Goal: Task Accomplishment & Management: Manage account settings

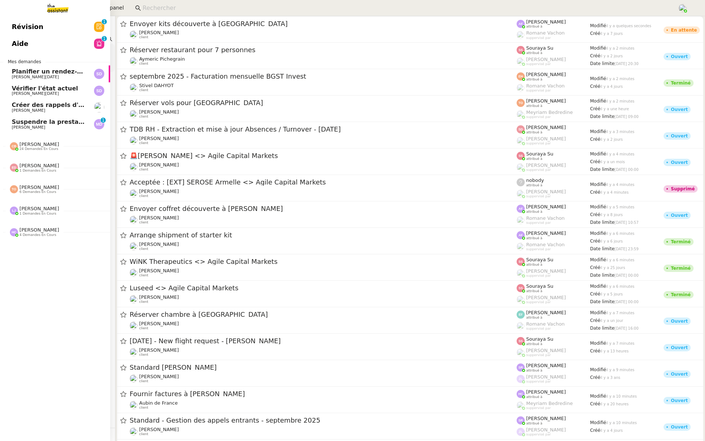
click at [9, 29] on link "Révision 0 1 2 3 4 5 6 7 8 9" at bounding box center [55, 26] width 110 height 17
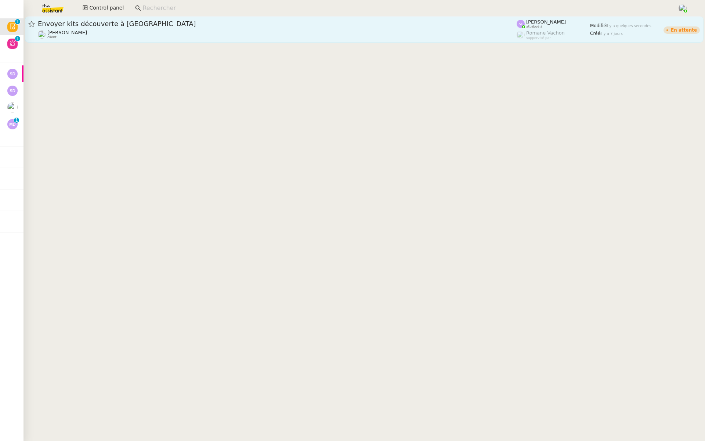
click at [169, 31] on div "[PERSON_NAME] client" at bounding box center [277, 35] width 479 height 10
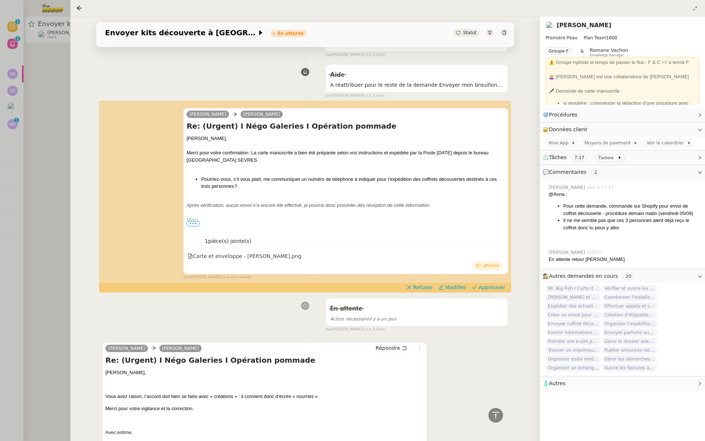
scroll to position [500, 0]
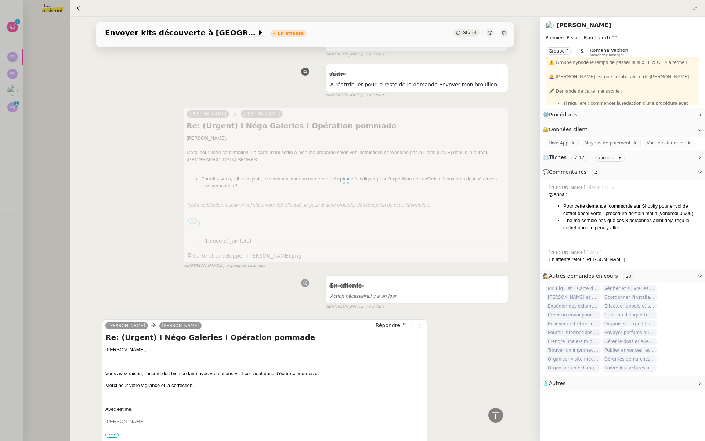
click at [0, 140] on div at bounding box center [352, 220] width 705 height 441
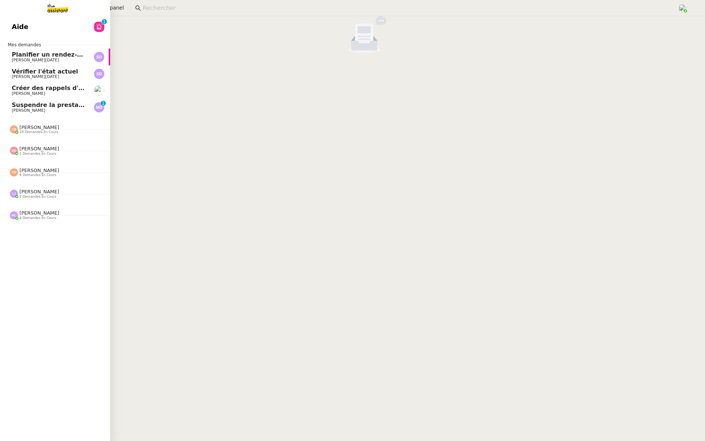
click at [3, 25] on link "Aide 0 1 2 3 4 5 6 7 8 9" at bounding box center [55, 26] width 110 height 17
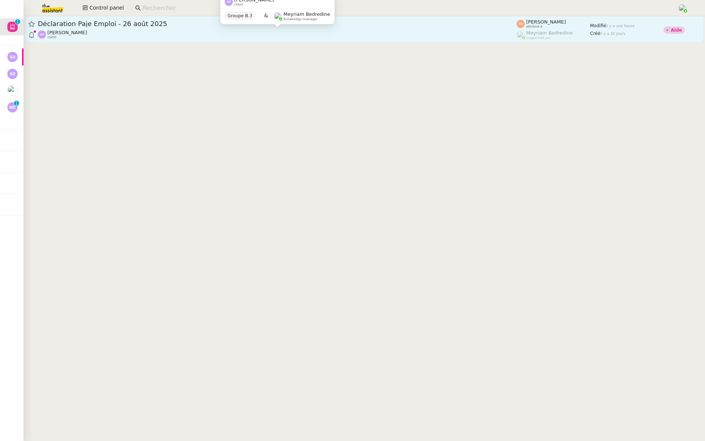
click at [194, 30] on div "Ashley Poniatowski client" at bounding box center [277, 35] width 479 height 10
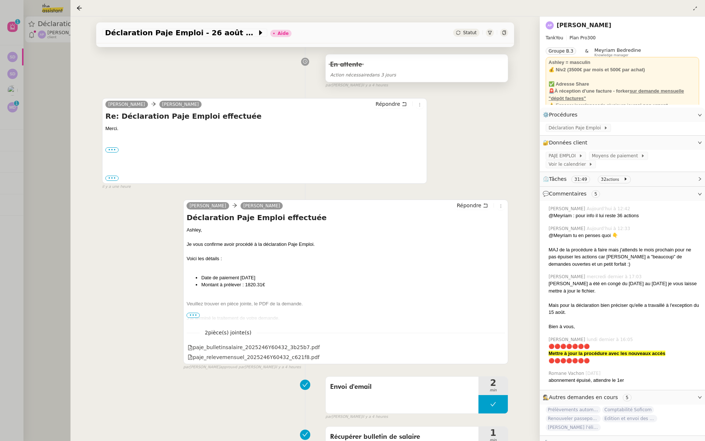
scroll to position [253, 0]
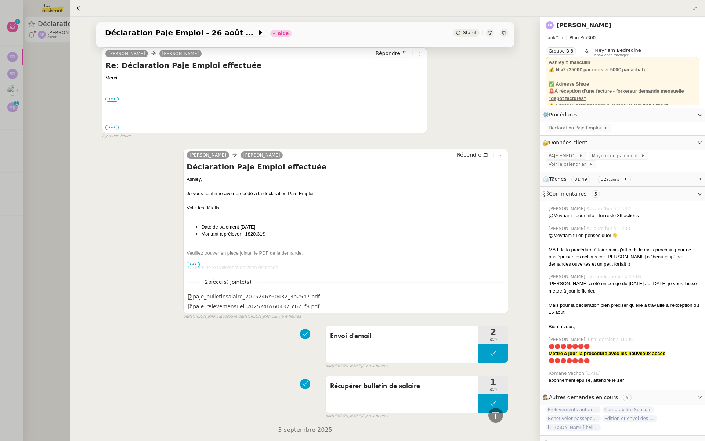
click at [196, 262] on span "•••" at bounding box center [193, 264] width 13 height 5
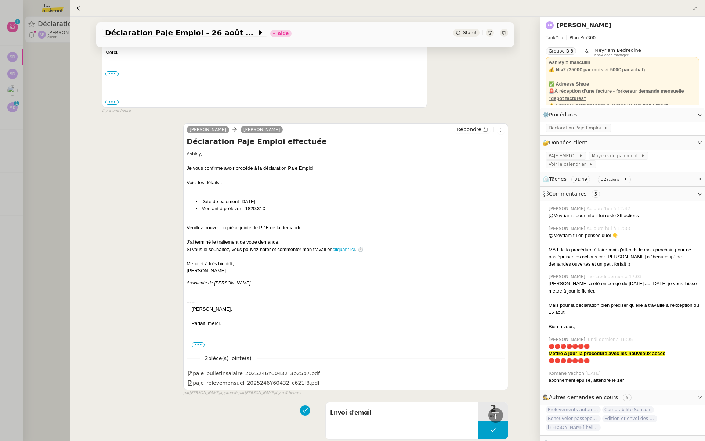
scroll to position [276, 0]
click at [40, 77] on div at bounding box center [352, 220] width 705 height 441
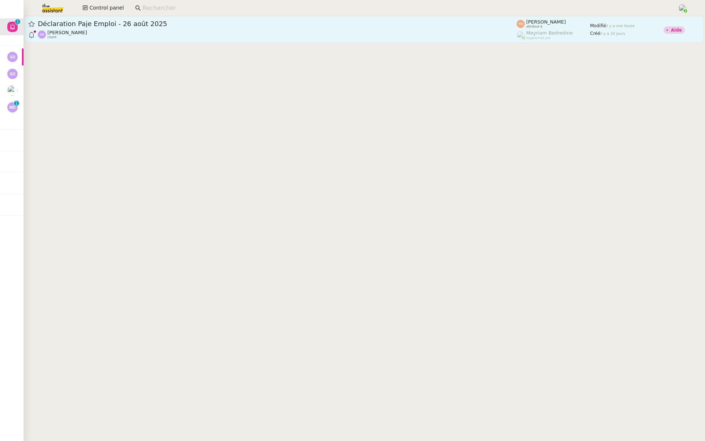
click at [220, 28] on div "Déclaration Paje Emploi - 26 août 2025" at bounding box center [277, 23] width 479 height 9
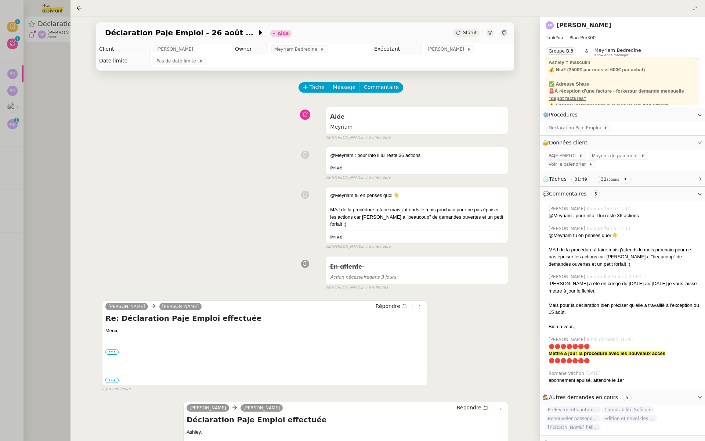
click at [50, 167] on div at bounding box center [352, 220] width 705 height 441
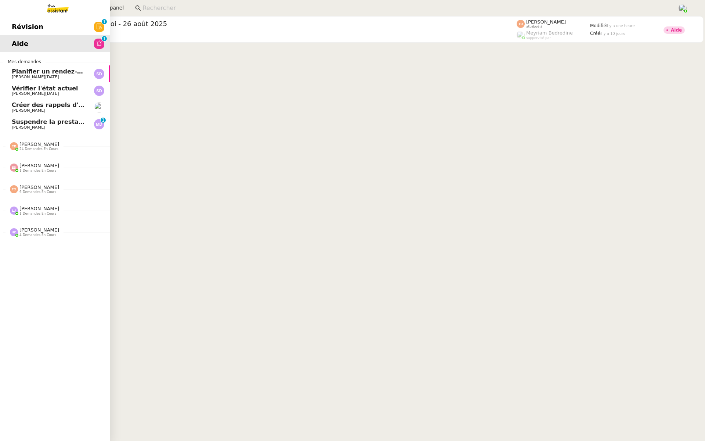
click at [8, 30] on link "Révision 0 1 2 3 4 5 6 7 8 9" at bounding box center [55, 26] width 110 height 17
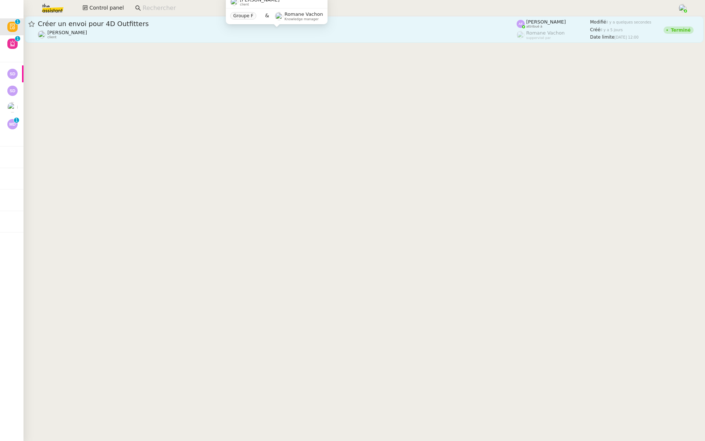
click at [109, 28] on div "Créer un envoi pour 4D Outfitters" at bounding box center [277, 23] width 479 height 9
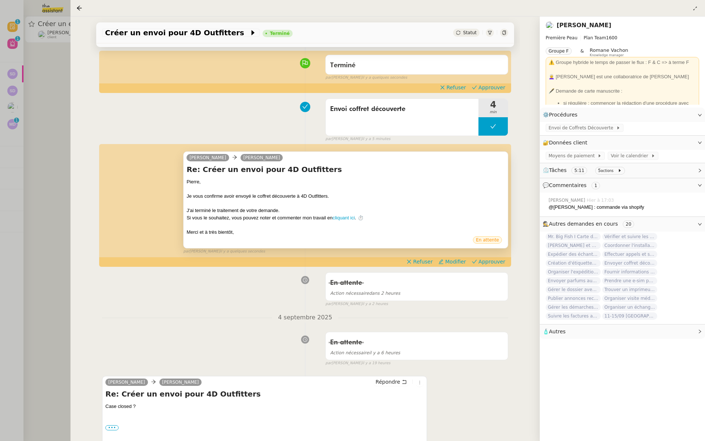
scroll to position [64, 0]
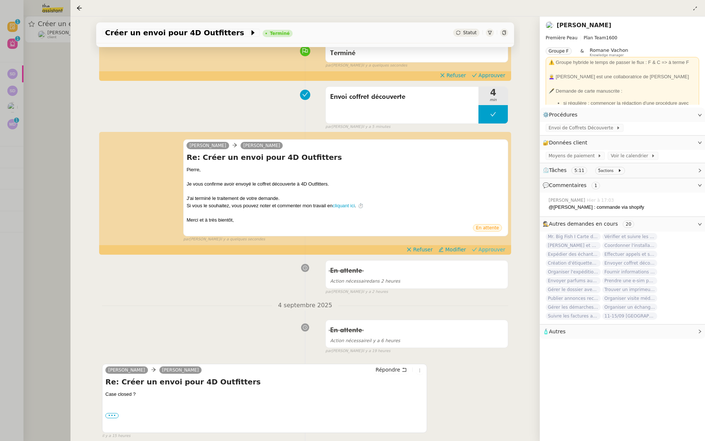
click at [495, 248] on span "Approuver" at bounding box center [491, 249] width 27 height 7
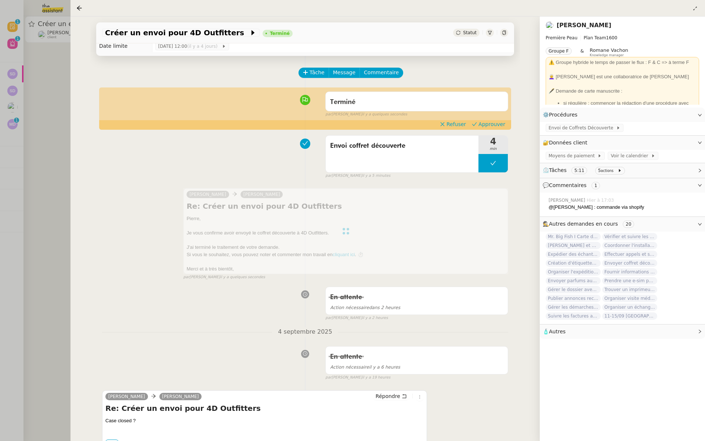
scroll to position [2, 0]
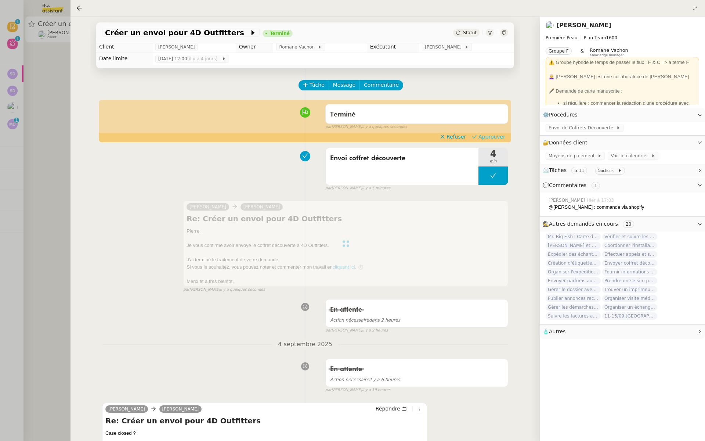
click at [493, 137] on span "Approuver" at bounding box center [491, 136] width 27 height 7
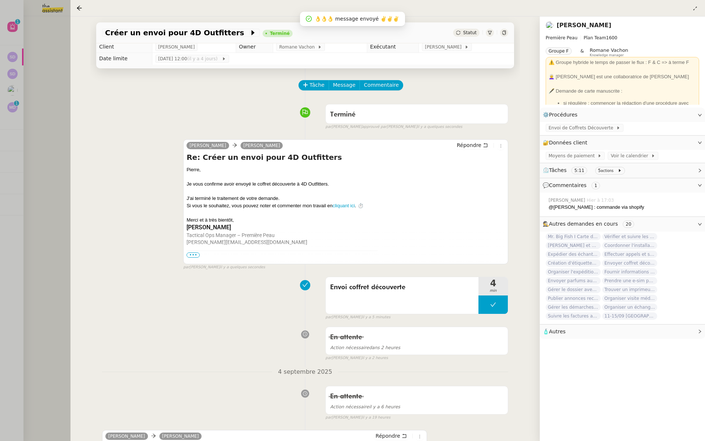
click at [40, 77] on div at bounding box center [352, 220] width 705 height 441
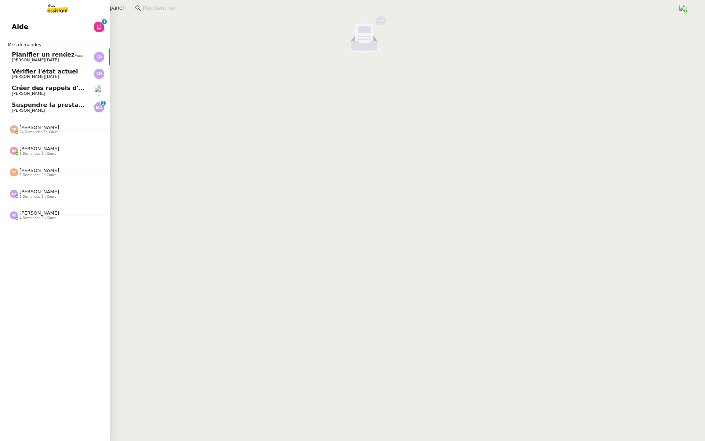
click at [22, 24] on span "Aide" at bounding box center [20, 26] width 17 height 11
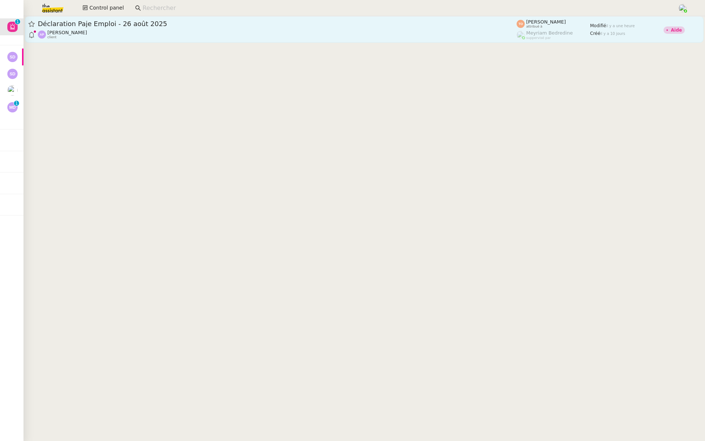
click at [198, 18] on link "Déclaration Paje Emploi - 26 août 2025 Ashley Poniatowski client Tatyana Orec a…" at bounding box center [364, 29] width 679 height 26
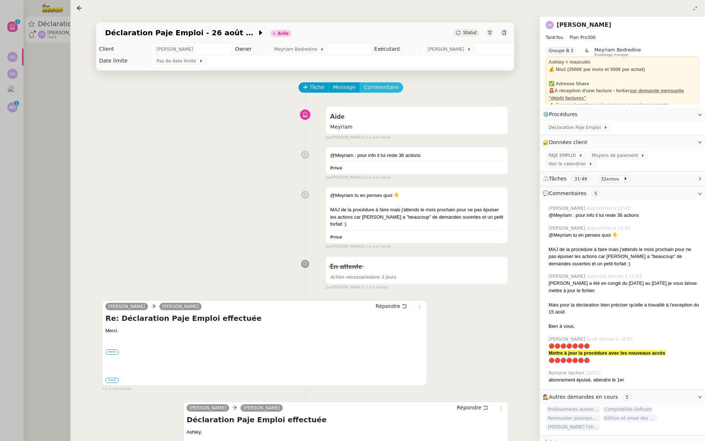
click at [378, 88] on span "Commentaire" at bounding box center [381, 87] width 35 height 8
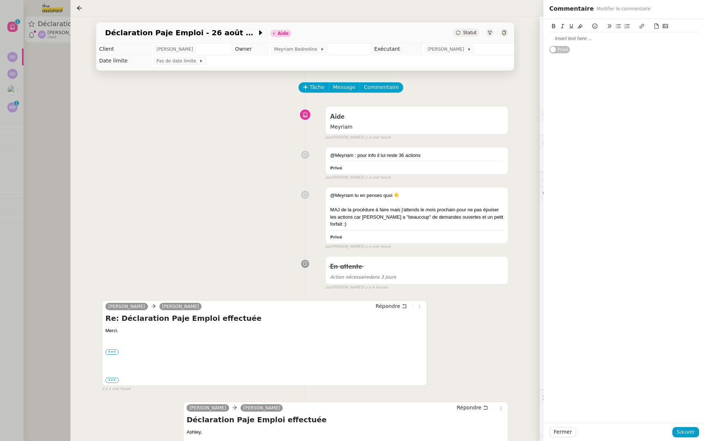
click at [570, 40] on div at bounding box center [624, 38] width 150 height 7
click at [604, 40] on div "combien de temps te faut il pour Maj stp ? Merci ;-)" at bounding box center [624, 38] width 150 height 7
click at [0, 0] on lt-em "faut-il" at bounding box center [0, 0] width 0 height 0
click at [685, 433] on span "Sauver" at bounding box center [686, 431] width 18 height 8
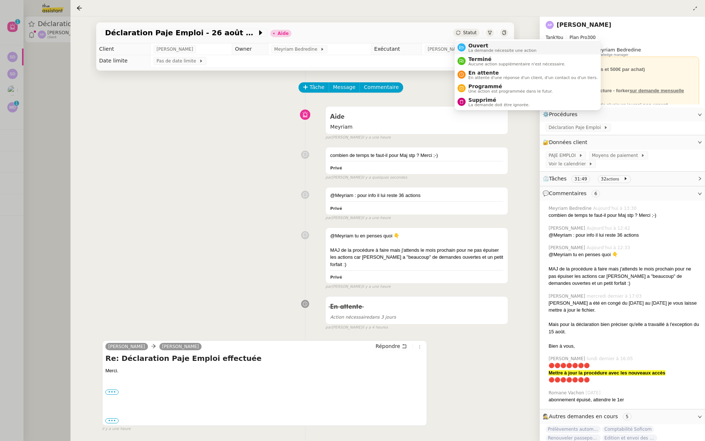
click at [466, 48] on div "Ouvert La demande nécessite une action" at bounding box center [501, 48] width 71 height 10
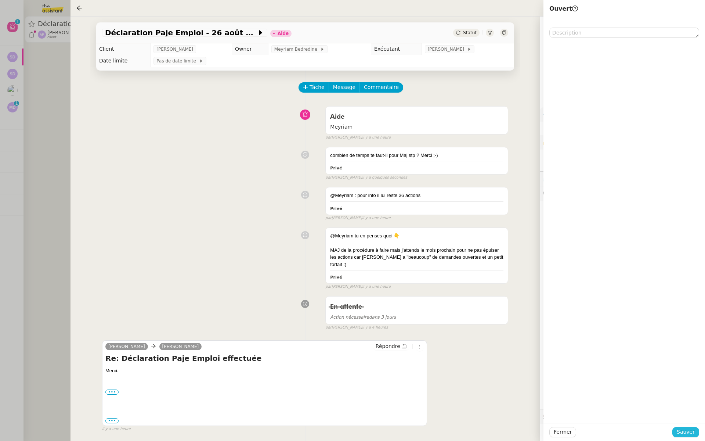
click at [689, 431] on span "Sauver" at bounding box center [686, 431] width 18 height 8
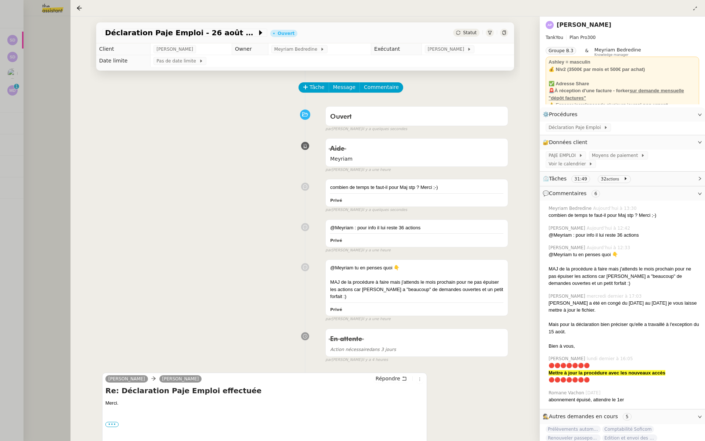
click at [59, 131] on div at bounding box center [352, 220] width 705 height 441
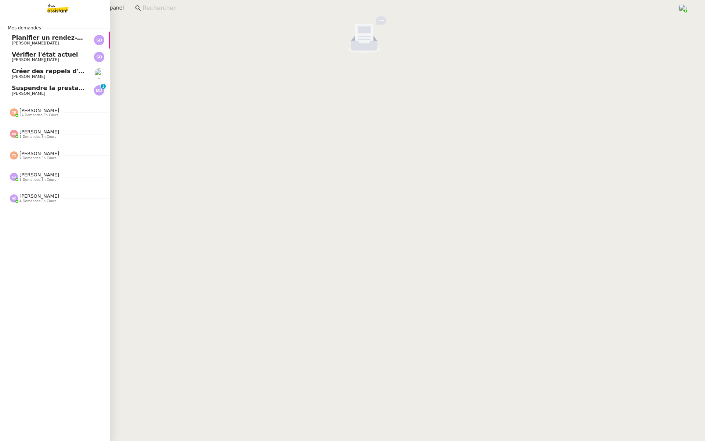
click at [26, 85] on span "Suspendre la prestation" at bounding box center [52, 87] width 80 height 7
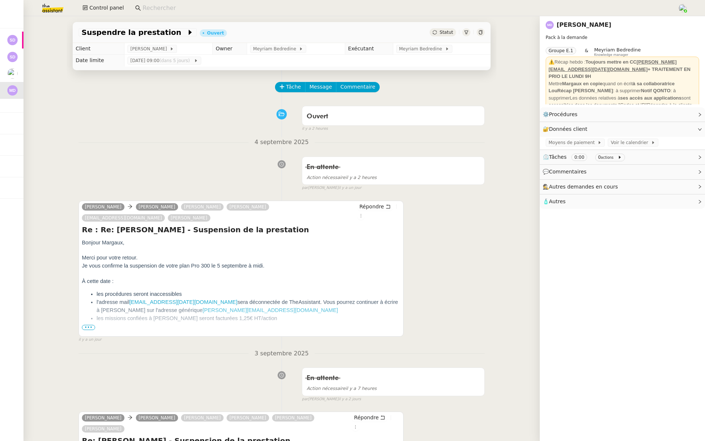
click at [568, 25] on link "Margaux Ducat" at bounding box center [584, 24] width 55 height 7
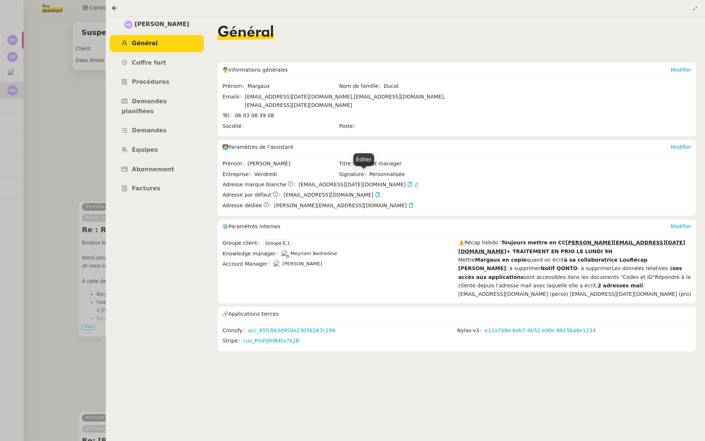
click at [414, 182] on icon at bounding box center [416, 184] width 5 height 5
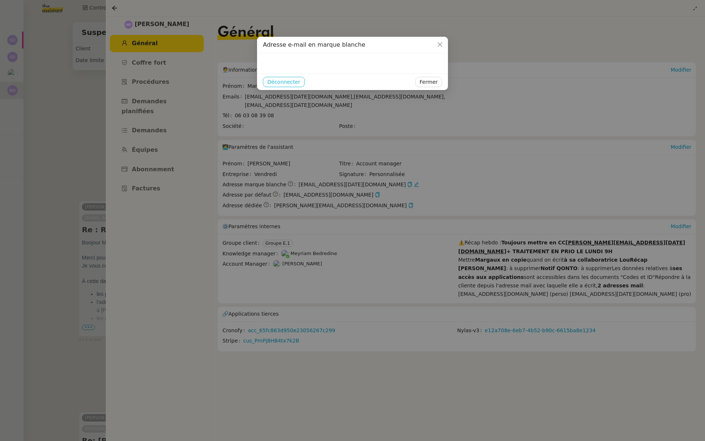
click at [286, 80] on span "Déconnecter" at bounding box center [283, 82] width 33 height 8
click at [297, 64] on span "Ok" at bounding box center [299, 61] width 7 height 7
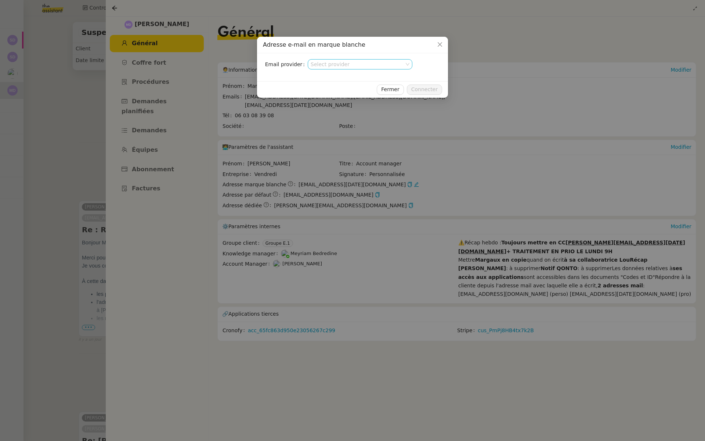
click at [390, 63] on input at bounding box center [358, 64] width 94 height 10
click at [388, 77] on div "Nylas v3" at bounding box center [360, 77] width 99 height 7
click at [389, 89] on span "Fermer" at bounding box center [390, 89] width 18 height 8
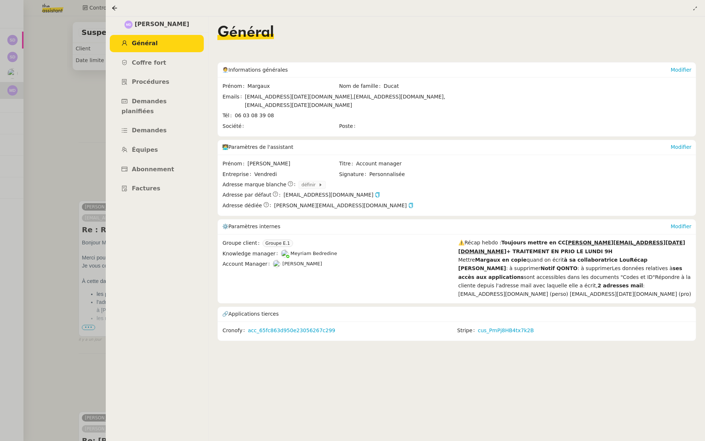
click at [7, 122] on div at bounding box center [352, 220] width 705 height 441
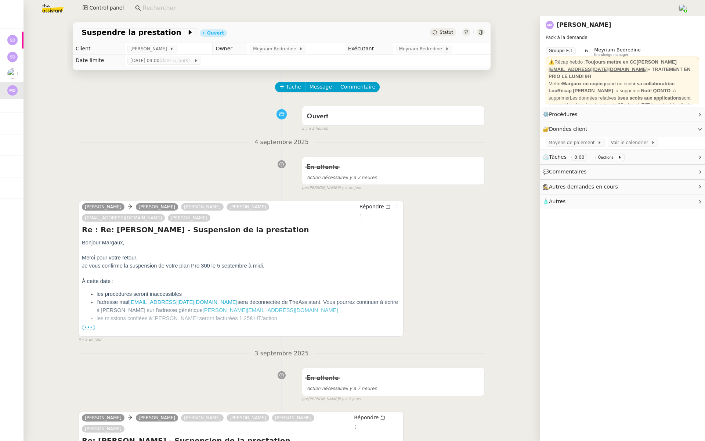
scroll to position [24, 0]
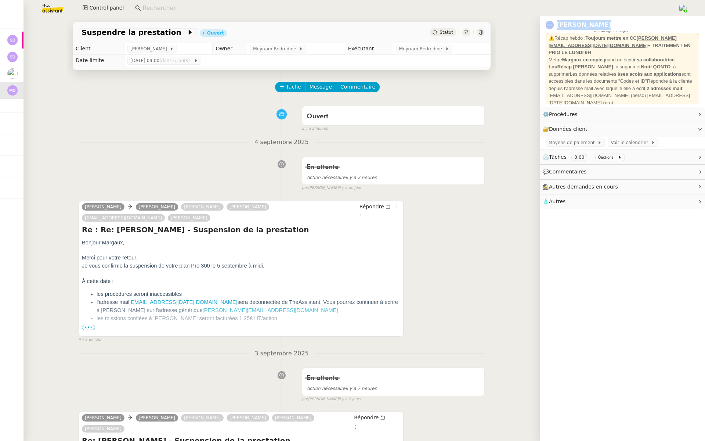
drag, startPoint x: 604, startPoint y: 24, endPoint x: 553, endPoint y: 23, distance: 51.4
click at [553, 23] on div "Margaux Ducat" at bounding box center [622, 25] width 153 height 12
copy div "Margaux Ducat"
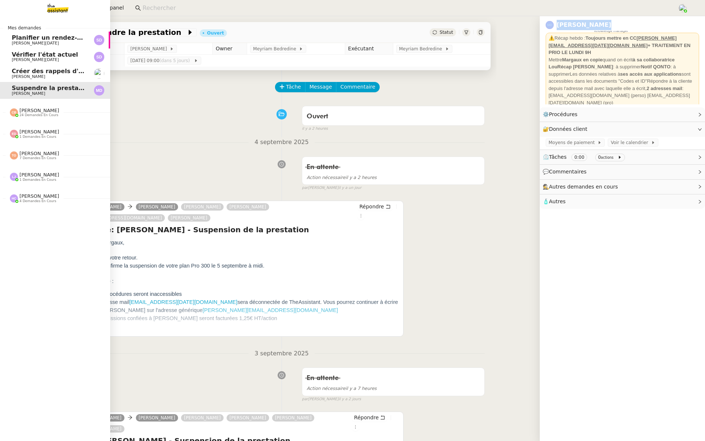
click at [89, 39] on link "Planifier un rendez-vous au greffe Stéphane DAHAN" at bounding box center [55, 40] width 110 height 17
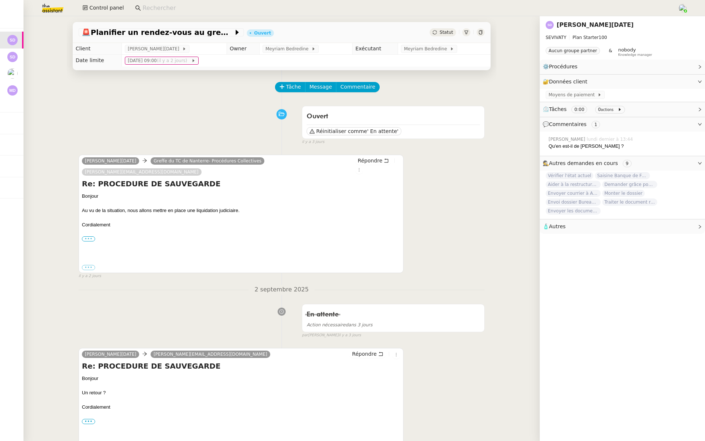
click at [91, 236] on label "•••" at bounding box center [88, 238] width 13 height 5
click at [0, 0] on input "•••" at bounding box center [0, 0] width 0 height 0
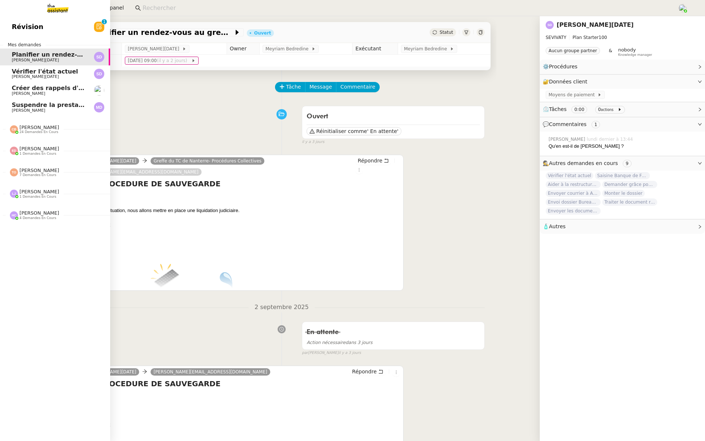
click at [10, 21] on link "Révision 0 1 2 3 4 5 6 7 8 9" at bounding box center [55, 26] width 110 height 17
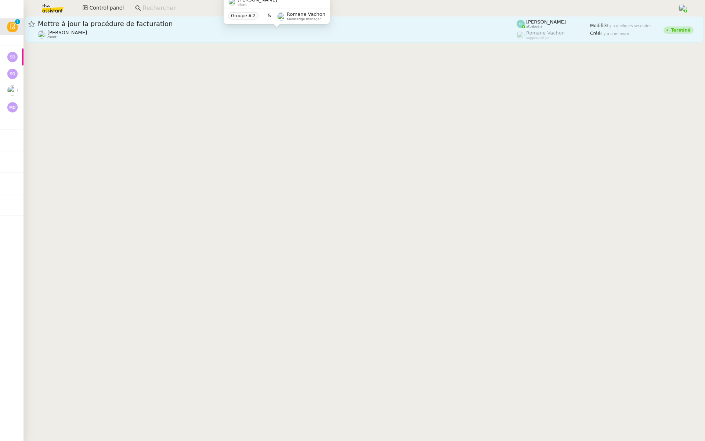
click at [142, 31] on div "Florent Seiler client" at bounding box center [277, 35] width 479 height 10
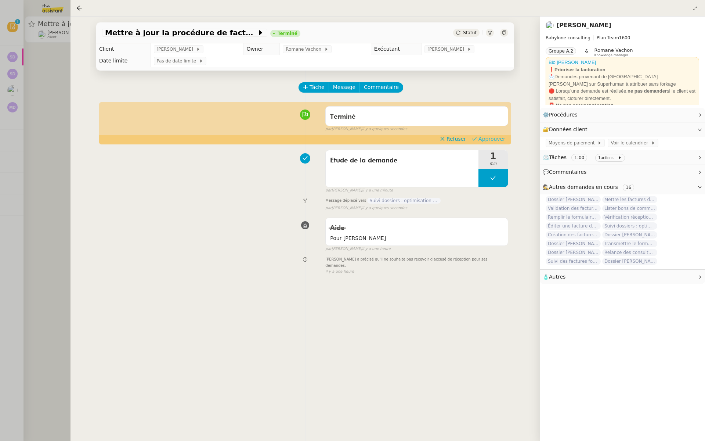
click at [494, 139] on span "Approuver" at bounding box center [491, 138] width 27 height 7
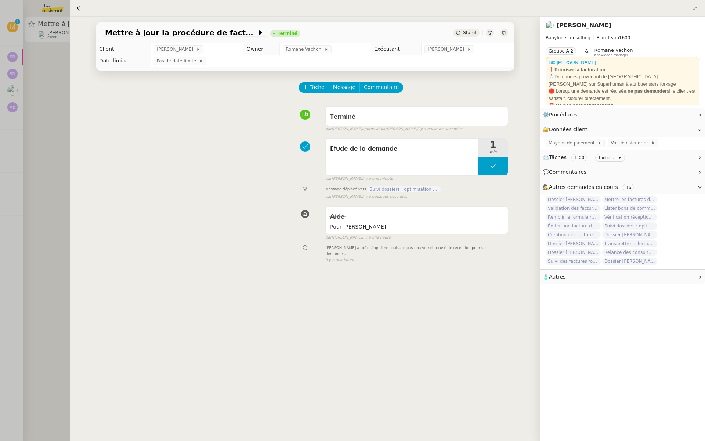
click at [26, 70] on div at bounding box center [352, 220] width 705 height 441
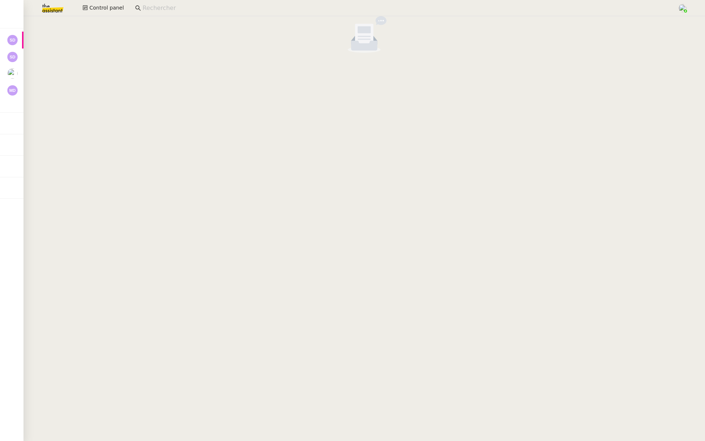
drag, startPoint x: 122, startPoint y: 166, endPoint x: 122, endPoint y: 170, distance: 4.1
click at [122, 170] on cdk-virtual-scroll-viewport at bounding box center [363, 228] width 681 height 424
click at [120, 164] on cdk-virtual-scroll-viewport at bounding box center [363, 228] width 681 height 424
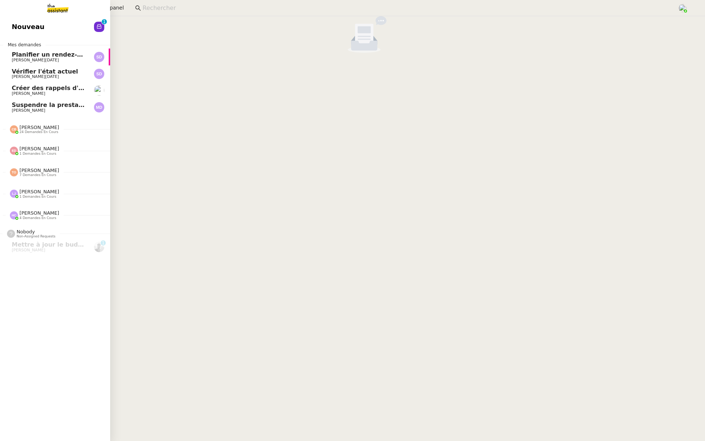
click at [51, 27] on link "Nouveau 0 1 2 3 4 5 6 7 8 9" at bounding box center [55, 26] width 110 height 17
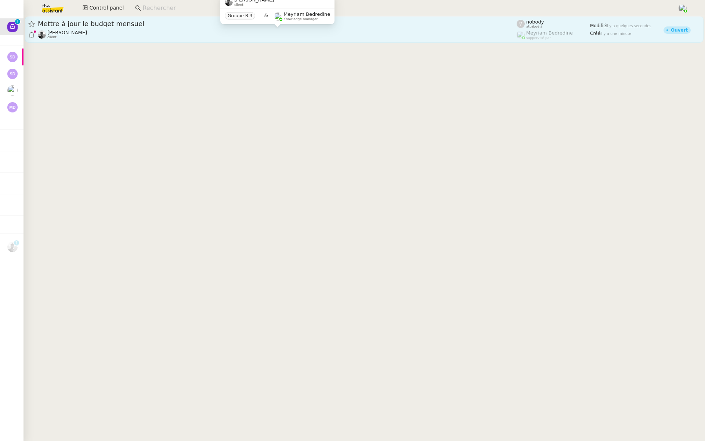
click at [134, 30] on div "Victor Peyre client" at bounding box center [277, 35] width 479 height 10
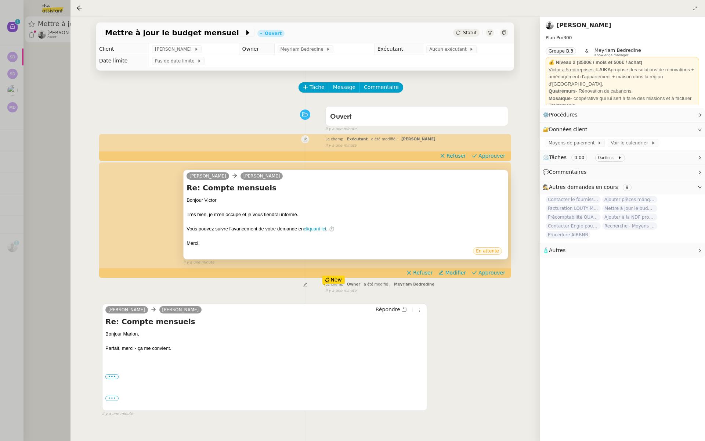
scroll to position [6, 0]
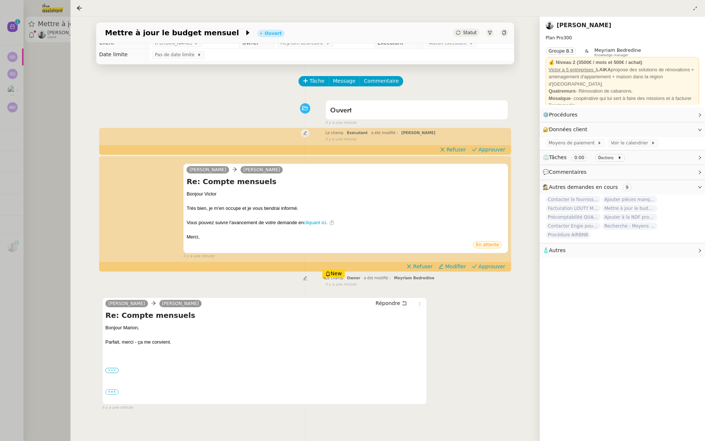
click at [111, 370] on label "•••" at bounding box center [111, 370] width 13 height 5
click at [0, 0] on input "•••" at bounding box center [0, 0] width 0 height 0
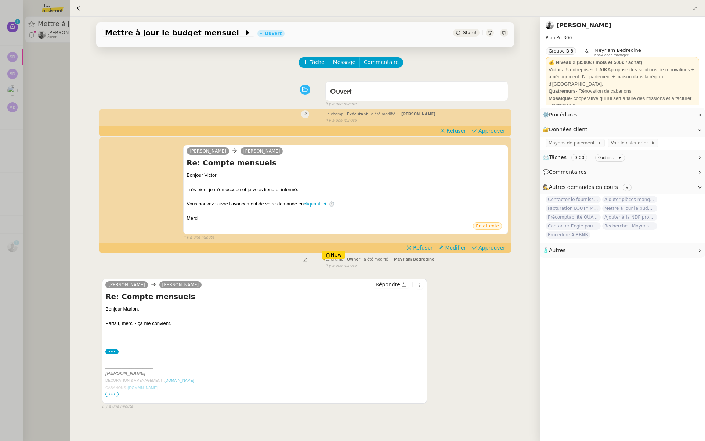
scroll to position [42, 0]
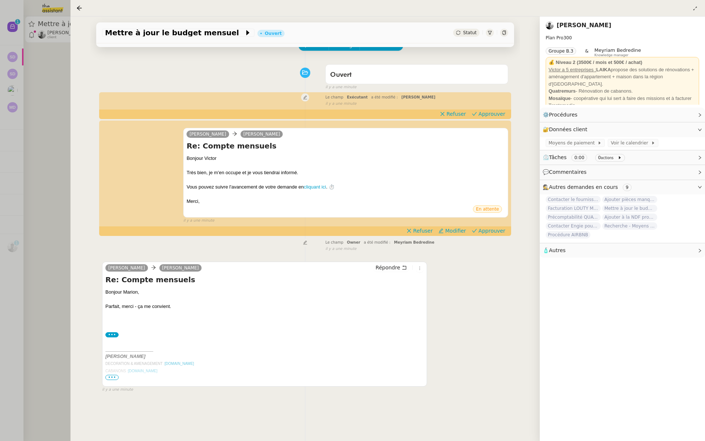
click at [111, 377] on span "•••" at bounding box center [111, 377] width 13 height 5
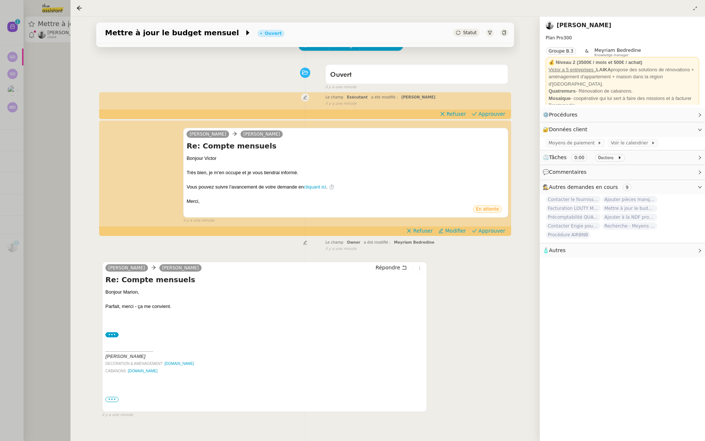
scroll to position [94, 0]
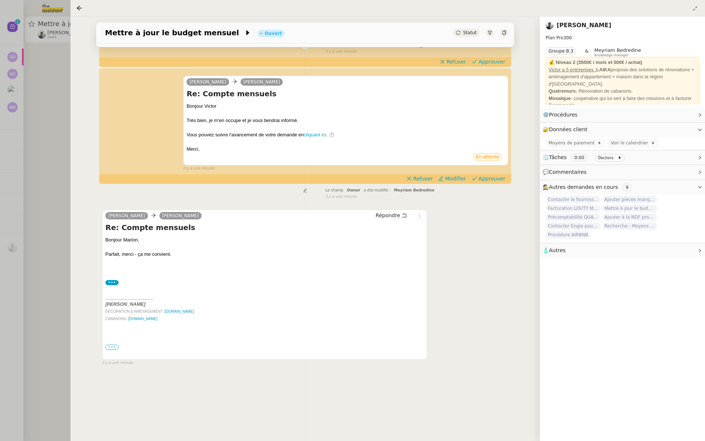
click at [111, 348] on label "•••" at bounding box center [111, 346] width 13 height 5
click at [0, 0] on input "•••" at bounding box center [0, 0] width 0 height 0
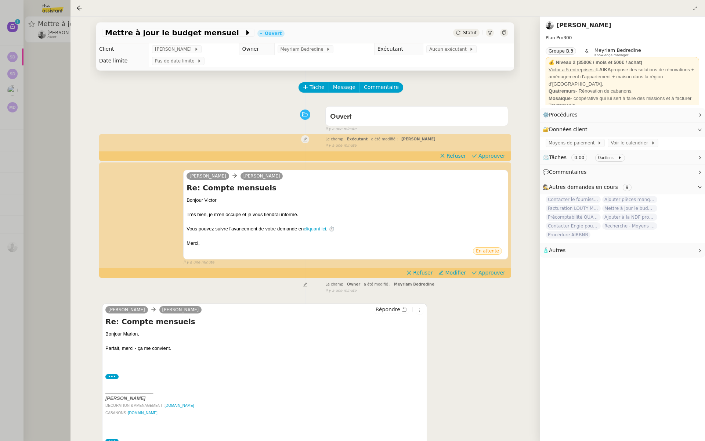
scroll to position [151, 0]
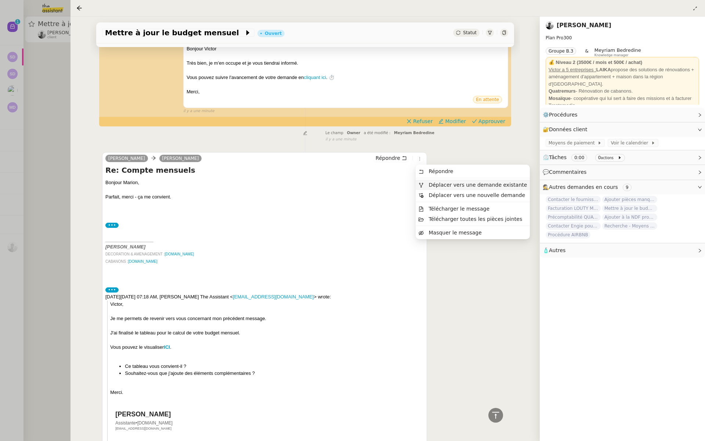
click at [426, 183] on span "Déplacer vers une demande existante" at bounding box center [473, 184] width 108 height 7
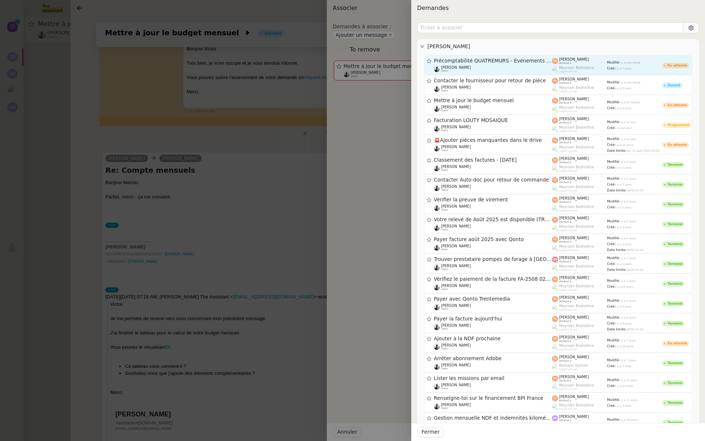
click at [590, 61] on div "Tatyana Orec attribué à" at bounding box center [579, 60] width 55 height 7
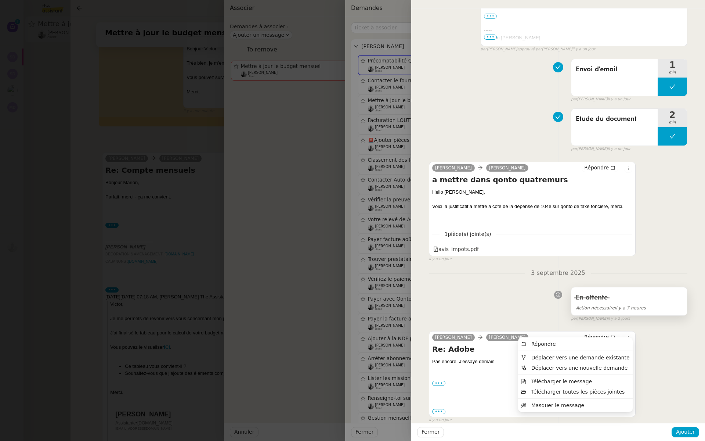
scroll to position [177, 0]
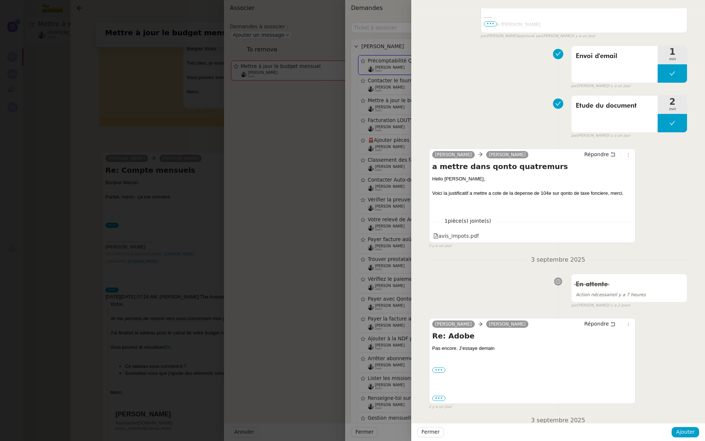
click at [303, 223] on div at bounding box center [352, 220] width 705 height 441
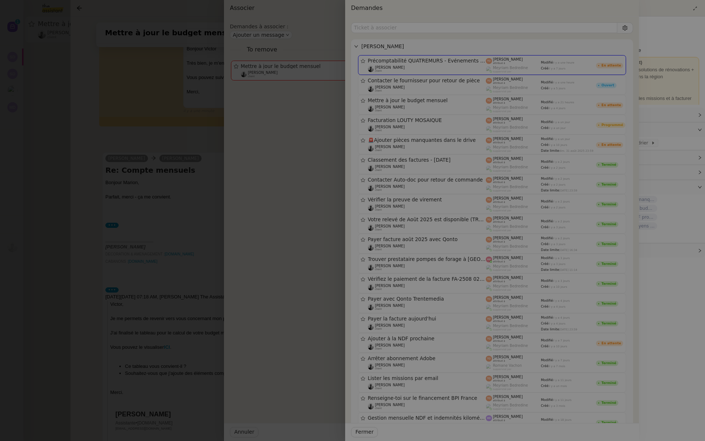
click at [303, 223] on div at bounding box center [286, 220] width 705 height 441
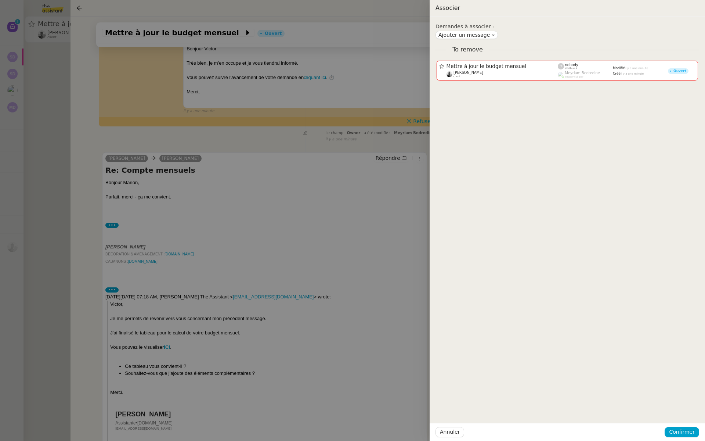
click at [245, 203] on div at bounding box center [352, 220] width 705 height 441
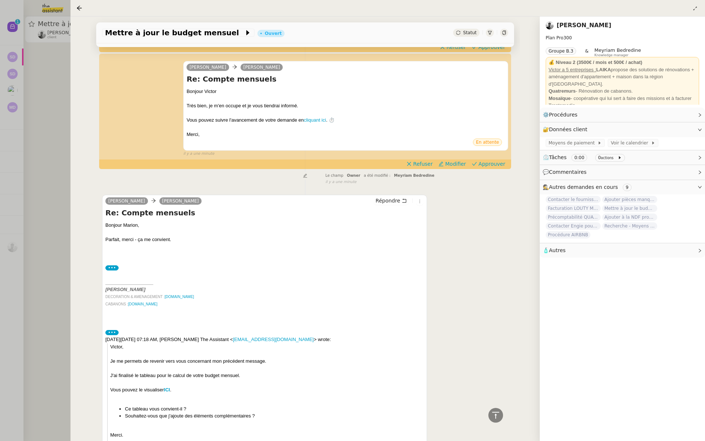
scroll to position [55, 0]
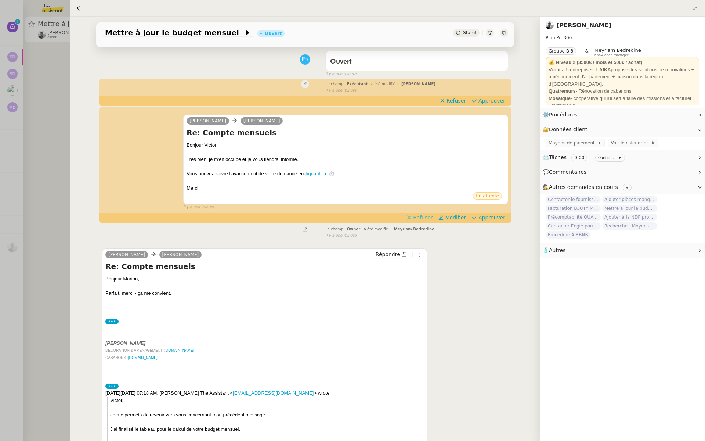
click at [420, 216] on span "Refuser" at bounding box center [422, 217] width 19 height 7
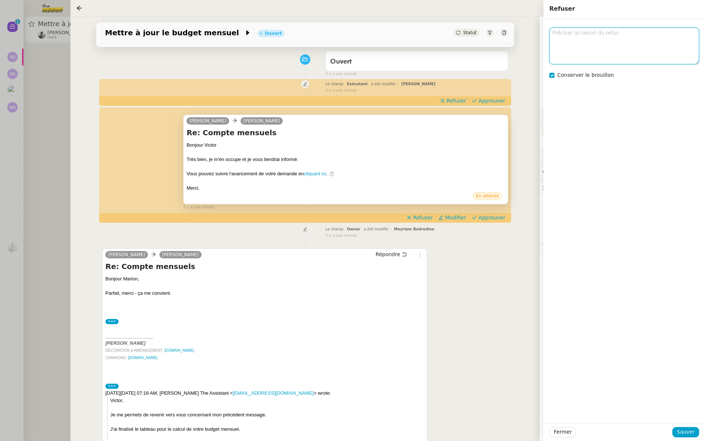
click at [582, 42] on textarea at bounding box center [624, 46] width 150 height 36
type textarea "demande ini"
click at [682, 431] on span "Sauver" at bounding box center [686, 431] width 18 height 8
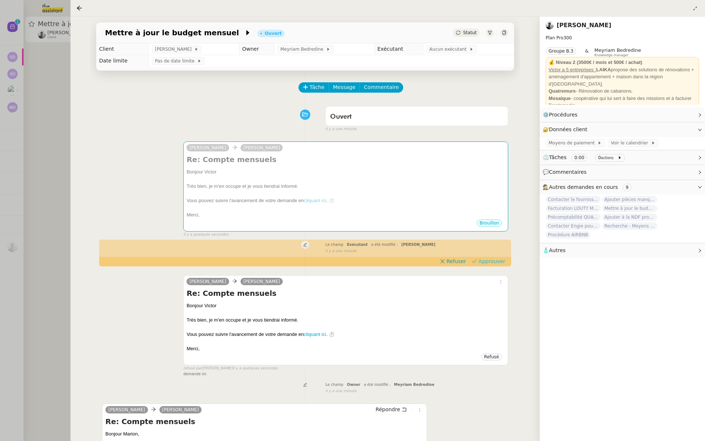
click at [493, 264] on span "Approuver" at bounding box center [491, 260] width 27 height 7
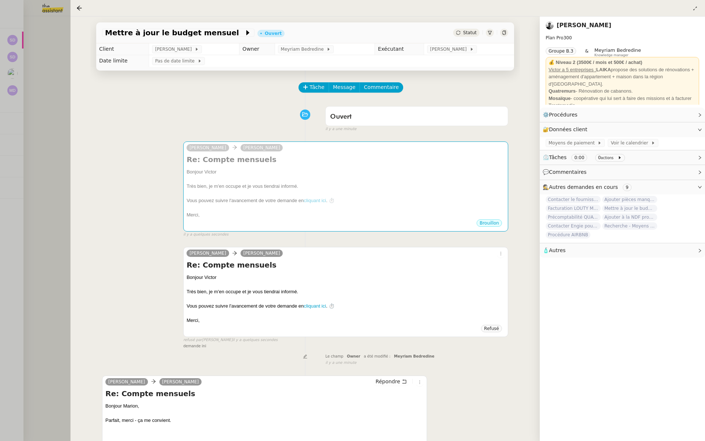
click at [16, 159] on div at bounding box center [352, 220] width 705 height 441
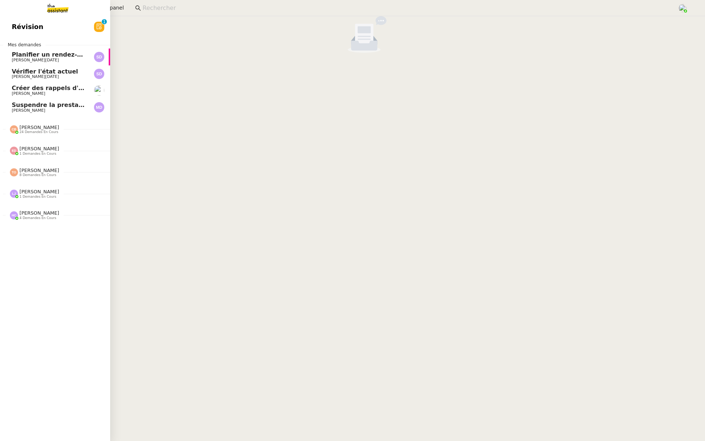
click at [41, 27] on link "Révision 0 1 2 3 4 5 6 7 8 9" at bounding box center [55, 26] width 110 height 17
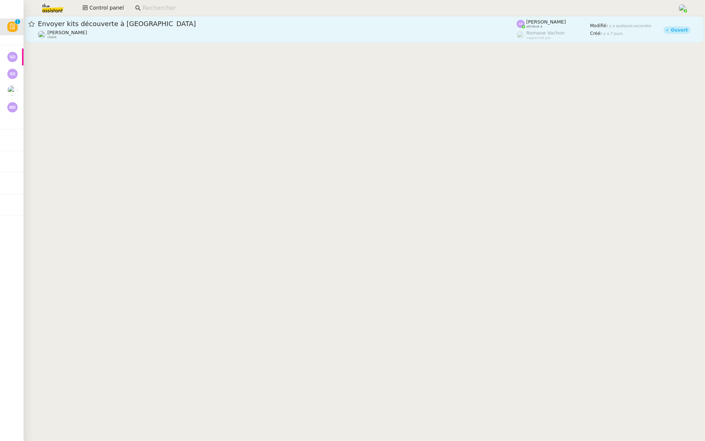
click at [110, 21] on span "Envoyer kits découverte à Galeries Lafayette" at bounding box center [277, 24] width 479 height 7
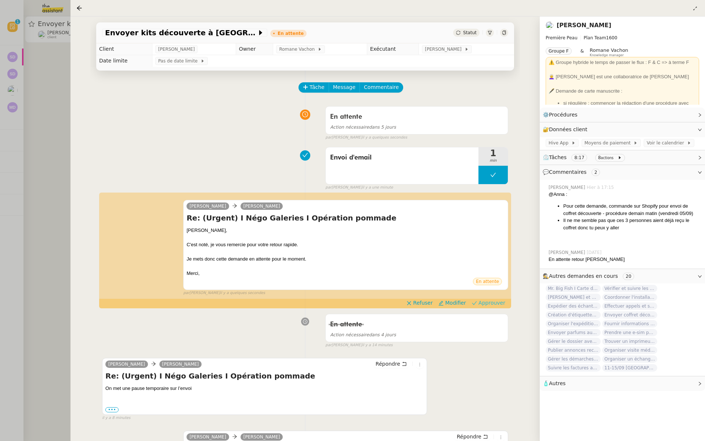
click at [501, 303] on span "Approuver" at bounding box center [491, 302] width 27 height 7
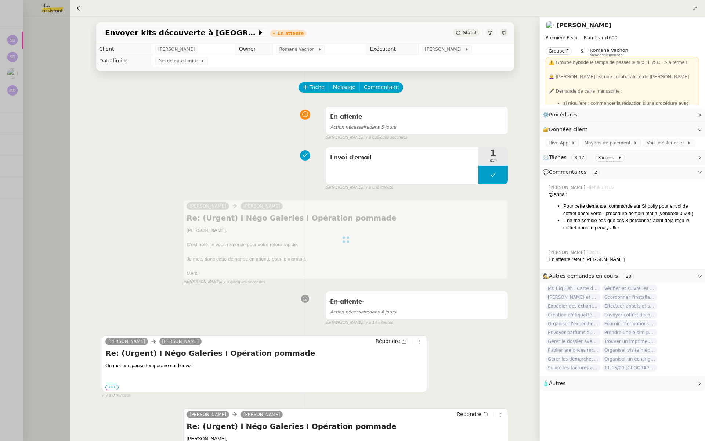
click at [35, 102] on div at bounding box center [352, 220] width 705 height 441
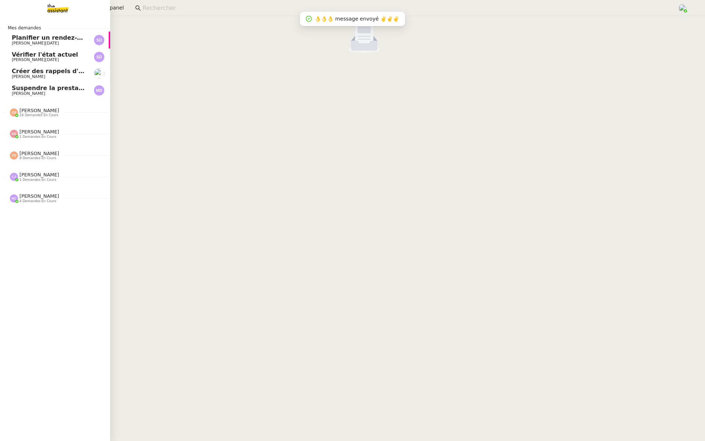
click at [53, 73] on span "Créer des rappels d'anniversaires" at bounding box center [68, 71] width 112 height 7
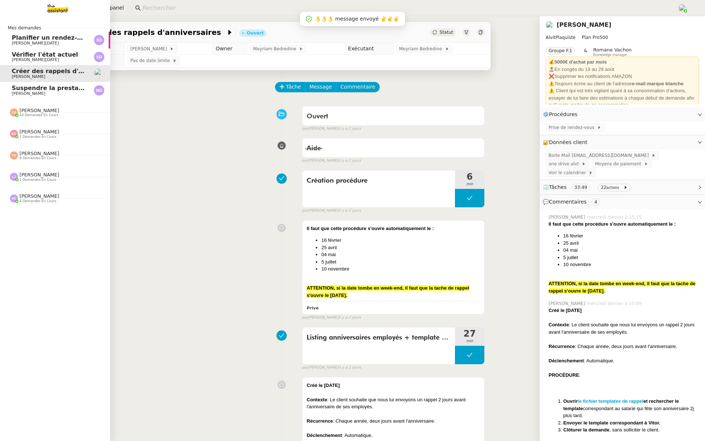
click at [69, 37] on span "Planifier un rendez-vous au greffe" at bounding box center [68, 37] width 113 height 7
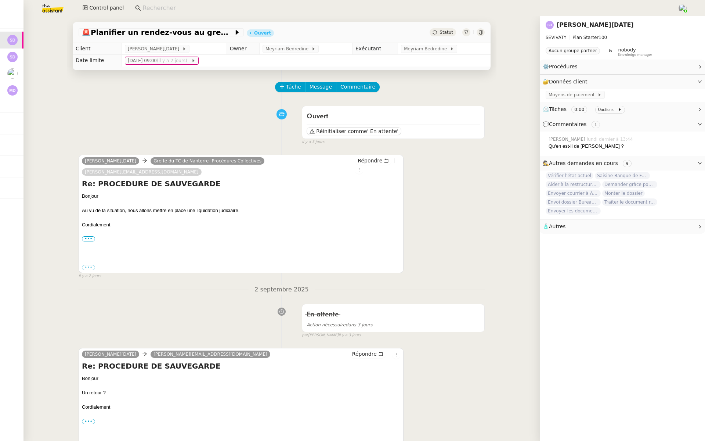
click at [50, 9] on img at bounding box center [46, 8] width 57 height 16
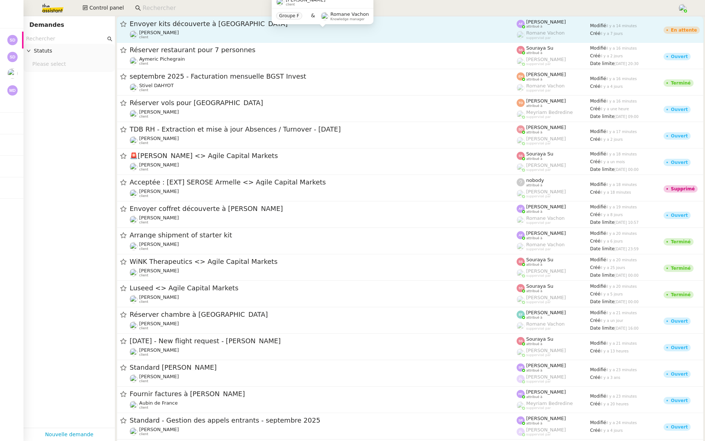
click at [195, 33] on div "Pierre Mergui client" at bounding box center [323, 35] width 387 height 10
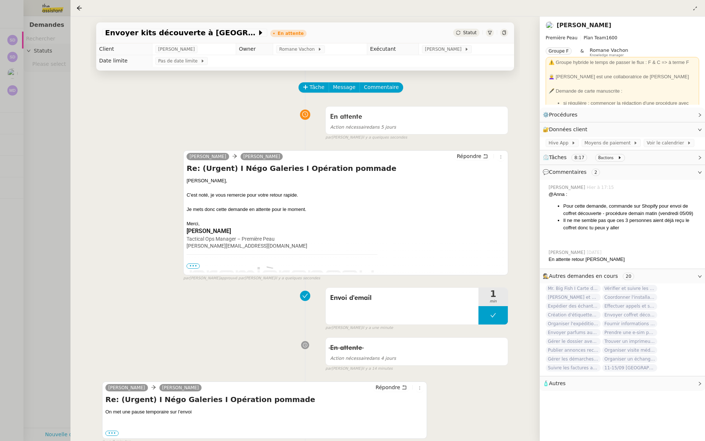
click at [64, 91] on div at bounding box center [352, 220] width 705 height 441
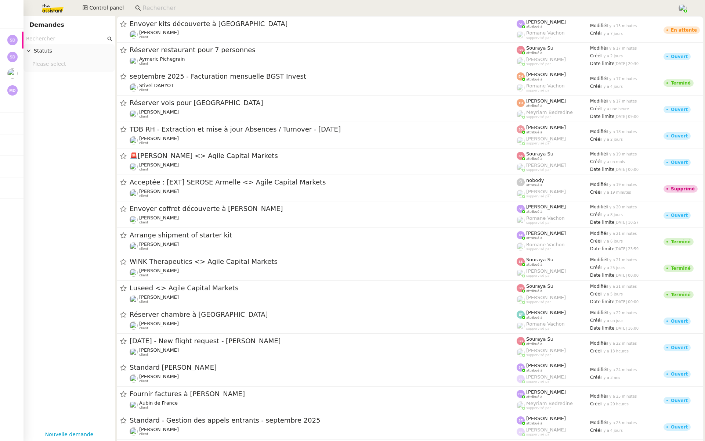
click at [55, 40] on input "text" at bounding box center [66, 39] width 80 height 8
click at [149, 3] on input at bounding box center [406, 8] width 528 height 10
click at [57, 39] on input "text" at bounding box center [66, 39] width 80 height 8
click at [48, 38] on input "text" at bounding box center [66, 39] width 80 height 8
click at [167, 7] on input at bounding box center [406, 8] width 528 height 10
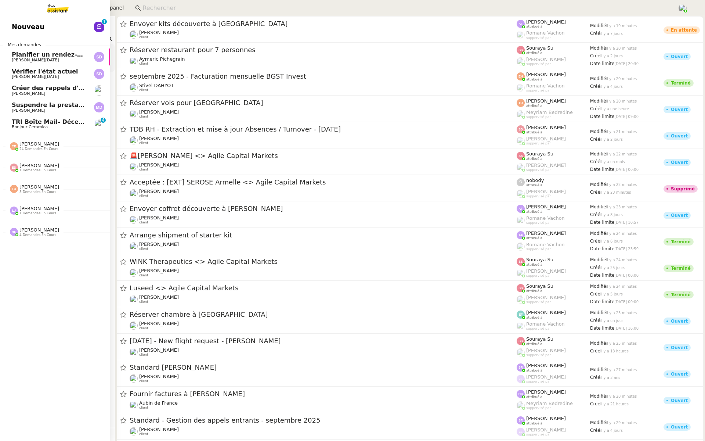
click at [8, 27] on link "Nouveau 0 1 2 3 4 5 6 7 8 9" at bounding box center [55, 26] width 110 height 17
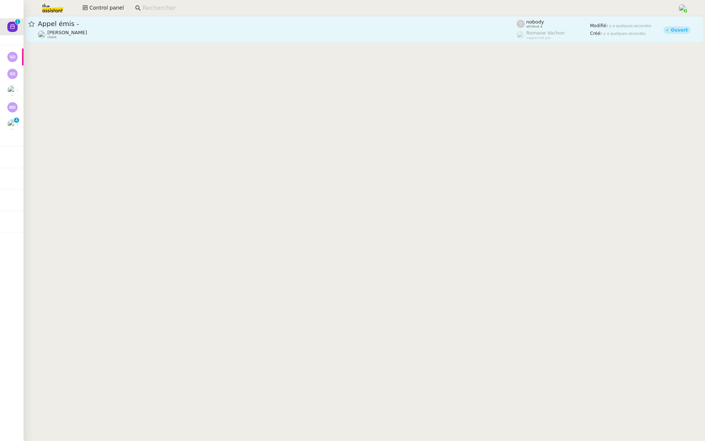
click at [148, 24] on span "Appel émis -" at bounding box center [277, 24] width 479 height 7
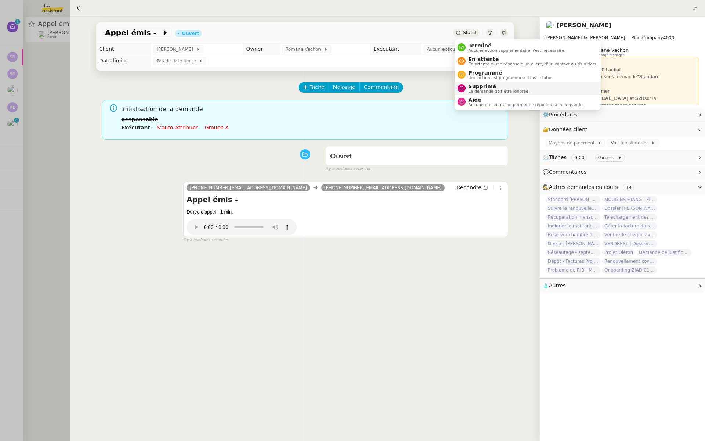
click at [466, 89] on div "Supprimé La demande doit être ignorée." at bounding box center [498, 88] width 64 height 10
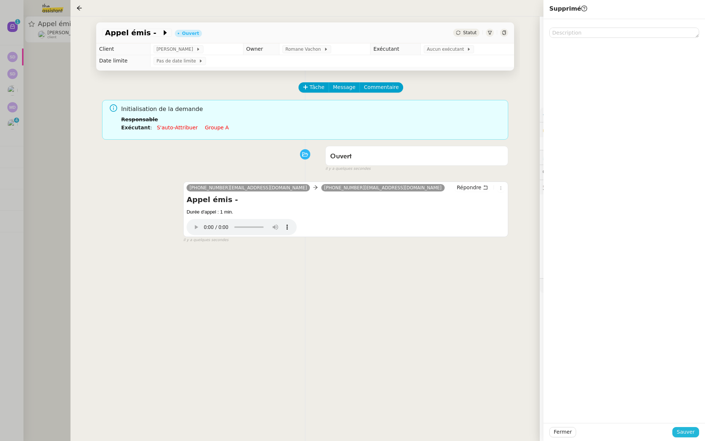
click at [683, 429] on span "Sauver" at bounding box center [686, 431] width 18 height 8
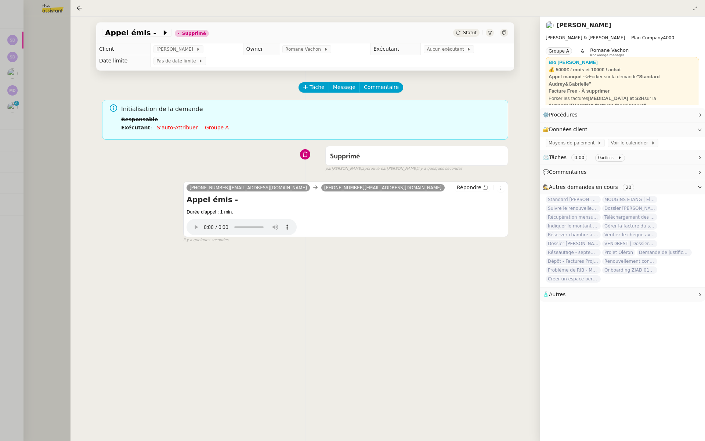
click at [47, 81] on div at bounding box center [352, 220] width 705 height 441
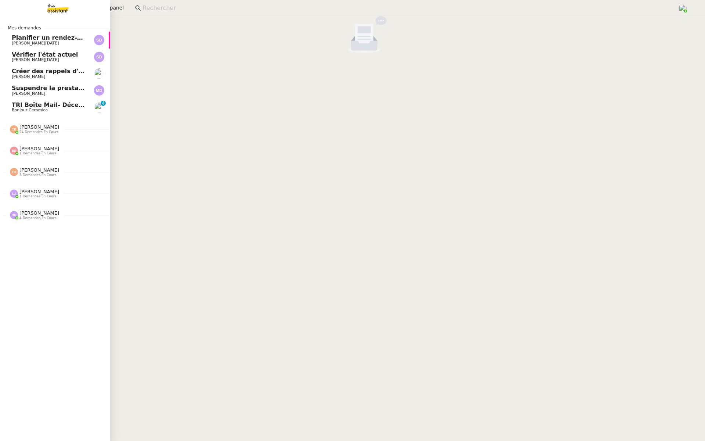
click at [66, 121] on span "Coralie Bordas 24 demandes en cours" at bounding box center [58, 125] width 110 height 15
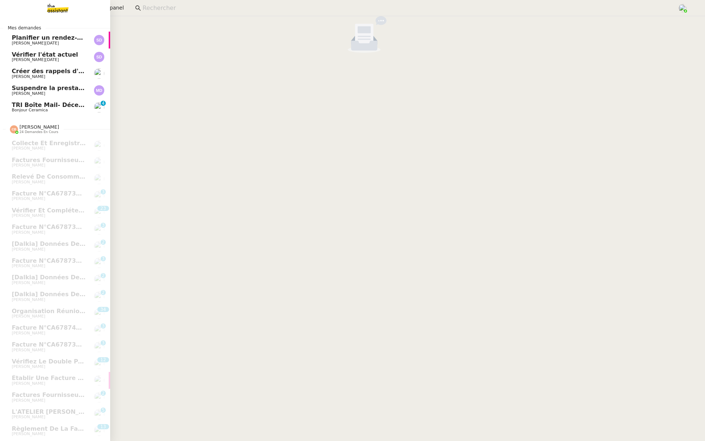
click at [43, 108] on span "TRI Boîte Mail- Décembre 2023" at bounding box center [63, 104] width 102 height 7
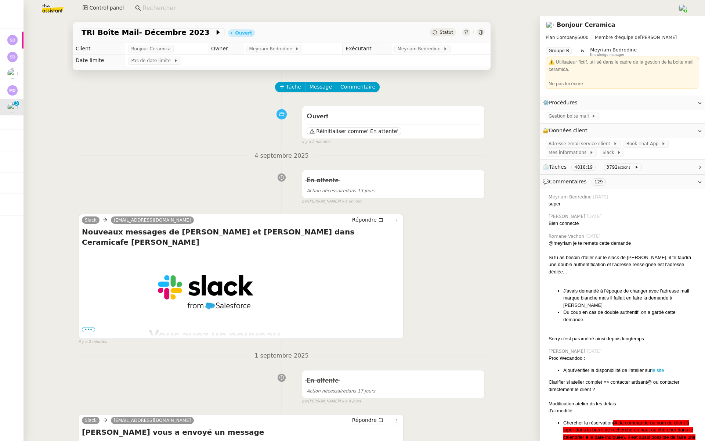
click at [54, 11] on img at bounding box center [46, 8] width 57 height 16
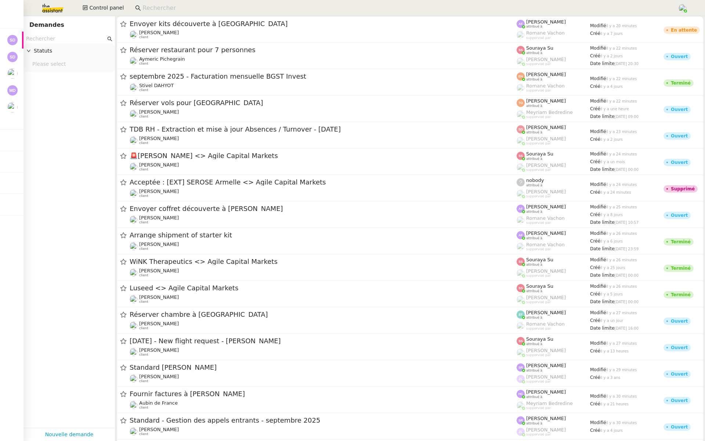
click at [48, 4] on img at bounding box center [46, 8] width 57 height 16
click at [51, 8] on img at bounding box center [46, 8] width 57 height 16
click at [48, 39] on input "text" at bounding box center [66, 39] width 80 height 8
paste input "Farid Douieri"
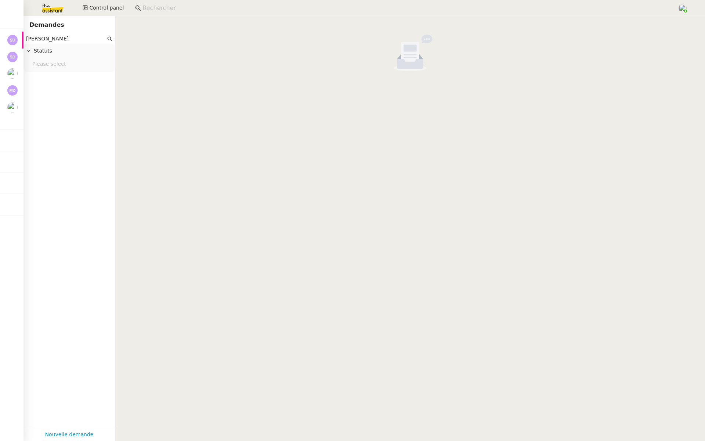
click at [59, 39] on input "Farid Douieri" at bounding box center [66, 39] width 80 height 8
type input "Farid Douieri"
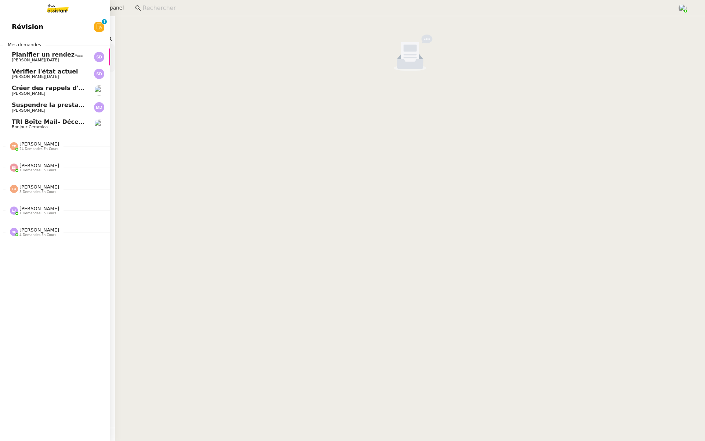
click at [39, 25] on link "Révision 0 1 2 3 4 5 6 7 8 9" at bounding box center [55, 26] width 110 height 17
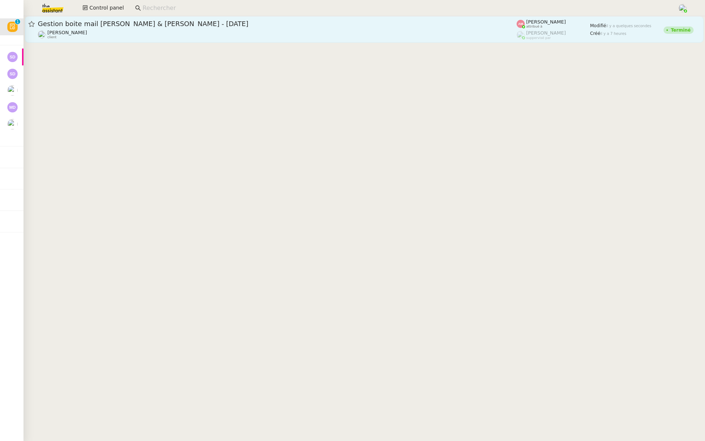
click at [184, 40] on link "Gestion boite mail Sylvie & John - 5 septembre 2025 Sylvie Magnaval client Amyn…" at bounding box center [364, 29] width 679 height 26
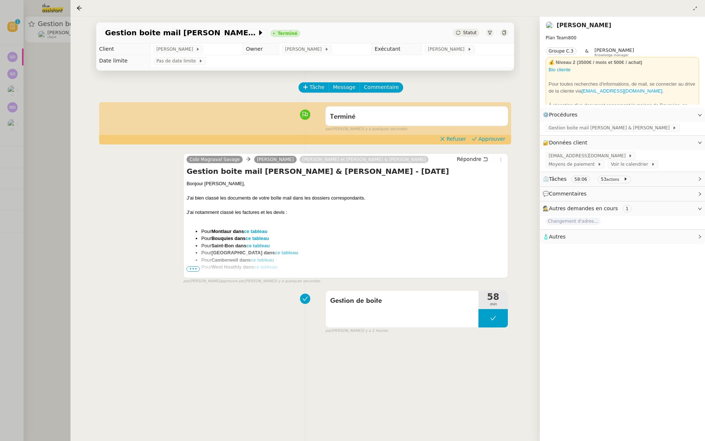
click at [489, 146] on div "Tâche Message Commentaire Veuillez patienter une erreur s'est produite 👌👌👌 mess…" at bounding box center [305, 290] width 430 height 441
click at [491, 140] on span "Approuver" at bounding box center [491, 138] width 27 height 7
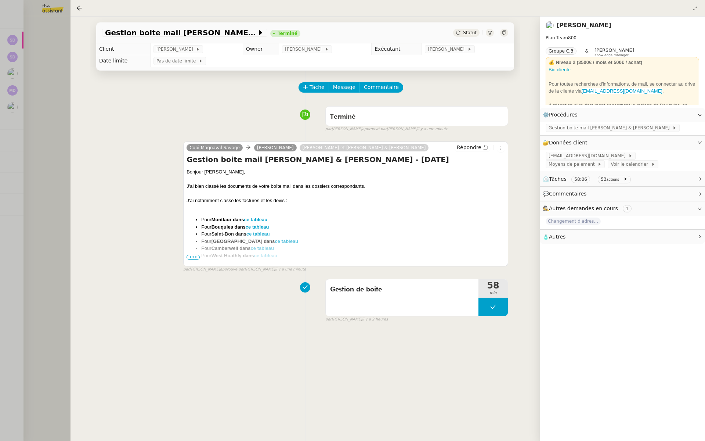
click at [48, 87] on div at bounding box center [352, 220] width 705 height 441
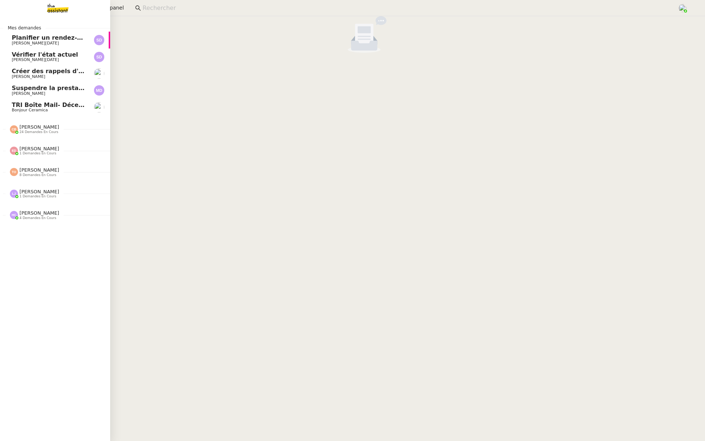
click at [23, 41] on span "Stéphane DAHAN" at bounding box center [35, 43] width 47 height 5
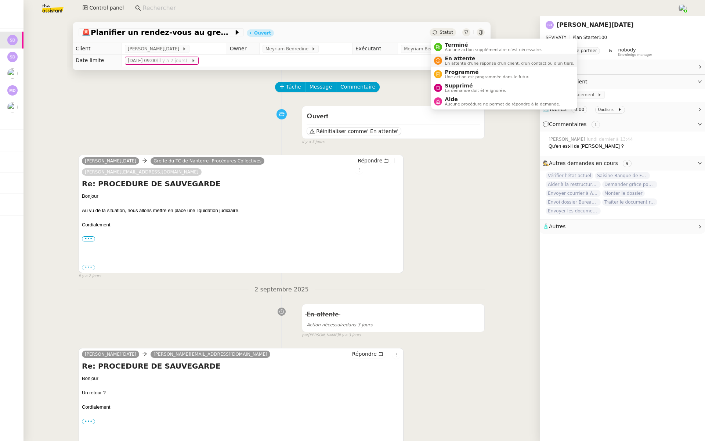
click at [441, 61] on nz-avatar at bounding box center [438, 61] width 8 height 8
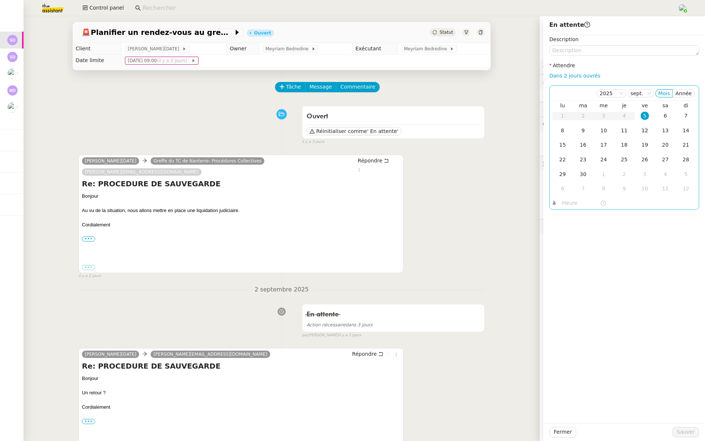
click at [643, 131] on div "12" at bounding box center [645, 130] width 8 height 8
click at [560, 202] on nz-time-picker at bounding box center [584, 203] width 50 height 10
click at [589, 312] on span "Ok" at bounding box center [589, 308] width 7 height 7
type input "07:00"
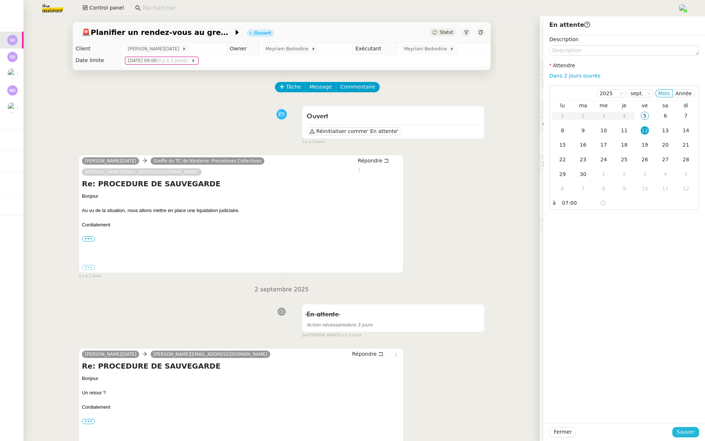
click at [684, 434] on span "Sauver" at bounding box center [686, 431] width 18 height 8
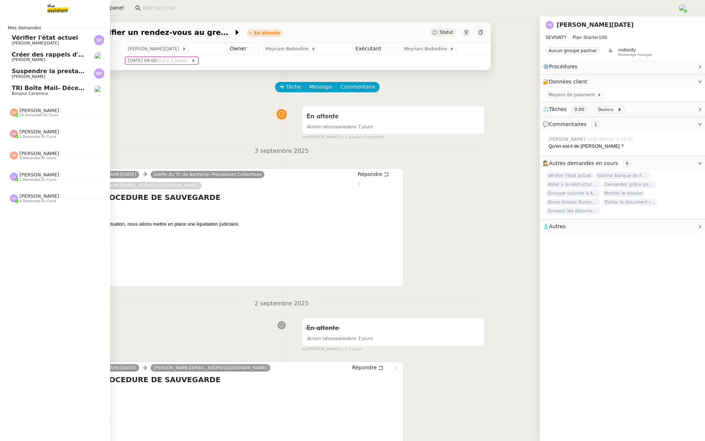
click at [25, 34] on link "Vérifier l'état actuel Stéphane DAHAN" at bounding box center [55, 40] width 110 height 17
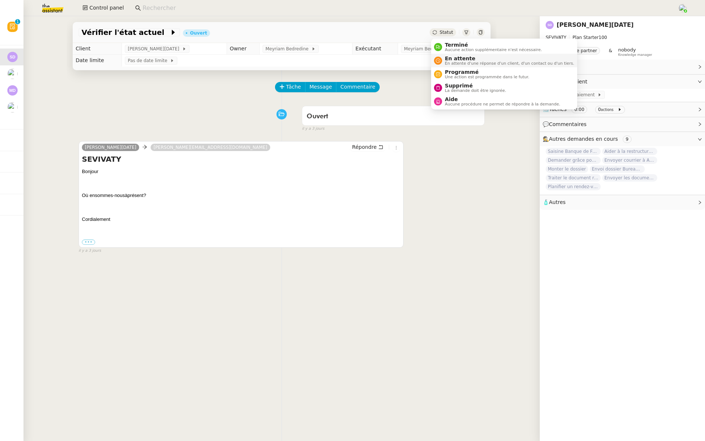
click at [457, 61] on span "En attente d'une réponse d'un client, d'un contact ou d'un tiers." at bounding box center [509, 63] width 129 height 4
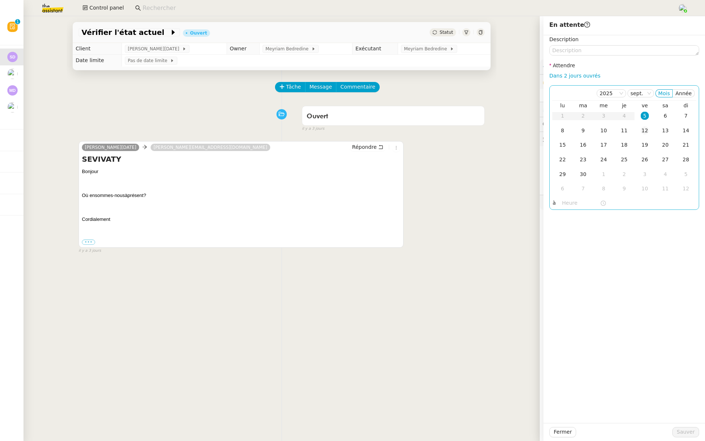
click at [643, 126] on div "12" at bounding box center [645, 130] width 8 height 8
click at [564, 204] on input "text" at bounding box center [581, 203] width 38 height 8
click at [588, 311] on span "Ok" at bounding box center [589, 308] width 7 height 7
type input "07:00"
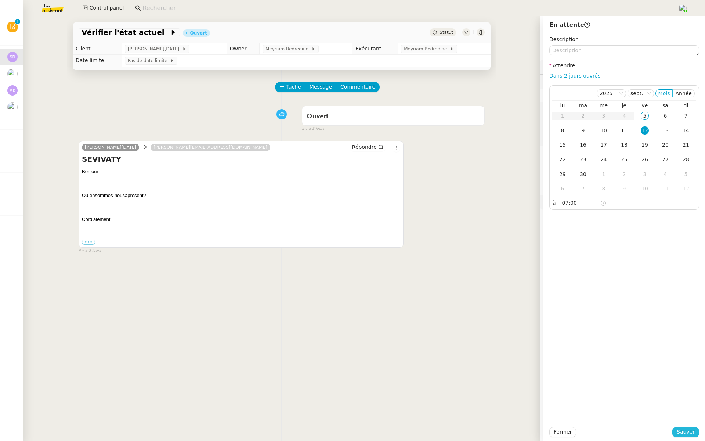
click at [682, 433] on span "Sauver" at bounding box center [686, 431] width 18 height 8
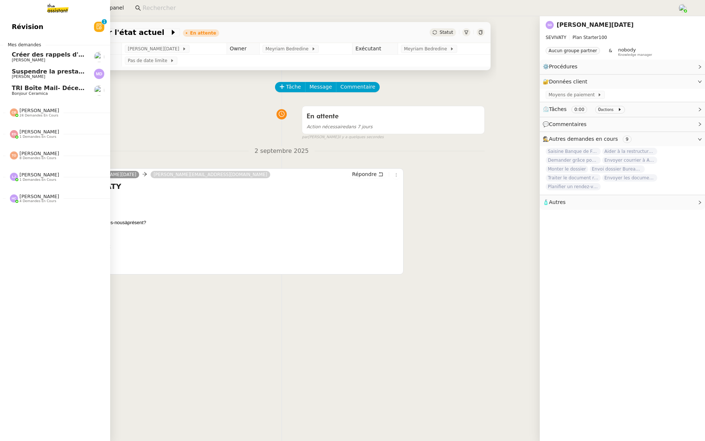
click at [16, 67] on link "Suspendre la prestation Margaux Ducat" at bounding box center [55, 73] width 110 height 17
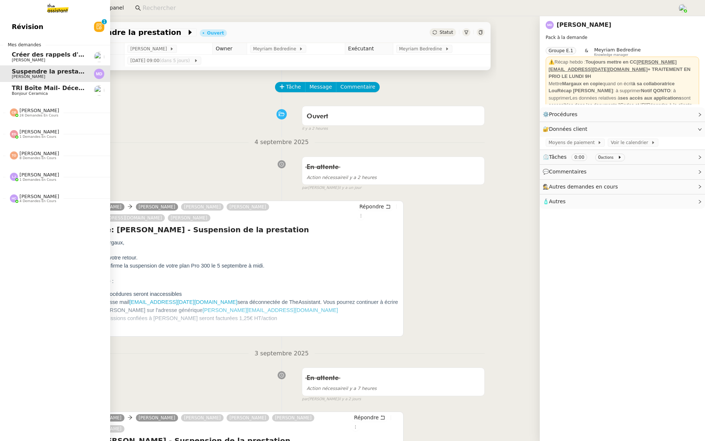
click at [61, 90] on span "TRI Boîte Mail- Décembre 2023" at bounding box center [63, 87] width 102 height 7
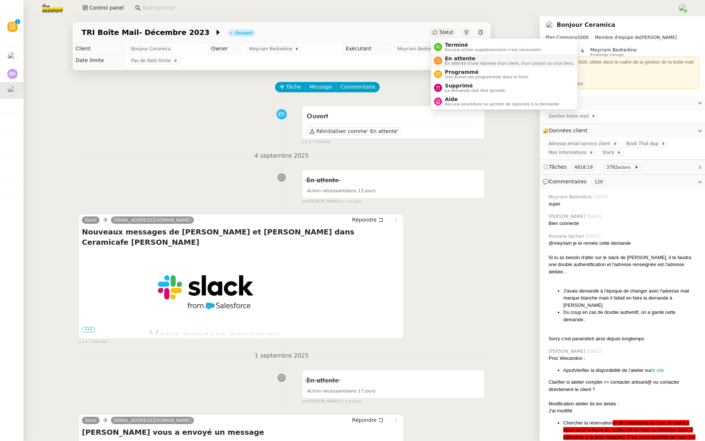
click at [453, 59] on span "En attente" at bounding box center [509, 58] width 129 height 6
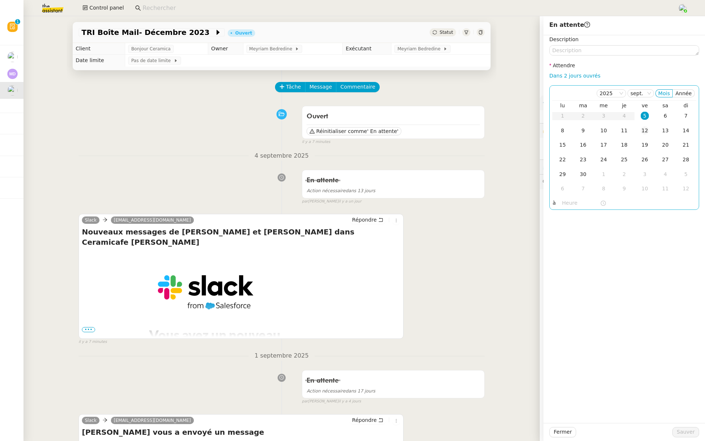
click at [643, 125] on td "12" at bounding box center [644, 130] width 21 height 15
click at [563, 202] on input "text" at bounding box center [581, 203] width 38 height 8
type input "6"
click at [584, 306] on li "Ok" at bounding box center [589, 308] width 13 height 10
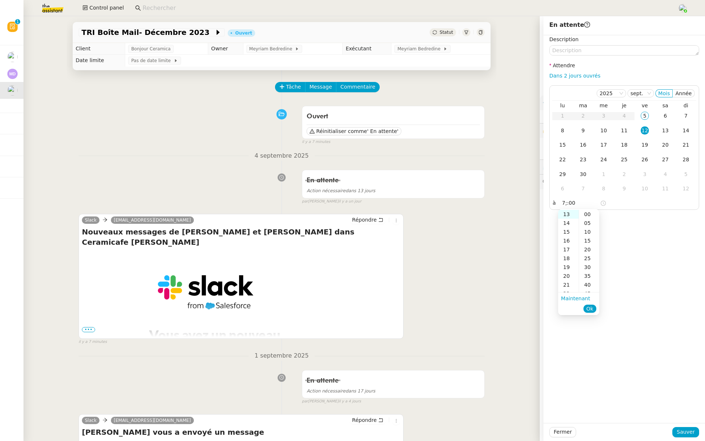
click at [587, 314] on ul "Maintenant Ok" at bounding box center [578, 303] width 41 height 22
click at [589, 310] on span "Ok" at bounding box center [589, 308] width 7 height 7
type input "13:49"
click at [682, 434] on span "Sauver" at bounding box center [686, 431] width 18 height 8
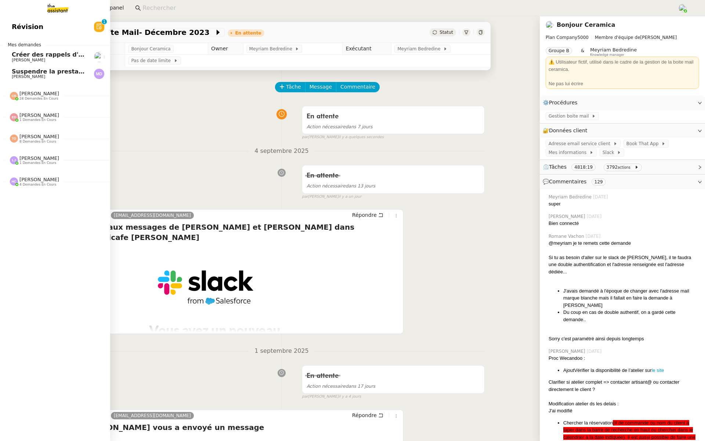
click at [16, 67] on link "Suspendre la prestation Margaux Ducat" at bounding box center [55, 73] width 110 height 17
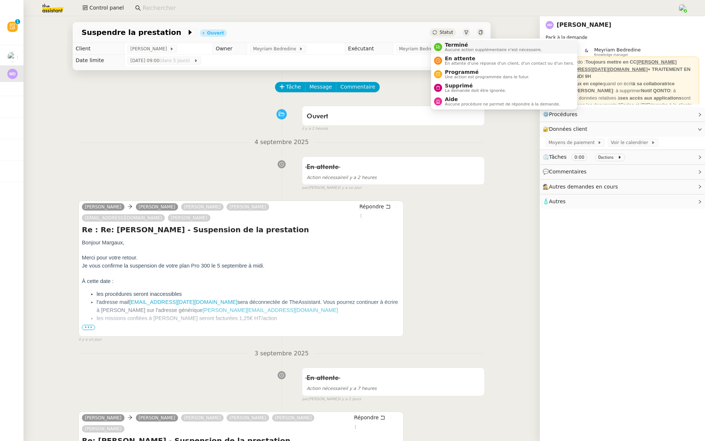
click at [446, 46] on span "Terminé" at bounding box center [493, 45] width 97 height 6
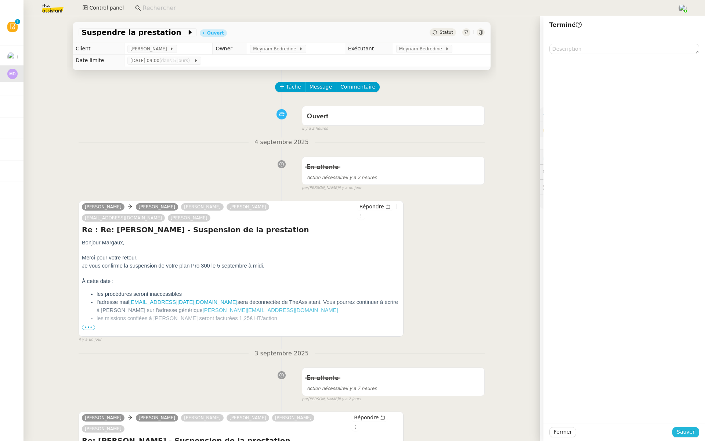
click at [685, 431] on span "Sauver" at bounding box center [686, 431] width 18 height 8
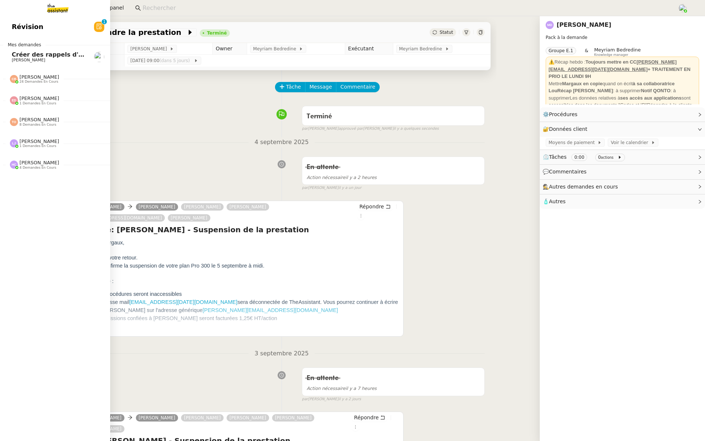
click at [29, 24] on span "Révision" at bounding box center [28, 26] width 32 height 11
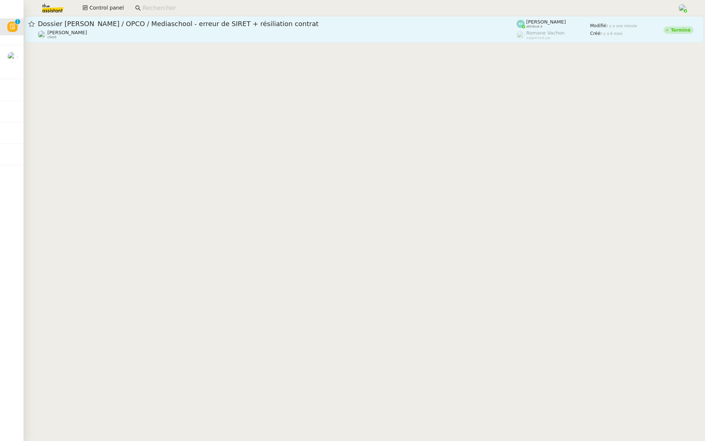
click at [147, 26] on span "Dossier Alyah RAHAOUI / OPCO / Mediaschool - erreur de SIRET + résiliation cont…" at bounding box center [277, 24] width 479 height 7
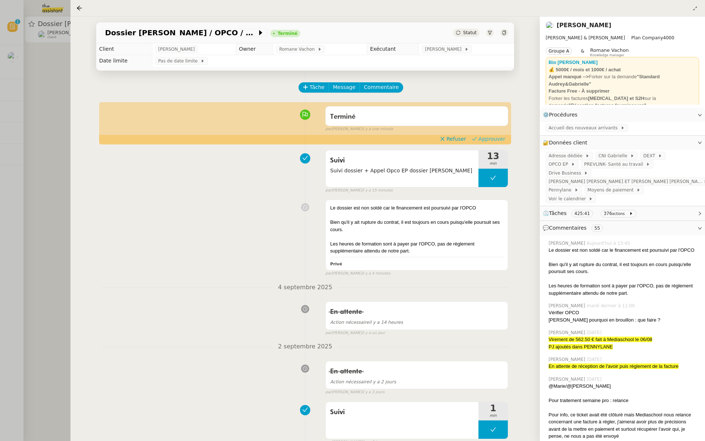
click at [491, 136] on span "Approuver" at bounding box center [491, 138] width 27 height 7
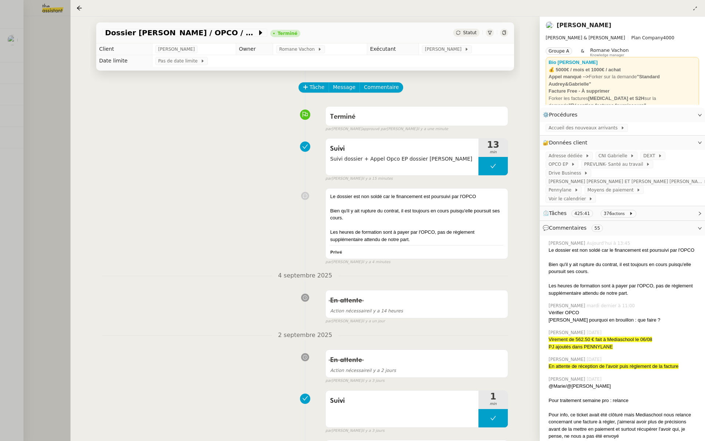
click at [72, 68] on div "Dossier Alyah RAHAOUI / OPCO / Mediaschool - erreur de SIRET + résiliation cont…" at bounding box center [304, 229] width 469 height 424
click at [43, 51] on div at bounding box center [352, 220] width 705 height 441
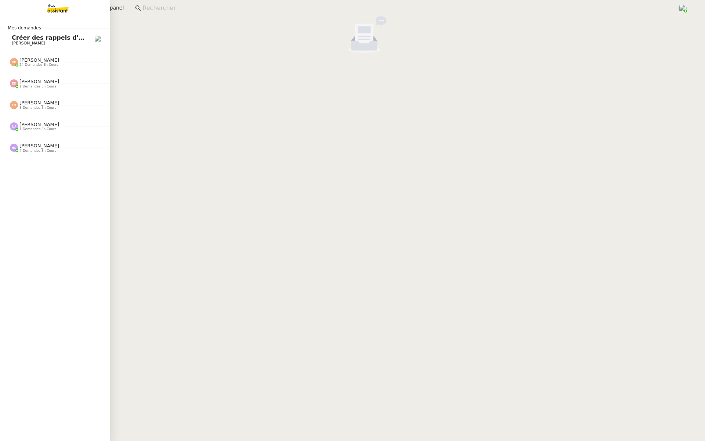
click at [14, 36] on span "Créer des rappels d'anniversaires" at bounding box center [68, 37] width 112 height 7
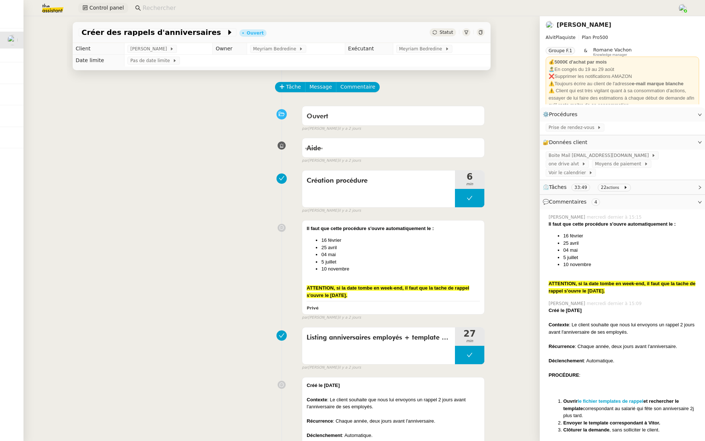
click at [98, 5] on span "Control panel" at bounding box center [106, 8] width 35 height 8
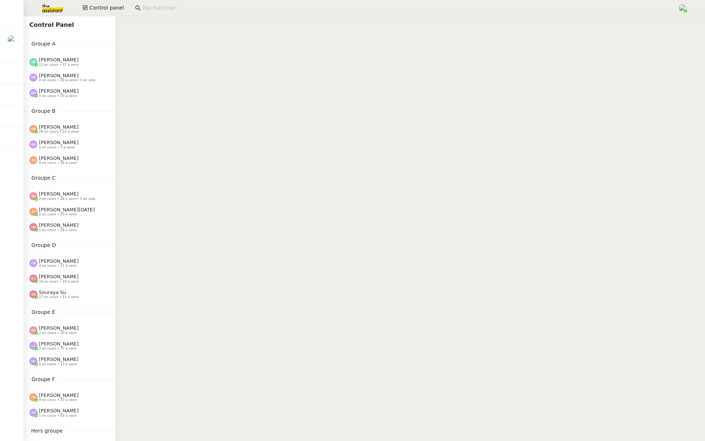
click at [50, 8] on img at bounding box center [46, 8] width 57 height 16
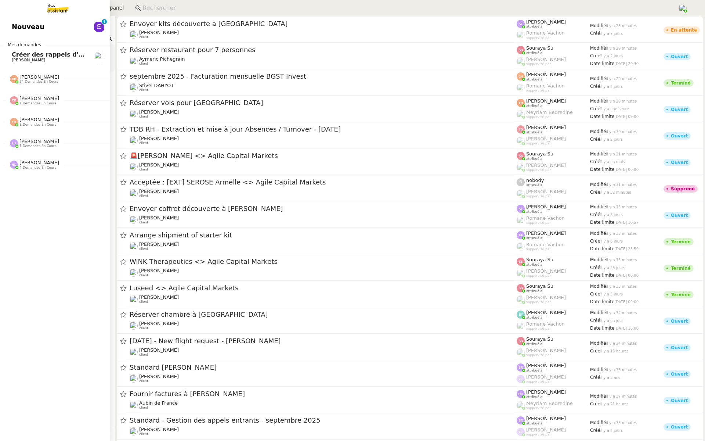
click at [18, 25] on span "Nouveau" at bounding box center [28, 26] width 33 height 11
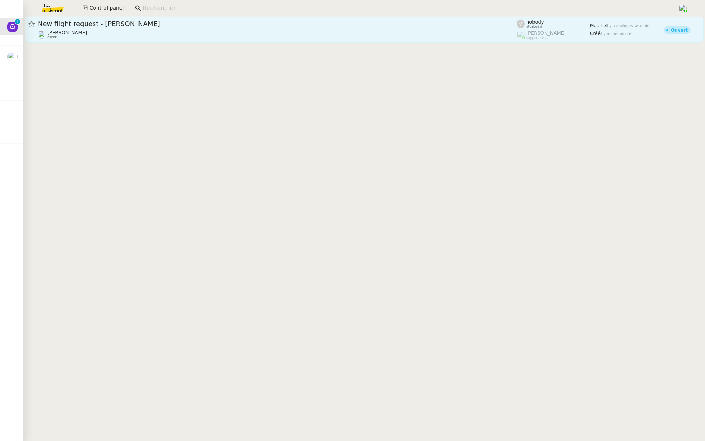
click at [131, 24] on span "New flight request - Richie Wistow" at bounding box center [277, 24] width 479 height 7
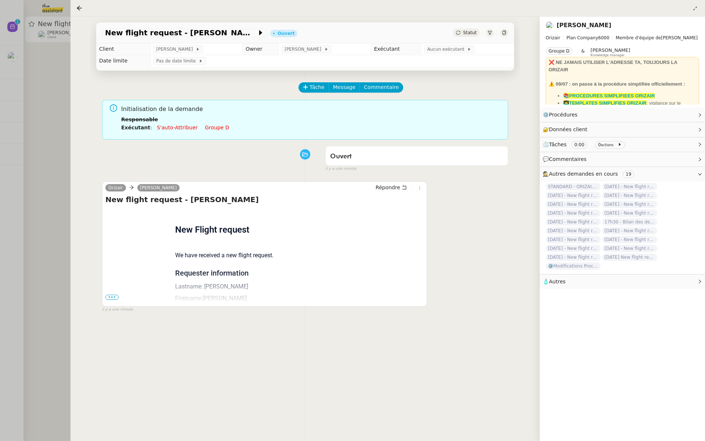
click at [111, 295] on span "•••" at bounding box center [111, 296] width 13 height 5
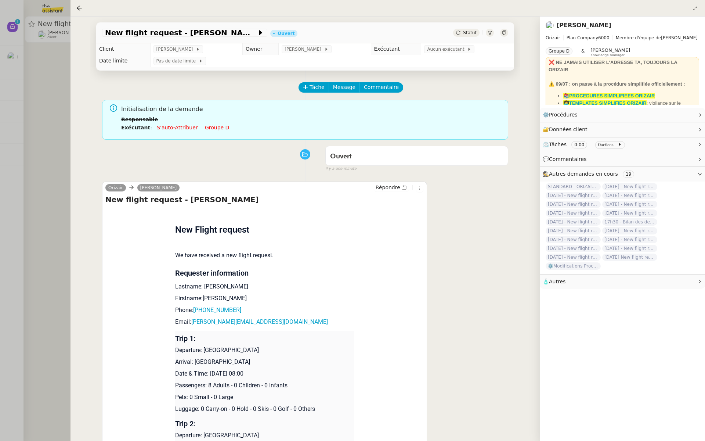
scroll to position [137, 0]
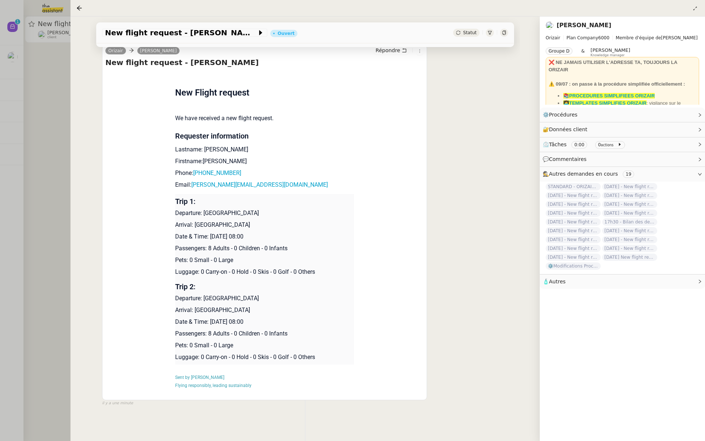
drag, startPoint x: 249, startPoint y: 236, endPoint x: 209, endPoint y: 236, distance: 40.0
click at [209, 236] on p "Date & Time: 20th April 2026 08:00" at bounding box center [264, 236] width 179 height 9
copy p "20th April 2026"
click at [19, 62] on div at bounding box center [352, 220] width 705 height 441
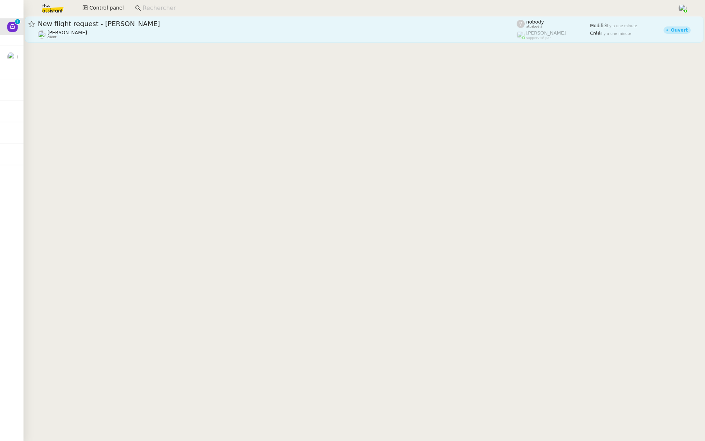
click at [93, 22] on span "New flight request - Richie Wistow" at bounding box center [277, 24] width 479 height 7
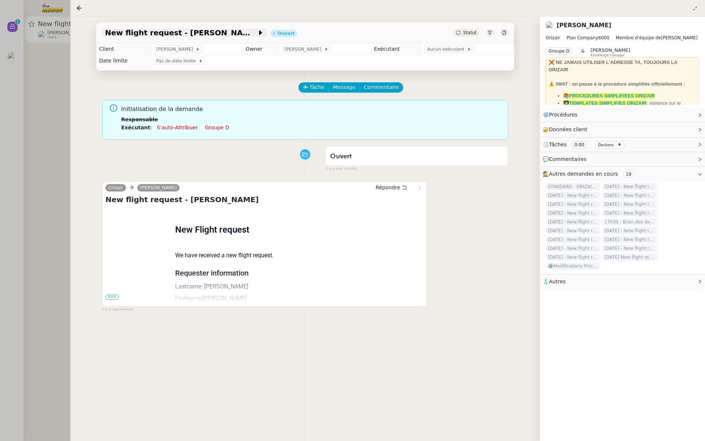
click at [122, 30] on span "New flight request - Richie Wistow" at bounding box center [181, 32] width 152 height 7
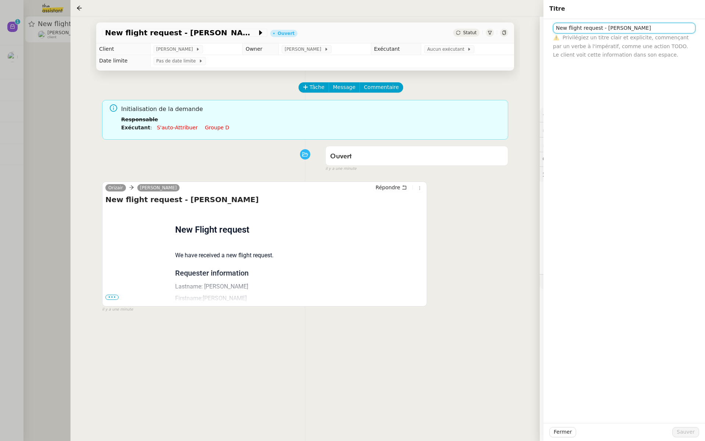
click at [557, 29] on input "New flight request - Richie Wistow" at bounding box center [624, 28] width 142 height 11
paste input "20th April 2026"
type input "20th April 2026 - New flight request - Richie Wistow"
click at [684, 432] on span "Sauver" at bounding box center [686, 431] width 18 height 8
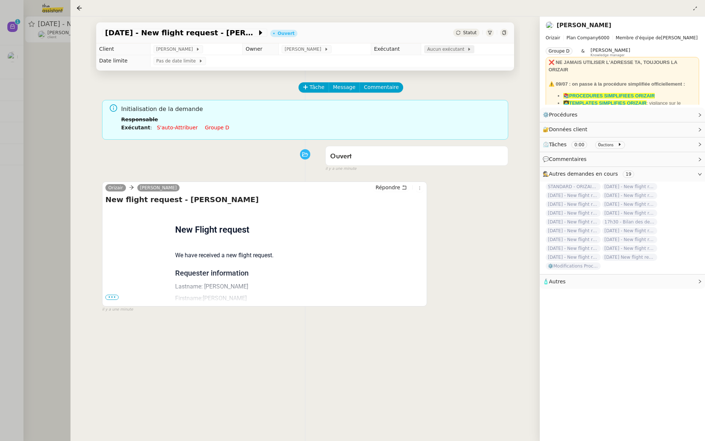
click at [437, 46] on span "Aucun exécutant" at bounding box center [447, 49] width 40 height 7
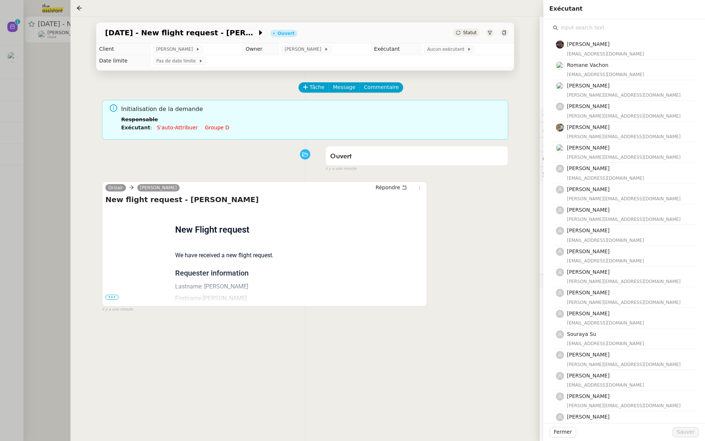
click at [578, 26] on input "text" at bounding box center [626, 28] width 137 height 10
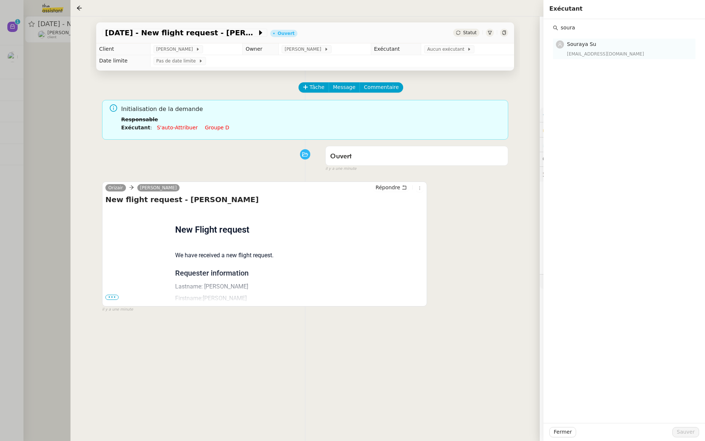
type input "soura"
click at [591, 44] on span "Souraya Su" at bounding box center [581, 44] width 29 height 6
click at [685, 432] on span "Sauver" at bounding box center [686, 431] width 18 height 8
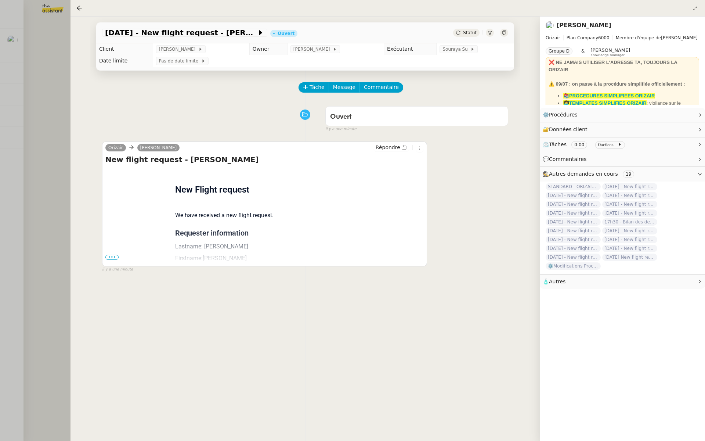
click at [47, 59] on div at bounding box center [352, 220] width 705 height 441
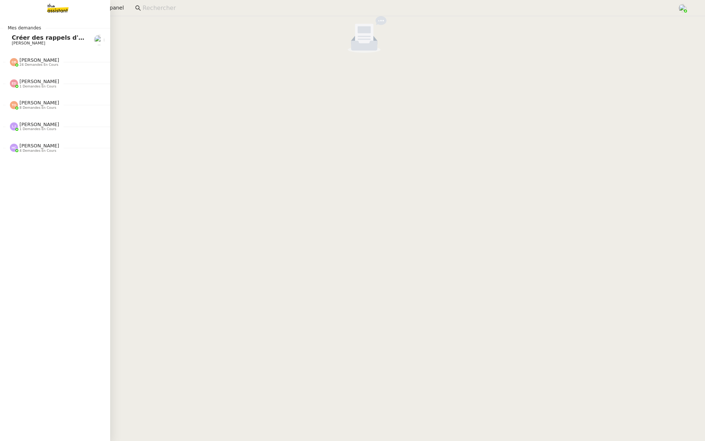
click at [26, 38] on span "Créer des rappels d'anniversaires" at bounding box center [68, 37] width 112 height 7
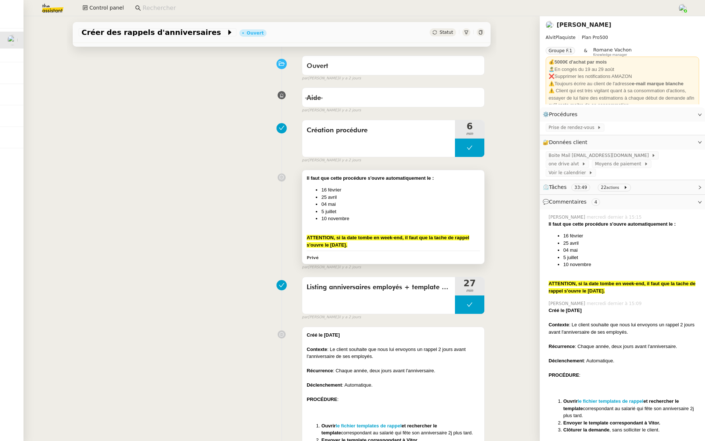
scroll to position [77, 0]
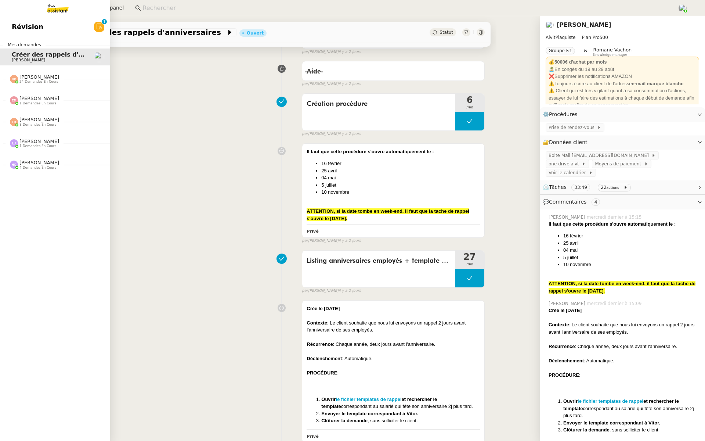
click at [15, 26] on span "Révision" at bounding box center [28, 26] width 32 height 11
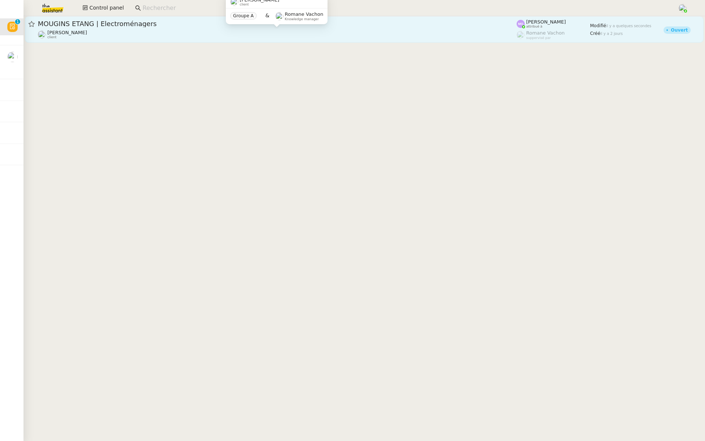
click at [123, 32] on div "Gabrielle Tavernier client" at bounding box center [277, 35] width 479 height 10
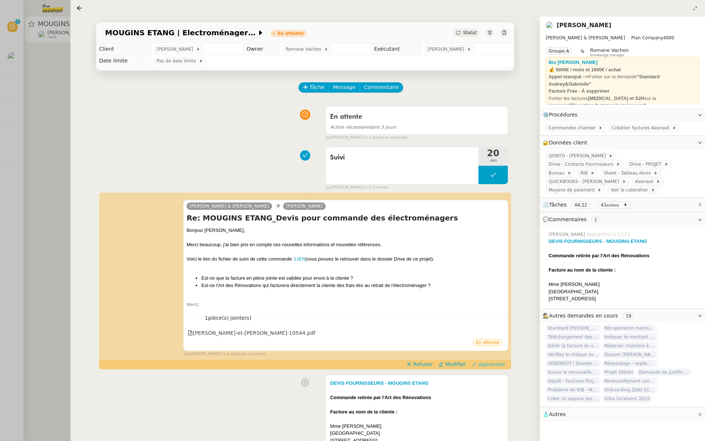
click at [494, 364] on span "Approuver" at bounding box center [491, 363] width 27 height 7
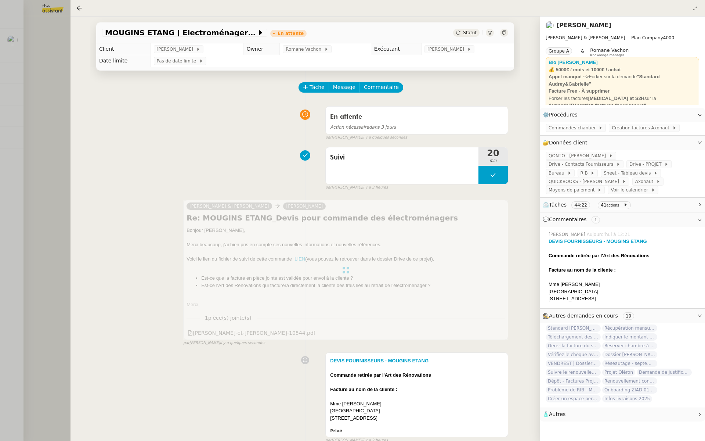
click at [11, 62] on div at bounding box center [352, 220] width 705 height 441
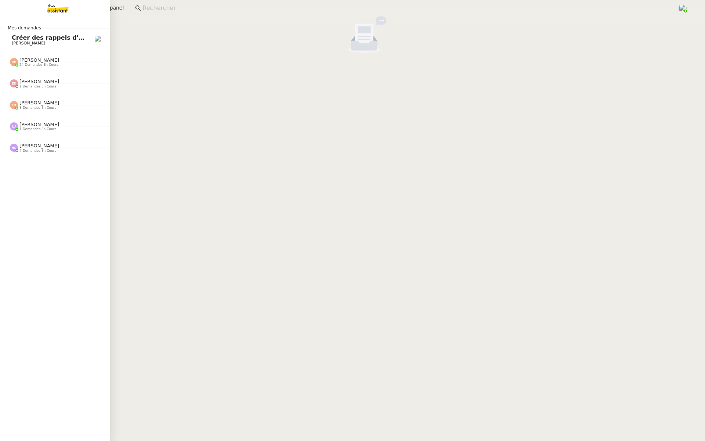
click at [18, 37] on span "Créer des rappels d'anniversaires" at bounding box center [68, 37] width 112 height 7
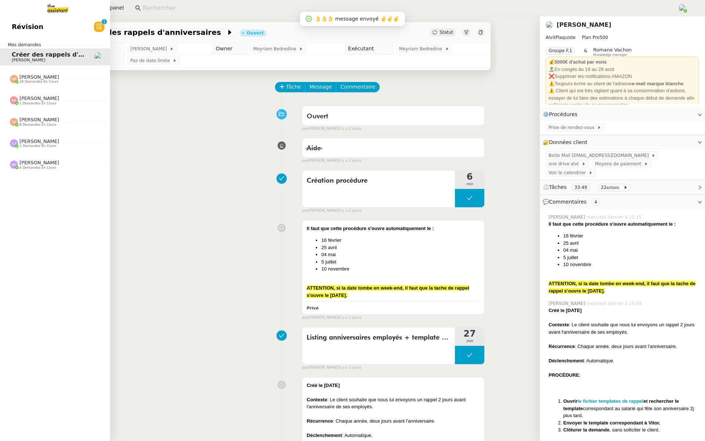
click at [10, 21] on link "Révision 0 1 2 3 4 5 6 7 8 9" at bounding box center [55, 26] width 110 height 17
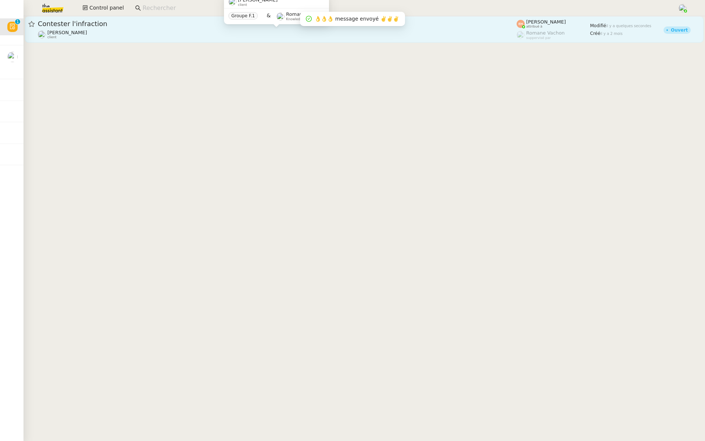
click at [146, 32] on div "[PERSON_NAME] client" at bounding box center [277, 35] width 479 height 10
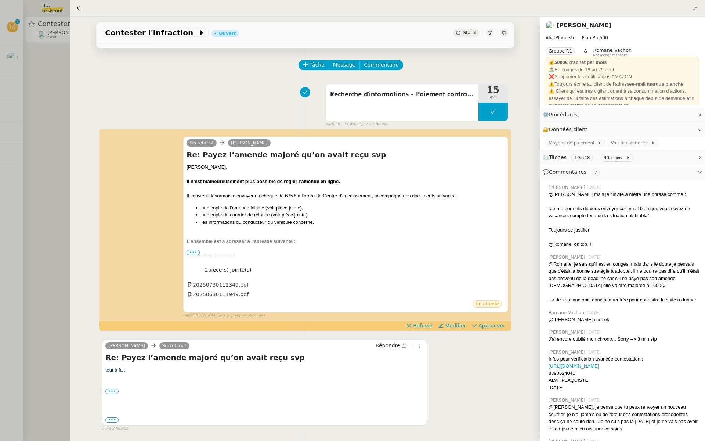
scroll to position [43, 0]
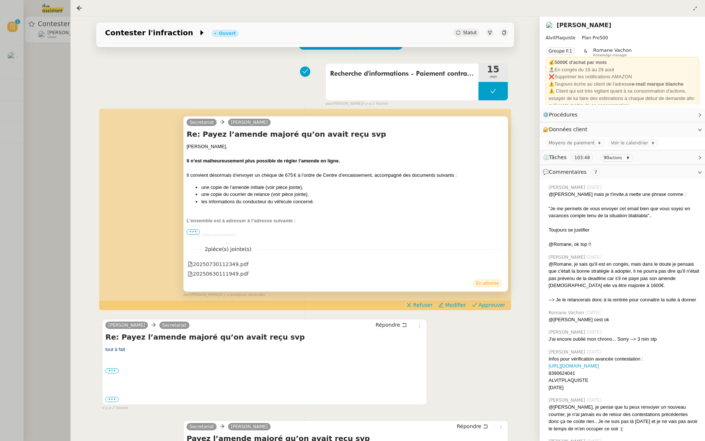
click at [191, 229] on span "•••" at bounding box center [193, 231] width 13 height 5
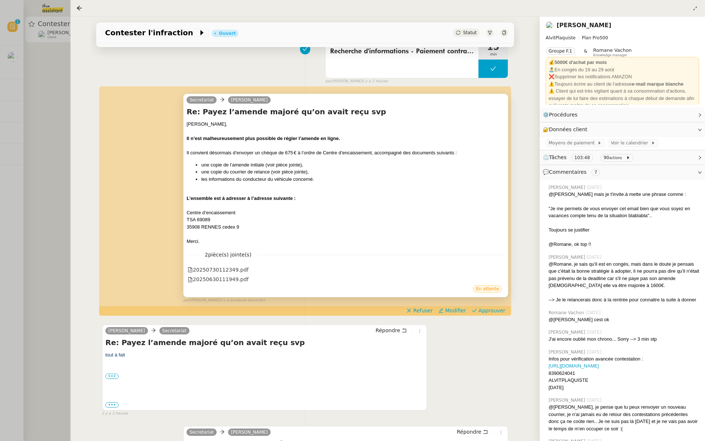
scroll to position [80, 0]
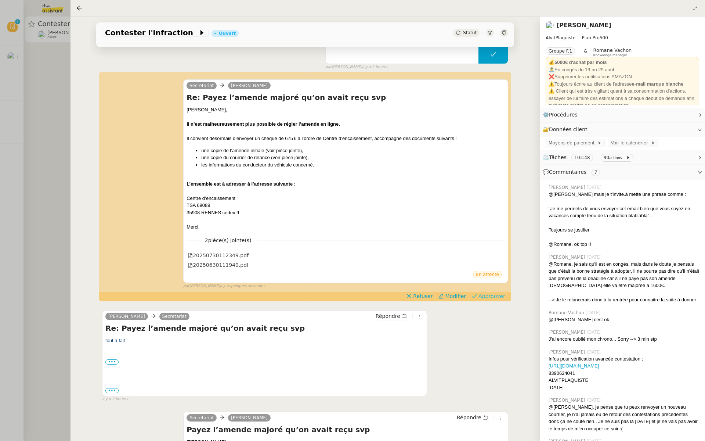
click at [494, 296] on span "Approuver" at bounding box center [491, 295] width 27 height 7
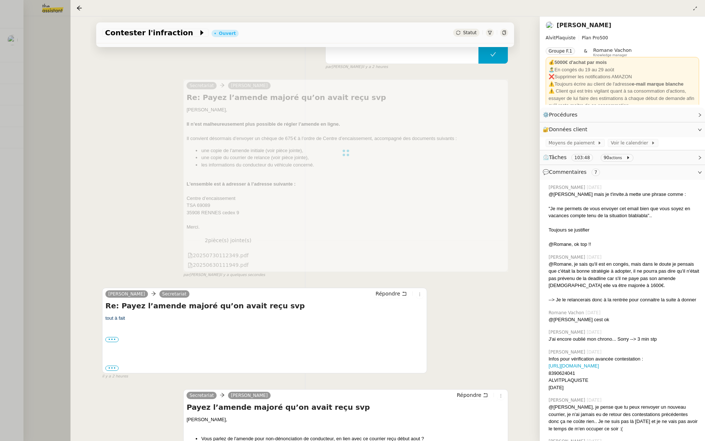
click at [44, 73] on div at bounding box center [352, 220] width 705 height 441
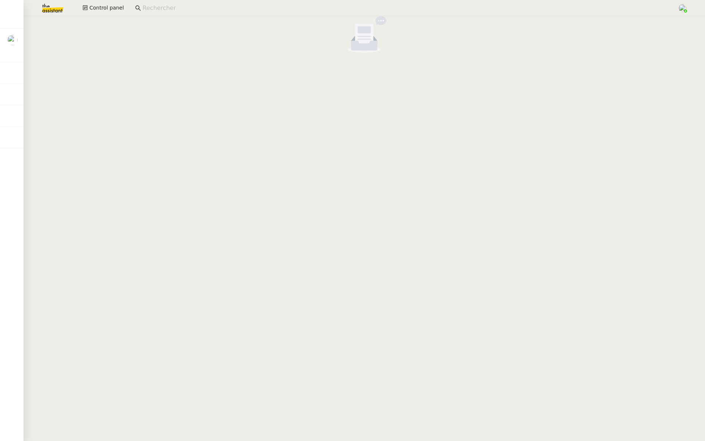
drag, startPoint x: 48, startPoint y: 6, endPoint x: 59, endPoint y: 7, distance: 11.4
click at [48, 6] on img at bounding box center [46, 8] width 57 height 16
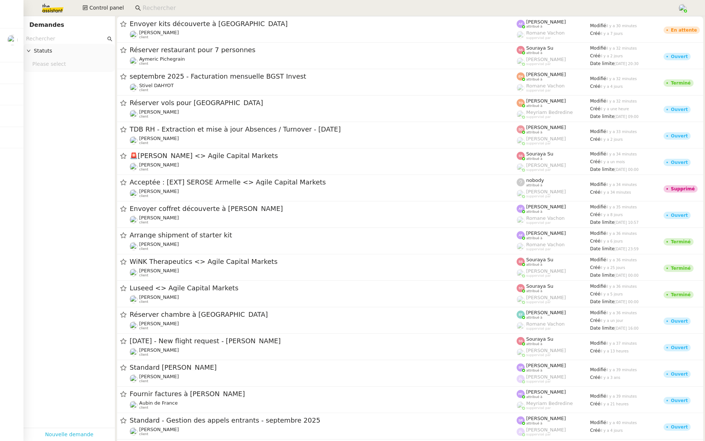
click at [72, 436] on link "Nouvelle demande" at bounding box center [69, 434] width 48 height 8
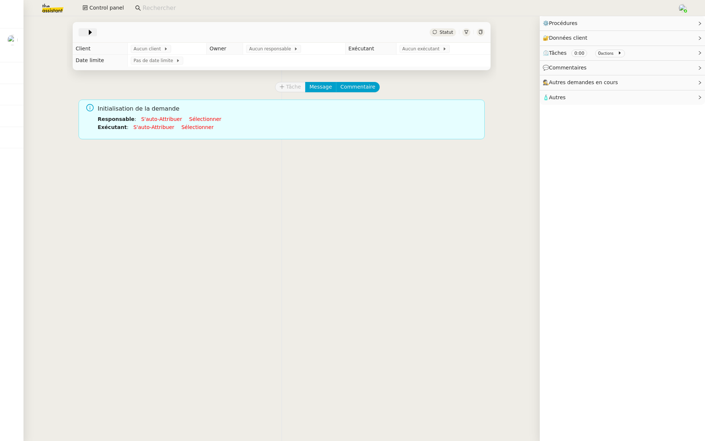
click at [83, 32] on span at bounding box center [84, 32] width 5 height 9
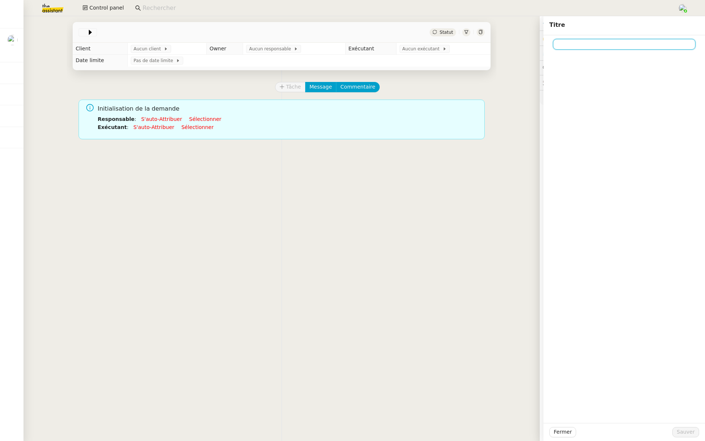
click at [577, 47] on input at bounding box center [624, 44] width 142 height 11
paste input "Dossier [PERSON_NAME]"
type input "Dossier [PERSON_NAME]"
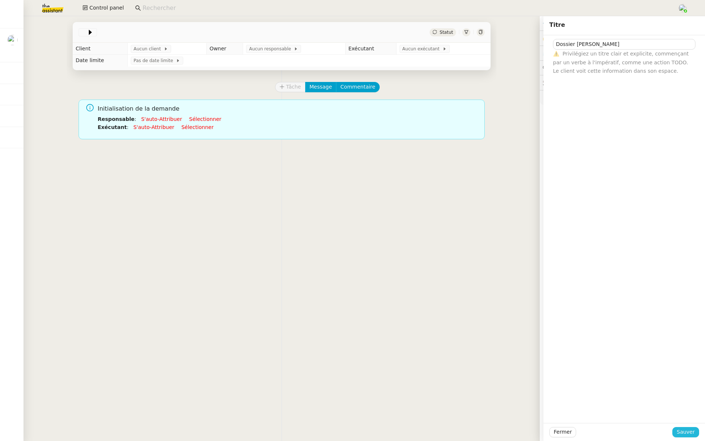
click at [683, 433] on span "Sauver" at bounding box center [686, 431] width 18 height 8
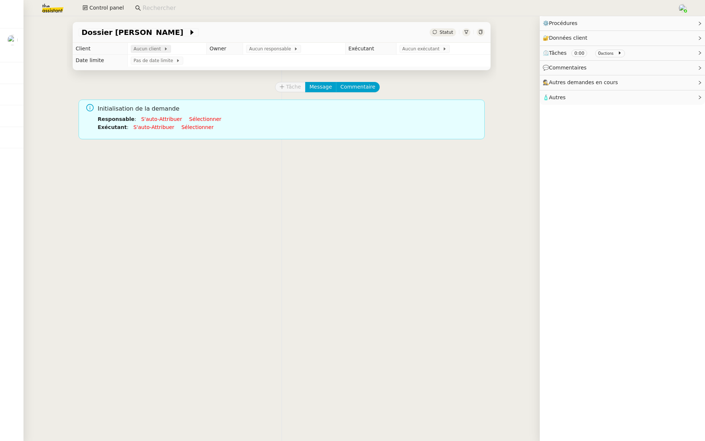
click at [148, 48] on span "Aucun client" at bounding box center [149, 48] width 30 height 7
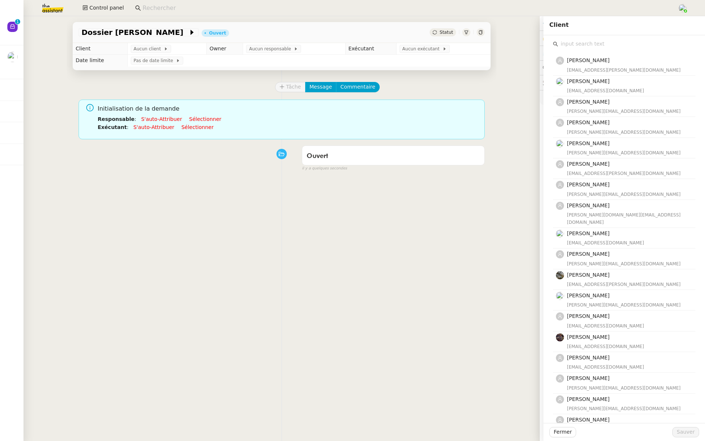
click at [590, 47] on input "text" at bounding box center [626, 44] width 137 height 10
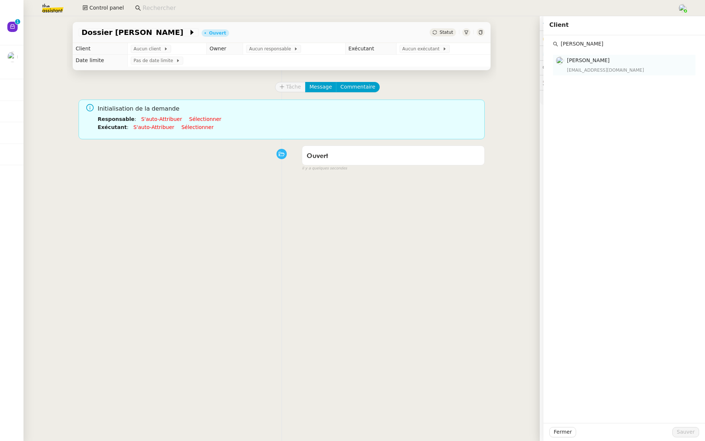
type input "[PERSON_NAME]"
click at [601, 62] on h4 "[PERSON_NAME]" at bounding box center [629, 60] width 124 height 8
click at [693, 430] on span "Sauver" at bounding box center [686, 431] width 18 height 8
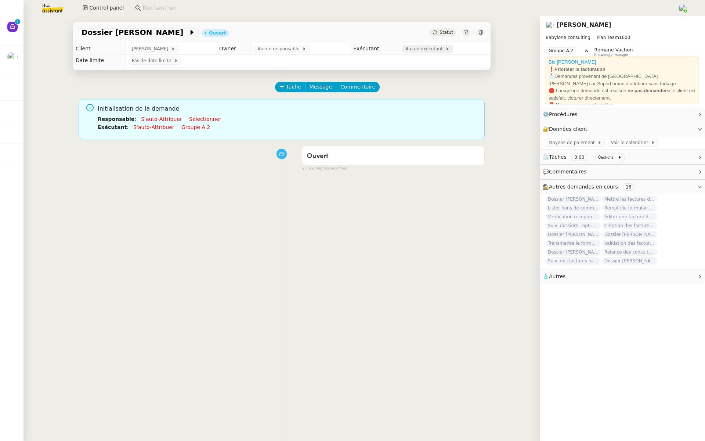
click at [420, 50] on span "Aucun exécutant" at bounding box center [425, 48] width 40 height 7
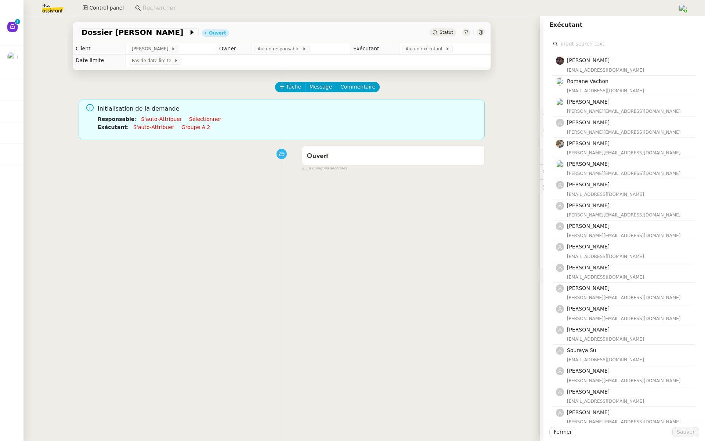
click at [574, 44] on input "text" at bounding box center [626, 44] width 137 height 10
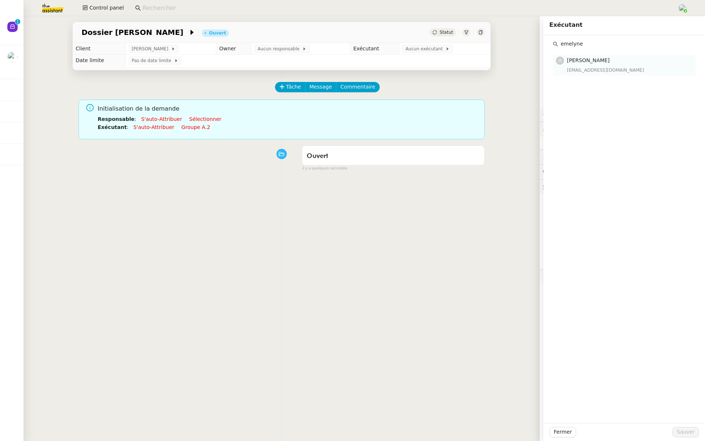
type input "emelyne"
click at [583, 60] on span "[PERSON_NAME]" at bounding box center [588, 60] width 43 height 6
click at [686, 431] on span "Sauver" at bounding box center [686, 431] width 18 height 8
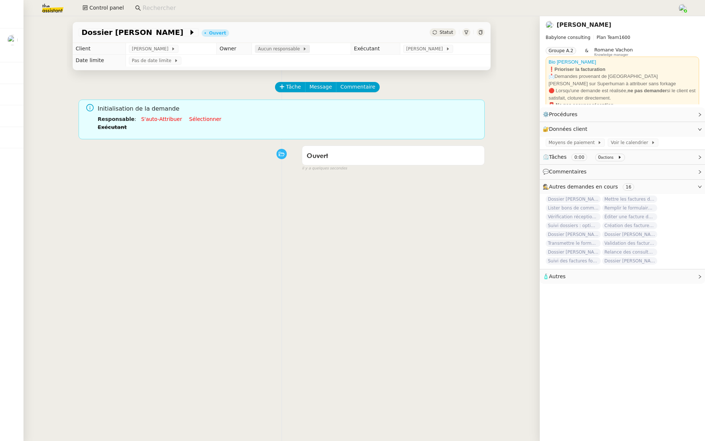
click at [258, 48] on span "Aucun responsable" at bounding box center [280, 48] width 45 height 7
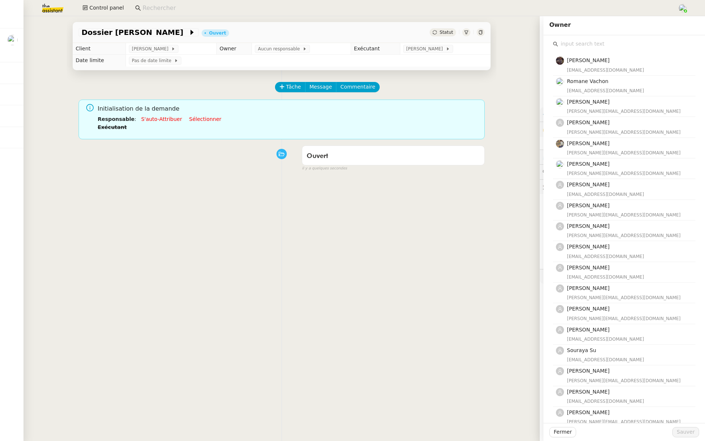
click at [573, 44] on input "text" at bounding box center [626, 44] width 137 height 10
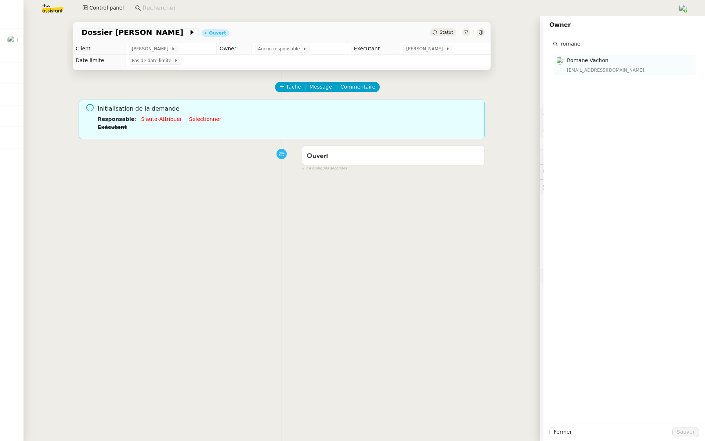
type input "romane"
click at [572, 63] on span "Romane Vachon" at bounding box center [587, 60] width 41 height 6
click at [677, 434] on button "Sauver" at bounding box center [685, 432] width 27 height 10
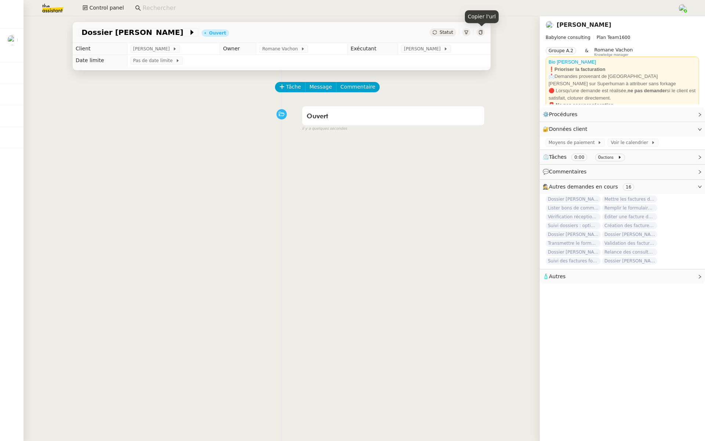
click at [479, 32] on icon at bounding box center [480, 32] width 3 height 4
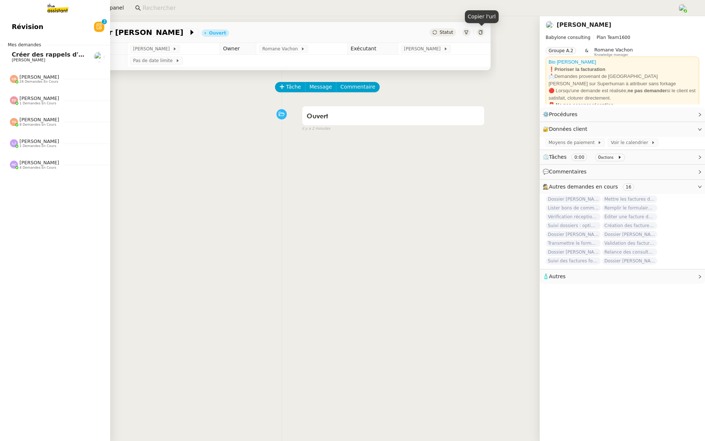
click at [36, 34] on link "Révision 0 1 2 3 4 5 6 7 8 9" at bounding box center [55, 26] width 110 height 17
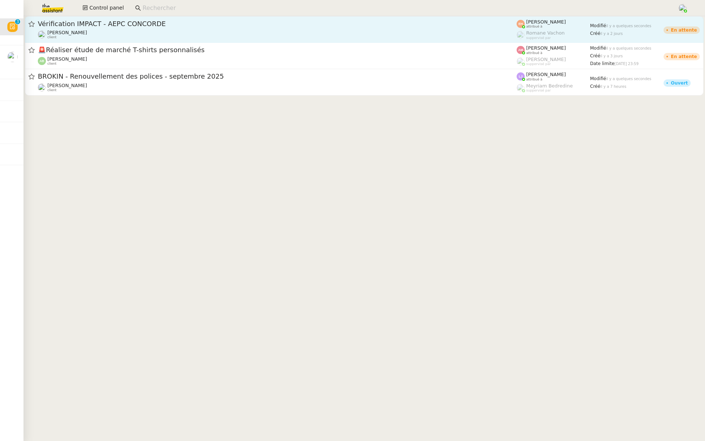
click at [136, 25] on span "Vérification IMPACT - AEPC CONCORDE" at bounding box center [277, 24] width 479 height 7
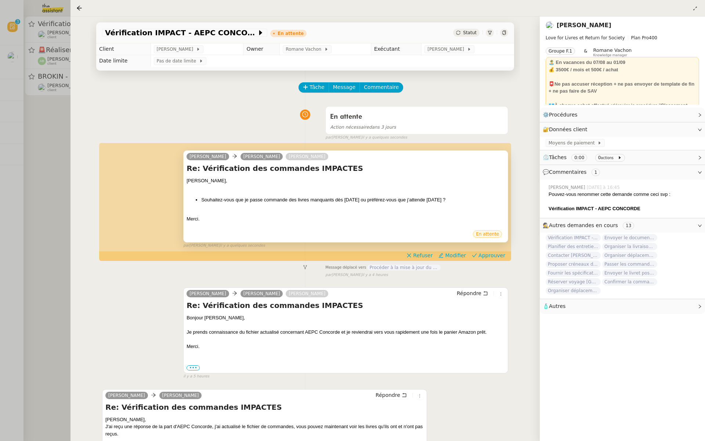
scroll to position [44, 0]
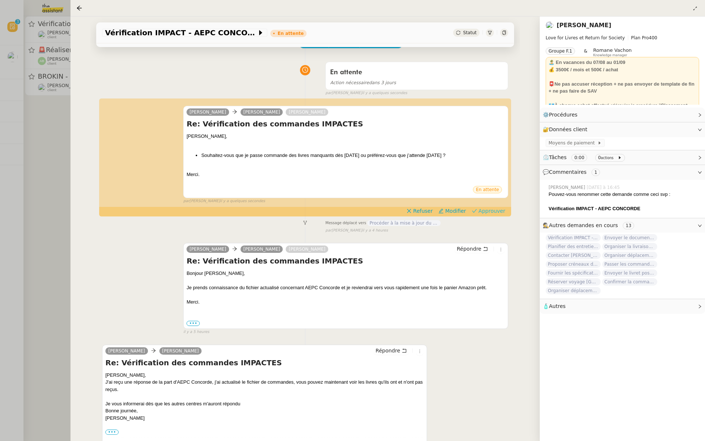
click at [500, 210] on span "Approuver" at bounding box center [491, 210] width 27 height 7
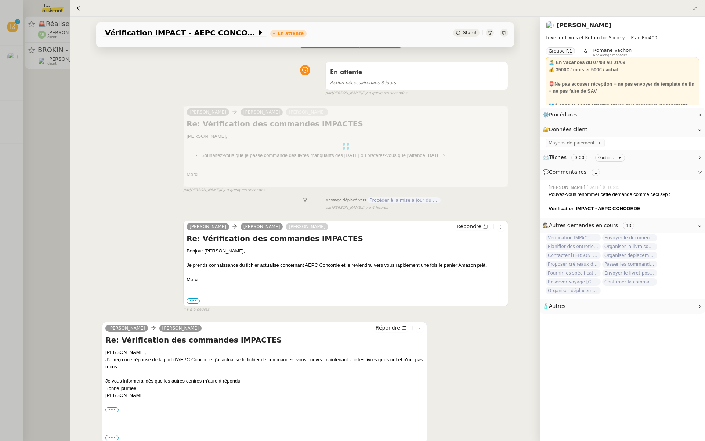
click at [32, 124] on div at bounding box center [352, 220] width 705 height 441
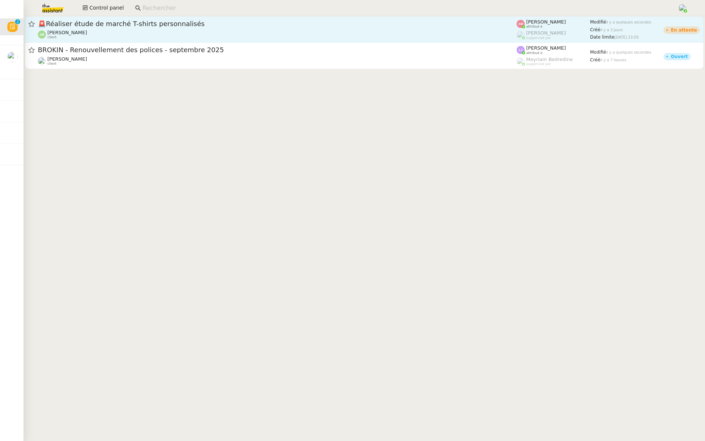
click at [140, 24] on span "🚨 Réaliser étude de marché T-shirts personnalisés" at bounding box center [277, 24] width 479 height 7
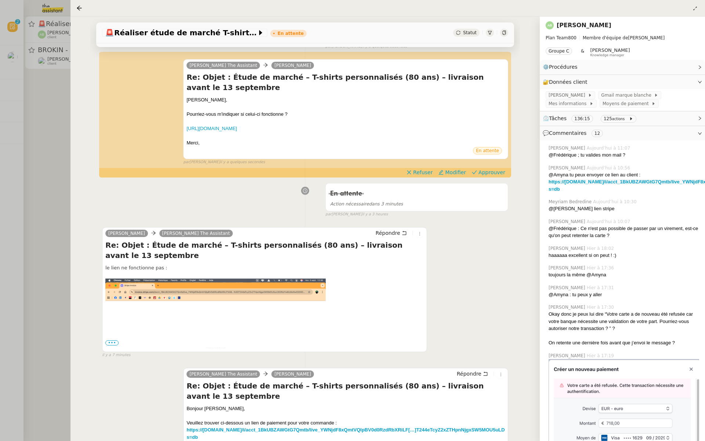
scroll to position [62, 0]
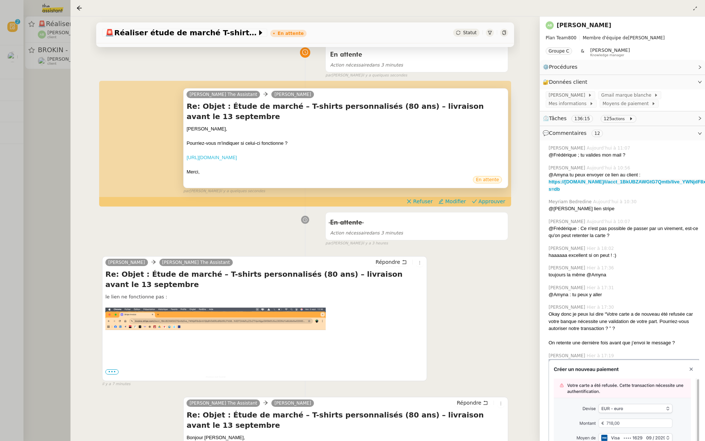
click at [237, 155] on link "[URL][DOMAIN_NAME]" at bounding box center [212, 158] width 50 height 6
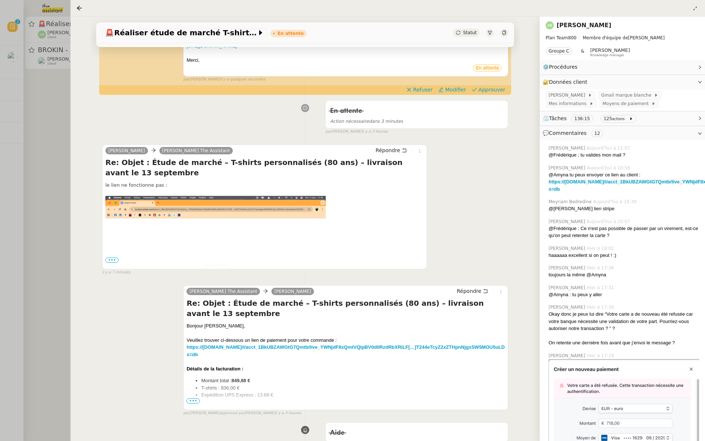
scroll to position [219, 0]
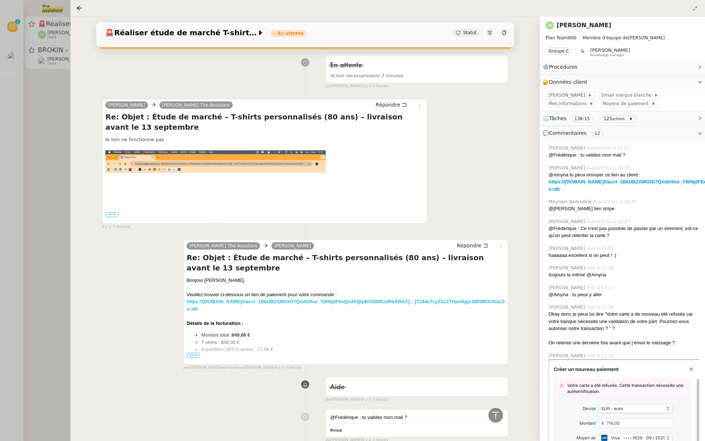
click at [328, 307] on strong "https://invoice.stripe.com/i/acct_1BkUBZAWGtG7Qmtb/live_YWNjdF8xQmtVQlpBV0d0Rzd…" at bounding box center [384, 305] width 394 height 13
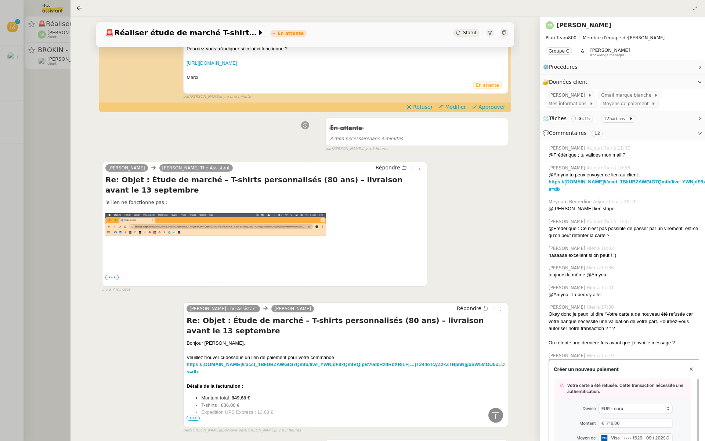
scroll to position [0, 0]
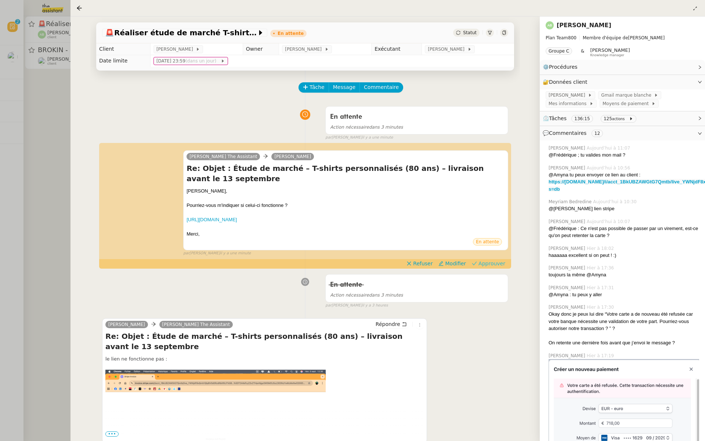
click at [493, 267] on span "Approuver" at bounding box center [491, 263] width 27 height 7
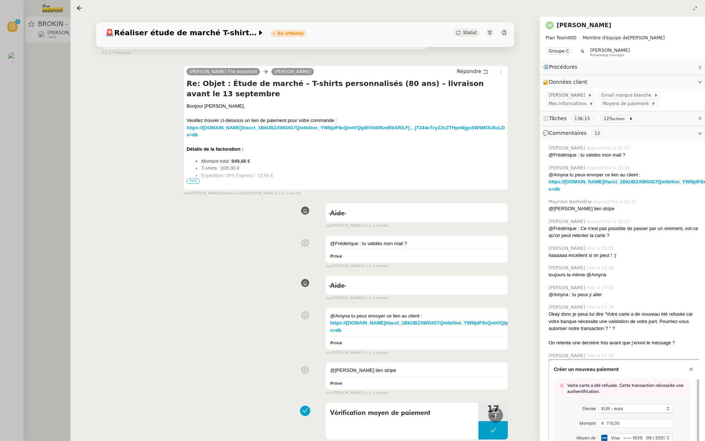
scroll to position [399, 0]
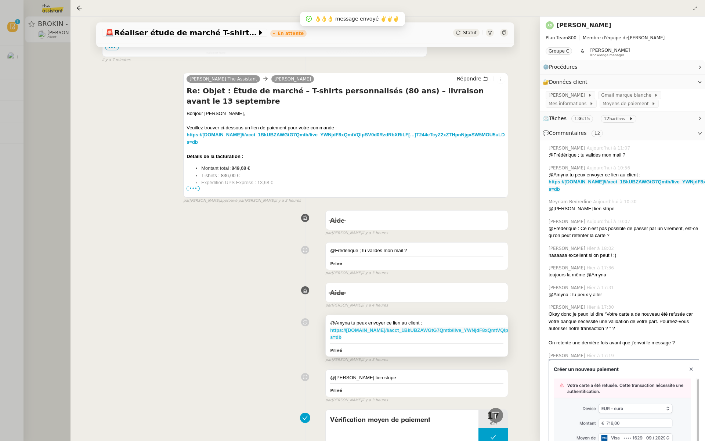
click at [395, 329] on strong "https://invoice.stripe.com/i/acct_1BkUBZAWGtG7Qmtb/live_YWNjdF8xQmtVQlpBV0d0Rzd…" at bounding box center [527, 333] width 394 height 13
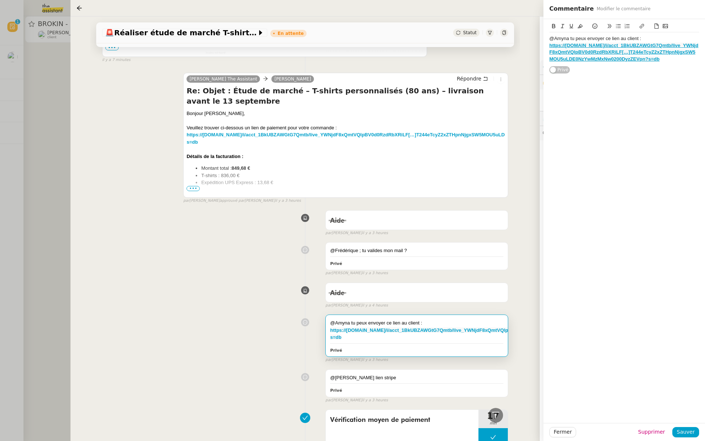
click at [211, 231] on div "Aide false par Amyna M. il y a 3 heures" at bounding box center [305, 221] width 406 height 29
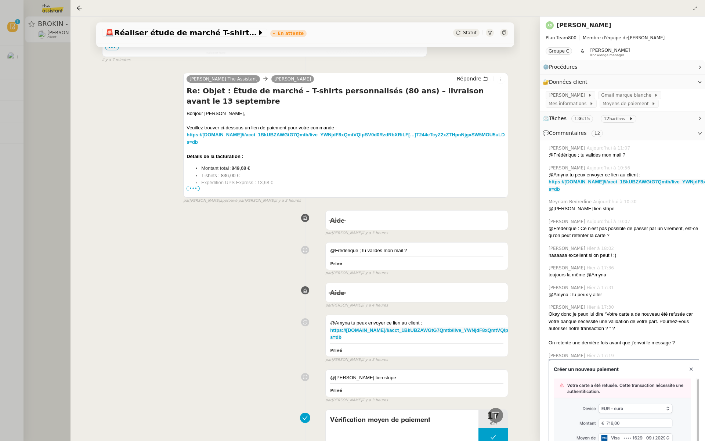
click at [8, 164] on div at bounding box center [352, 220] width 705 height 441
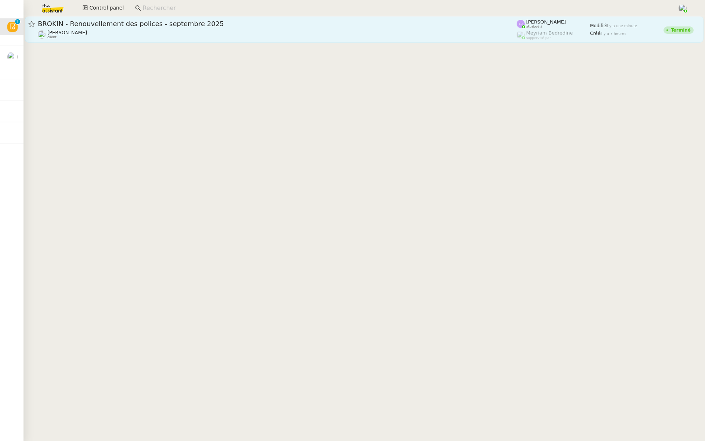
click at [137, 29] on div "BROKIN - Renouvellement des polices - septembre 2025 Fanny Eyraud client" at bounding box center [277, 29] width 479 height 20
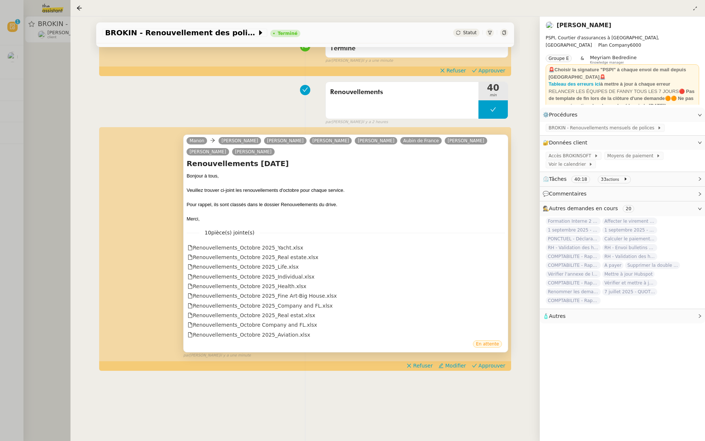
scroll to position [94, 0]
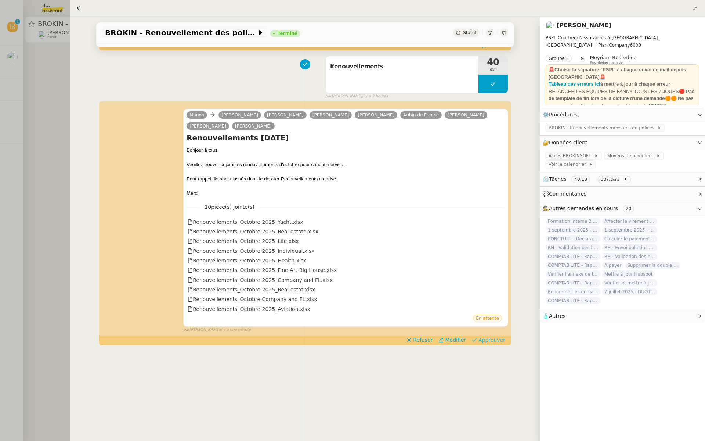
click at [494, 339] on span "Approuver" at bounding box center [491, 339] width 27 height 7
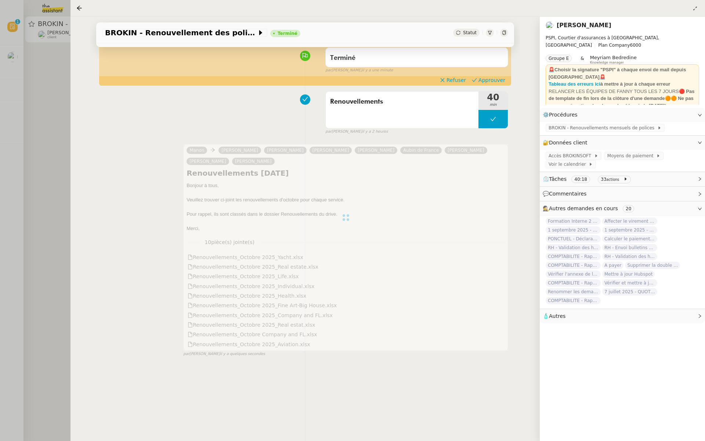
scroll to position [0, 0]
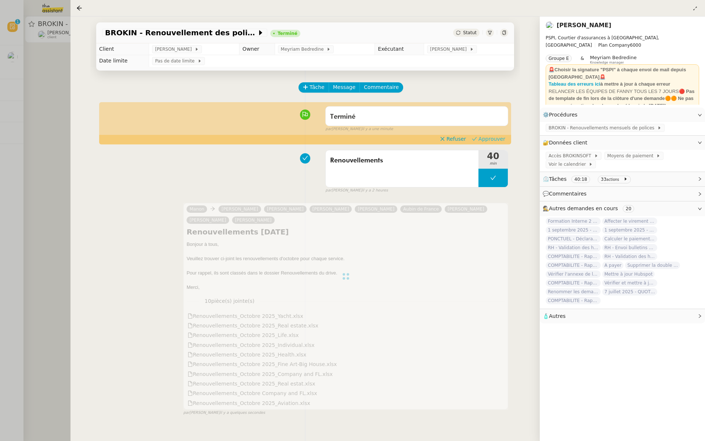
click at [492, 137] on span "Approuver" at bounding box center [491, 138] width 27 height 7
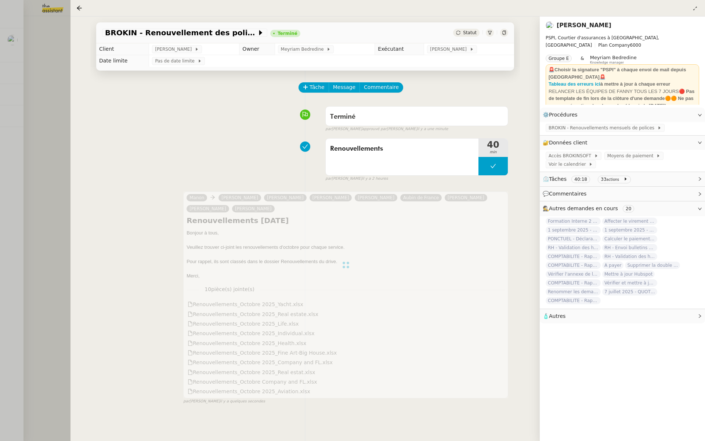
click at [54, 79] on div at bounding box center [352, 220] width 705 height 441
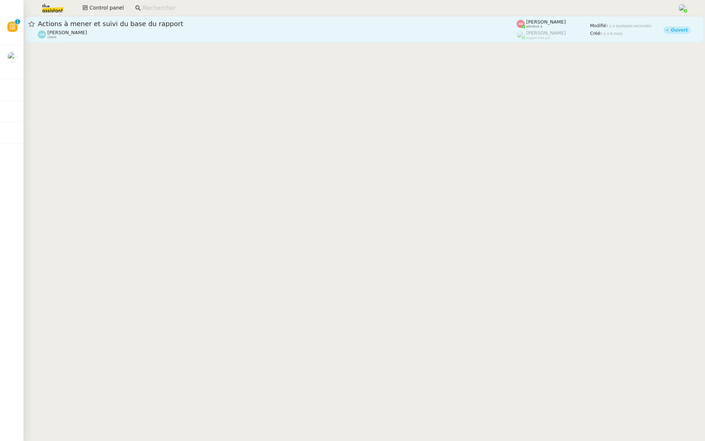
click at [151, 24] on span "Actions à mener et suivi du base du rapport" at bounding box center [277, 24] width 479 height 7
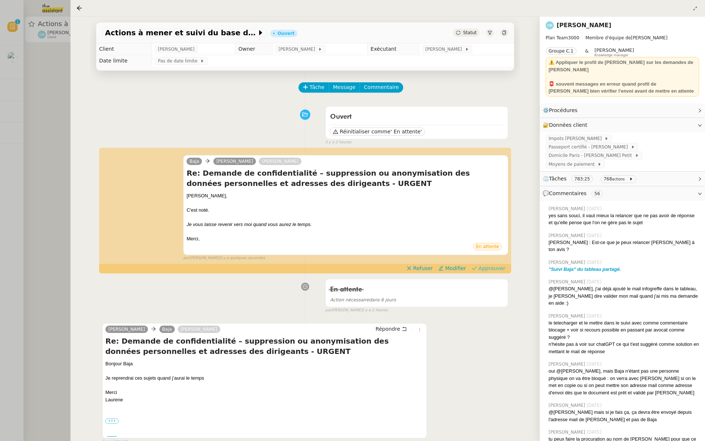
click at [498, 268] on span "Approuver" at bounding box center [491, 267] width 27 height 7
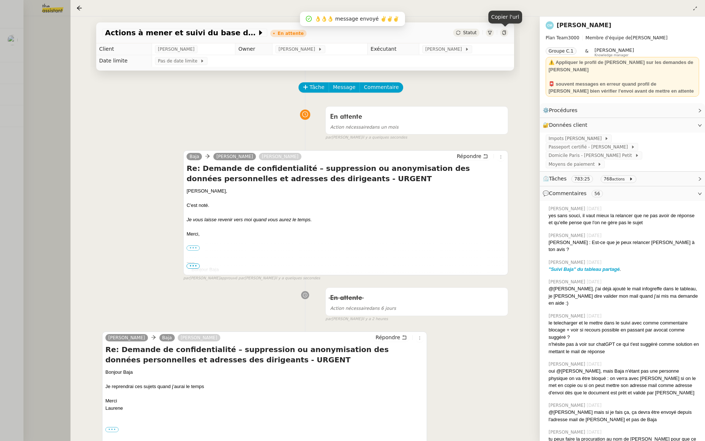
click at [505, 31] on icon at bounding box center [503, 32] width 3 height 4
click at [38, 83] on div at bounding box center [352, 220] width 705 height 441
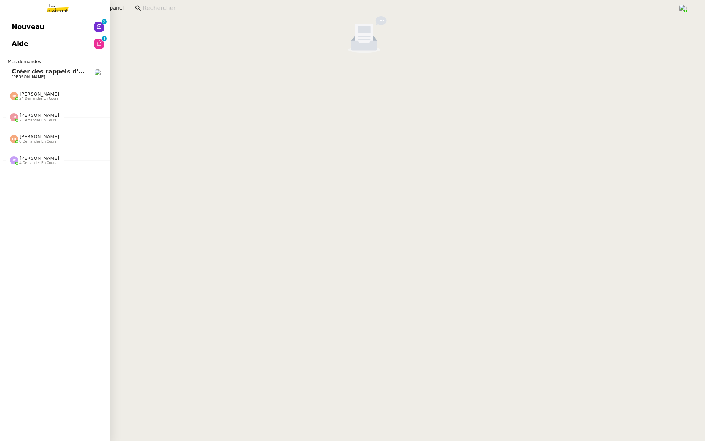
click at [15, 22] on span "Nouveau" at bounding box center [28, 26] width 33 height 11
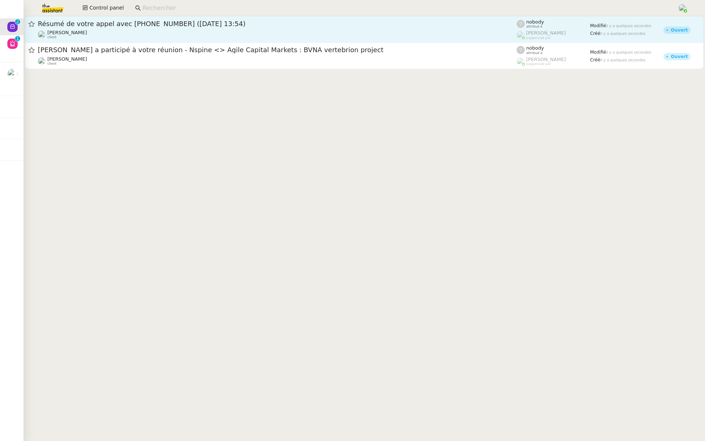
click at [127, 26] on span "Résumé de votre appel avec +33 1 76 49 00 46 (05 septembre 2025 à 13:54)" at bounding box center [277, 24] width 479 height 7
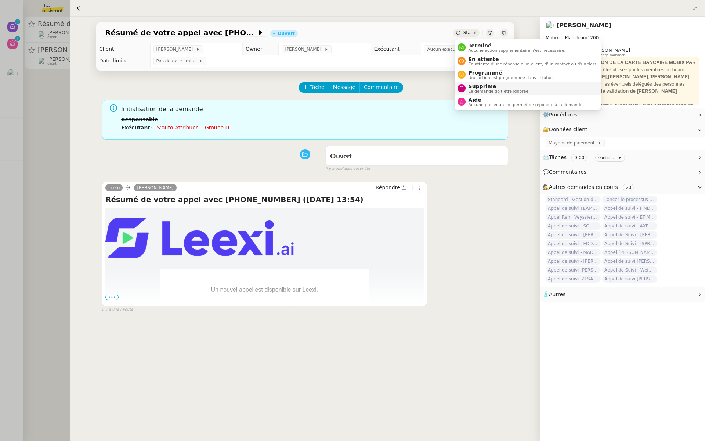
click at [478, 89] on span "La demande doit être ignorée." at bounding box center [499, 91] width 61 height 4
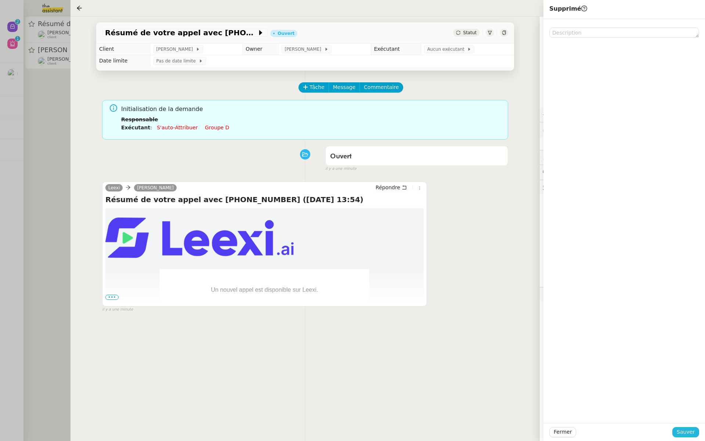
click at [684, 431] on span "Sauver" at bounding box center [686, 431] width 18 height 8
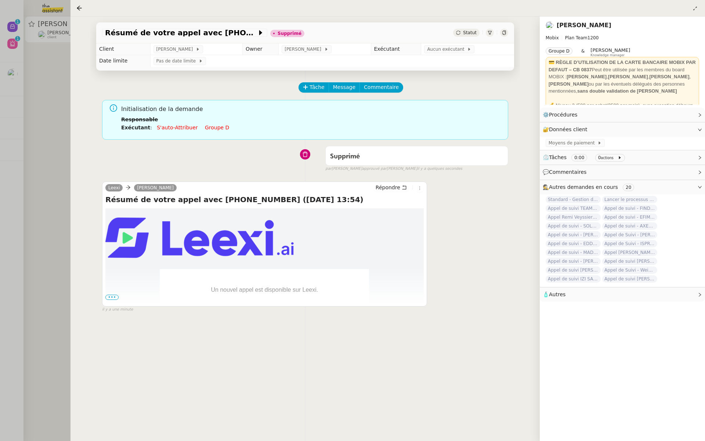
click at [28, 96] on div at bounding box center [352, 220] width 705 height 441
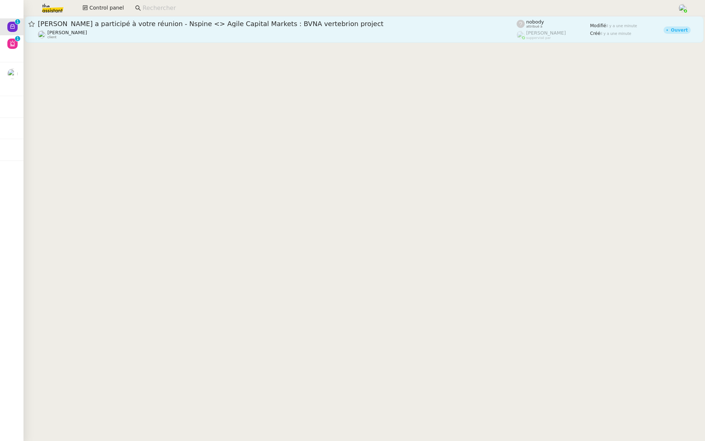
click at [130, 25] on span "David a participé à votre réunion - Nspine <> Agile Capital Markets : BVNA vert…" at bounding box center [277, 24] width 479 height 7
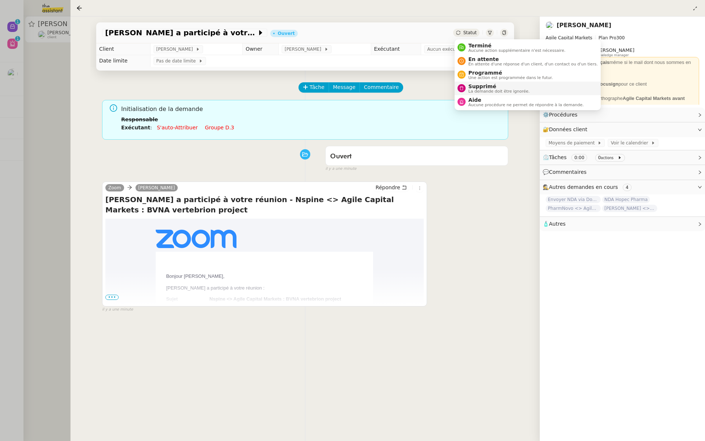
click at [484, 87] on span "Supprimé" at bounding box center [499, 86] width 61 height 6
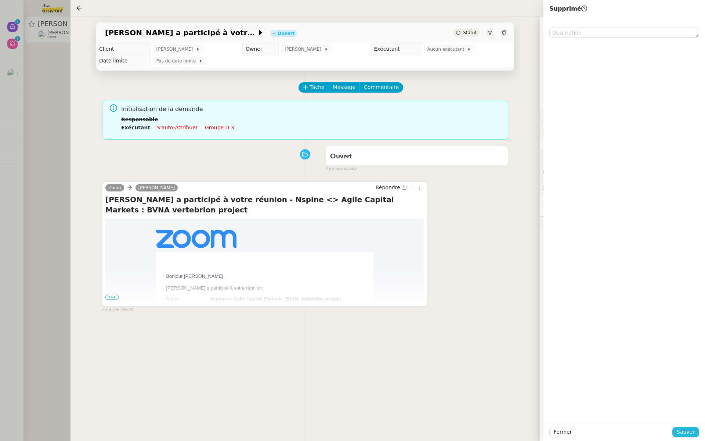
click at [687, 433] on span "Sauver" at bounding box center [686, 431] width 18 height 8
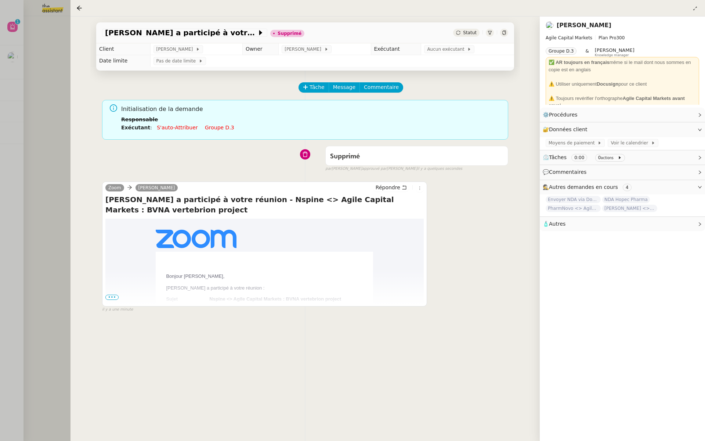
click at [111, 294] on span "•••" at bounding box center [111, 296] width 13 height 5
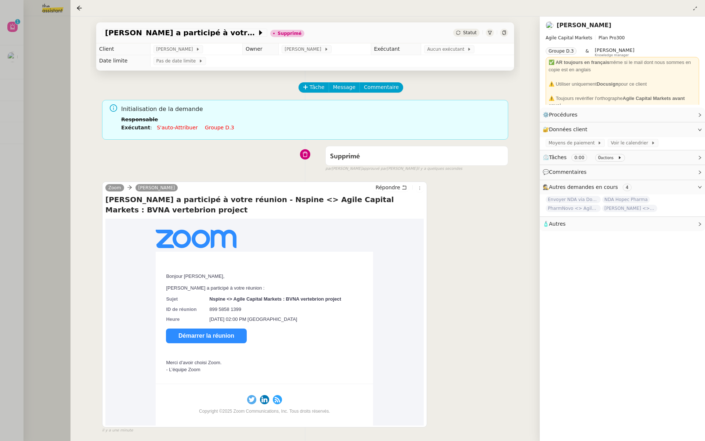
click at [4, 43] on div at bounding box center [352, 220] width 705 height 441
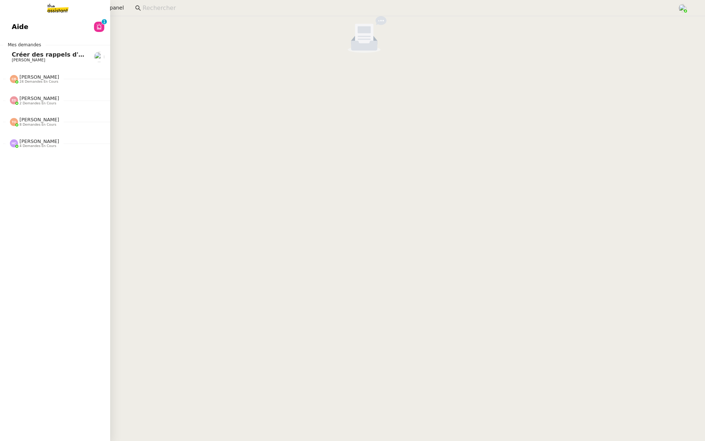
click at [23, 27] on span "Aide" at bounding box center [20, 26] width 17 height 11
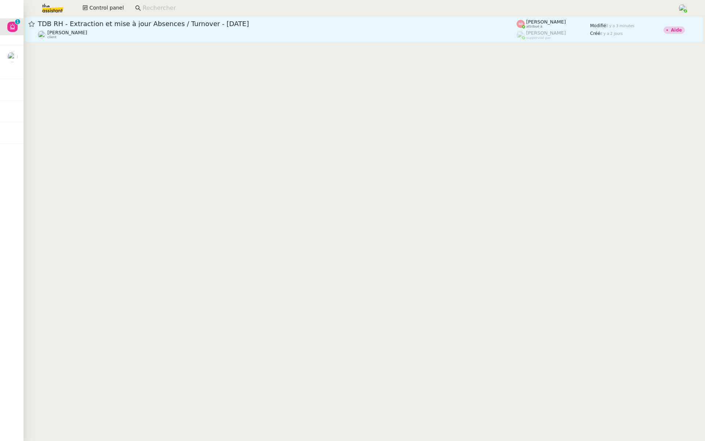
click at [112, 36] on div "Lydie Laulon client" at bounding box center [277, 35] width 479 height 10
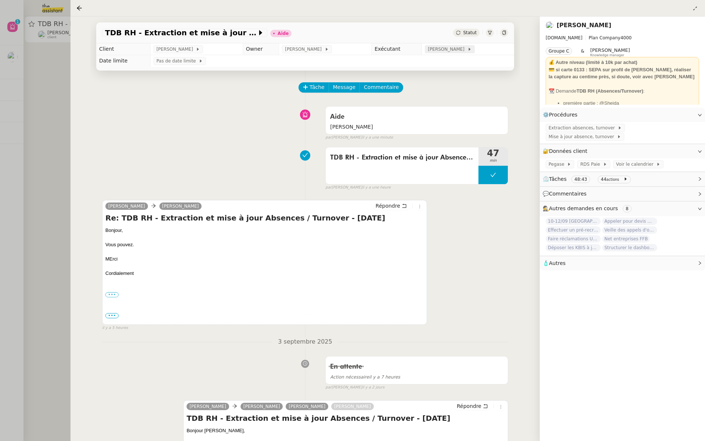
click at [446, 47] on span "[PERSON_NAME]" at bounding box center [447, 49] width 39 height 7
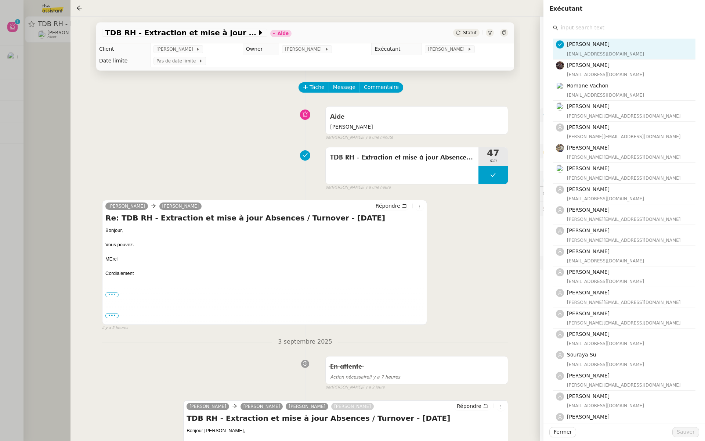
click at [585, 27] on input "text" at bounding box center [626, 28] width 137 height 10
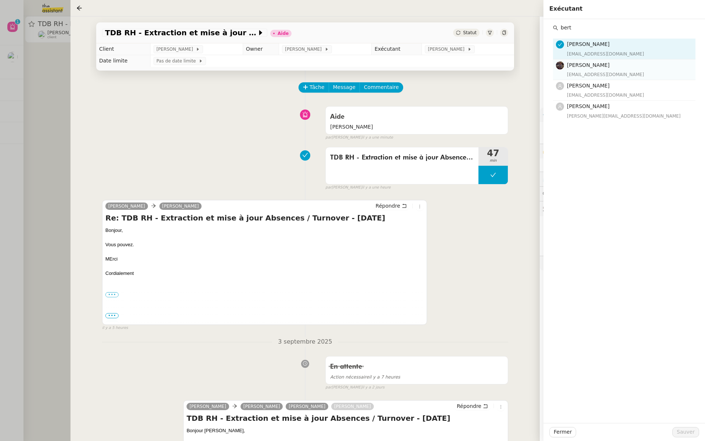
type input "bert"
click at [575, 72] on div "[EMAIL_ADDRESS][DOMAIN_NAME]" at bounding box center [629, 74] width 124 height 7
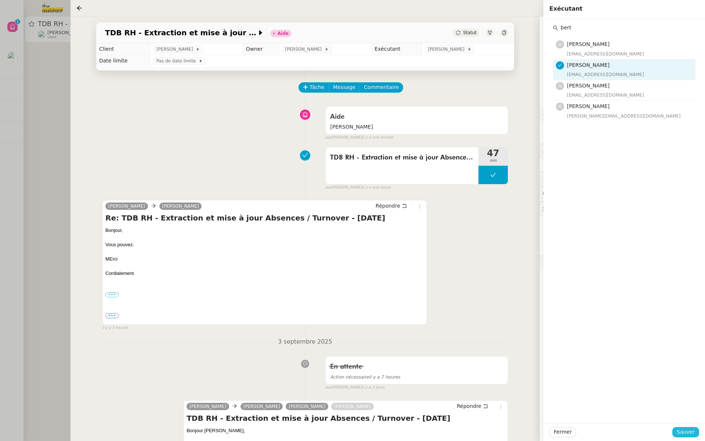
click at [680, 436] on button "Sauver" at bounding box center [685, 432] width 27 height 10
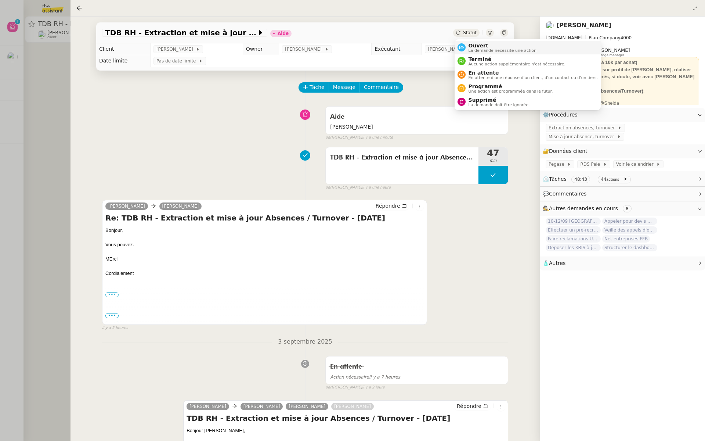
click at [470, 49] on span "La demande nécessite une action" at bounding box center [503, 50] width 68 height 4
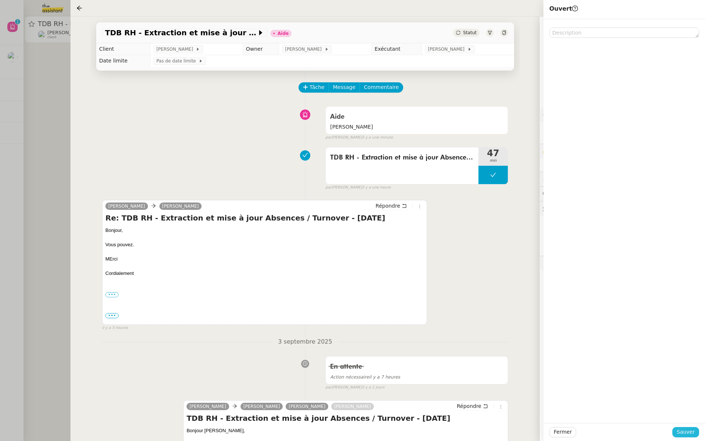
click at [681, 432] on span "Sauver" at bounding box center [686, 431] width 18 height 8
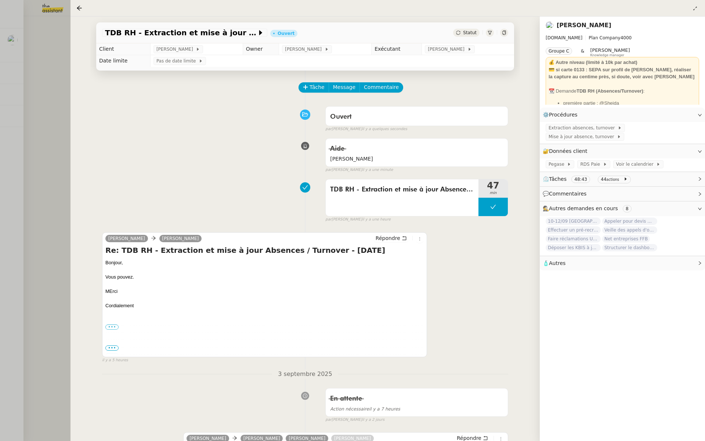
click at [0, 179] on div at bounding box center [352, 220] width 705 height 441
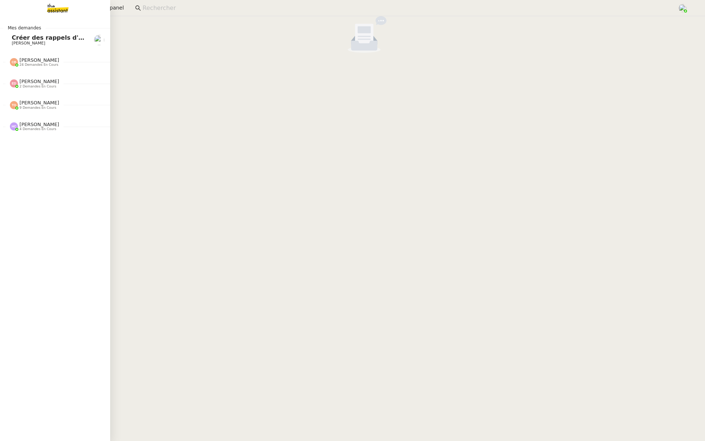
click at [13, 39] on span "Créer des rappels d'anniversaires" at bounding box center [68, 37] width 112 height 7
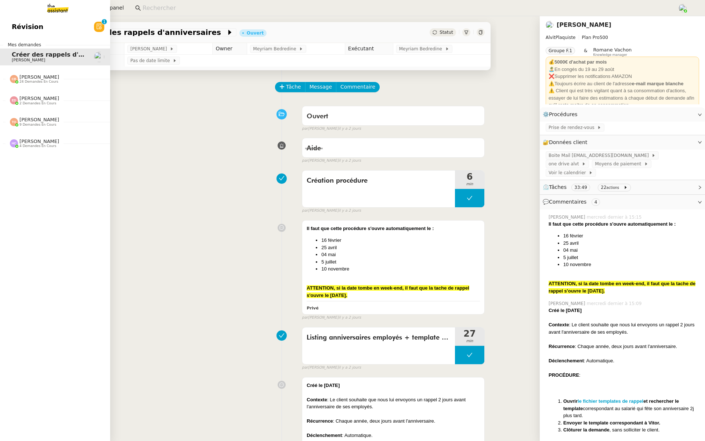
click at [11, 21] on link "Révision 0 1 2 3 4 5 6 7 8 9" at bounding box center [55, 26] width 110 height 17
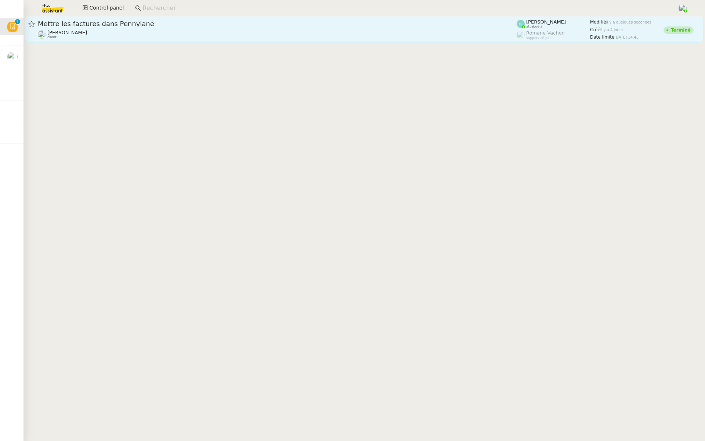
click at [128, 38] on div "Florent Seiler client" at bounding box center [277, 35] width 479 height 10
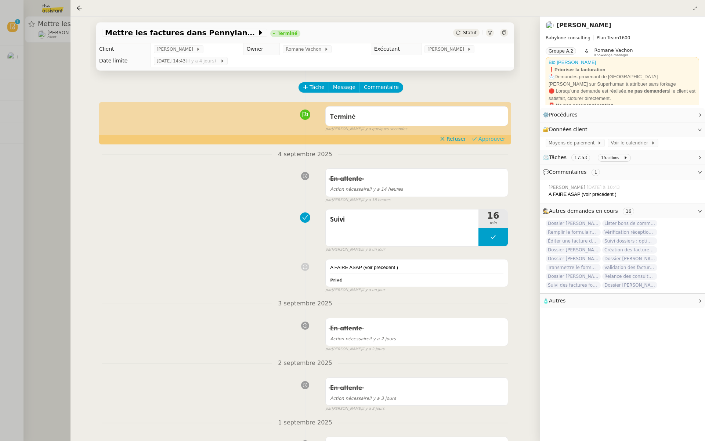
click at [490, 141] on span "Approuver" at bounding box center [491, 138] width 27 height 7
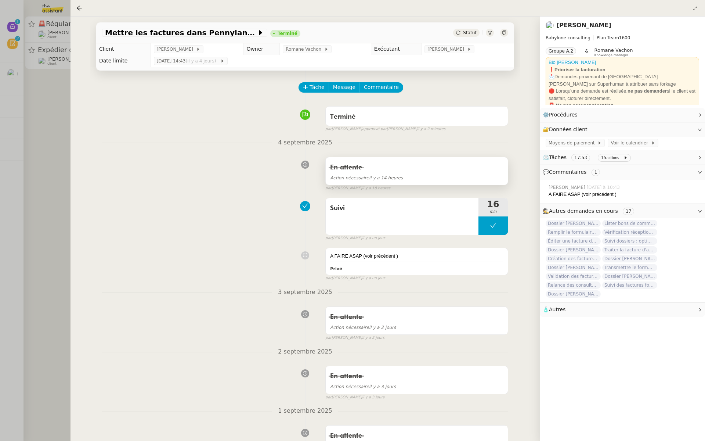
scroll to position [358, 0]
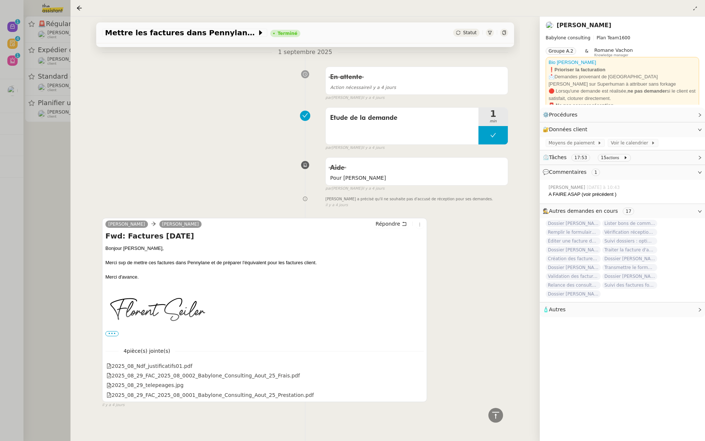
click at [11, 92] on div at bounding box center [352, 220] width 705 height 441
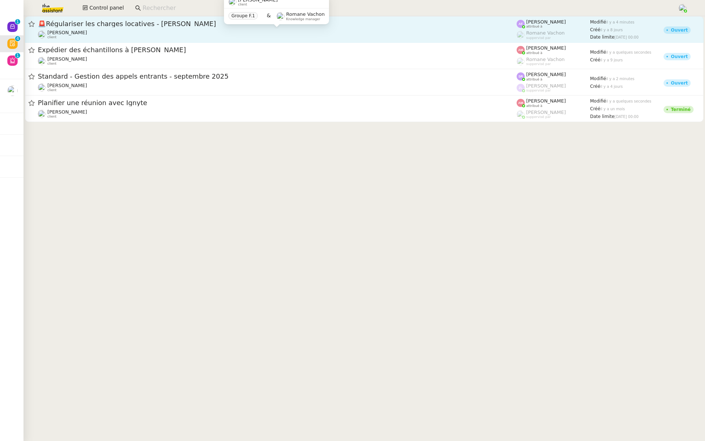
click at [120, 35] on div "Pascal PIQUIONNE client" at bounding box center [277, 35] width 479 height 10
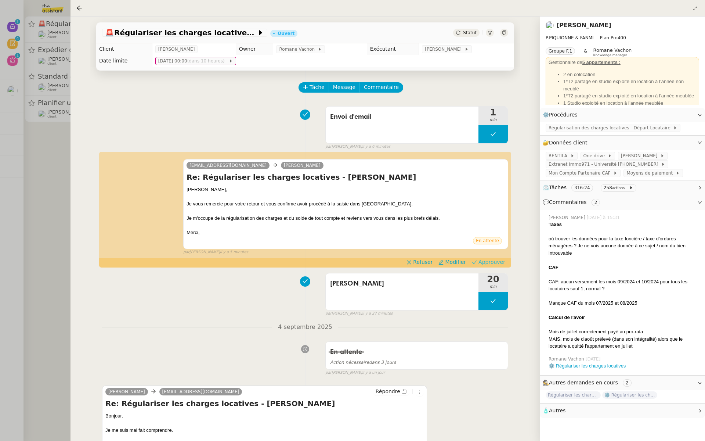
click at [498, 261] on span "Approuver" at bounding box center [491, 261] width 27 height 7
click at [19, 173] on div at bounding box center [352, 220] width 705 height 441
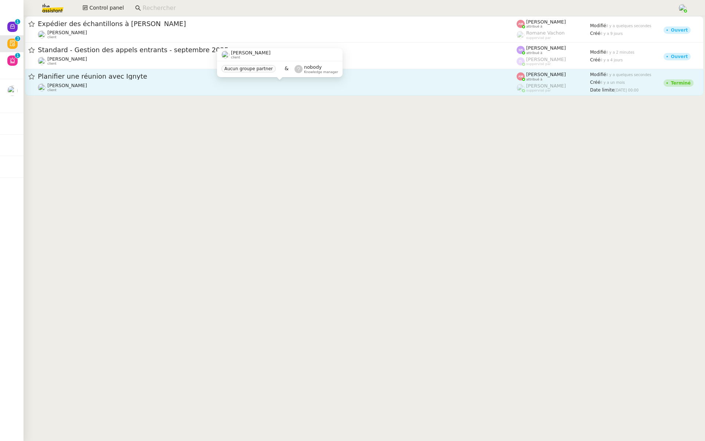
click at [141, 84] on div "Ariel Wengroff client" at bounding box center [277, 88] width 479 height 10
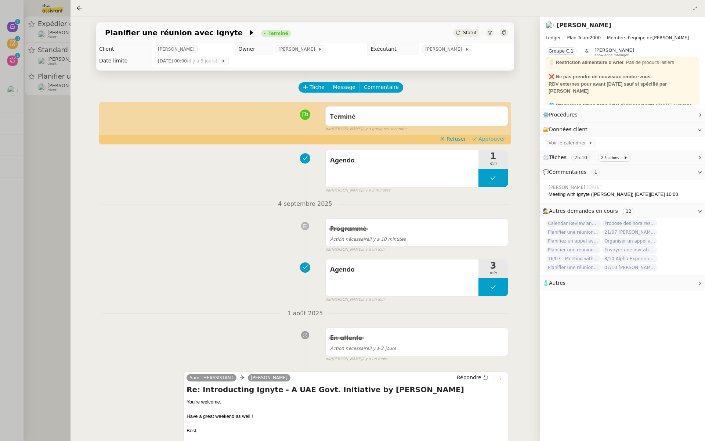
click at [487, 138] on span "Approuver" at bounding box center [491, 138] width 27 height 7
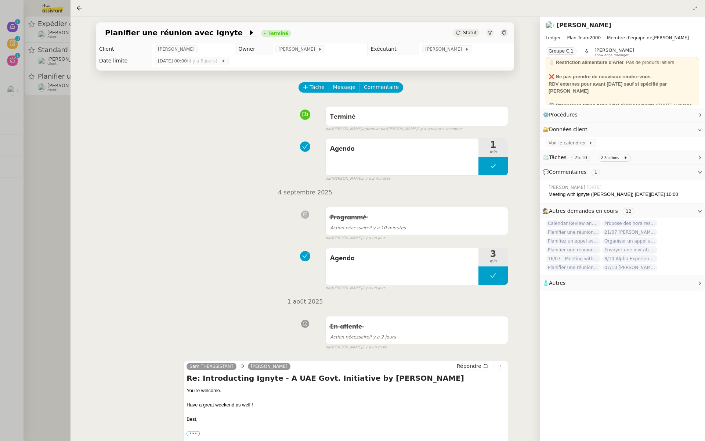
click at [32, 105] on div at bounding box center [352, 220] width 705 height 441
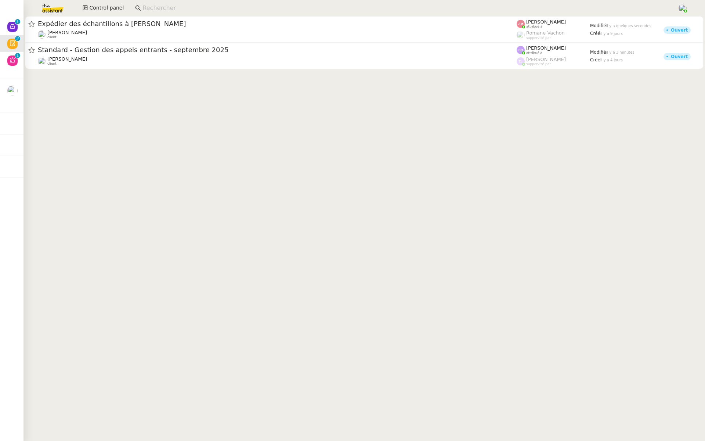
click at [119, 28] on div "Expédier des échantillons à Marcelo" at bounding box center [277, 23] width 479 height 9
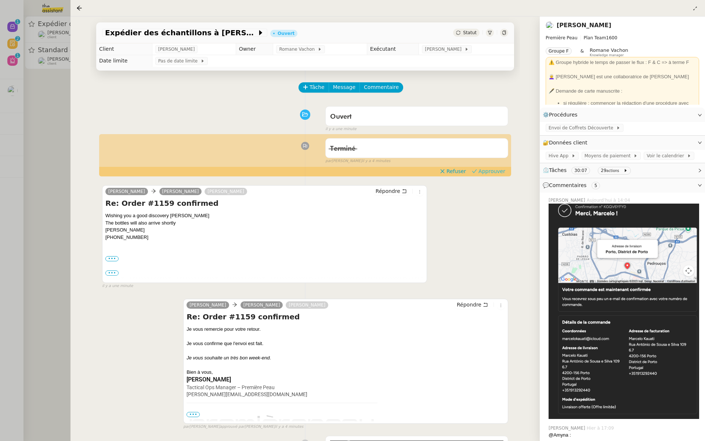
click at [495, 168] on span "Approuver" at bounding box center [491, 170] width 27 height 7
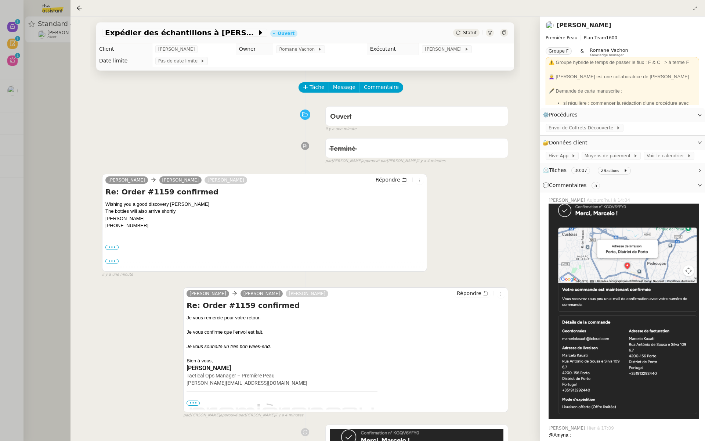
click at [17, 142] on div at bounding box center [352, 220] width 705 height 441
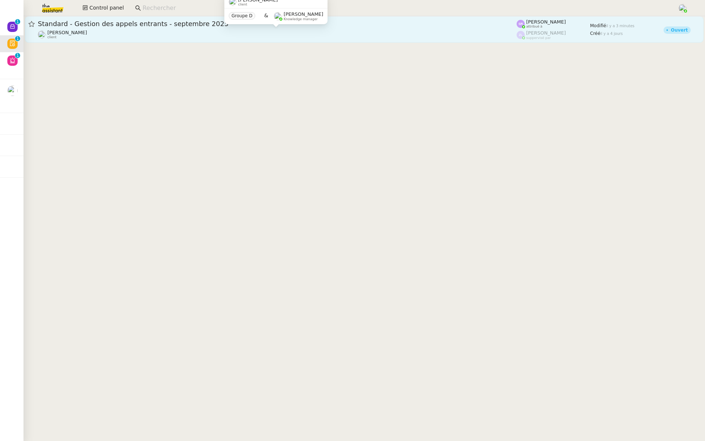
click at [138, 32] on div "[PERSON_NAME] client" at bounding box center [277, 35] width 479 height 10
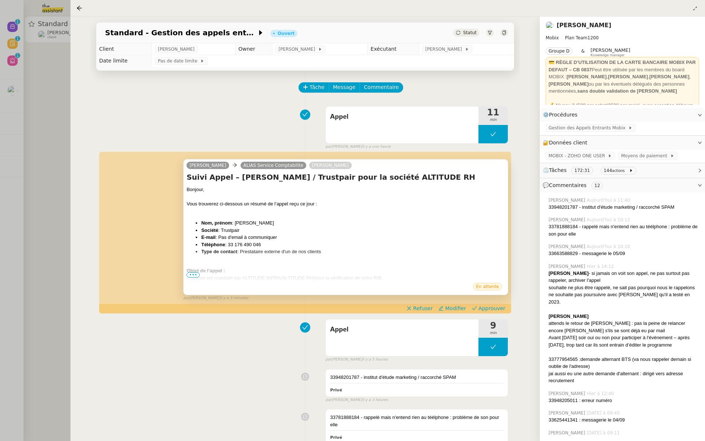
scroll to position [31, 0]
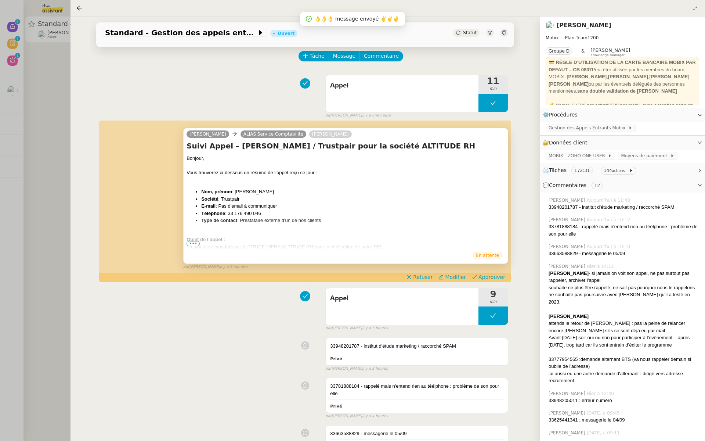
click at [191, 243] on span "•••" at bounding box center [193, 243] width 13 height 5
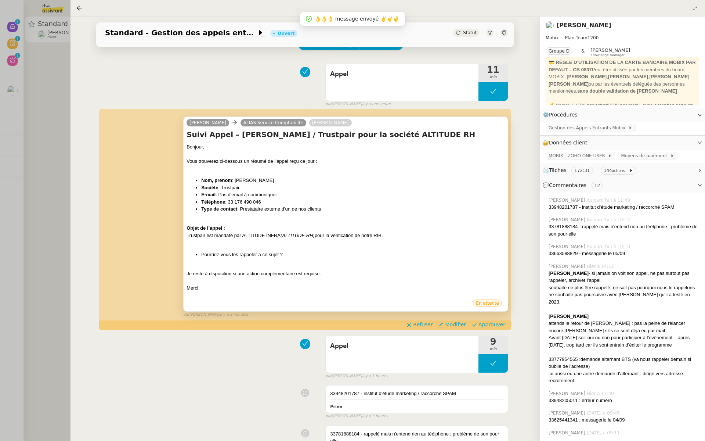
scroll to position [46, 0]
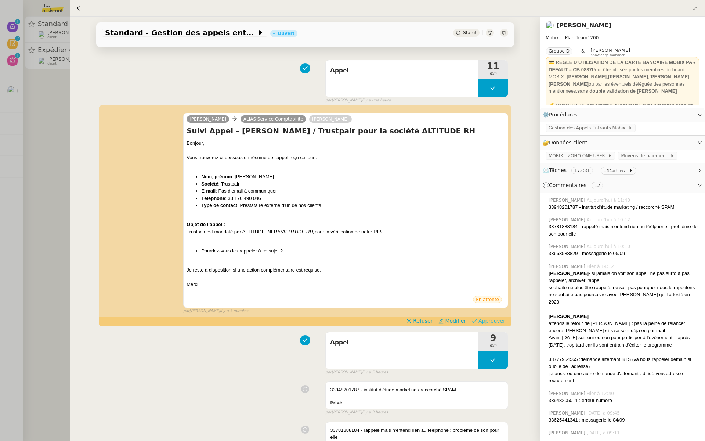
click at [500, 320] on span "Approuver" at bounding box center [491, 320] width 27 height 7
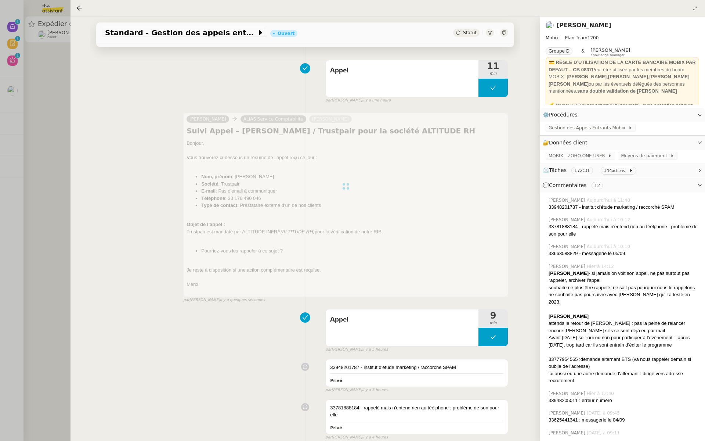
click at [33, 157] on div at bounding box center [352, 220] width 705 height 441
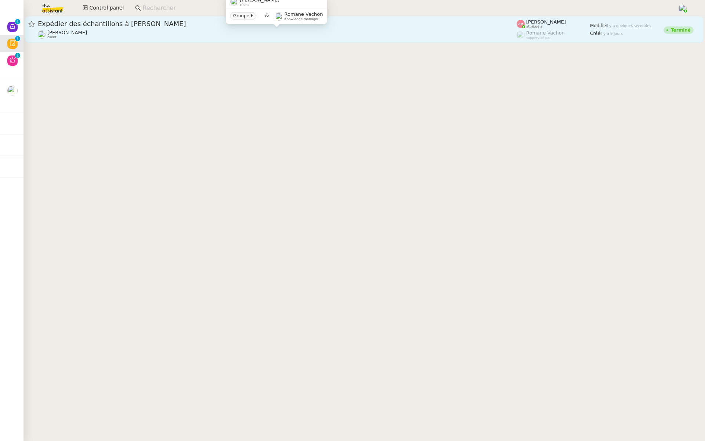
click at [127, 30] on div "Pierre Mergui client" at bounding box center [277, 35] width 479 height 10
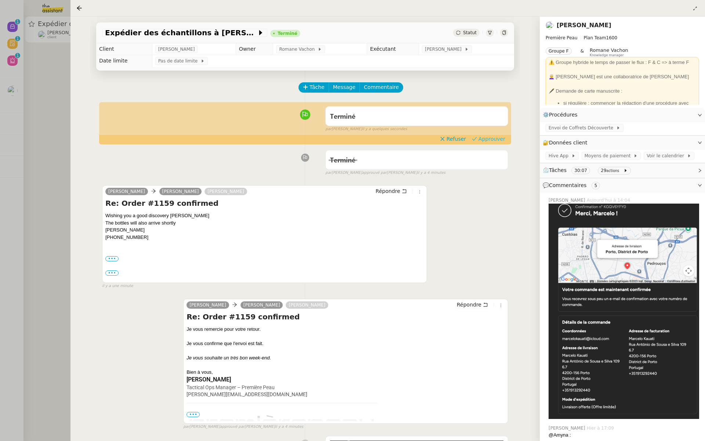
click at [493, 140] on span "Approuver" at bounding box center [491, 138] width 27 height 7
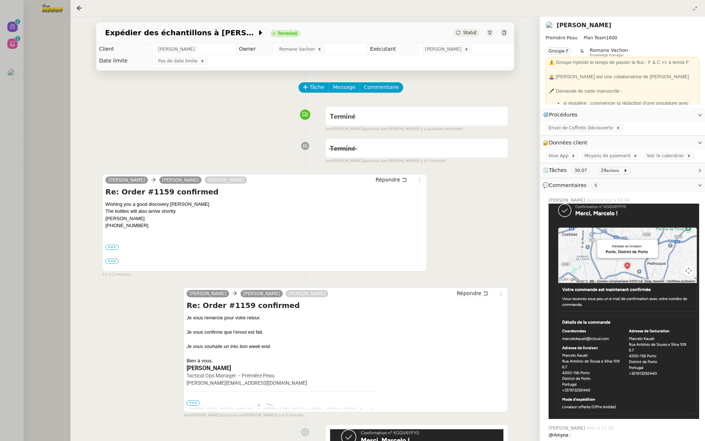
click at [43, 96] on div at bounding box center [352, 220] width 705 height 441
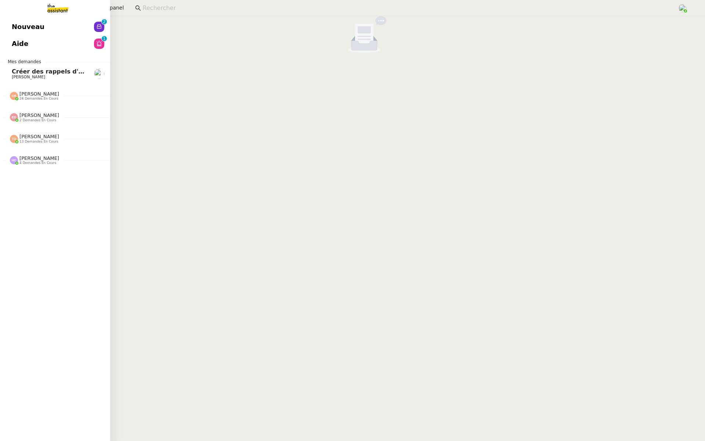
click at [12, 29] on span "Nouveau" at bounding box center [28, 26] width 33 height 11
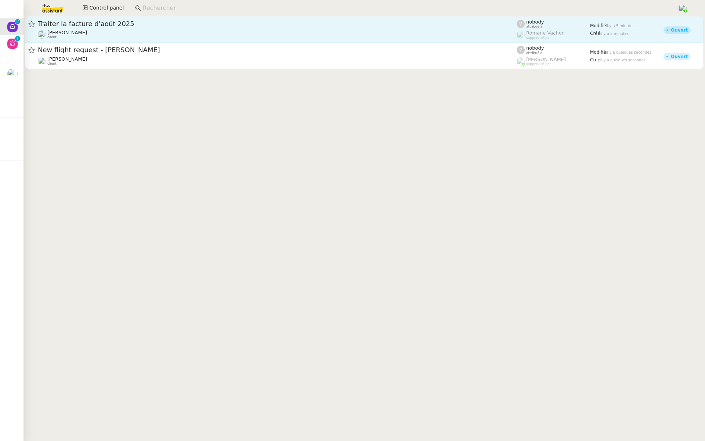
click at [120, 27] on div "Traiter la facture d'août 2025" at bounding box center [277, 23] width 479 height 9
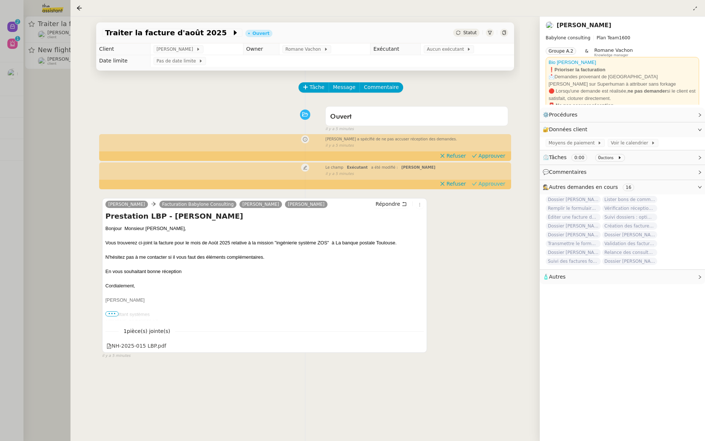
click at [493, 187] on span "Approuver" at bounding box center [491, 183] width 27 height 7
click at [495, 155] on span "Approuver" at bounding box center [491, 155] width 27 height 7
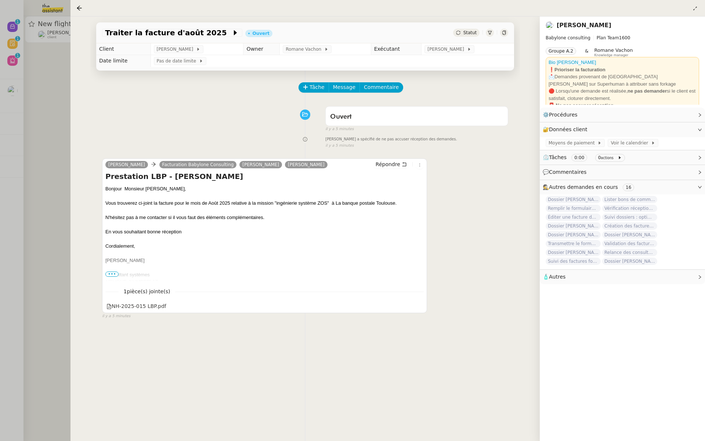
click at [12, 173] on div at bounding box center [352, 220] width 705 height 441
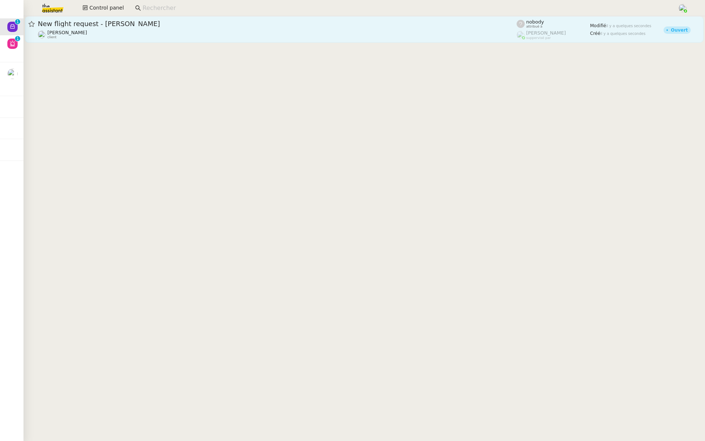
click at [133, 28] on div "New flight request - Iyandy Martin" at bounding box center [277, 23] width 479 height 9
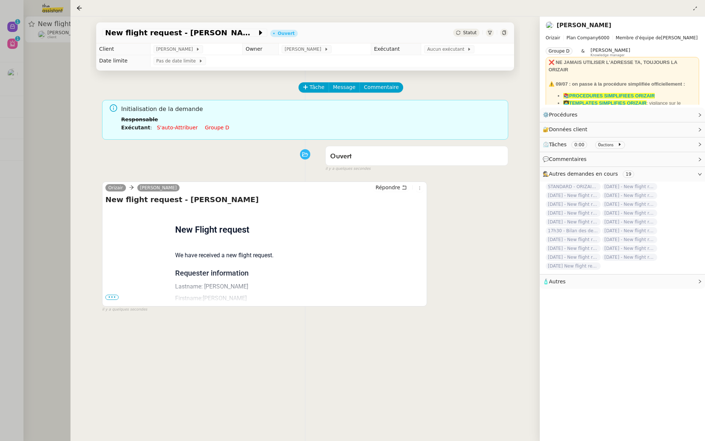
click at [109, 300] on div "Flight request created by Iyandy Martin New Flight request We have received a n…" at bounding box center [264, 371] width 318 height 327
click at [105, 297] on span "•••" at bounding box center [111, 296] width 13 height 5
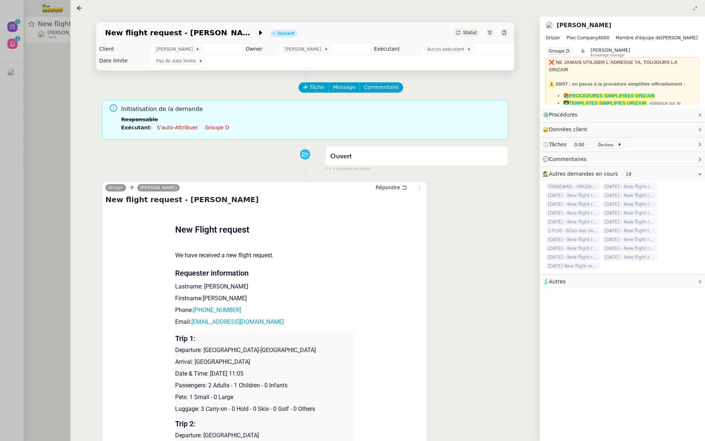
scroll to position [109, 0]
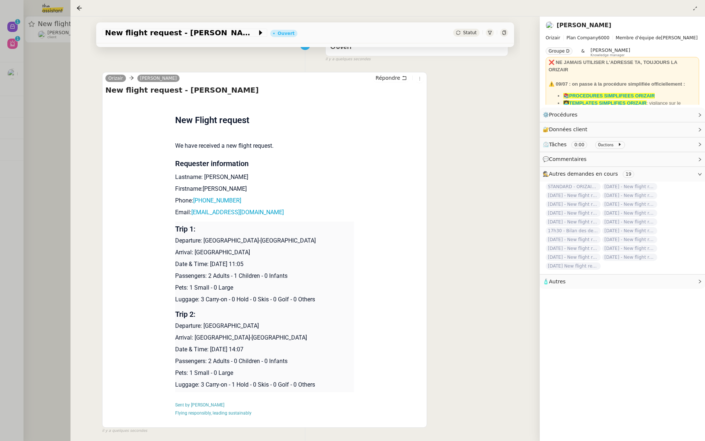
drag, startPoint x: 258, startPoint y: 264, endPoint x: 210, endPoint y: 263, distance: 48.8
click at [210, 263] on p "Date & Time: 20th October 2025 11:05" at bounding box center [264, 264] width 179 height 9
copy p "20th October 2025"
click at [117, 36] on span "New flight request - Iyandy Martin" at bounding box center [181, 32] width 152 height 7
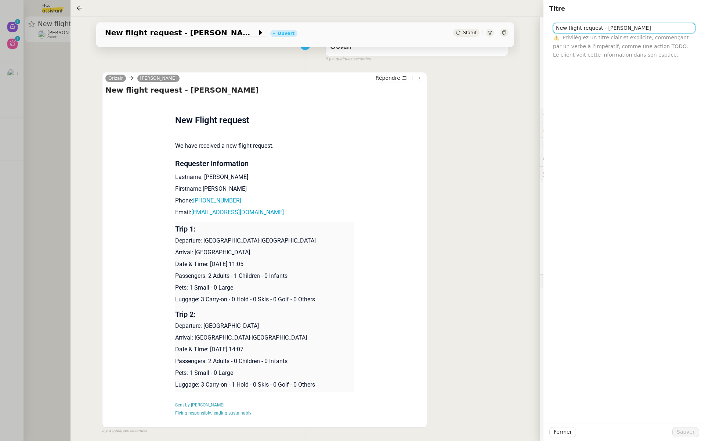
click at [556, 27] on input "New flight request - Iyandy Martin" at bounding box center [624, 28] width 142 height 11
paste input "20th October 2025"
type input "20th October 2025 - New flight request - Iyandy Martin"
click at [688, 434] on span "Sauver" at bounding box center [686, 431] width 18 height 8
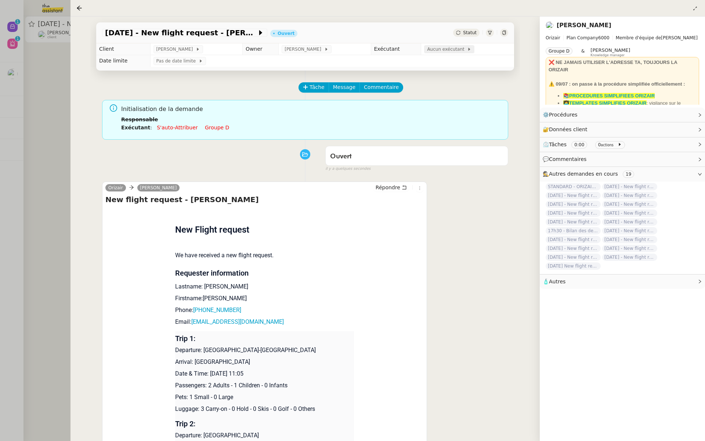
click at [442, 47] on span "Aucun exécutant" at bounding box center [447, 49] width 40 height 7
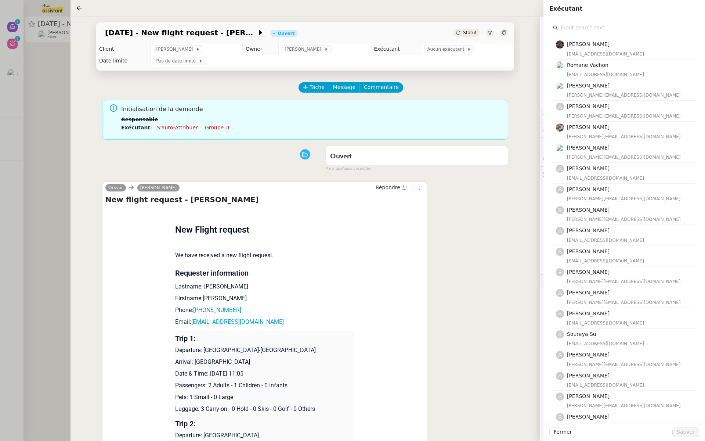
click at [587, 28] on input "text" at bounding box center [626, 28] width 137 height 10
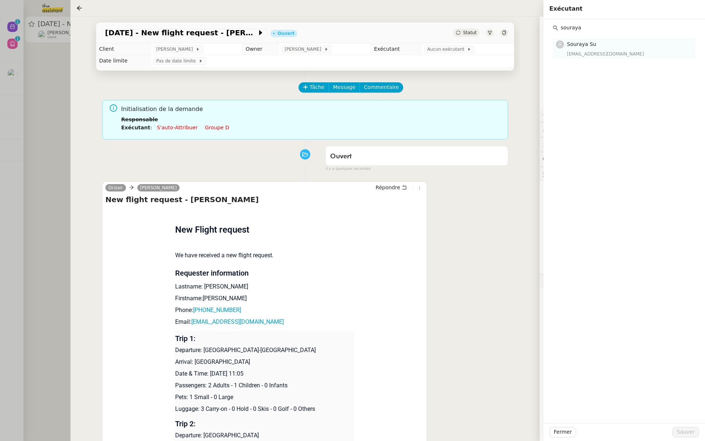
type input "souraya"
click at [582, 50] on div "[EMAIL_ADDRESS][DOMAIN_NAME]" at bounding box center [629, 53] width 124 height 7
click at [681, 430] on span "Sauver" at bounding box center [686, 431] width 18 height 8
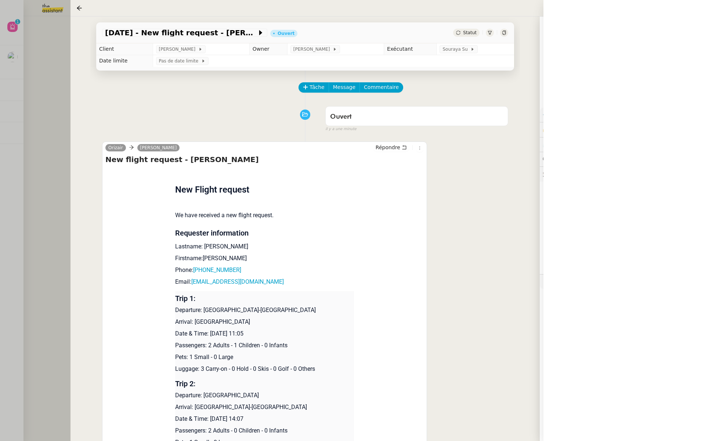
click at [37, 107] on div at bounding box center [352, 220] width 705 height 441
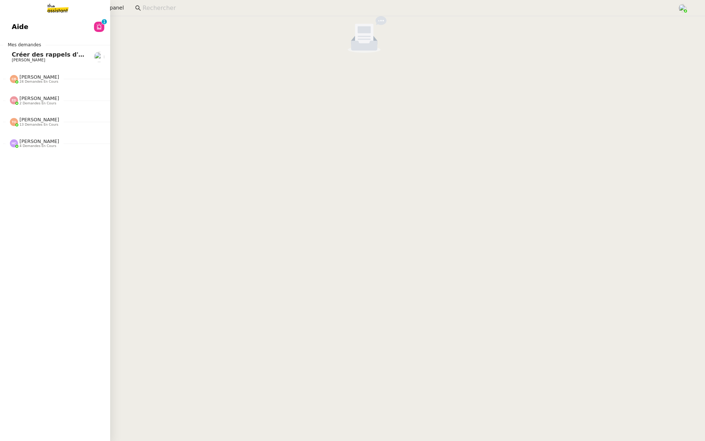
click at [10, 27] on link "Aide 0 1 2 3 4 5 6 7 8 9" at bounding box center [55, 26] width 110 height 17
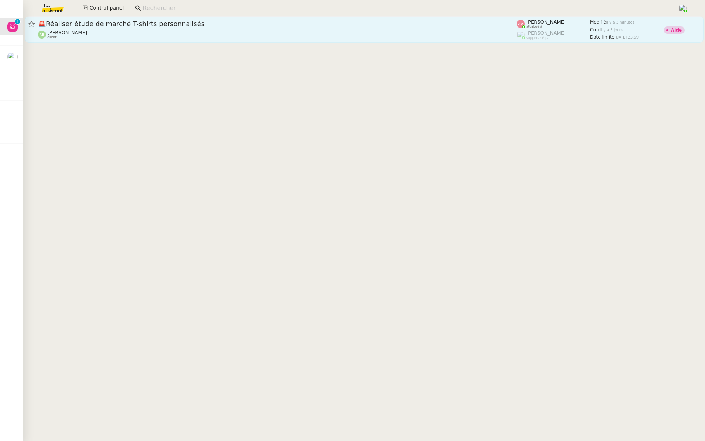
click at [106, 28] on div "🚨 Réaliser étude de marché T-shirts personnalisés Augustin De Boisse client" at bounding box center [277, 29] width 479 height 20
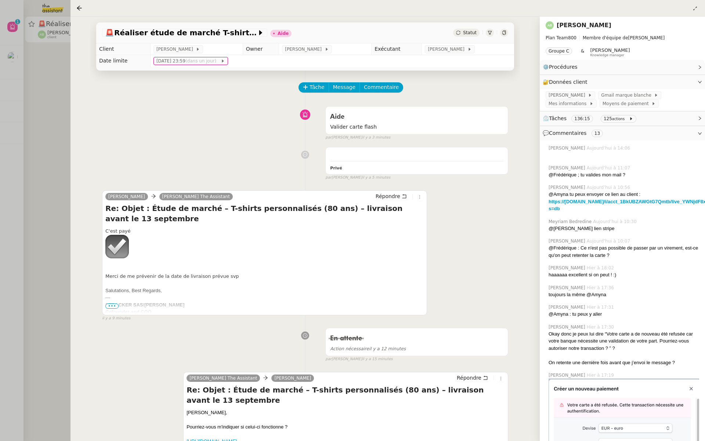
click at [571, 25] on link "[PERSON_NAME]" at bounding box center [584, 25] width 55 height 7
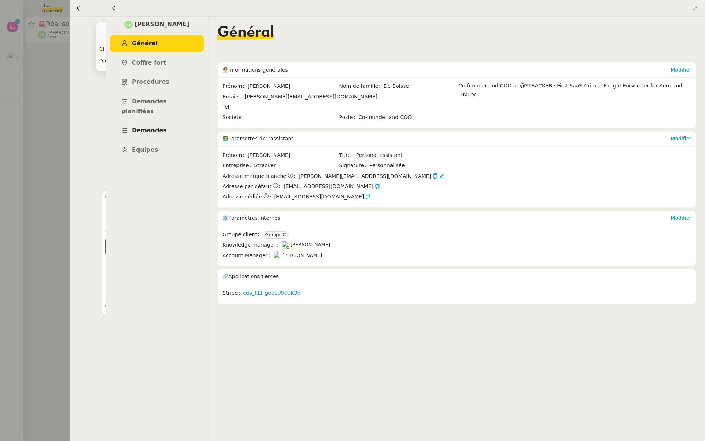
click at [141, 127] on span "Demandes" at bounding box center [149, 130] width 35 height 7
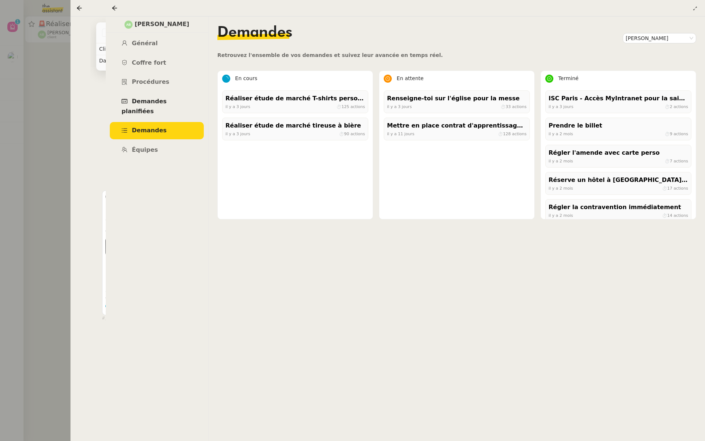
click at [137, 100] on span "Demandes planifiées" at bounding box center [144, 106] width 45 height 17
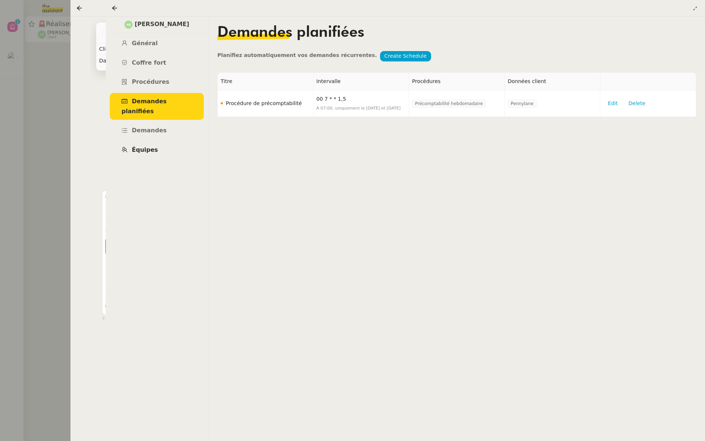
click at [143, 146] on span "Équipes" at bounding box center [145, 149] width 26 height 7
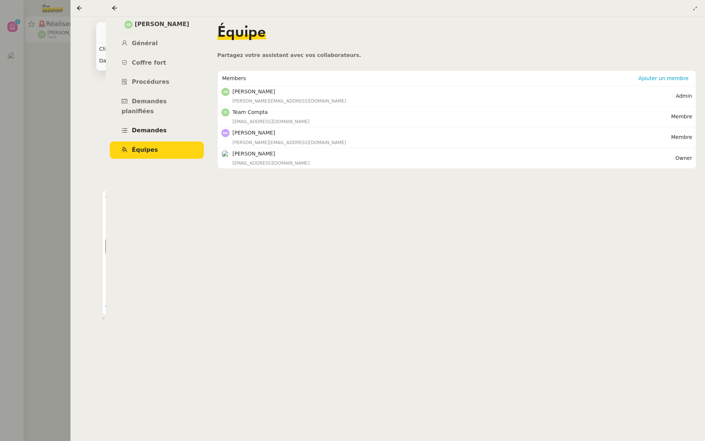
click at [148, 127] on span "Demandes" at bounding box center [149, 130] width 35 height 7
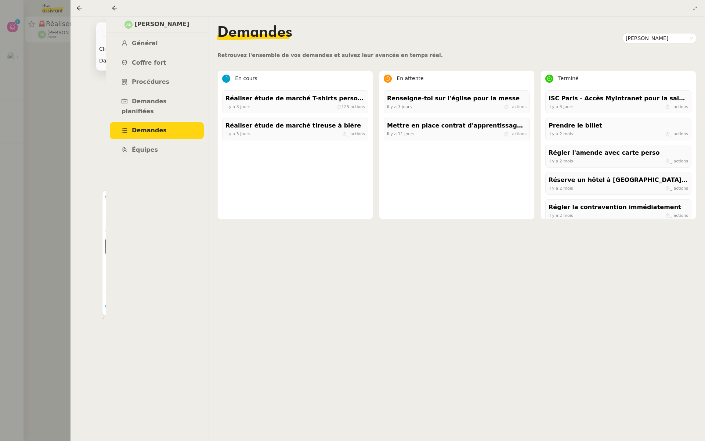
click at [0, 122] on div at bounding box center [352, 220] width 705 height 441
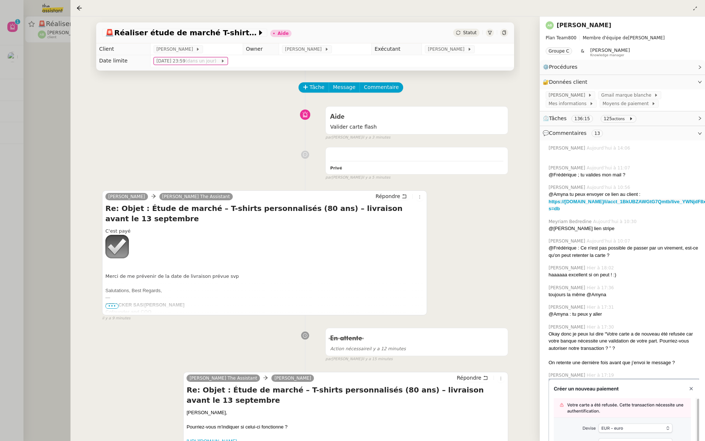
click at [43, 80] on div at bounding box center [352, 220] width 705 height 441
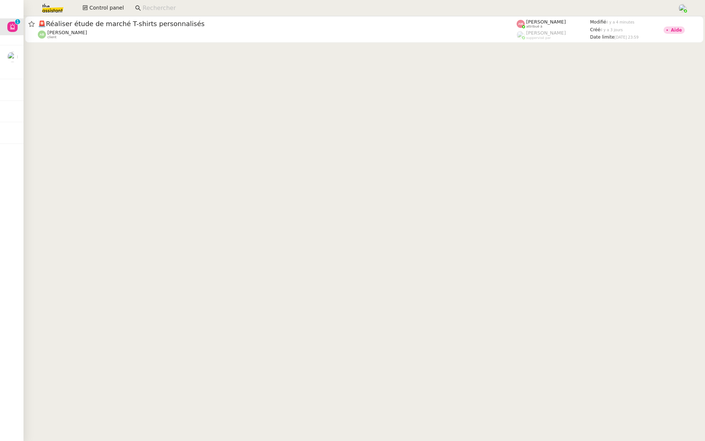
click at [193, 8] on input at bounding box center [406, 8] width 528 height 10
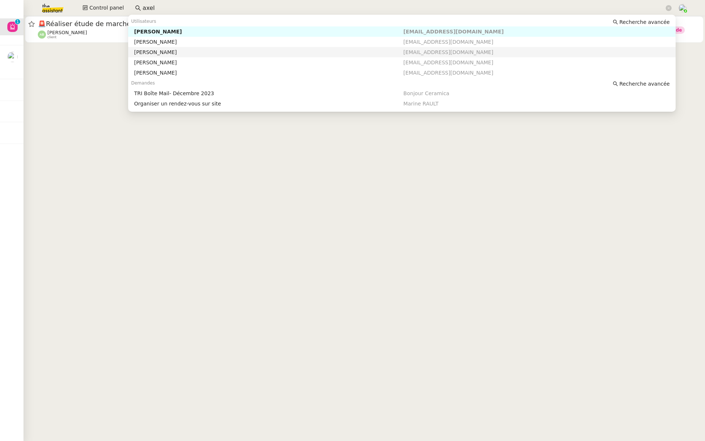
click at [193, 50] on div "[PERSON_NAME]" at bounding box center [268, 52] width 269 height 7
type input "axel"
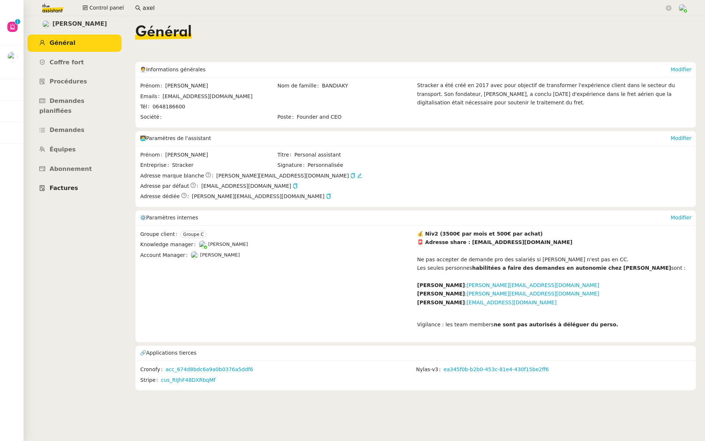
click at [54, 184] on span "Factures" at bounding box center [64, 187] width 29 height 7
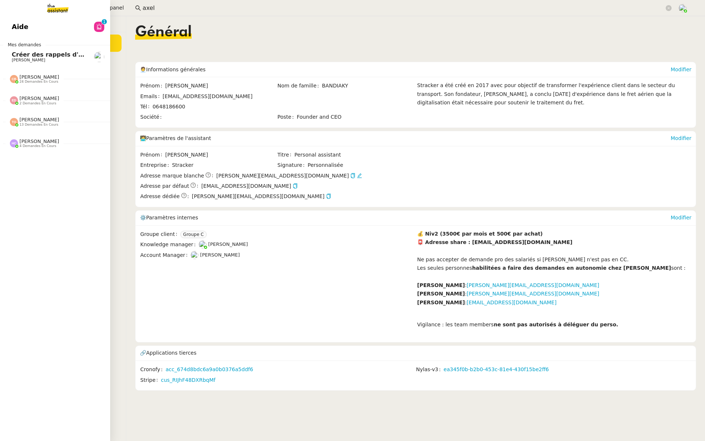
click at [31, 25] on link "Aide 0 1 2 3 4 5 6 7 8 9" at bounding box center [55, 26] width 110 height 17
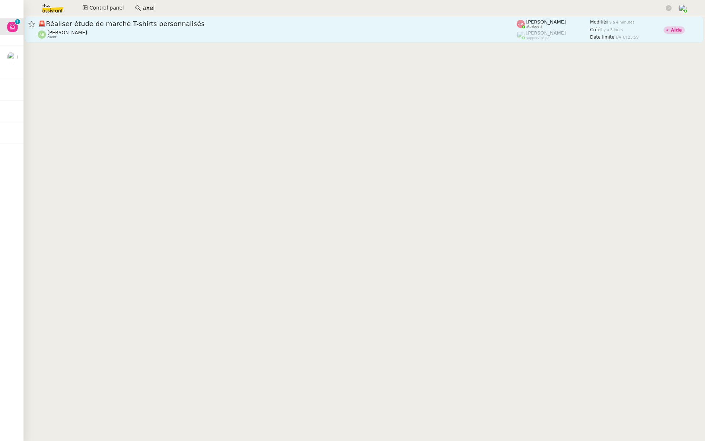
click at [147, 27] on div "🚨 Réaliser étude de marché T-shirts personnalisés" at bounding box center [277, 23] width 479 height 9
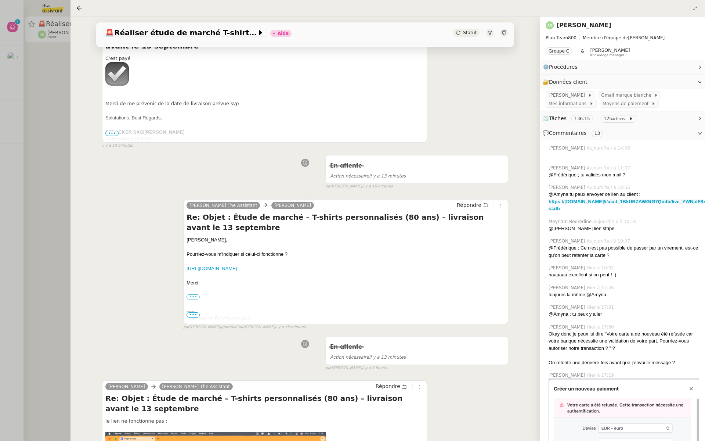
scroll to position [231, 0]
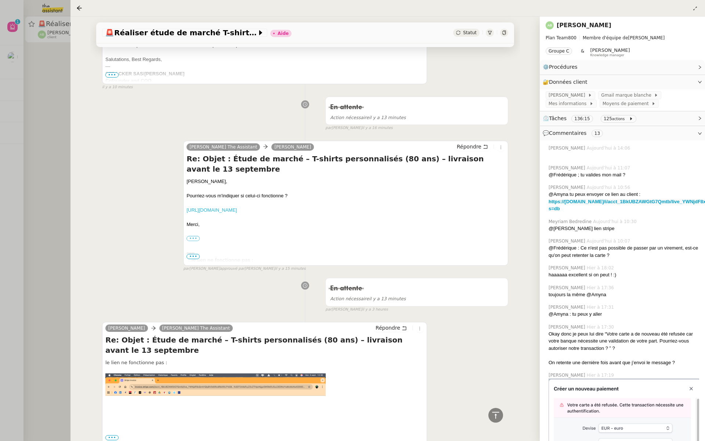
click at [237, 211] on link "https://invoice.stripe.com/i/acct_1BkUBZAWGtG7Qmtb/live_YWNjdF8xQmtVQlpBV0d0Rzd…" at bounding box center [212, 210] width 50 height 6
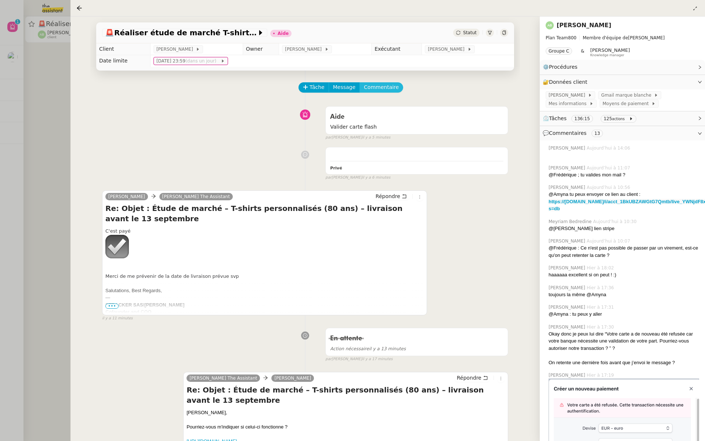
click at [385, 85] on span "Commentaire" at bounding box center [381, 87] width 35 height 8
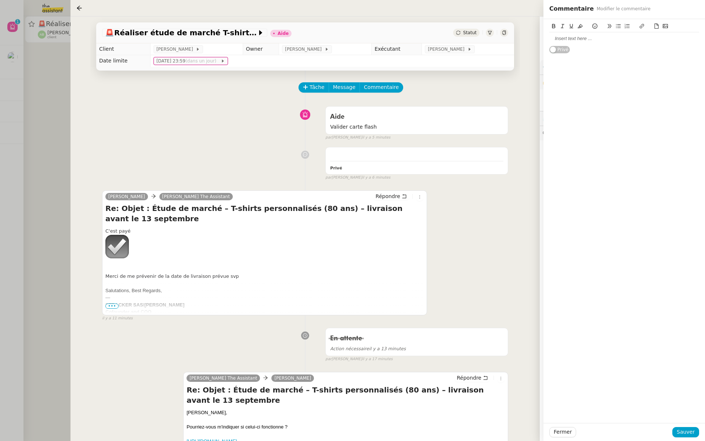
click at [665, 25] on icon at bounding box center [665, 25] width 5 height 5
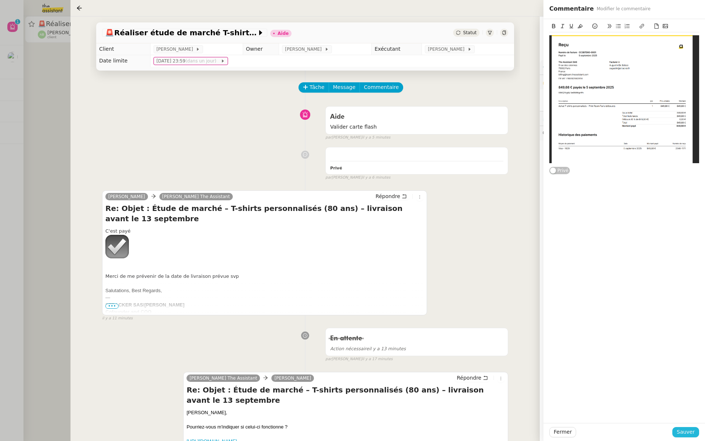
click at [685, 434] on span "Sauver" at bounding box center [686, 431] width 18 height 8
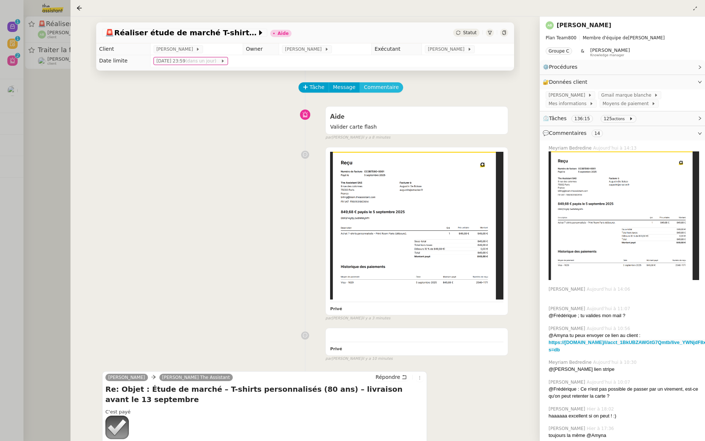
click at [379, 89] on span "Commentaire" at bounding box center [381, 87] width 35 height 8
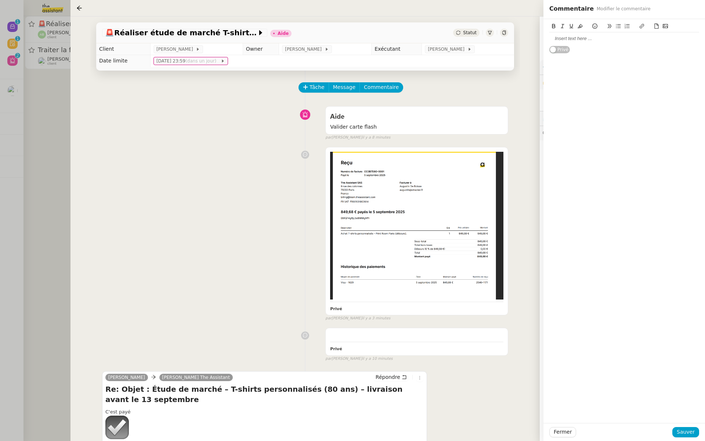
click at [598, 41] on div at bounding box center [624, 38] width 150 height 7
click at [683, 429] on span "Sauver" at bounding box center [686, 431] width 18 height 8
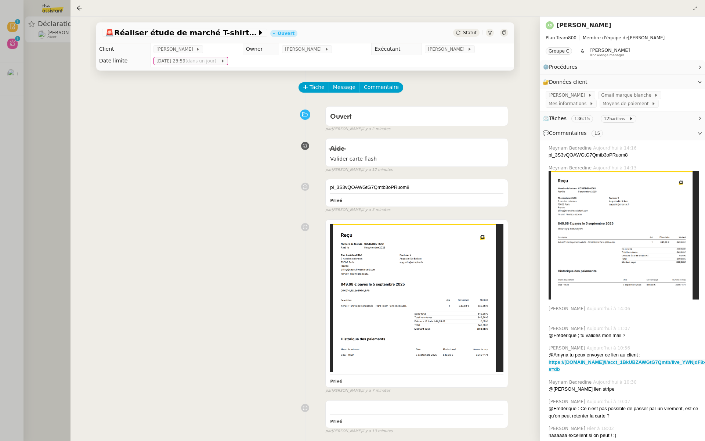
click at [30, 112] on div at bounding box center [352, 220] width 705 height 441
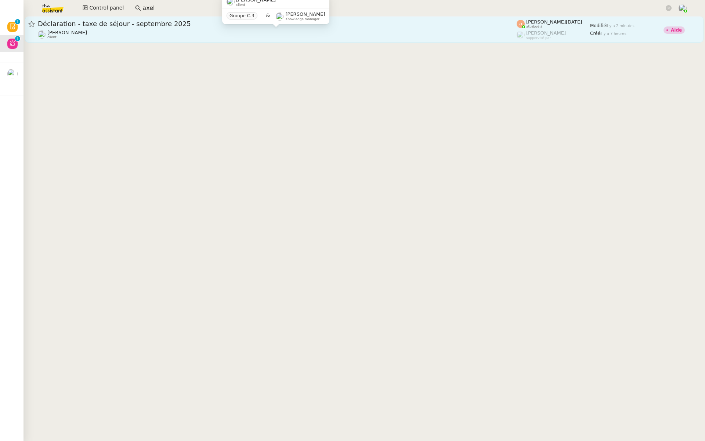
click at [136, 30] on div "Stanislas Richoillez client" at bounding box center [277, 35] width 479 height 10
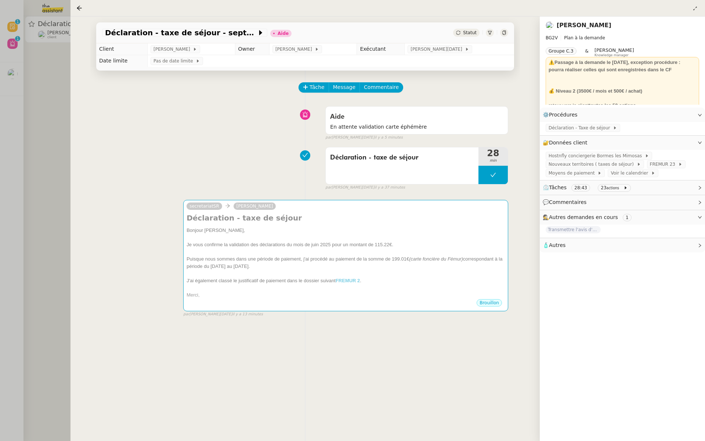
click at [242, 156] on div "Déclaration - taxe de séjour 28 min false par Jean-Noël D. il y a 37 minutes" at bounding box center [305, 167] width 406 height 47
click at [375, 85] on span "Commentaire" at bounding box center [381, 87] width 35 height 8
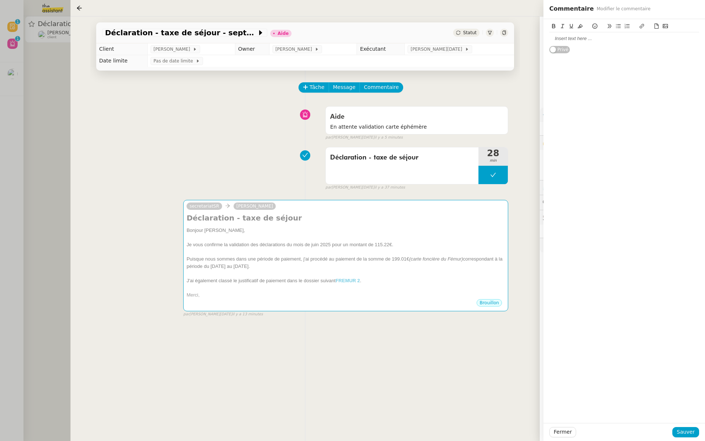
click at [566, 44] on div at bounding box center [624, 38] width 150 height 12
click at [681, 429] on span "Sauver" at bounding box center [686, 431] width 18 height 8
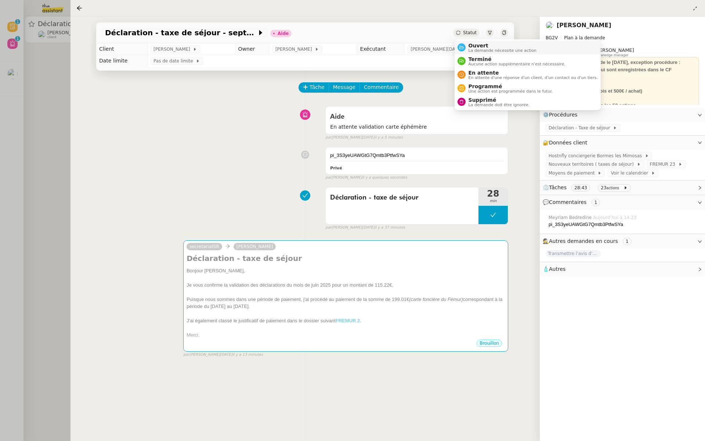
click at [470, 50] on span "La demande nécessite une action" at bounding box center [503, 50] width 68 height 4
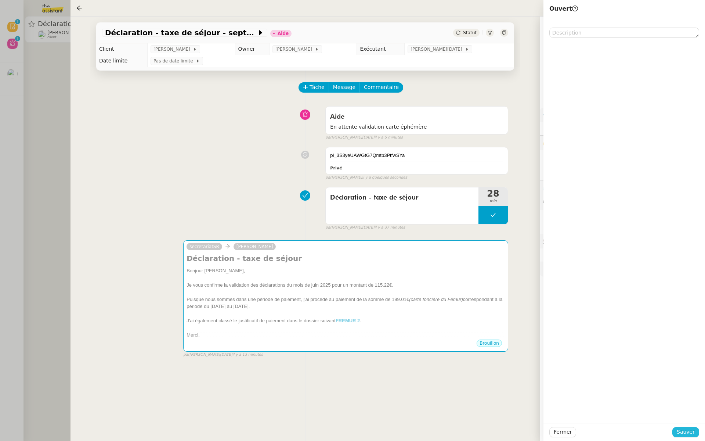
click at [687, 433] on span "Sauver" at bounding box center [686, 431] width 18 height 8
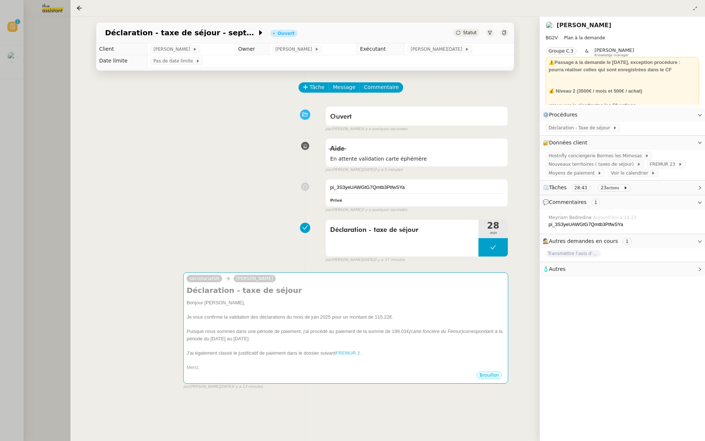
click at [15, 121] on div at bounding box center [352, 220] width 705 height 441
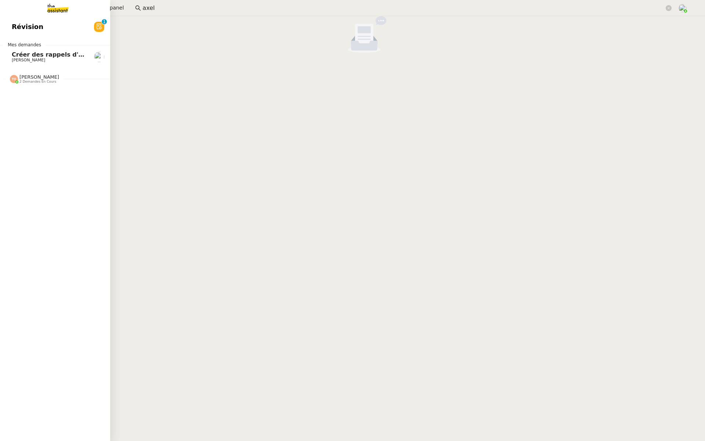
click at [10, 26] on link "Révision 0 1 2 3 4 5 6 7 8 9" at bounding box center [55, 26] width 110 height 17
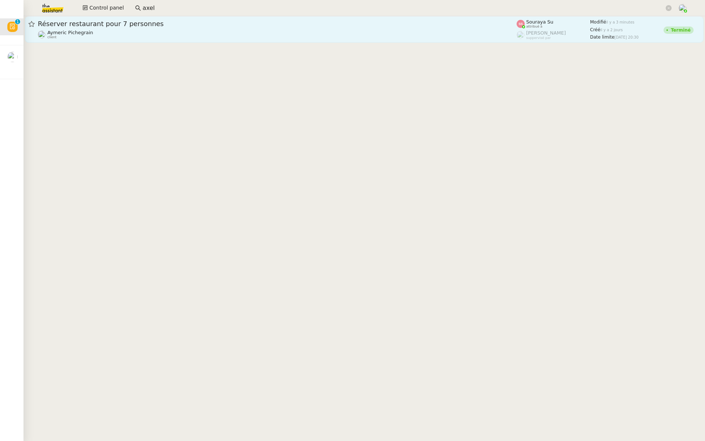
click at [166, 30] on div "Aymeric Pichegrain client" at bounding box center [277, 35] width 479 height 10
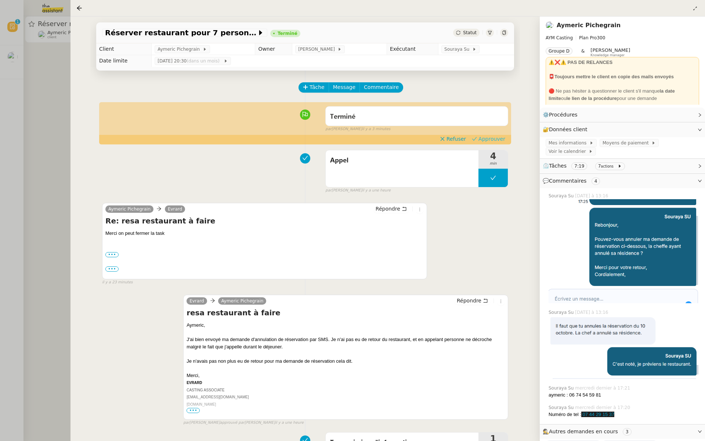
click at [495, 139] on span "Approuver" at bounding box center [491, 138] width 27 height 7
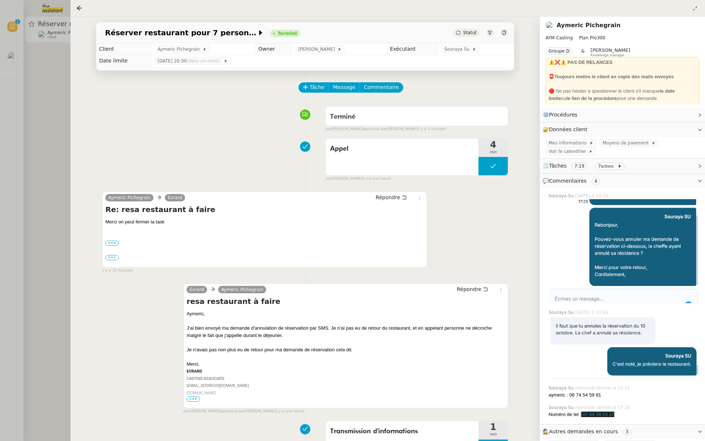
click at [17, 94] on div at bounding box center [352, 220] width 705 height 441
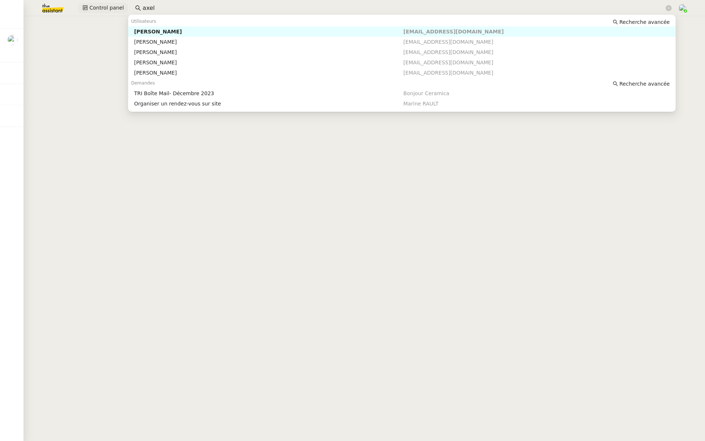
drag, startPoint x: 158, startPoint y: 10, endPoint x: 122, endPoint y: 10, distance: 35.6
click at [122, 10] on div "Control panel axel" at bounding box center [352, 8] width 668 height 16
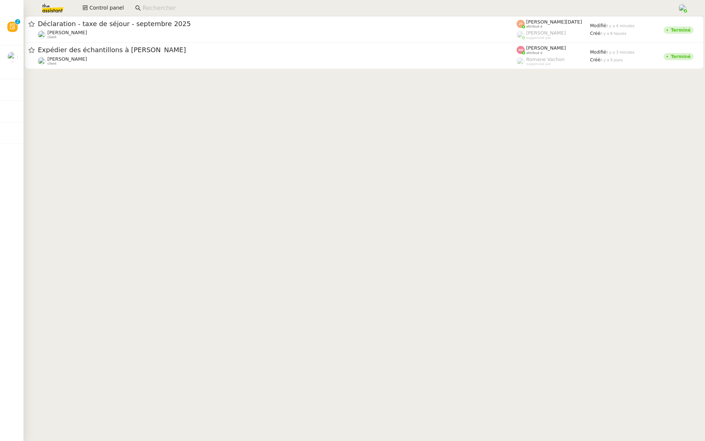
click at [50, 8] on img at bounding box center [46, 8] width 57 height 16
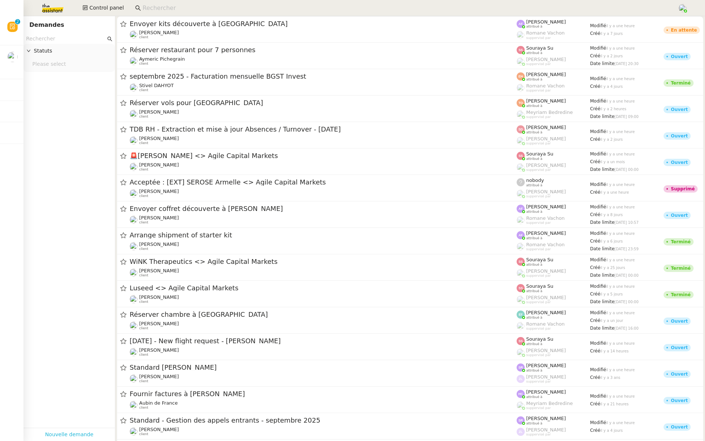
click at [68, 435] on link "Nouvelle demande" at bounding box center [69, 434] width 48 height 8
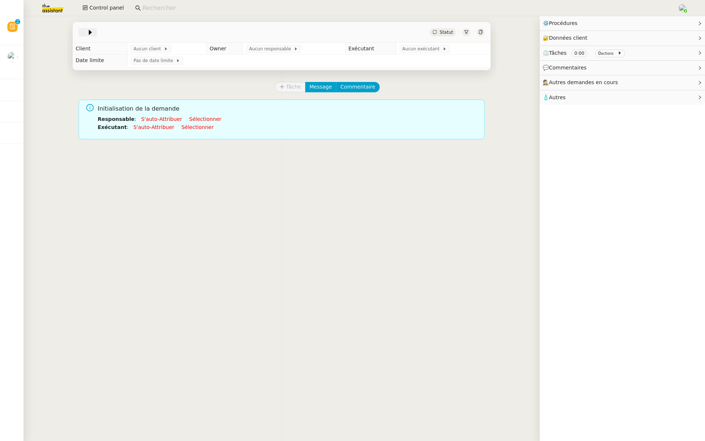
click at [82, 31] on span at bounding box center [84, 32] width 5 height 9
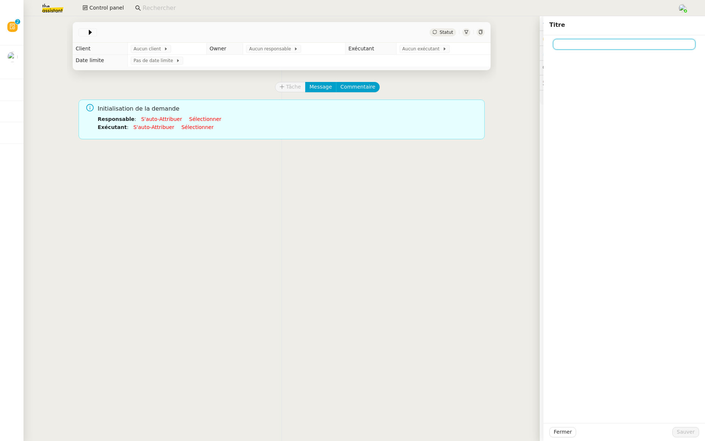
click at [580, 40] on input at bounding box center [624, 44] width 142 height 11
paste input "Dossier Thomas Caillierez"
type input "Dossier Thomas Caillierez"
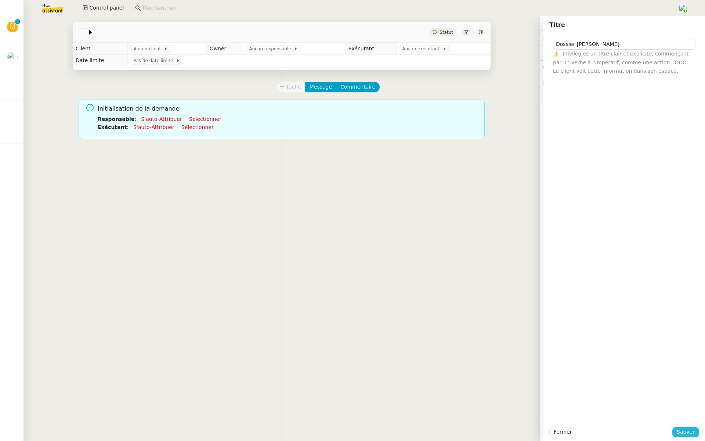
click at [682, 434] on span "Sauver" at bounding box center [686, 431] width 18 height 8
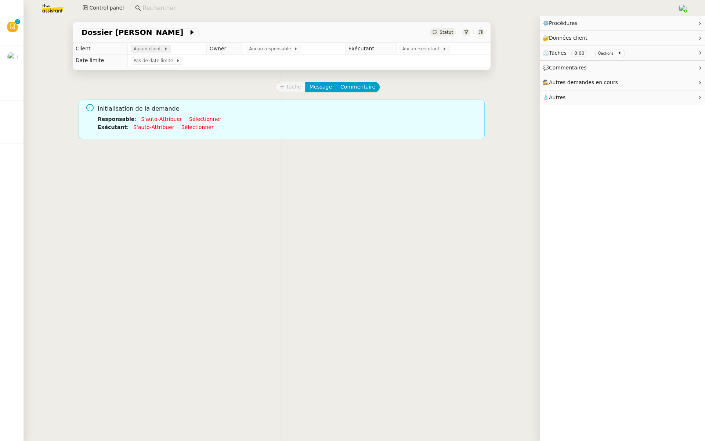
click at [145, 46] on span "Aucun client" at bounding box center [149, 48] width 30 height 7
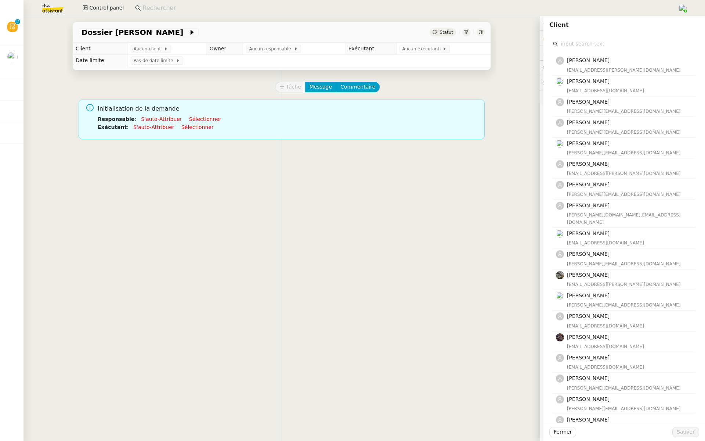
click at [575, 43] on input "text" at bounding box center [626, 44] width 137 height 10
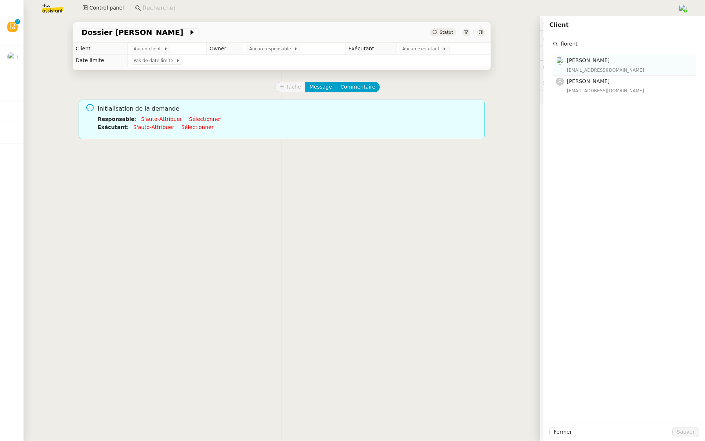
type input "florent"
click at [596, 65] on div "Florent Seiler florent.seiler@babyloneconsulting.fr" at bounding box center [629, 64] width 124 height 17
click at [681, 431] on span "Sauver" at bounding box center [686, 431] width 18 height 8
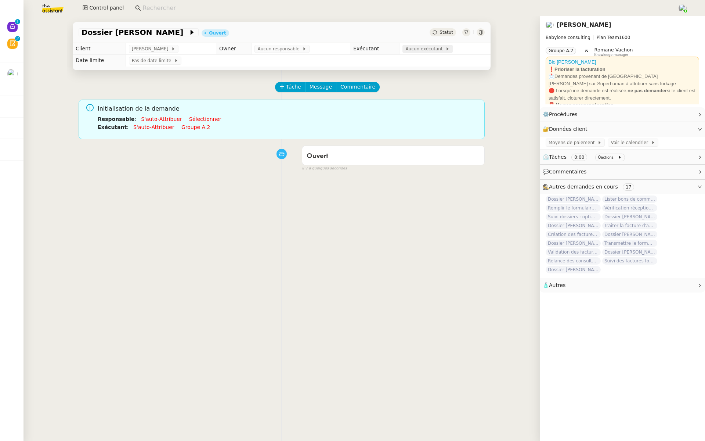
click at [420, 49] on span "Aucun exécutant" at bounding box center [425, 48] width 40 height 7
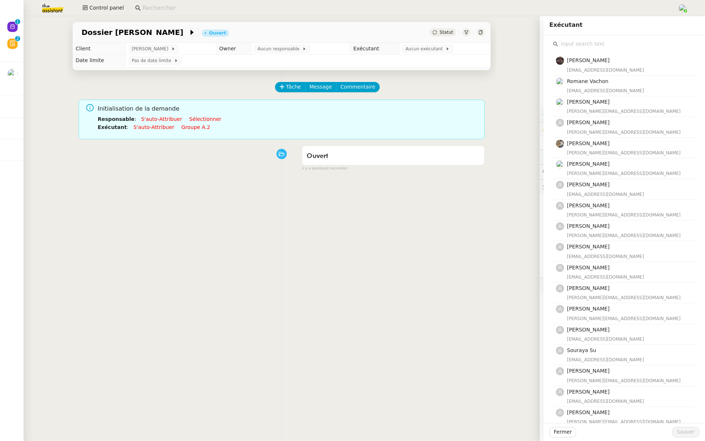
click at [586, 39] on input "text" at bounding box center [626, 44] width 137 height 10
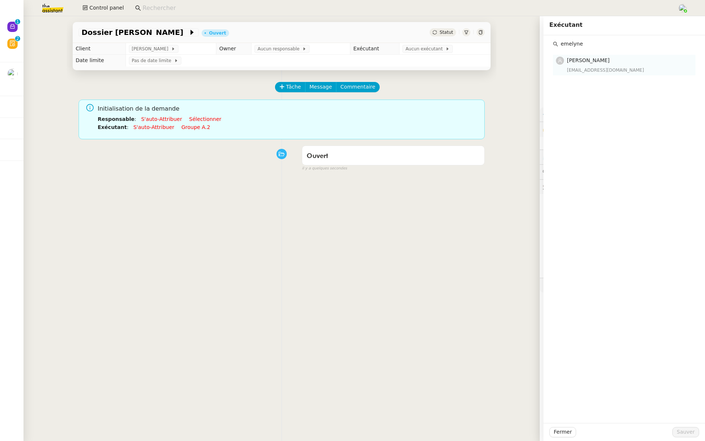
type input "emelyne"
click at [591, 62] on span "[PERSON_NAME]" at bounding box center [588, 60] width 43 height 6
click at [683, 430] on span "Sauver" at bounding box center [686, 431] width 18 height 8
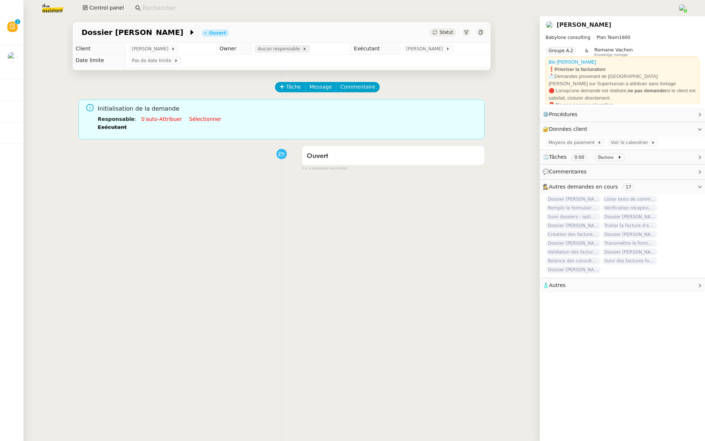
click at [277, 51] on span "Aucun responsable" at bounding box center [280, 48] width 45 height 7
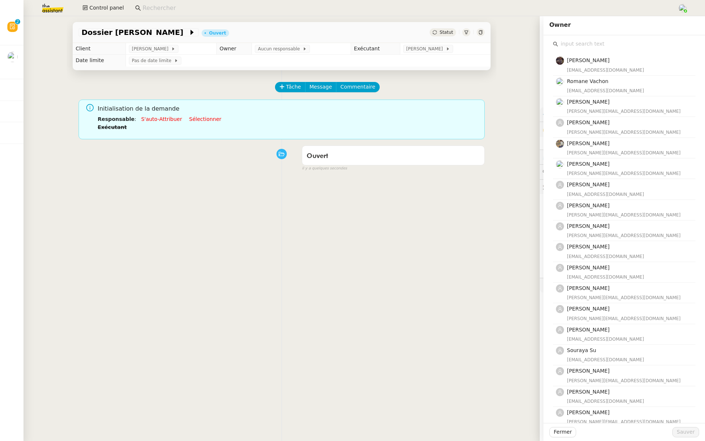
click at [591, 38] on div "Bert Canavaggio bert.canavaggio@gmail.com Romane Vachon romane@team.theassistan…" at bounding box center [624, 251] width 150 height 433
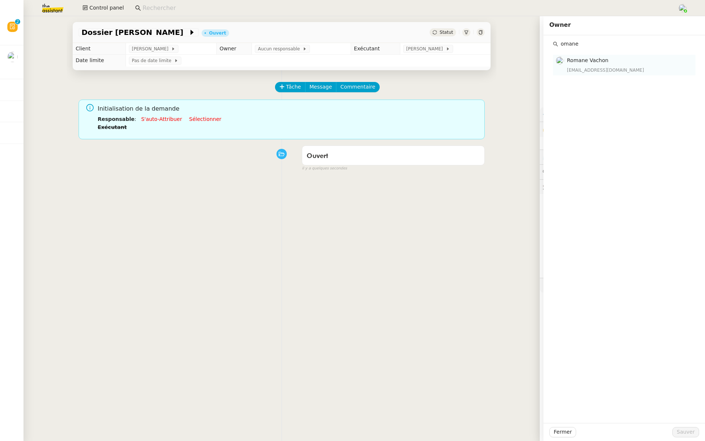
type input "omane"
click at [597, 66] on div "romane@team.theassistant.com" at bounding box center [629, 69] width 124 height 7
click at [676, 431] on button "Sauver" at bounding box center [685, 432] width 27 height 10
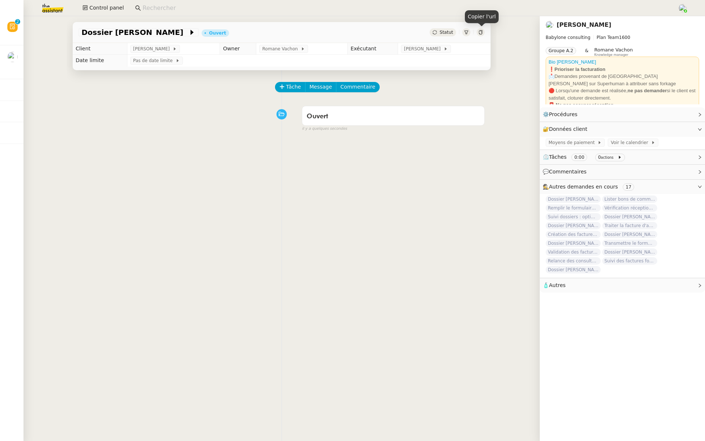
click at [480, 32] on icon at bounding box center [480, 32] width 4 height 4
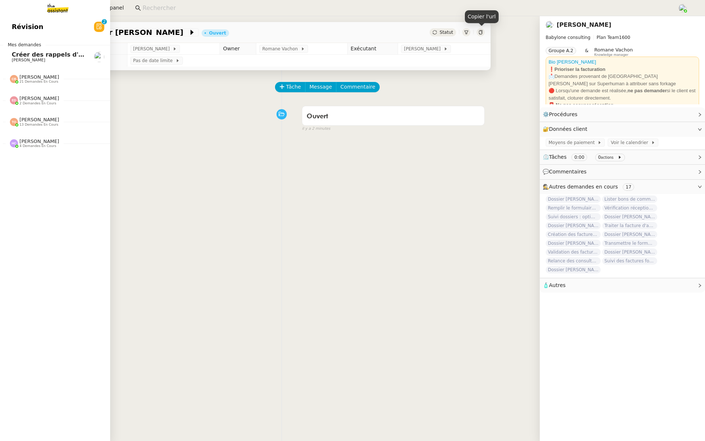
click at [36, 29] on span "Révision" at bounding box center [28, 26] width 32 height 11
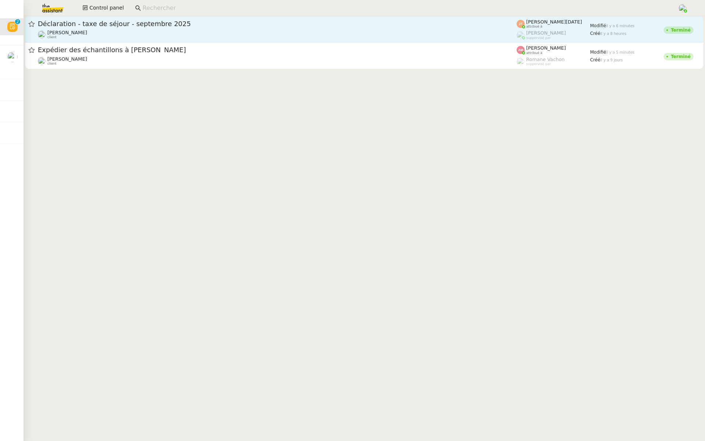
click at [185, 29] on div "Déclaration - taxe de séjour - septembre 2025 Stanislas Richoillez client" at bounding box center [277, 29] width 479 height 20
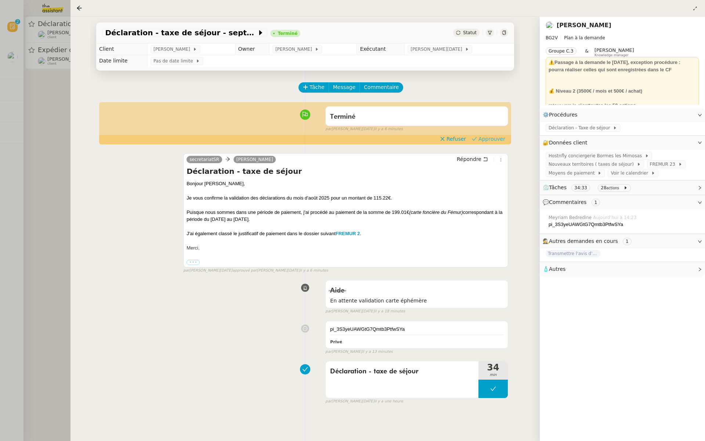
click at [499, 139] on span "Approuver" at bounding box center [491, 138] width 27 height 7
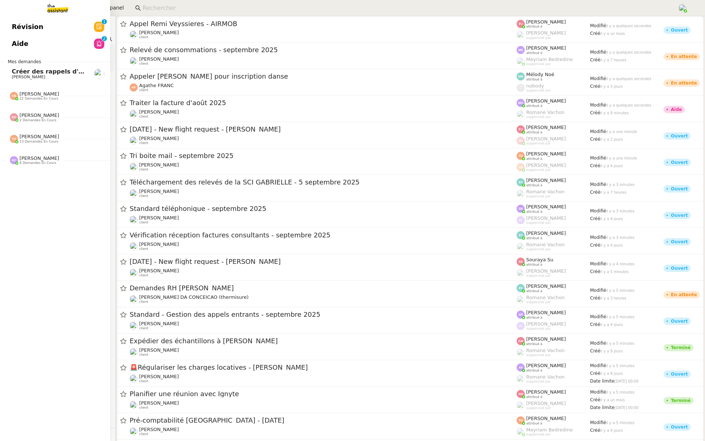
click at [46, 45] on link "Aide 0 1 2 3 4 5 6 7 8 9" at bounding box center [55, 43] width 110 height 17
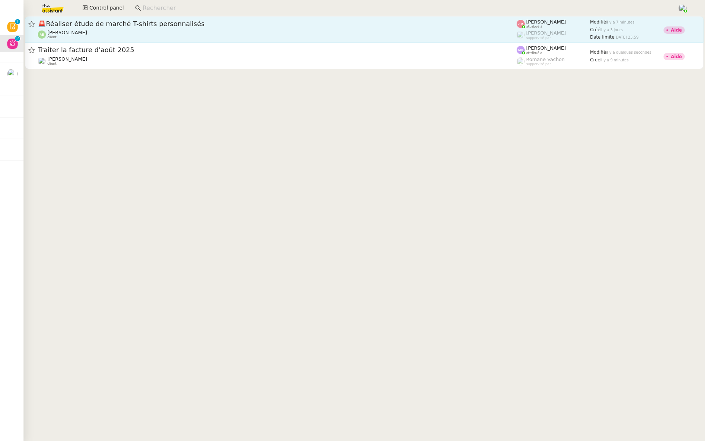
click at [108, 18] on link "🚨 Réaliser étude de marché T-shirts personnalisés Augustin De Boisse client Amy…" at bounding box center [364, 29] width 679 height 26
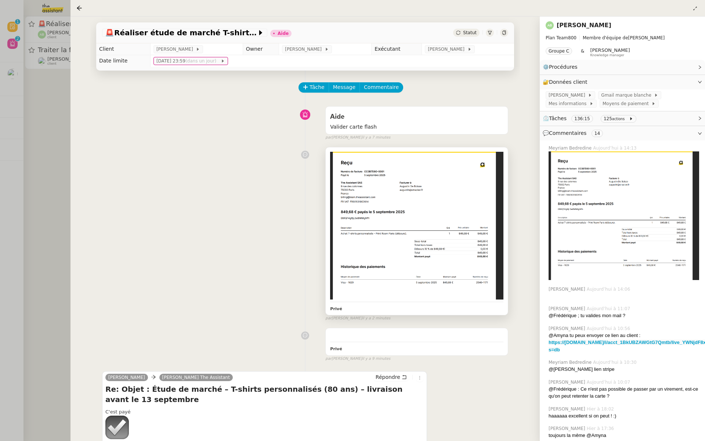
click at [396, 236] on img at bounding box center [416, 226] width 173 height 148
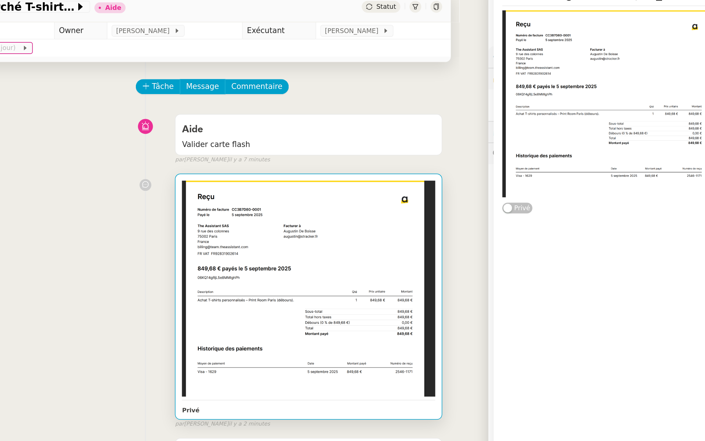
scroll to position [1, 0]
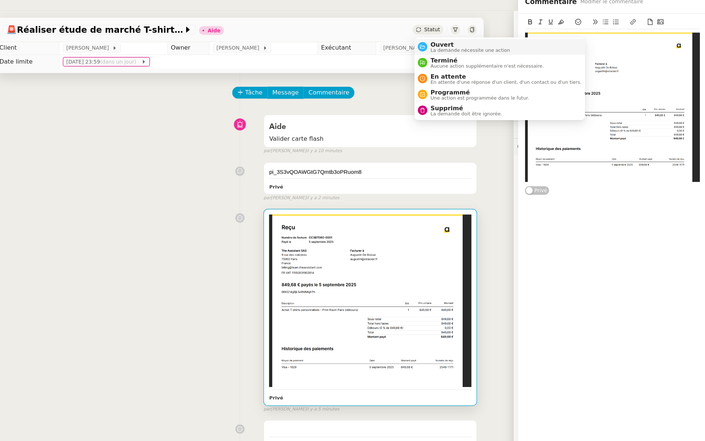
click at [467, 47] on div "Ouvert La demande nécessite une action" at bounding box center [501, 48] width 71 height 10
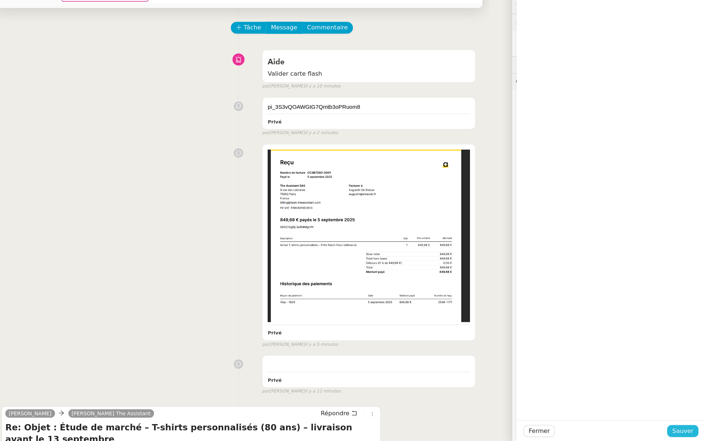
click at [686, 432] on span "Sauver" at bounding box center [686, 431] width 18 height 8
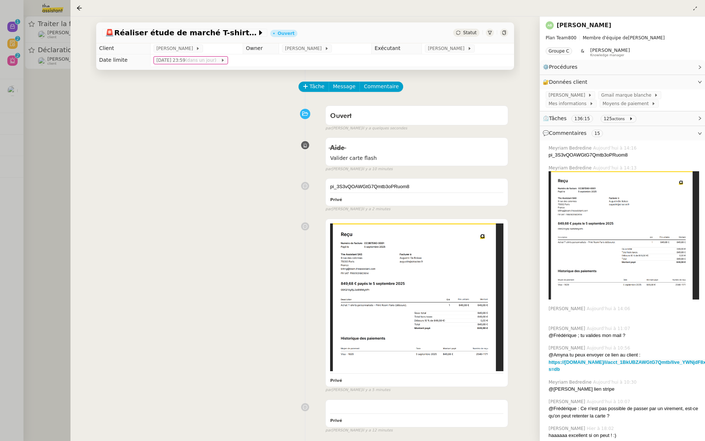
click at [58, 103] on div at bounding box center [352, 220] width 705 height 441
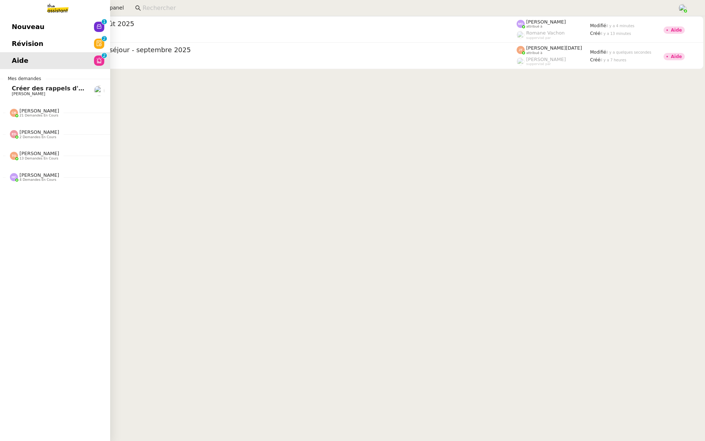
click at [13, 39] on span "Révision" at bounding box center [28, 43] width 32 height 11
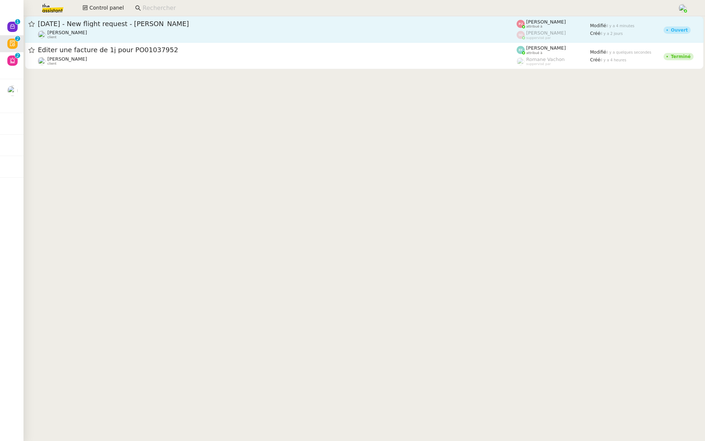
click at [120, 22] on span "[DATE] - New flight request - [PERSON_NAME]" at bounding box center [277, 24] width 479 height 7
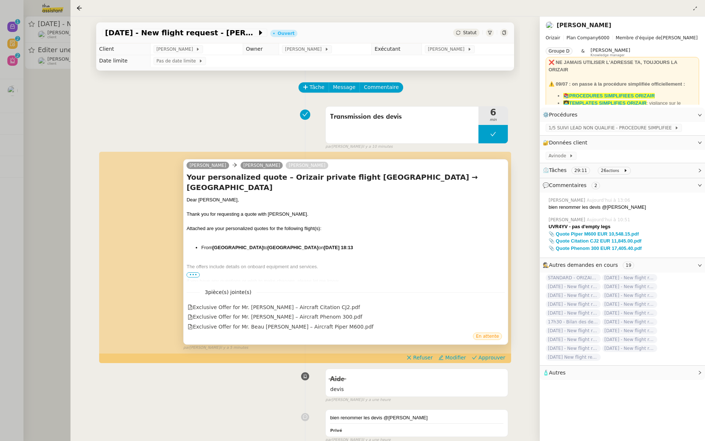
scroll to position [40, 0]
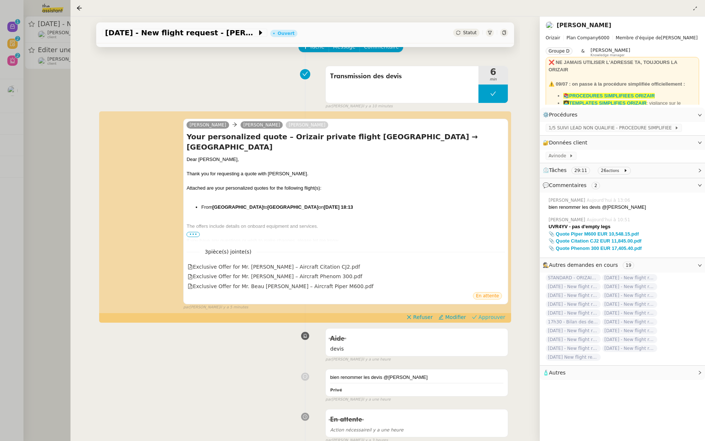
click at [487, 315] on span "Approuver" at bounding box center [491, 316] width 27 height 7
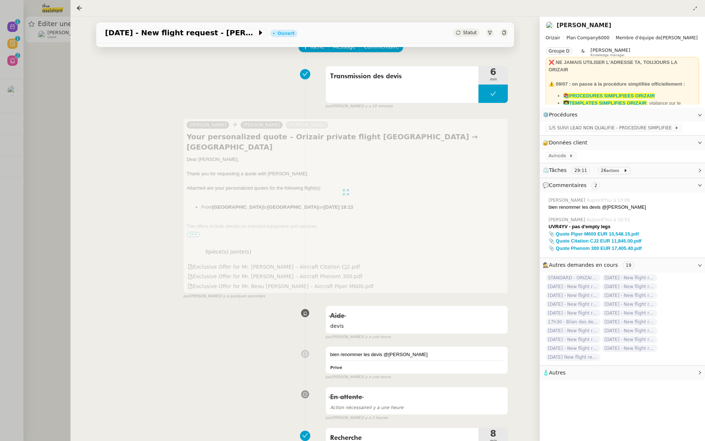
click at [7, 110] on div at bounding box center [352, 220] width 705 height 441
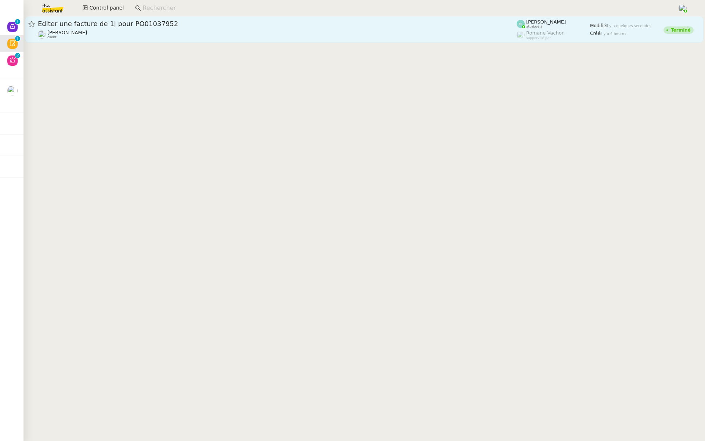
click at [125, 29] on div "Éditer une facture de 1j pour PO01037952 Florent Seiler client" at bounding box center [277, 29] width 479 height 20
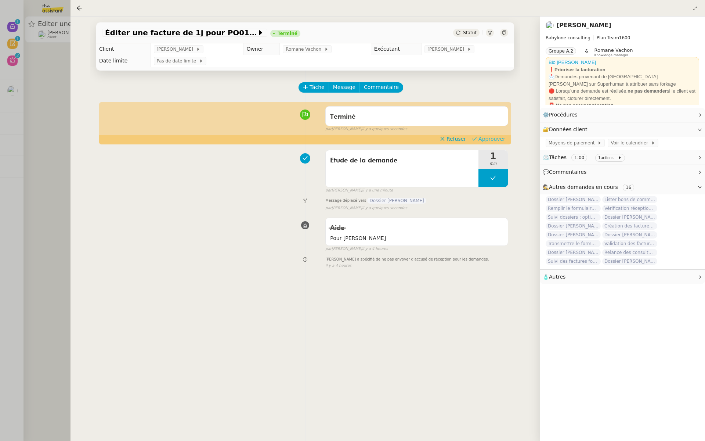
click at [492, 137] on span "Approuver" at bounding box center [491, 138] width 27 height 7
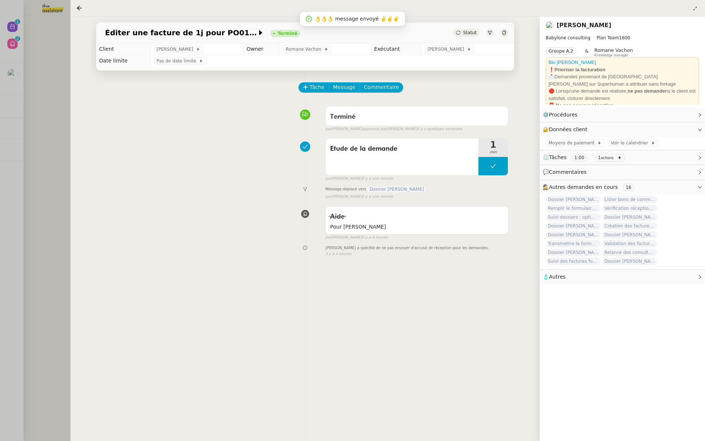
click at [41, 106] on div at bounding box center [352, 220] width 705 height 441
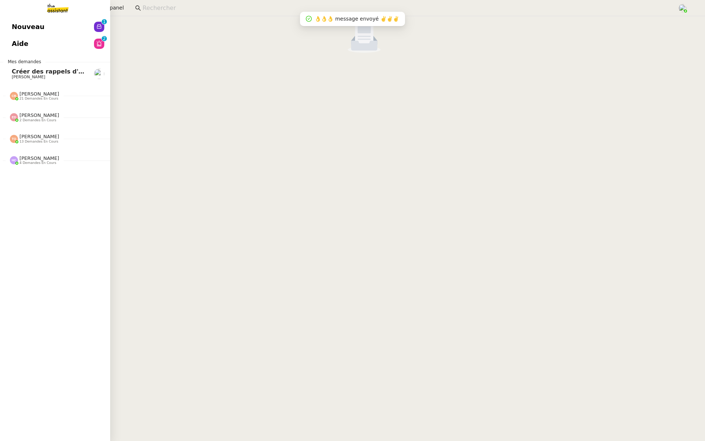
click at [14, 30] on span "Nouveau" at bounding box center [28, 26] width 33 height 11
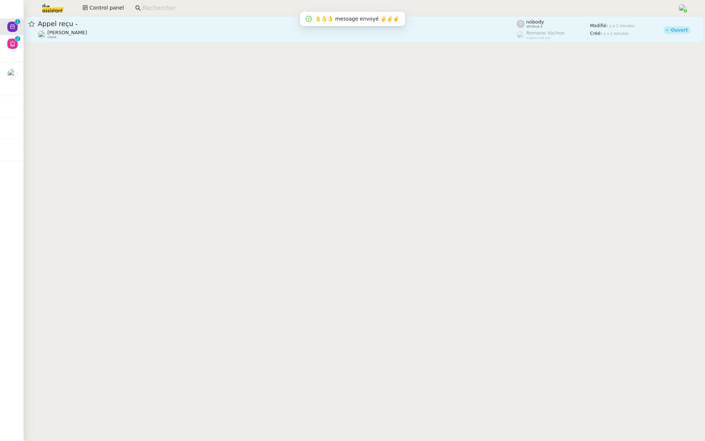
click at [128, 23] on span "Appel reçu -" at bounding box center [277, 24] width 479 height 7
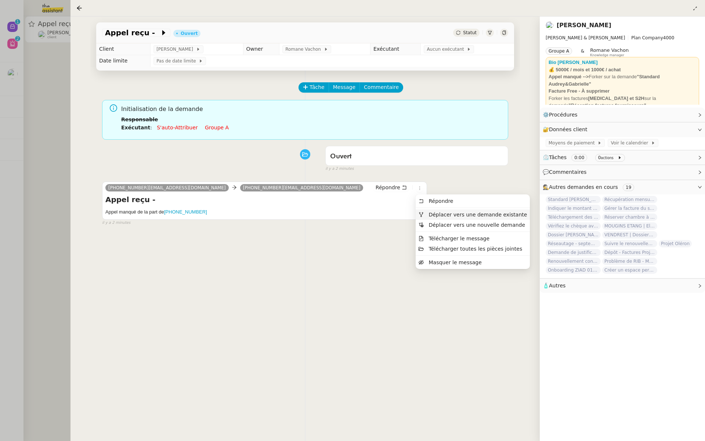
click at [433, 217] on span "Déplacer vers une demande existante" at bounding box center [473, 214] width 108 height 7
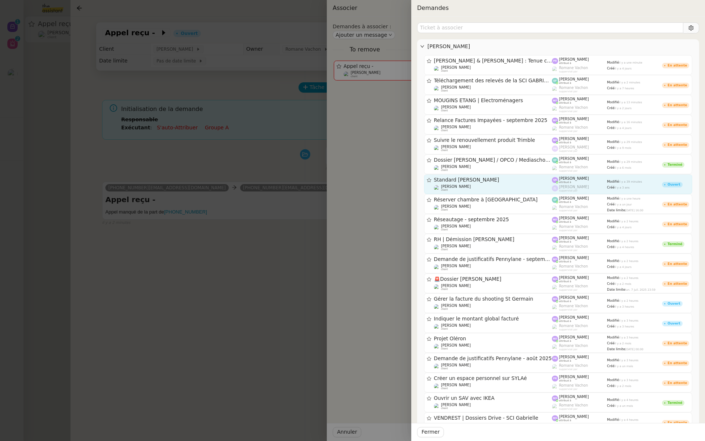
click at [482, 177] on div "Standard [PERSON_NAME]" at bounding box center [493, 180] width 118 height 6
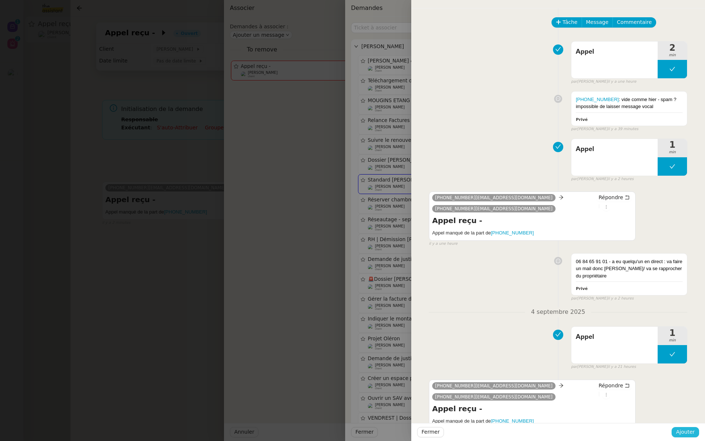
click at [683, 434] on span "Ajouter" at bounding box center [685, 431] width 19 height 8
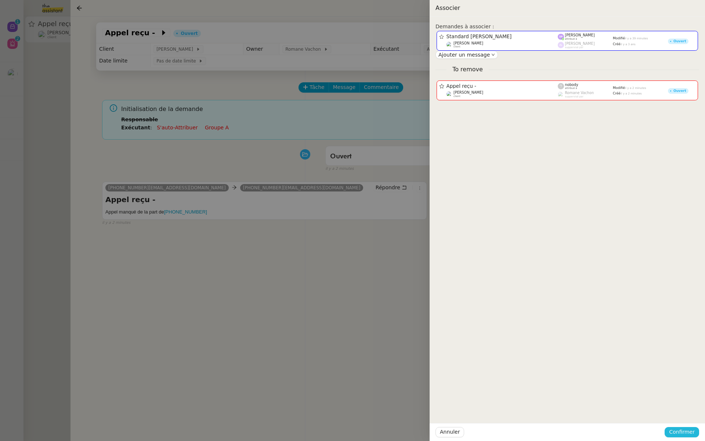
click at [683, 434] on span "Confirmer" at bounding box center [682, 431] width 26 height 8
click at [686, 413] on span "Ajouter" at bounding box center [682, 411] width 19 height 7
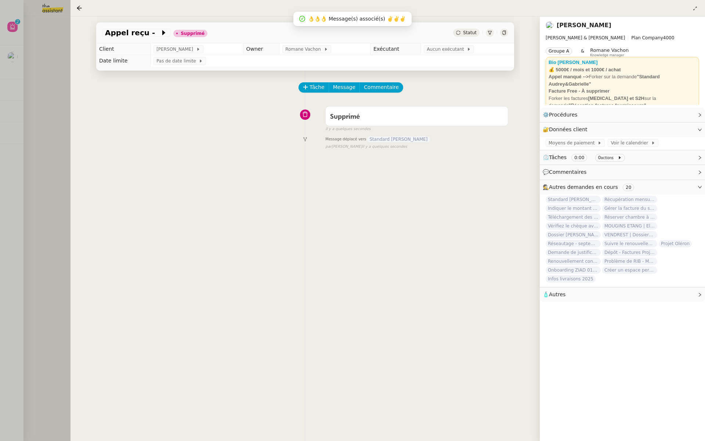
click at [60, 81] on div at bounding box center [352, 220] width 705 height 441
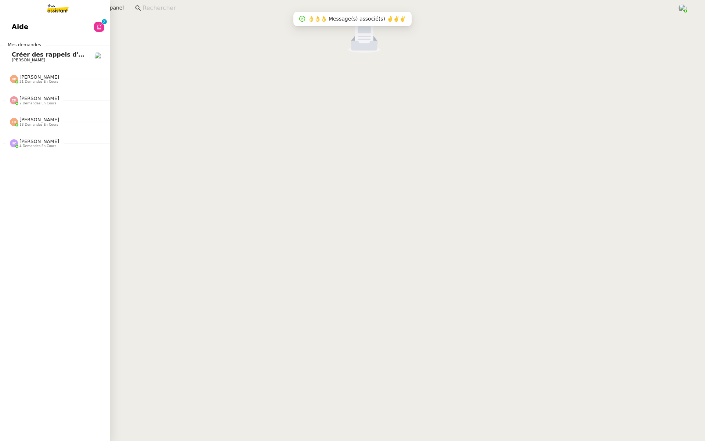
click at [18, 28] on span "Aide" at bounding box center [20, 26] width 17 height 11
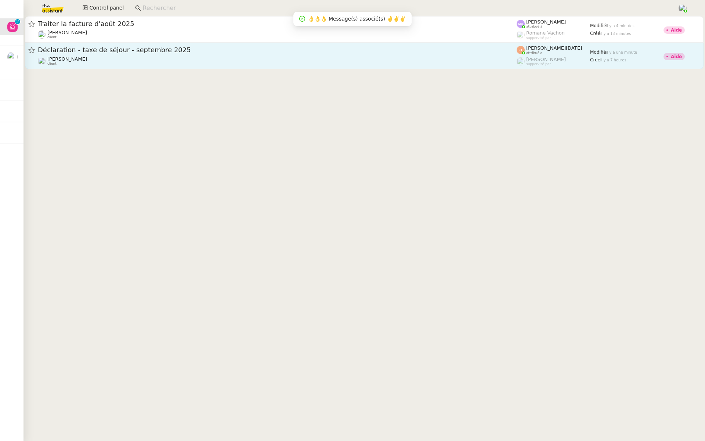
click at [116, 54] on div "Déclaration - taxe de séjour - septembre 2025" at bounding box center [277, 50] width 479 height 9
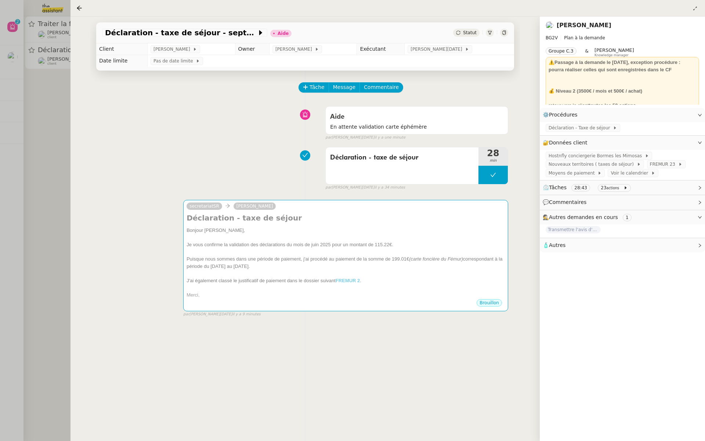
click at [22, 110] on div at bounding box center [352, 220] width 705 height 441
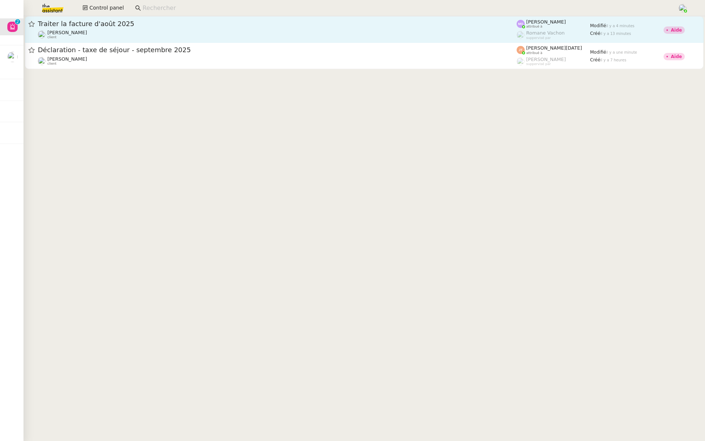
click at [134, 26] on span "Traiter la facture d'août 2025" at bounding box center [277, 24] width 479 height 7
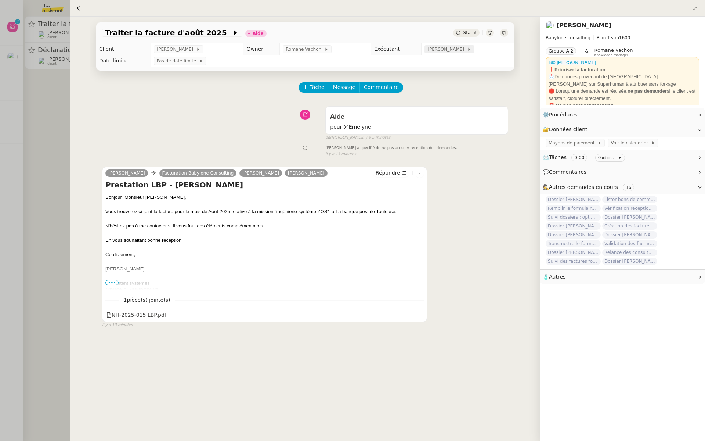
click at [446, 50] on span "[PERSON_NAME]" at bounding box center [446, 49] width 39 height 7
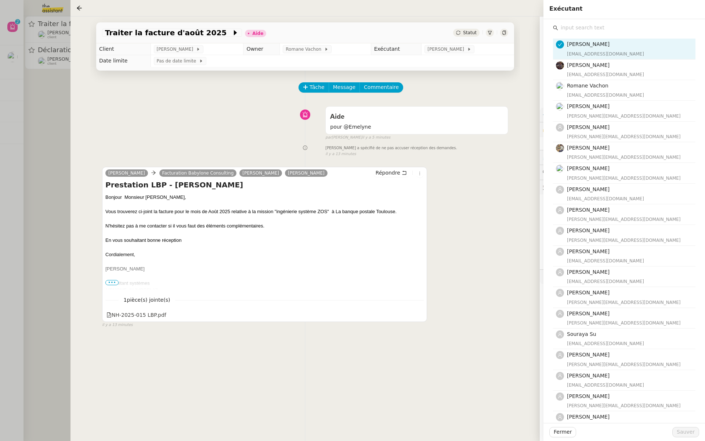
click at [582, 25] on input "text" at bounding box center [626, 28] width 137 height 10
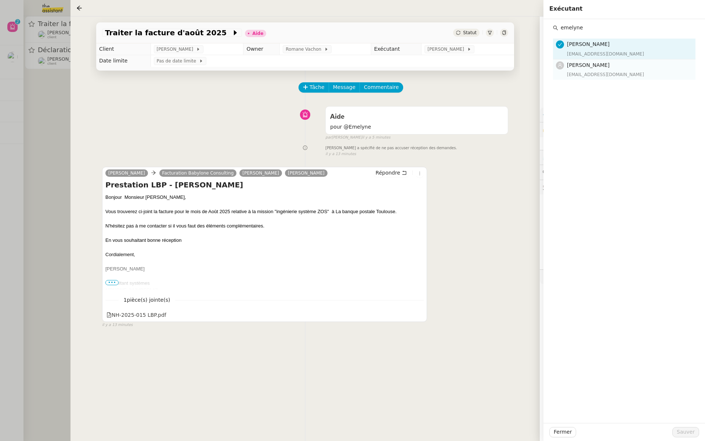
type input "emelyne"
click at [582, 69] on div "Emelyne Foussier emelyne@team.theassistant.com" at bounding box center [629, 69] width 124 height 17
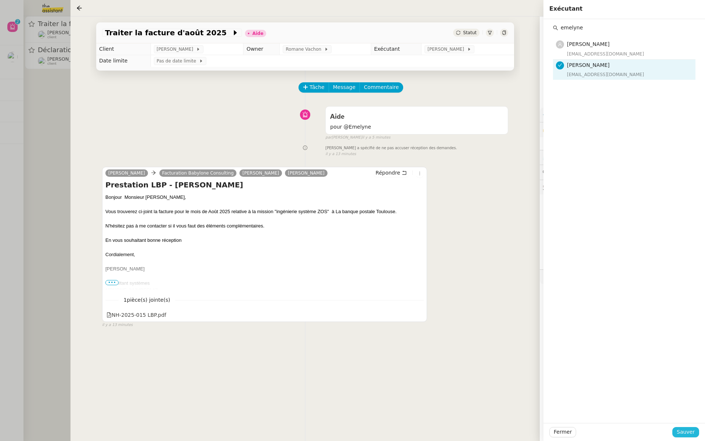
click at [681, 429] on span "Sauver" at bounding box center [686, 431] width 18 height 8
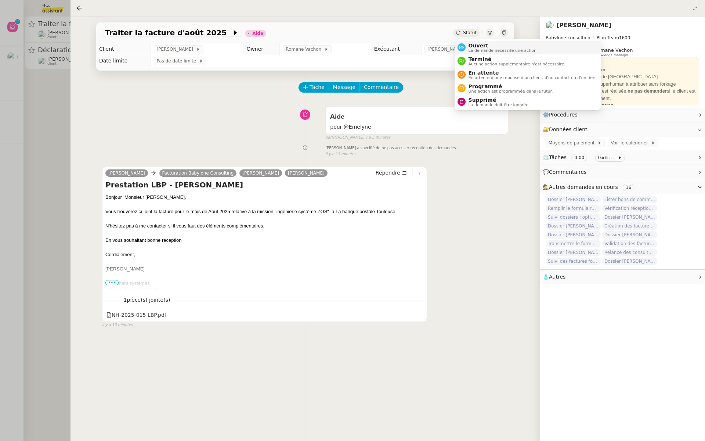
click at [468, 45] on div "Ouvert La demande nécessite une action" at bounding box center [501, 48] width 71 height 10
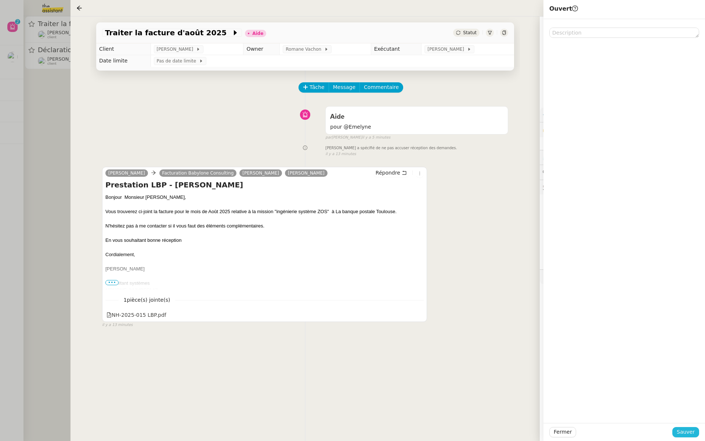
click at [680, 430] on span "Sauver" at bounding box center [686, 431] width 18 height 8
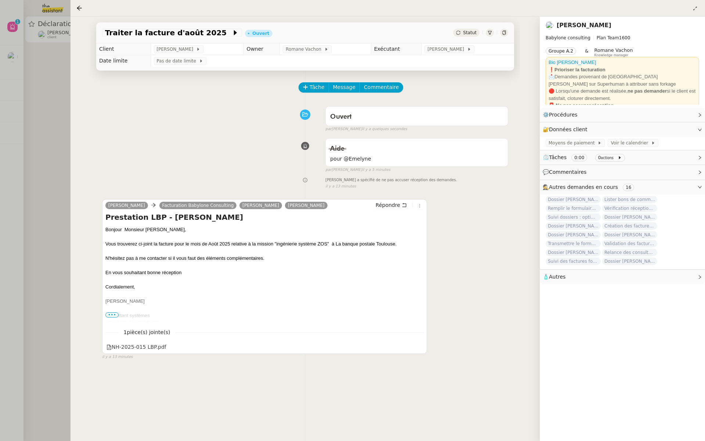
click at [8, 101] on div at bounding box center [352, 220] width 705 height 441
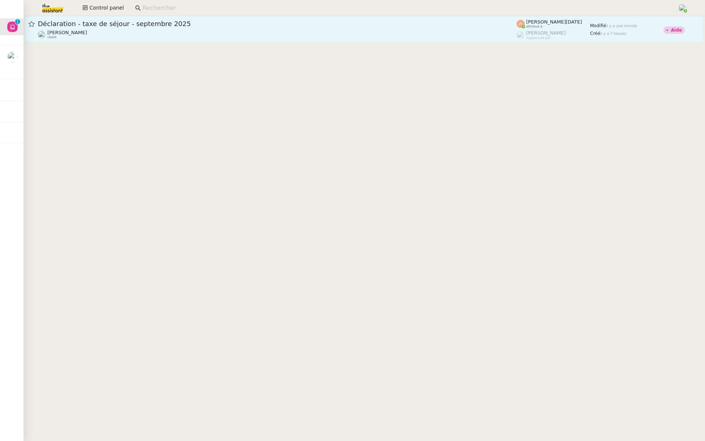
click at [89, 29] on div "Déclaration - taxe de séjour - [DATE] [PERSON_NAME] client" at bounding box center [277, 29] width 479 height 20
click at [155, 32] on div "[PERSON_NAME] client" at bounding box center [277, 35] width 479 height 10
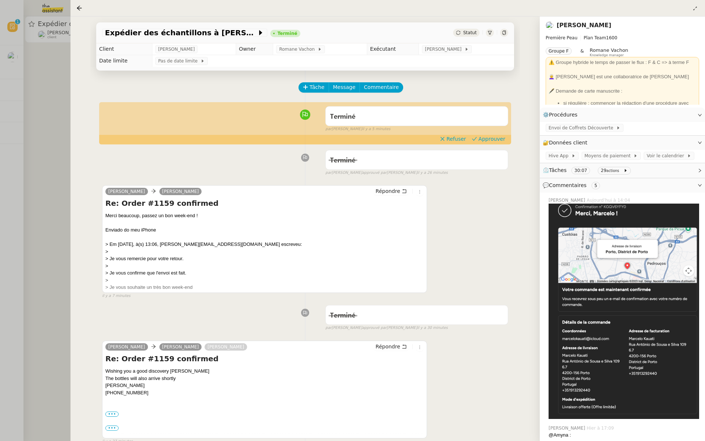
click at [492, 132] on div "Terminé false par Amyna M. il y a 5 minutes" at bounding box center [305, 117] width 406 height 29
click at [8, 87] on div at bounding box center [352, 220] width 705 height 441
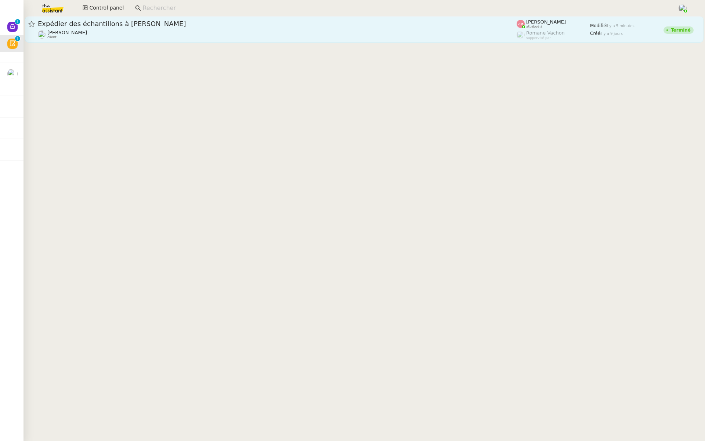
click at [226, 21] on span "Expédier des échantillons à [PERSON_NAME]" at bounding box center [277, 24] width 479 height 7
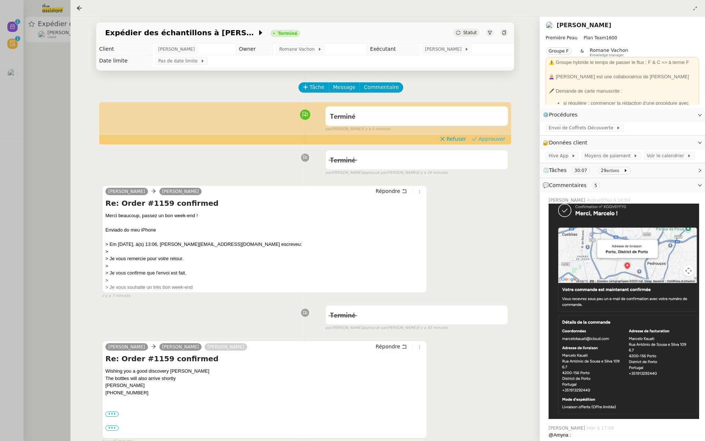
click at [499, 136] on span "Approuver" at bounding box center [491, 138] width 27 height 7
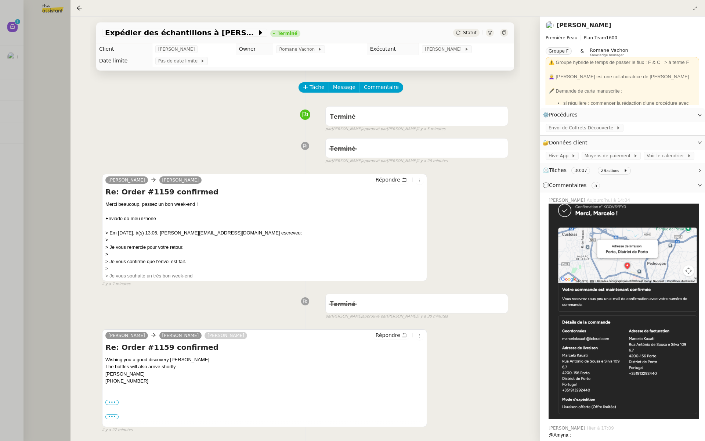
click at [40, 65] on div at bounding box center [352, 220] width 705 height 441
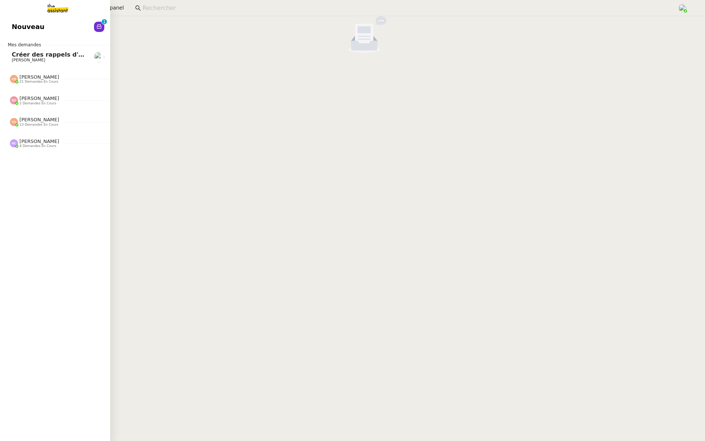
click at [15, 21] on link "Nouveau 0 1 2 3 4 5 6 7 8 9" at bounding box center [55, 26] width 110 height 17
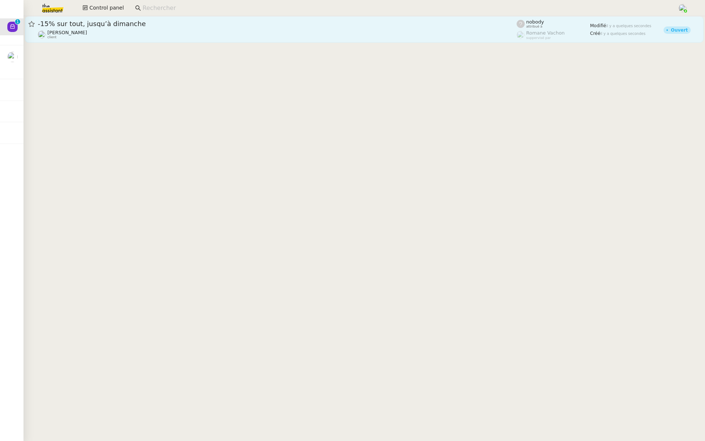
click at [198, 25] on span "-15% sur tout, jusqu’à dimanche" at bounding box center [277, 24] width 479 height 7
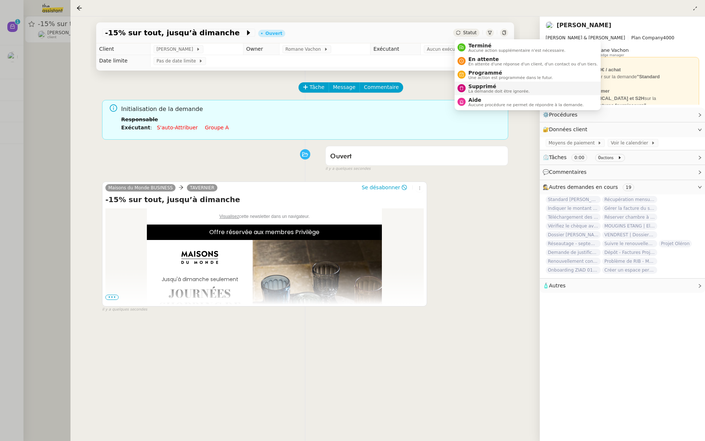
click at [484, 93] on li "Supprimé La demande doit être ignorée." at bounding box center [528, 89] width 146 height 14
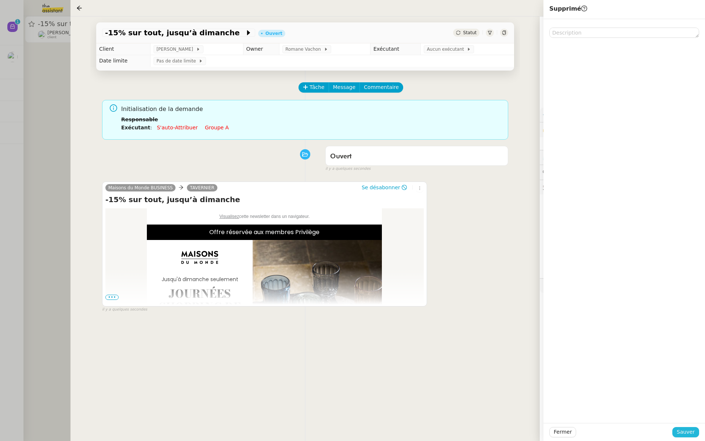
click at [687, 430] on span "Sauver" at bounding box center [686, 431] width 18 height 8
click at [27, 78] on div at bounding box center [352, 220] width 705 height 441
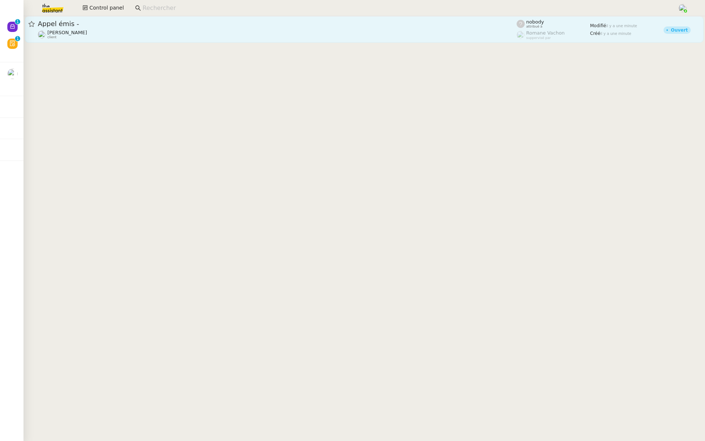
click at [144, 21] on span "Appel émis -" at bounding box center [277, 24] width 479 height 7
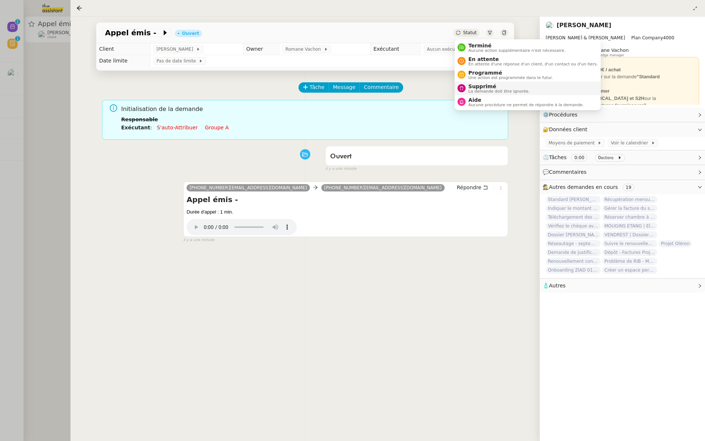
click at [470, 87] on span "Supprimé" at bounding box center [499, 86] width 61 height 6
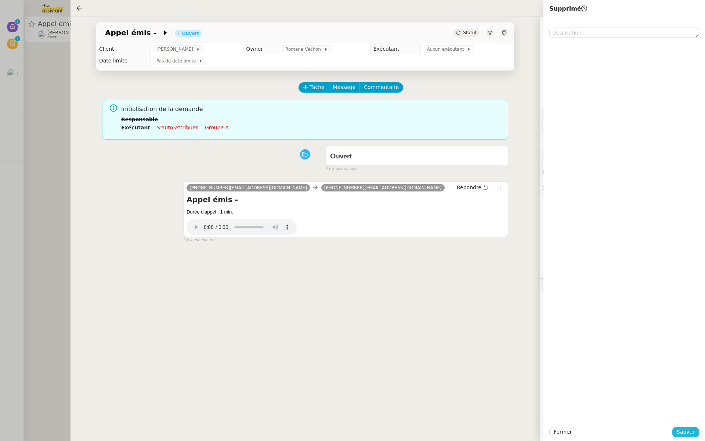
click at [687, 427] on span "Sauver" at bounding box center [686, 431] width 18 height 8
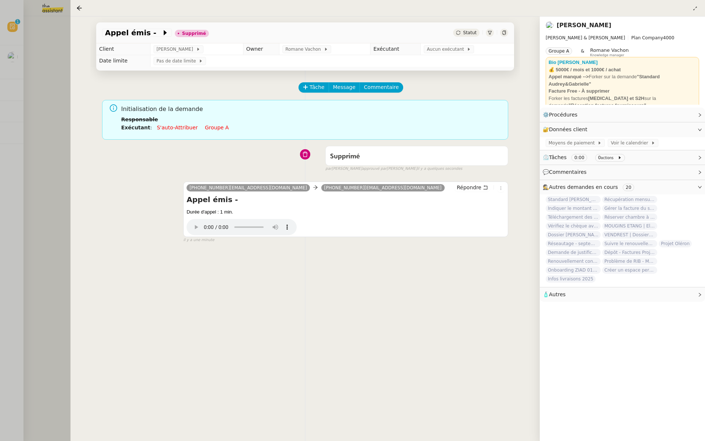
click at [55, 155] on div at bounding box center [352, 220] width 705 height 441
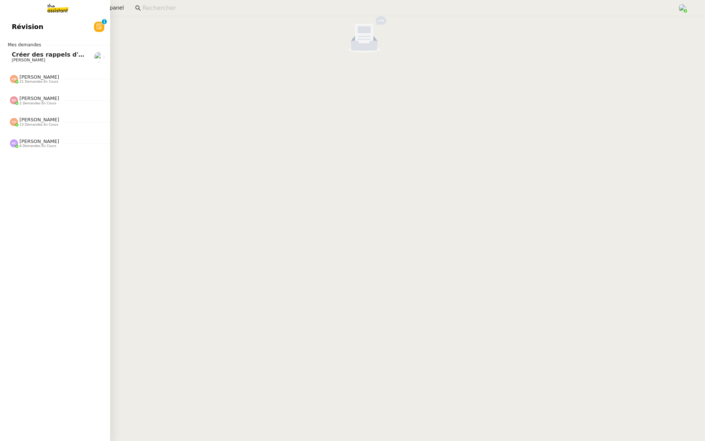
click at [17, 29] on span "Révision" at bounding box center [28, 26] width 32 height 11
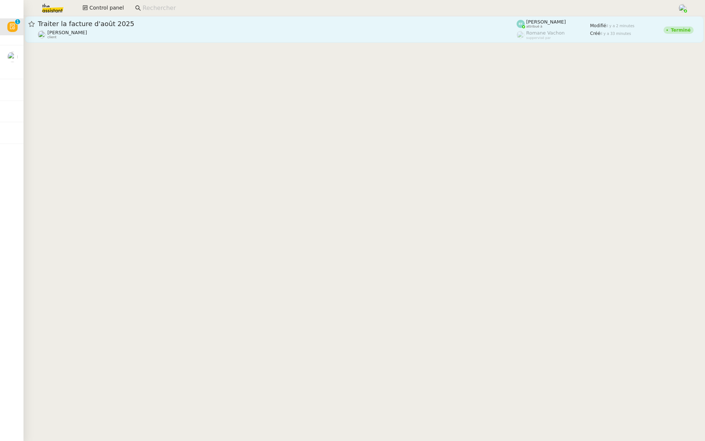
click at [156, 23] on span "Traiter la facture d'août 2025" at bounding box center [277, 24] width 479 height 7
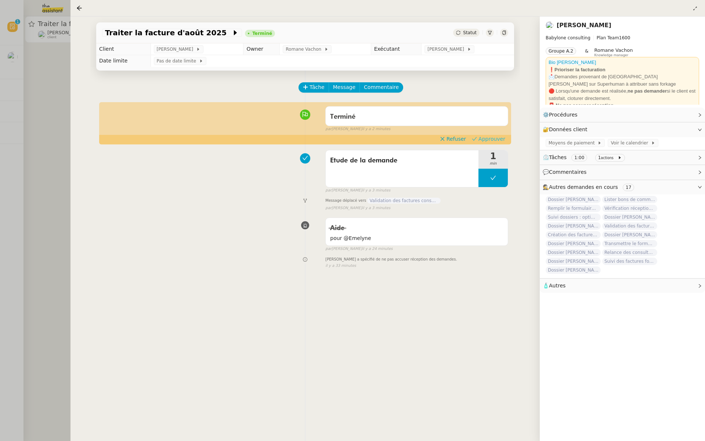
click at [499, 139] on span "Approuver" at bounding box center [491, 138] width 27 height 7
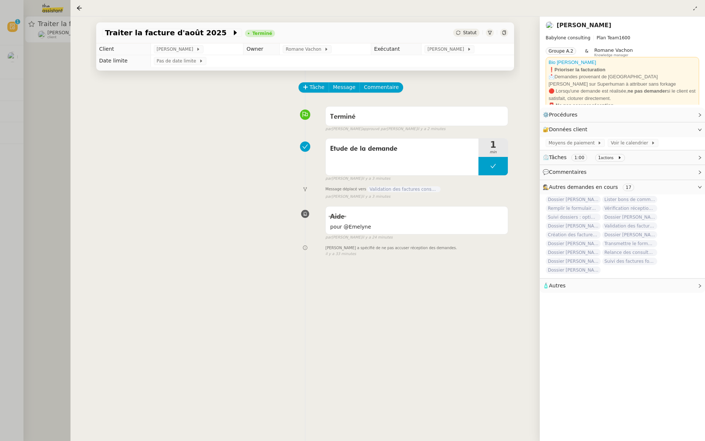
click at [58, 66] on div at bounding box center [352, 220] width 705 height 441
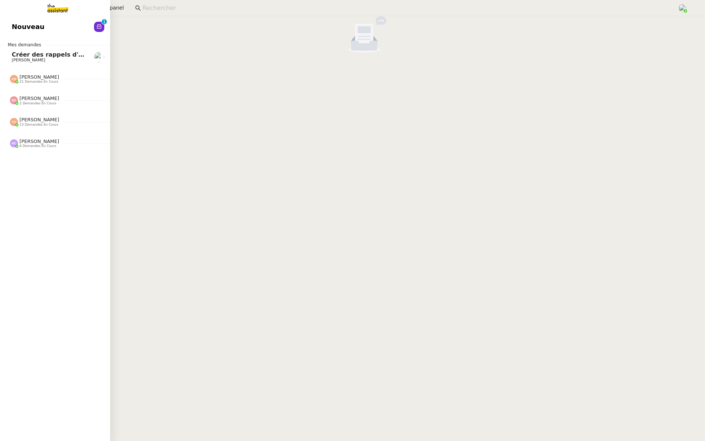
click at [30, 33] on link "Nouveau 0 1 2 3 4 5 6 7 8 9" at bounding box center [55, 26] width 110 height 17
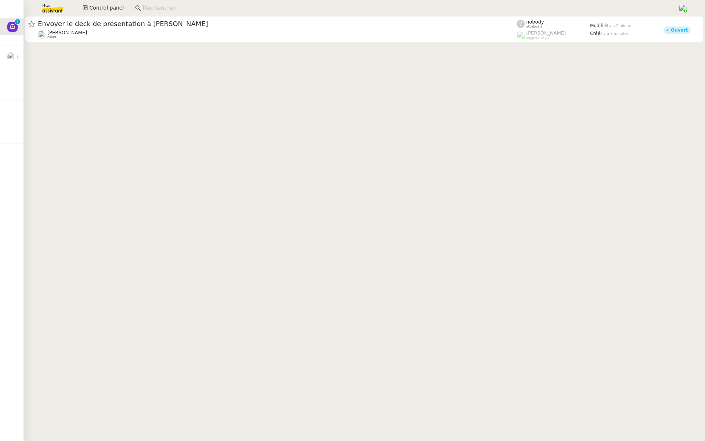
click at [167, 43] on div at bounding box center [363, 30] width 681 height 28
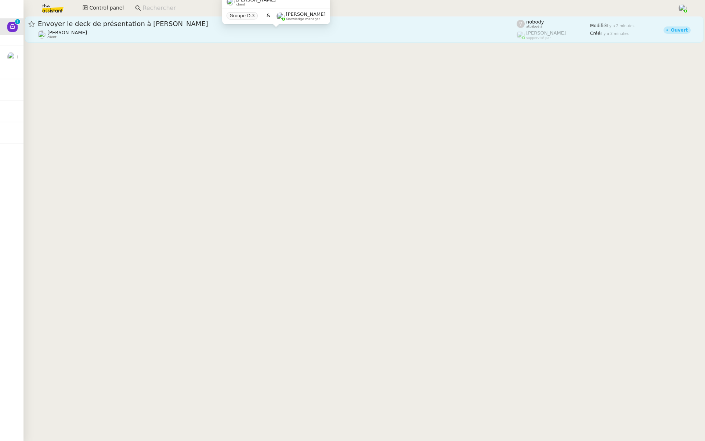
click at [187, 29] on div "Envoyer le deck de présentation à Michael Michael Khayat client" at bounding box center [277, 29] width 479 height 20
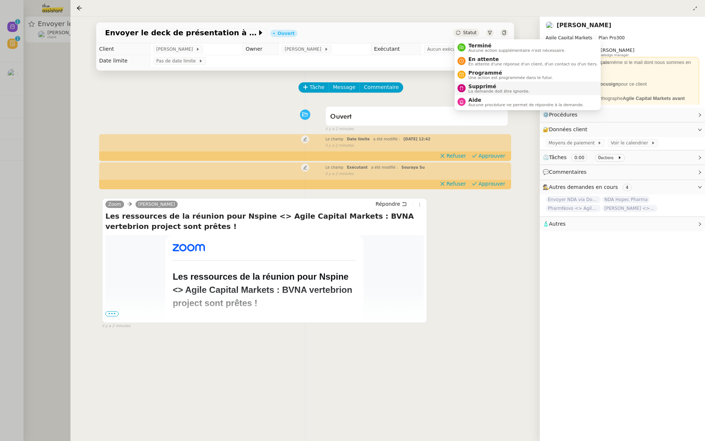
click at [470, 90] on span "La demande doit être ignorée." at bounding box center [499, 91] width 61 height 4
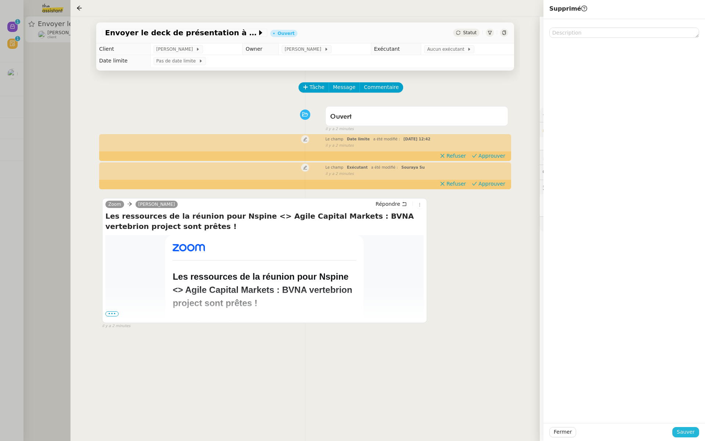
click at [686, 431] on span "Sauver" at bounding box center [686, 431] width 18 height 8
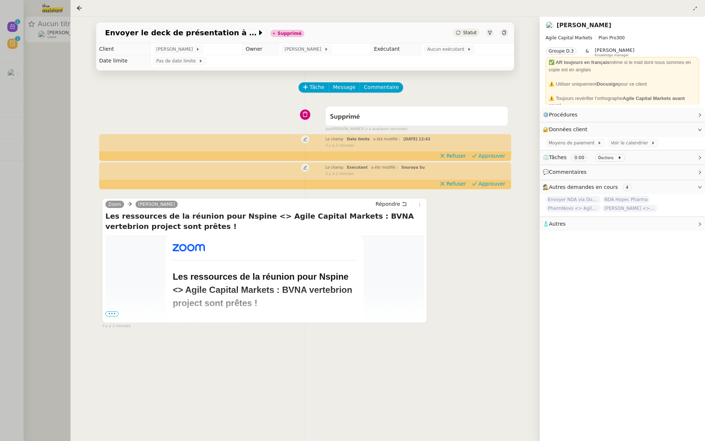
click at [17, 130] on div at bounding box center [352, 220] width 705 height 441
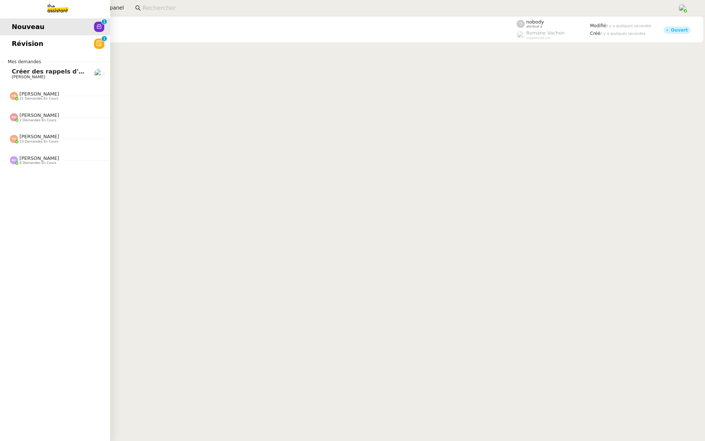
click at [26, 42] on span "Révision" at bounding box center [28, 43] width 32 height 11
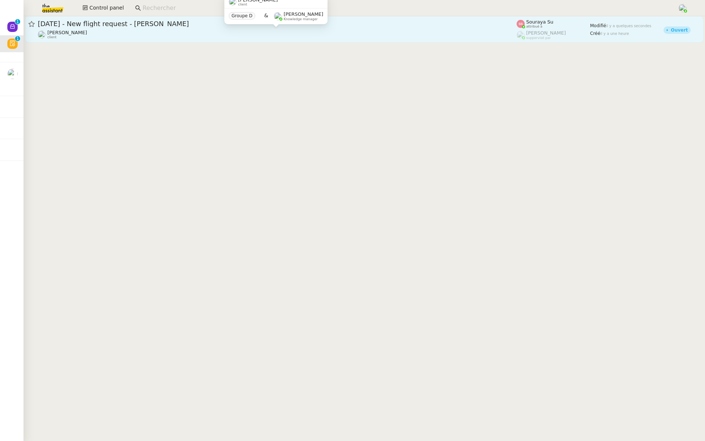
click at [168, 33] on div "Louis Frei client" at bounding box center [277, 35] width 479 height 10
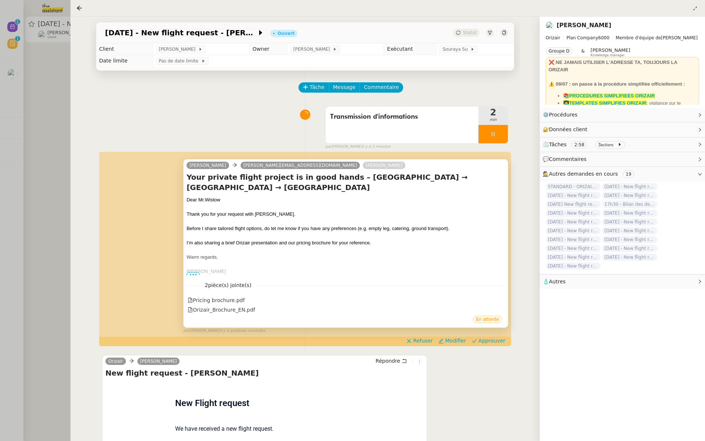
scroll to position [40, 0]
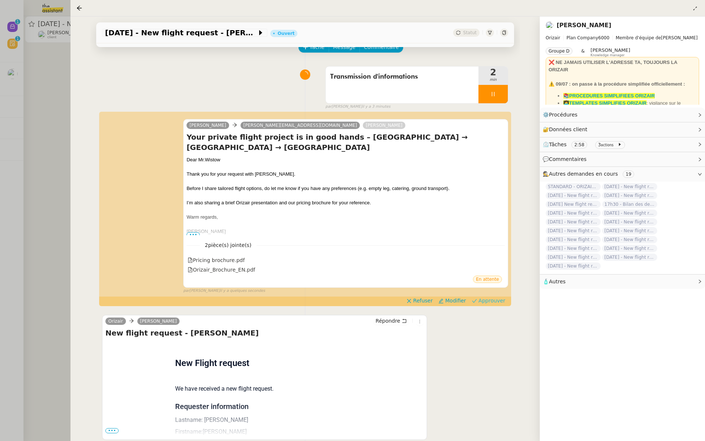
click at [497, 297] on span "Approuver" at bounding box center [491, 300] width 27 height 7
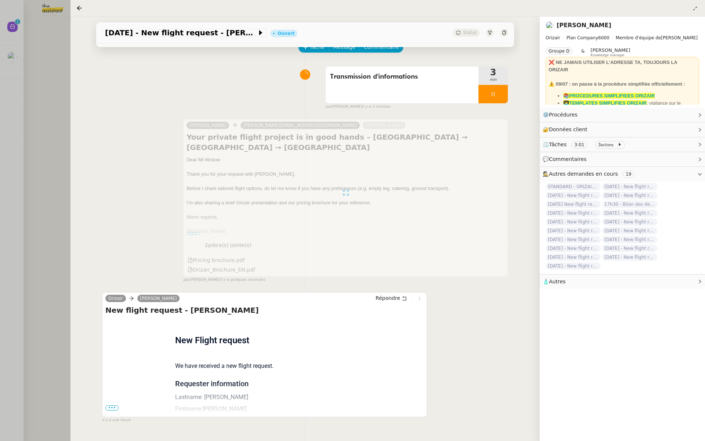
click at [51, 161] on div at bounding box center [352, 220] width 705 height 441
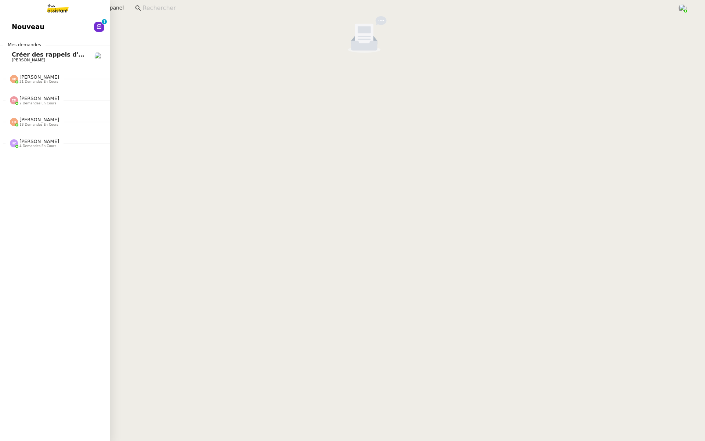
click at [13, 30] on span "Nouveau" at bounding box center [28, 26] width 33 height 11
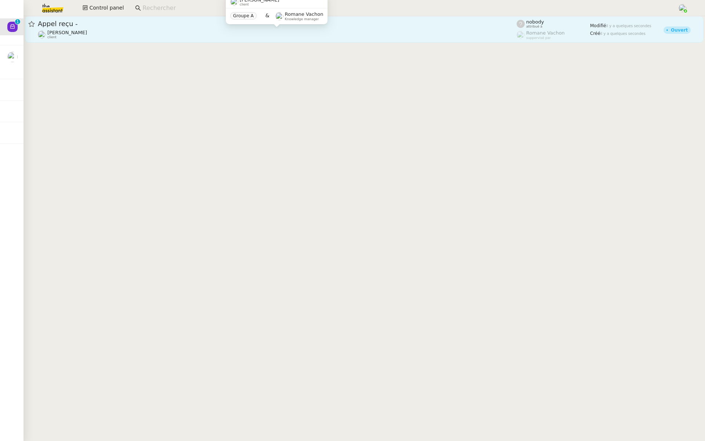
click at [136, 30] on div "Gabrielle Tavernier client" at bounding box center [277, 35] width 479 height 10
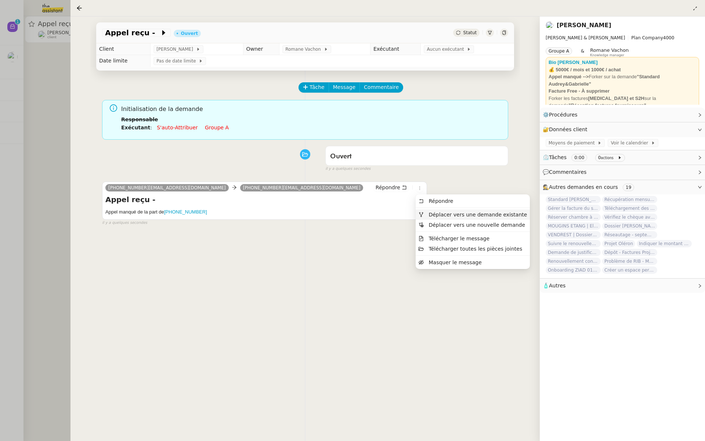
click at [430, 213] on span "Déplacer vers une demande existante" at bounding box center [477, 214] width 98 height 6
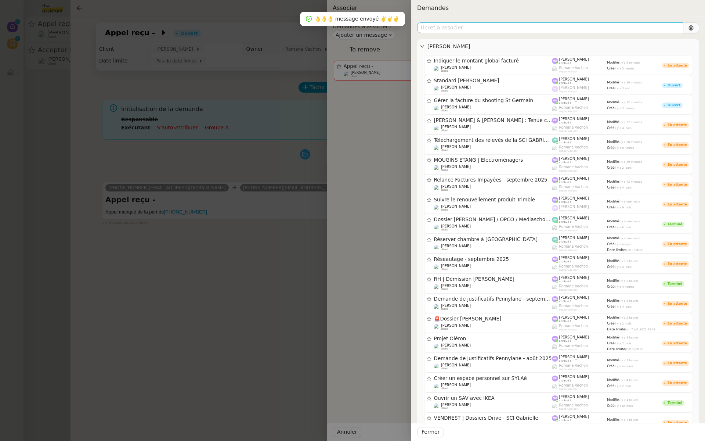
click at [434, 29] on input "text" at bounding box center [550, 27] width 266 height 11
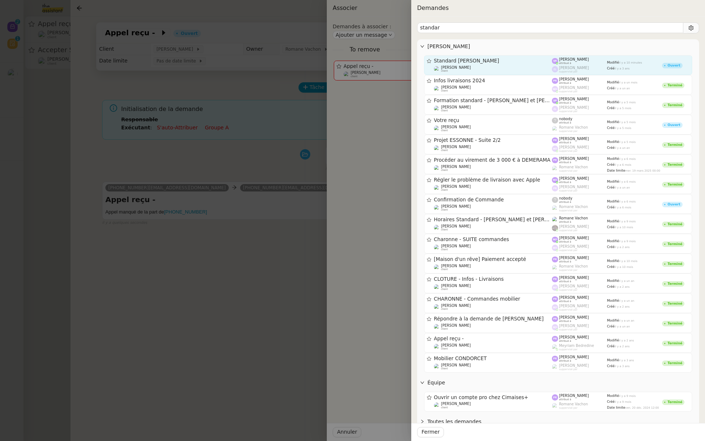
type input "standar"
click at [486, 61] on span "Standard [PERSON_NAME]" at bounding box center [493, 60] width 118 height 5
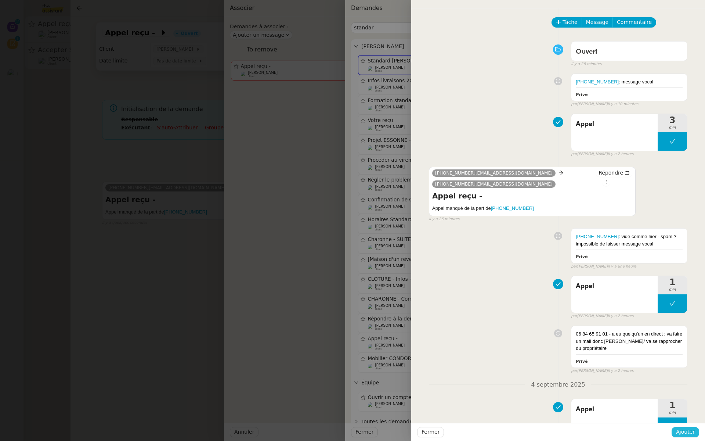
click at [692, 434] on span "Ajouter" at bounding box center [685, 431] width 19 height 8
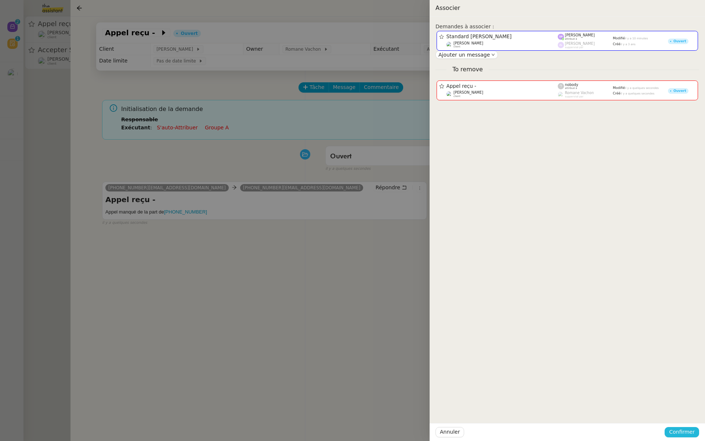
click at [687, 432] on span "Confirmer" at bounding box center [682, 431] width 26 height 8
click at [686, 409] on span "Ajouter" at bounding box center [682, 411] width 19 height 7
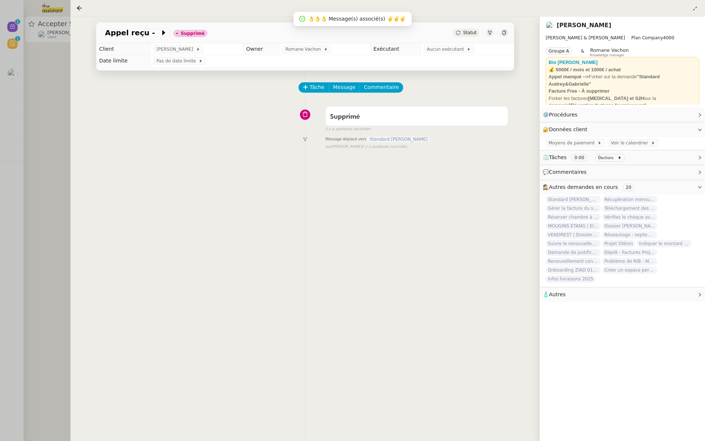
click at [1, 140] on div at bounding box center [352, 220] width 705 height 441
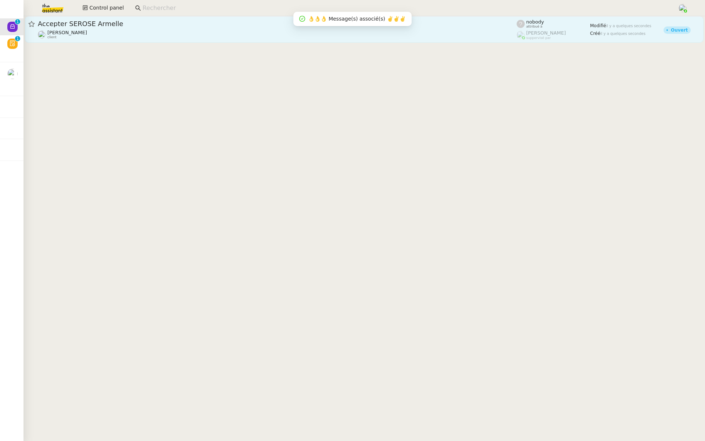
click at [122, 26] on span "Accepter SEROSE Armelle" at bounding box center [277, 24] width 479 height 7
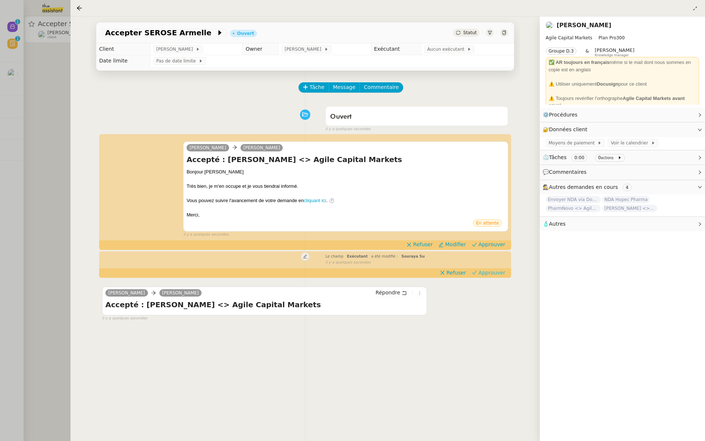
click at [493, 272] on span "Approuver" at bounding box center [491, 272] width 27 height 7
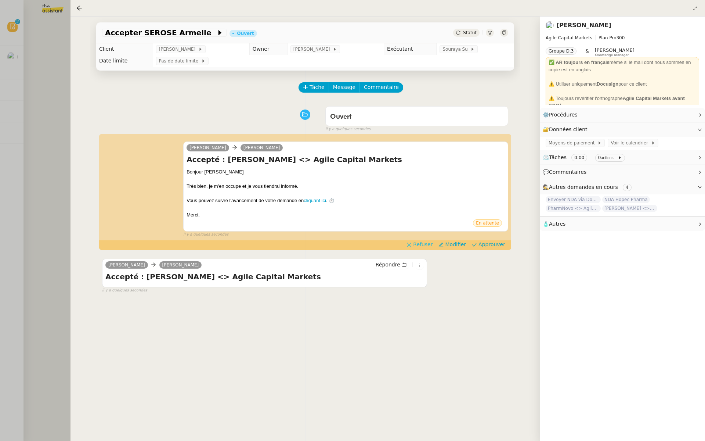
click at [424, 245] on span "Refuser" at bounding box center [422, 243] width 19 height 7
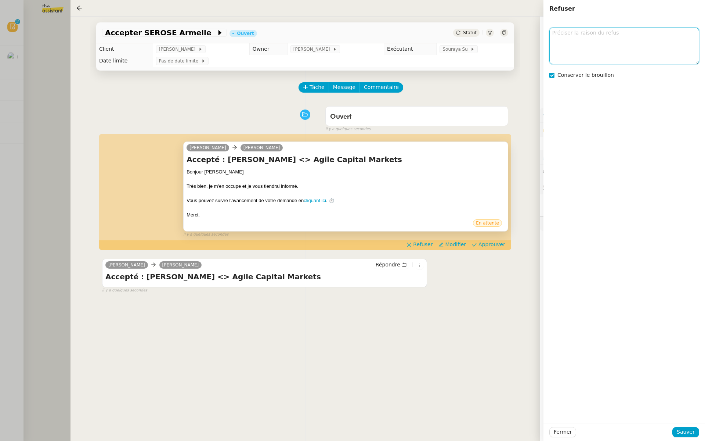
click at [596, 47] on textarea at bounding box center [624, 46] width 150 height 36
type textarea "no"
click at [683, 431] on span "Sauver" at bounding box center [686, 431] width 18 height 8
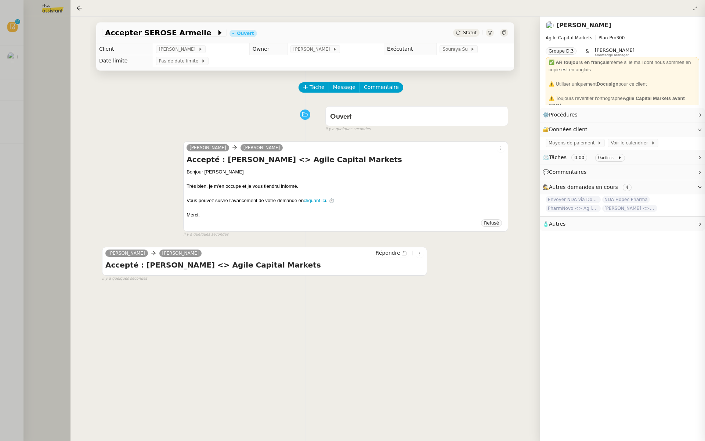
click at [25, 69] on div at bounding box center [352, 220] width 705 height 441
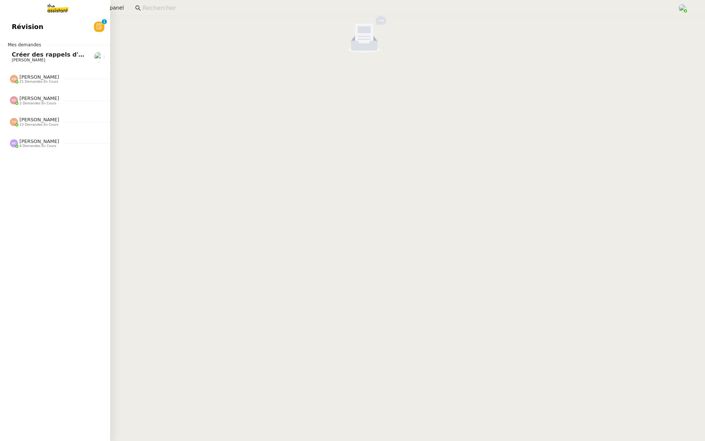
click at [0, 23] on link "Révision 0 1 2 3 4 5 6 7 8 9" at bounding box center [55, 26] width 110 height 17
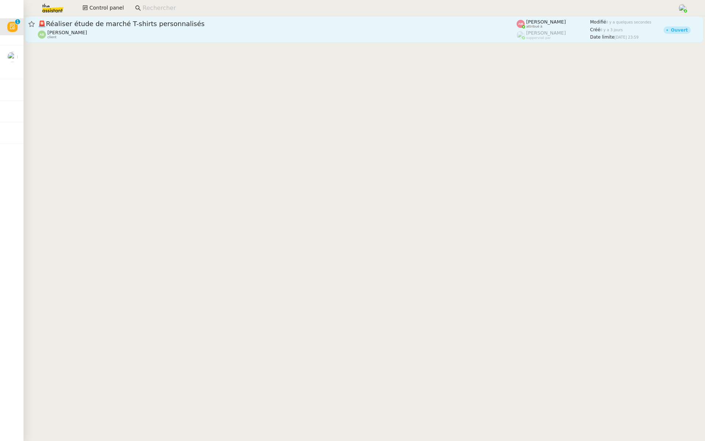
click at [149, 28] on div "🚨 Réaliser étude de marché T-shirts personnalisés Augustin De Boisse client" at bounding box center [277, 29] width 479 height 20
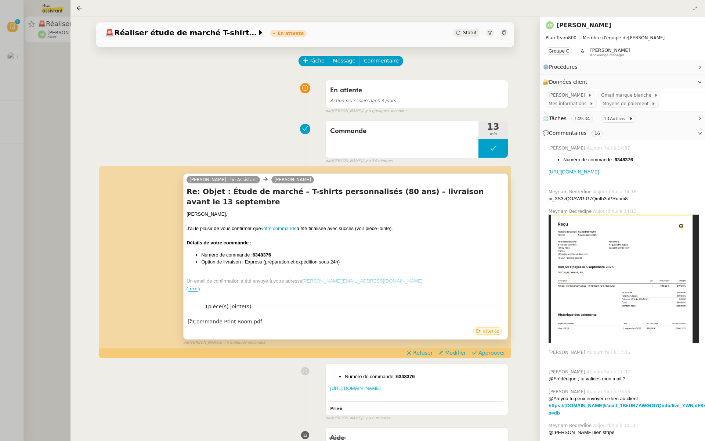
scroll to position [55, 0]
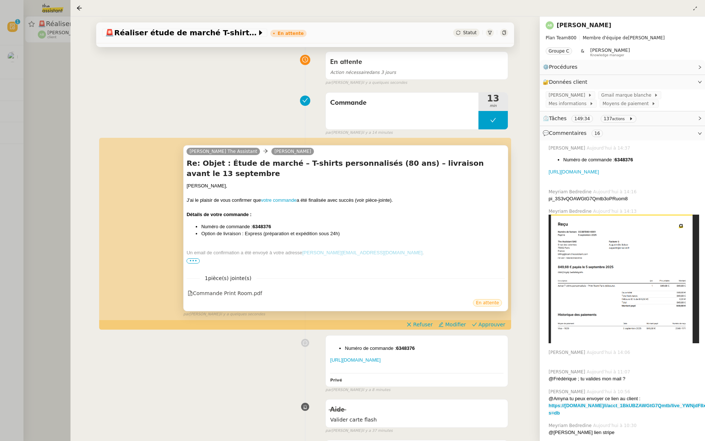
click at [191, 260] on span "•••" at bounding box center [193, 260] width 13 height 5
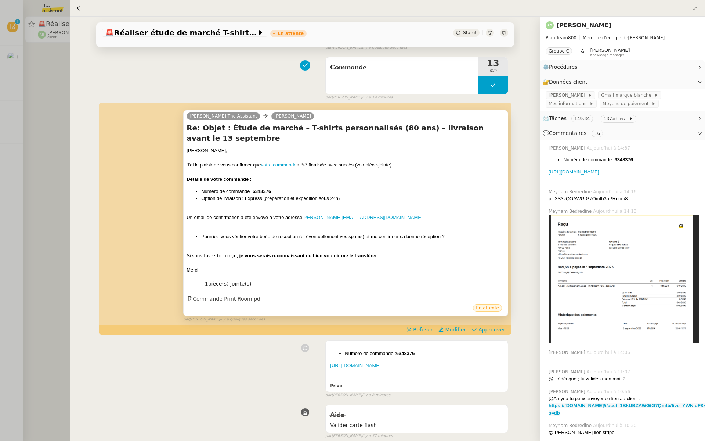
scroll to position [127, 0]
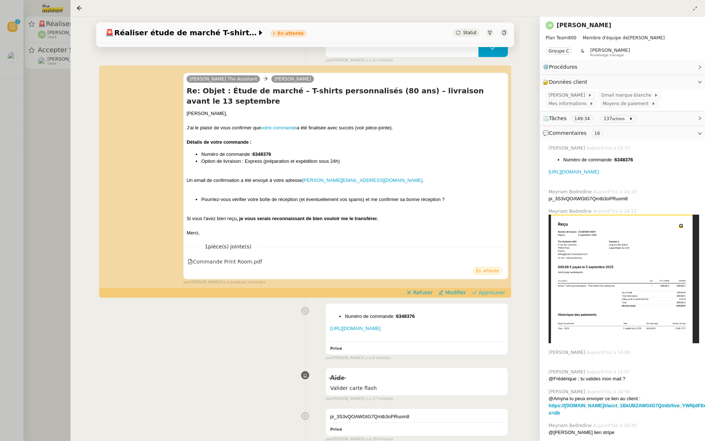
click at [493, 292] on span "Approuver" at bounding box center [491, 292] width 27 height 7
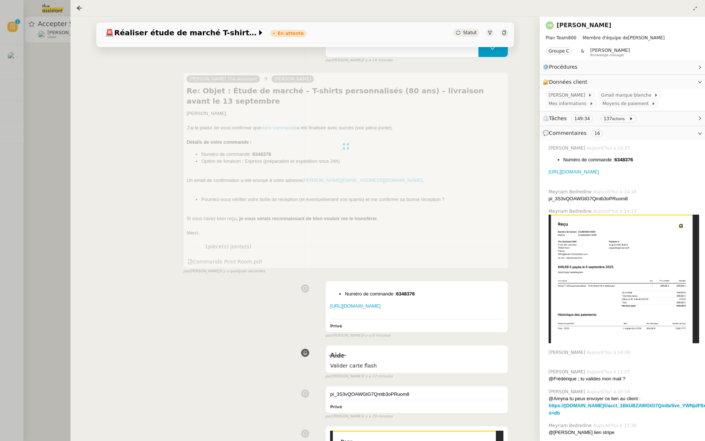
click at [50, 96] on div at bounding box center [352, 220] width 705 height 441
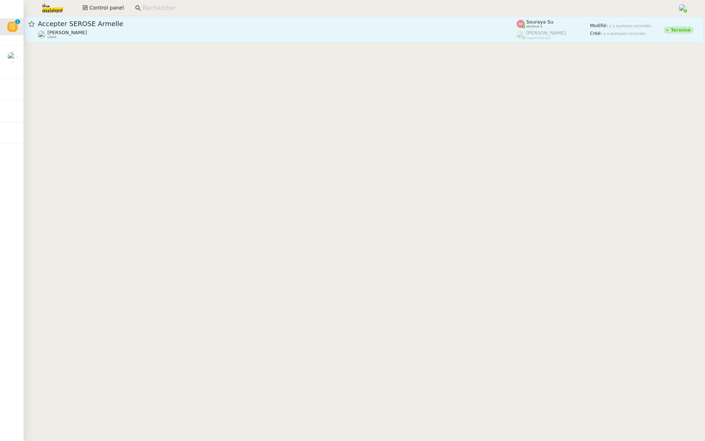
click at [87, 31] on div "[PERSON_NAME] client" at bounding box center [277, 35] width 479 height 10
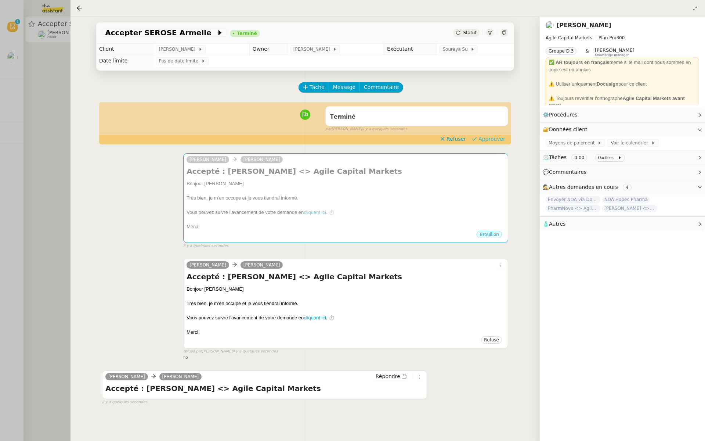
click at [500, 138] on span "Approuver" at bounding box center [491, 138] width 27 height 7
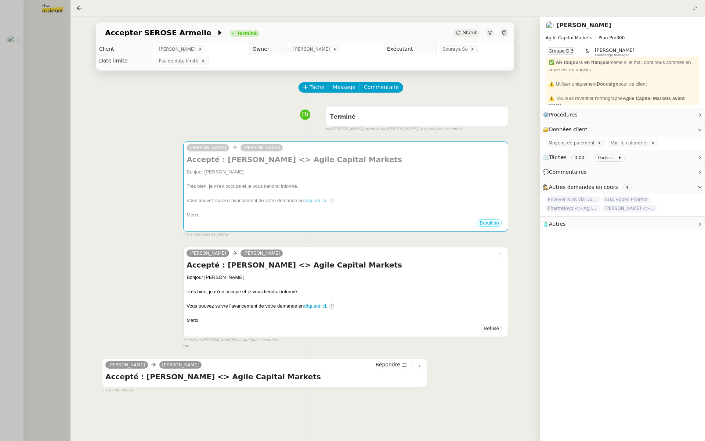
click at [17, 133] on div at bounding box center [352, 220] width 705 height 441
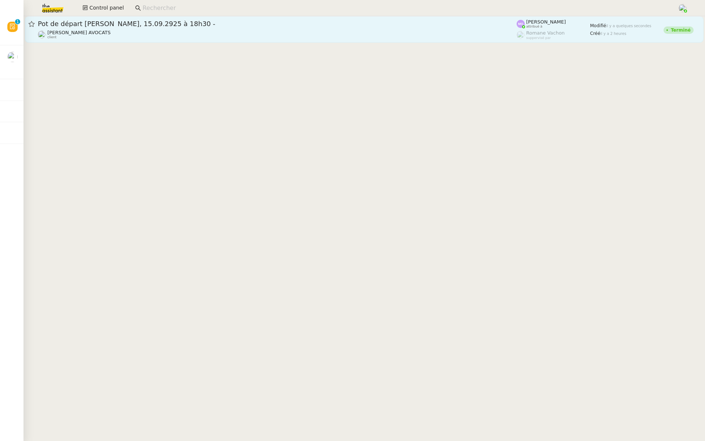
click at [242, 22] on span "Pot de départ [PERSON_NAME], 15.09.2925 à 18h30 -" at bounding box center [277, 24] width 479 height 7
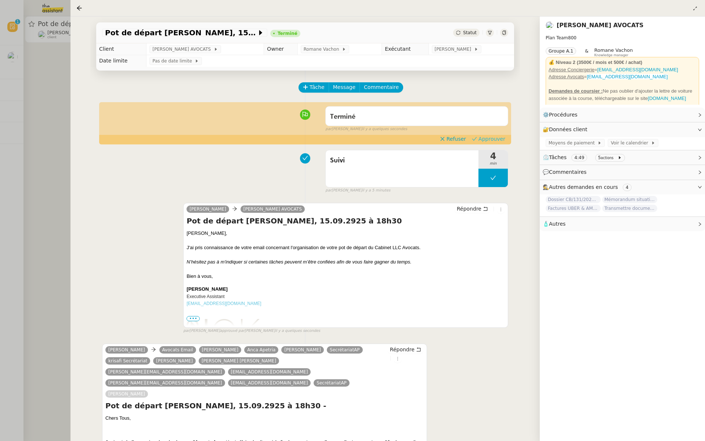
click at [497, 143] on button "Approuver" at bounding box center [488, 139] width 39 height 8
click at [22, 81] on div at bounding box center [352, 220] width 705 height 441
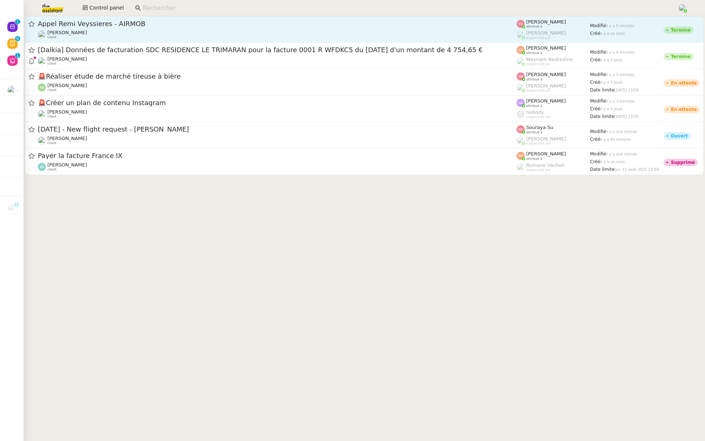
click at [146, 26] on span "Appel Remi Veyssieres - AIRMOB" at bounding box center [277, 24] width 479 height 7
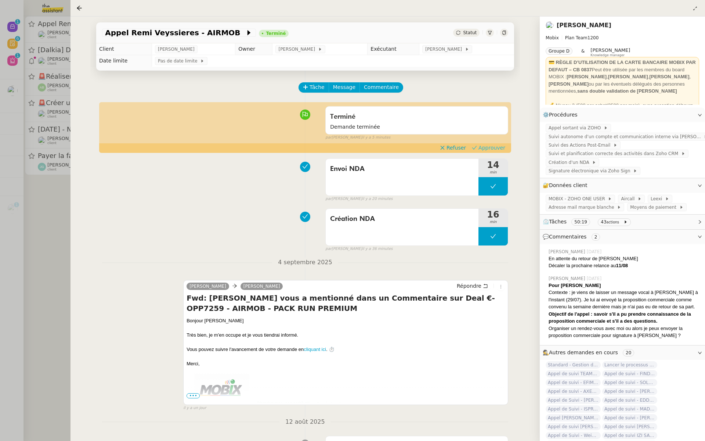
click at [489, 146] on span "Approuver" at bounding box center [491, 147] width 27 height 7
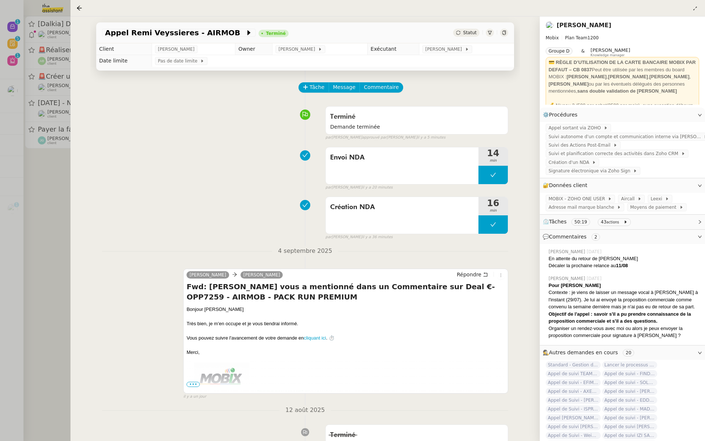
click at [0, 105] on div at bounding box center [352, 220] width 705 height 441
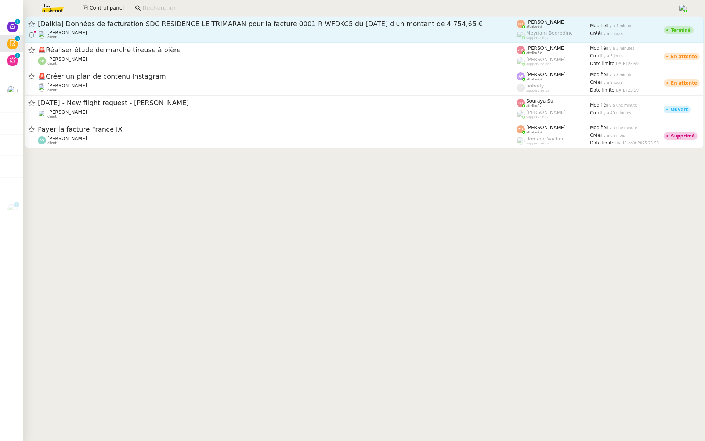
click at [188, 28] on div "[Dalkia] Données de facturation SDC RESIDENCE LE TRIMARAN pour la facture 0001 …" at bounding box center [277, 29] width 479 height 20
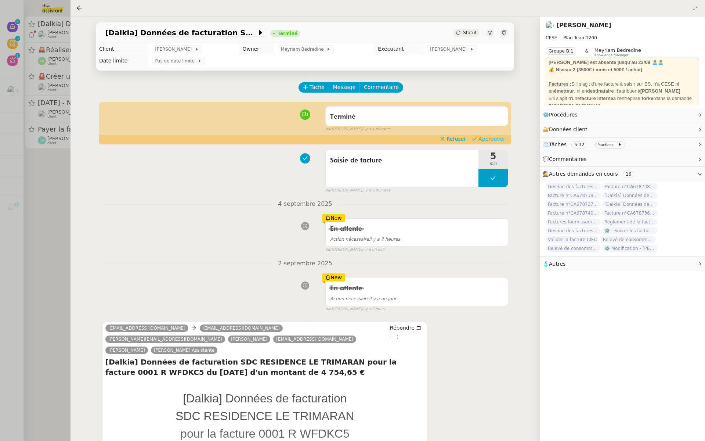
click at [493, 137] on span "Approuver" at bounding box center [491, 138] width 27 height 7
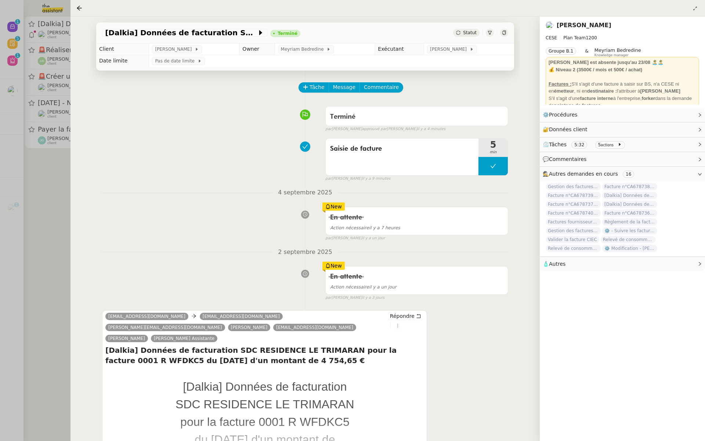
click at [44, 50] on div at bounding box center [352, 220] width 705 height 441
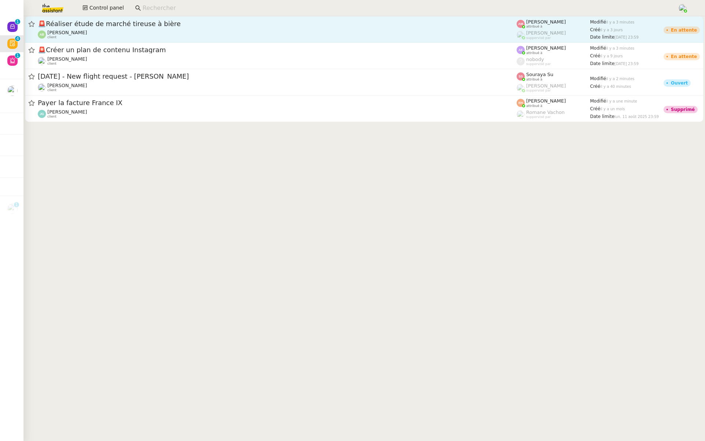
click at [148, 41] on link "🚨 Réaliser étude de marché tireuse à bière Augustin De Boisse client Amyna Mehr…" at bounding box center [364, 29] width 679 height 26
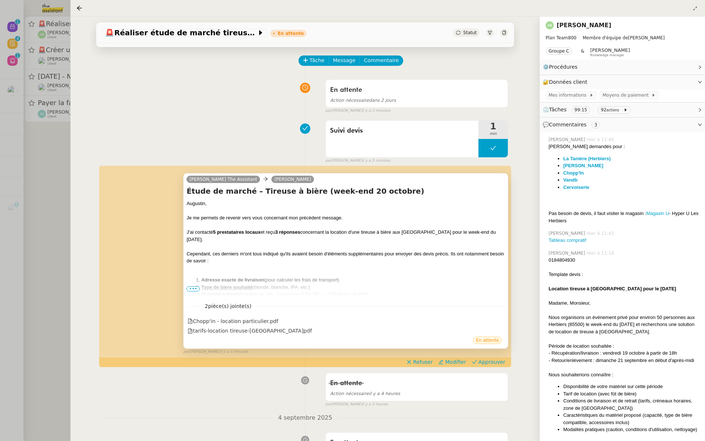
scroll to position [65, 0]
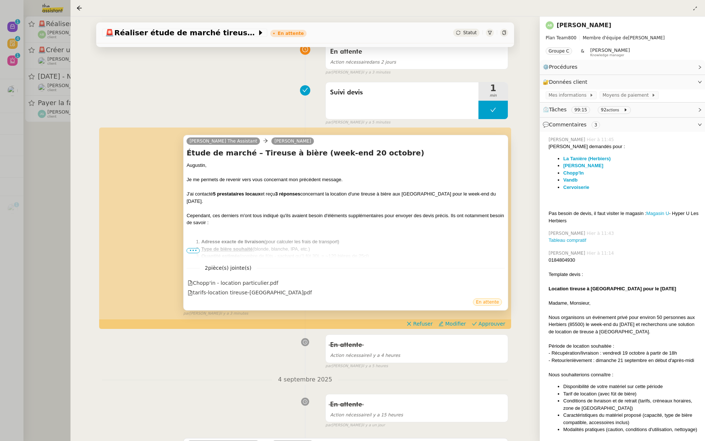
click at [193, 248] on span "•••" at bounding box center [193, 250] width 13 height 5
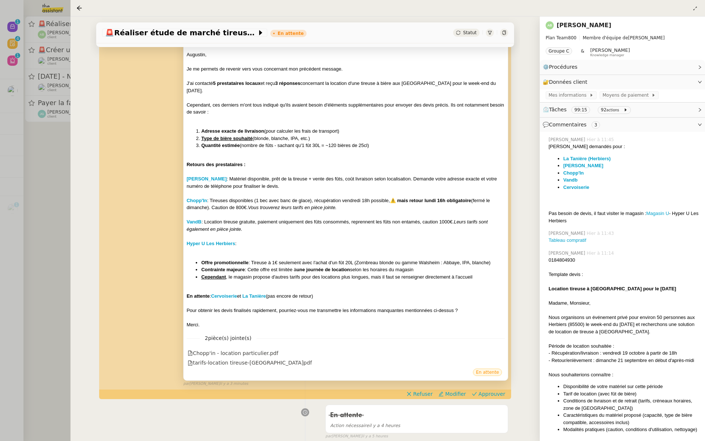
scroll to position [232, 0]
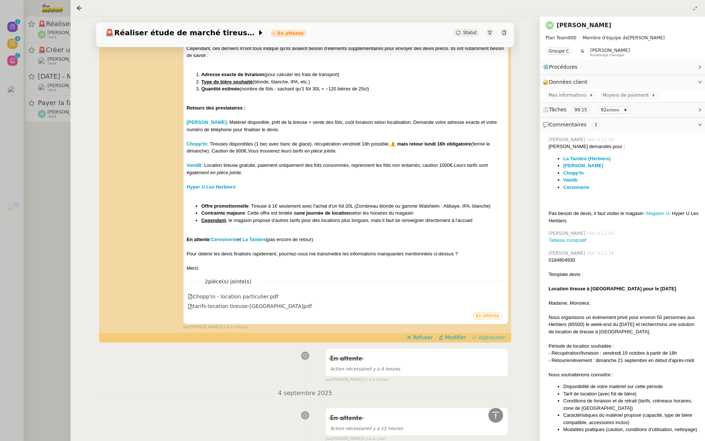
click at [500, 333] on span "Approuver" at bounding box center [491, 336] width 27 height 7
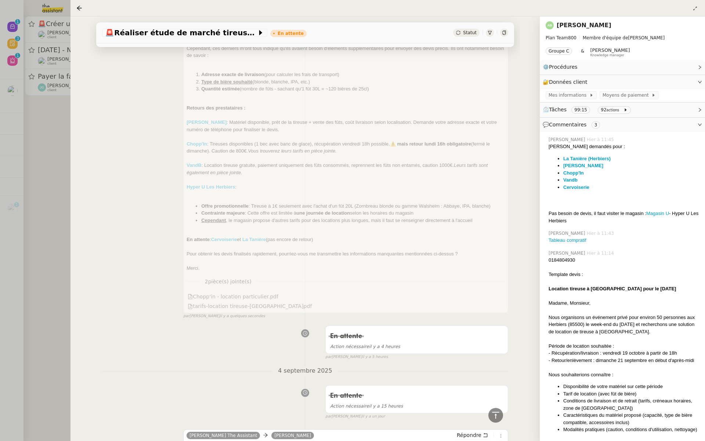
click at [2, 137] on div at bounding box center [352, 220] width 705 height 441
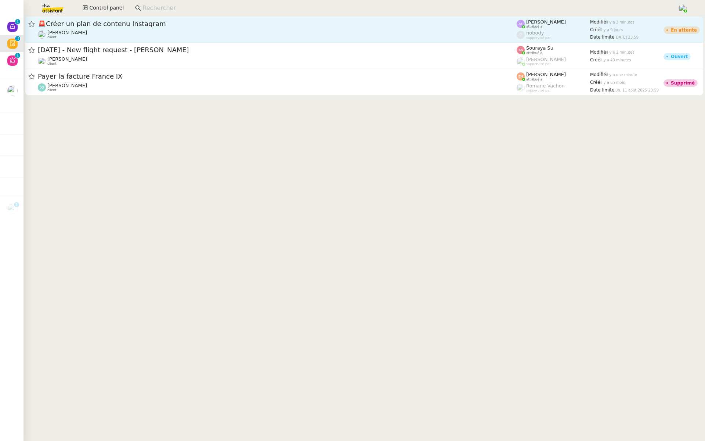
click at [123, 26] on span "🚨 Créer un plan de contenu Instagram" at bounding box center [277, 24] width 479 height 7
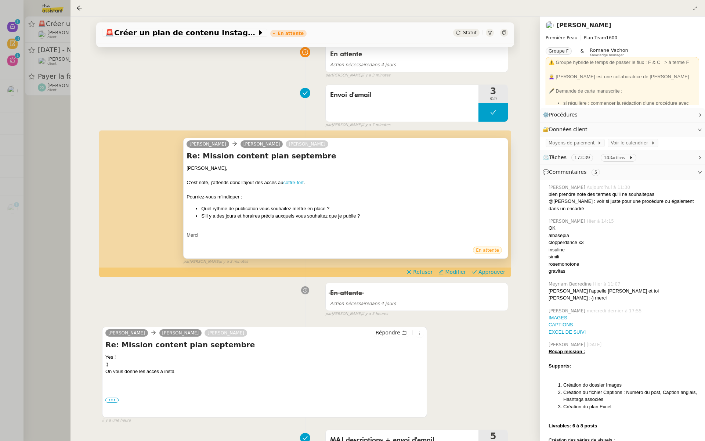
scroll to position [110, 0]
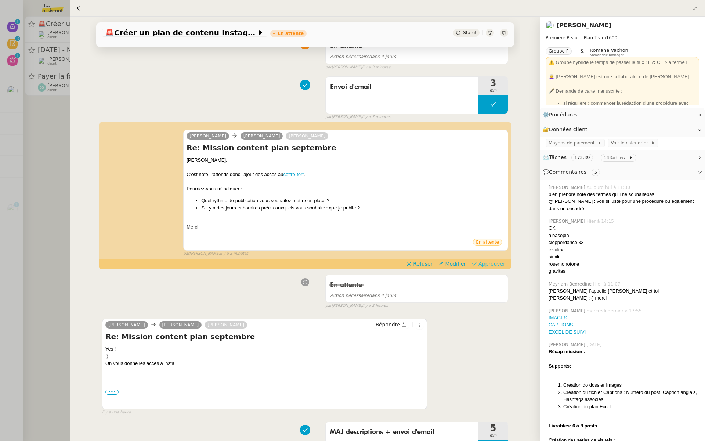
click at [494, 264] on span "Approuver" at bounding box center [491, 263] width 27 height 7
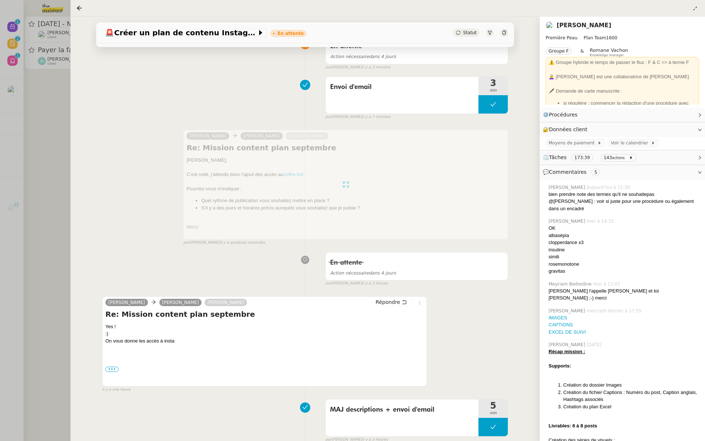
click at [14, 138] on div at bounding box center [352, 220] width 705 height 441
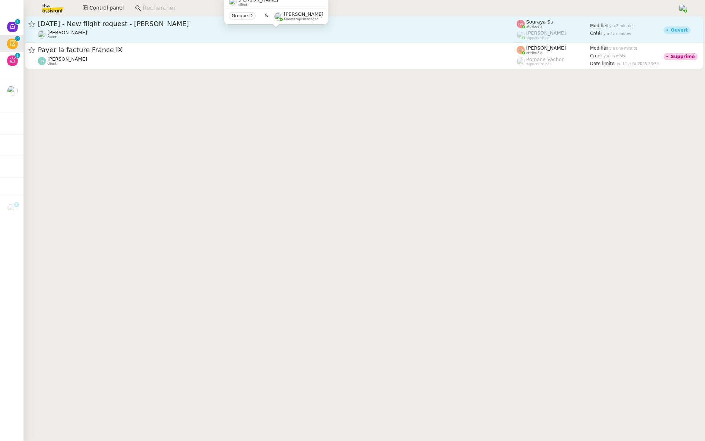
click at [162, 30] on div "Louis Frei client" at bounding box center [277, 35] width 479 height 10
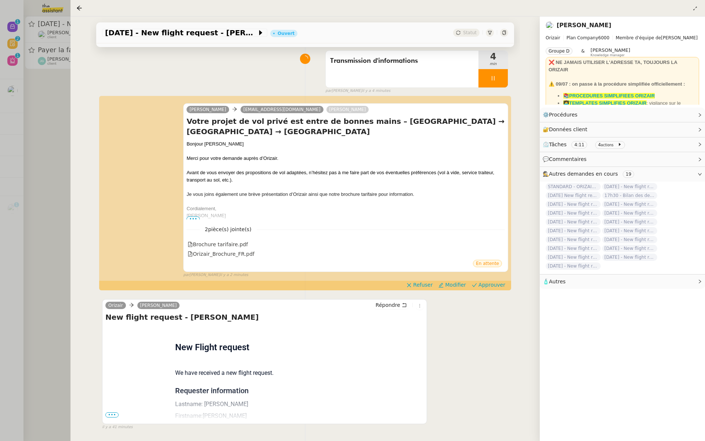
scroll to position [94, 0]
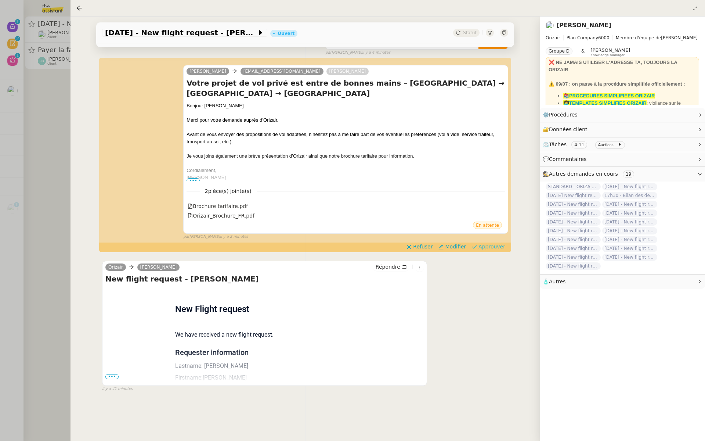
click at [496, 243] on span "Approuver" at bounding box center [491, 246] width 27 height 7
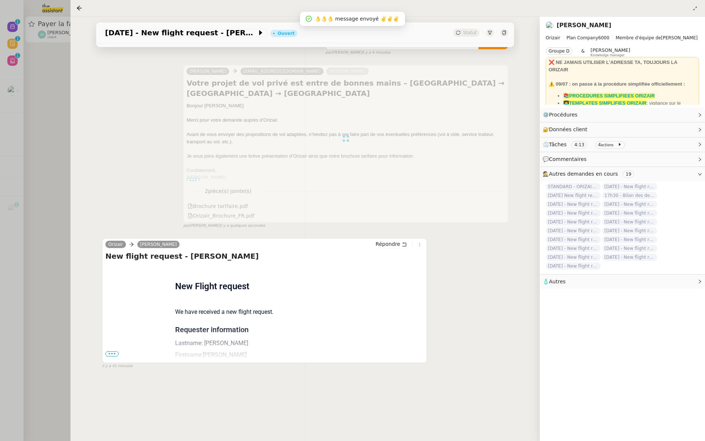
click at [23, 149] on div at bounding box center [352, 220] width 705 height 441
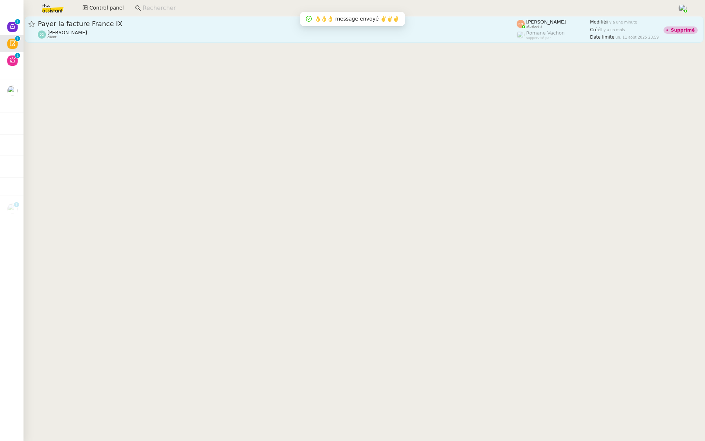
click at [162, 40] on link "Payer la facture France IX Jordan GUERDER client Esther Hillenbrand attribué à …" at bounding box center [364, 29] width 679 height 26
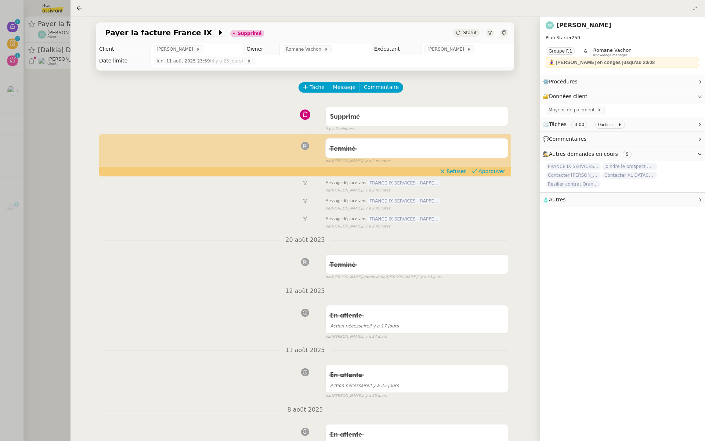
click at [35, 60] on div at bounding box center [352, 220] width 705 height 441
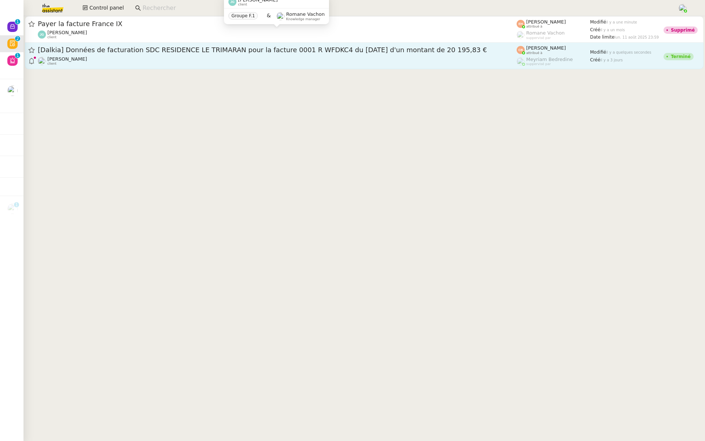
click at [97, 55] on div "[Dalkia] Données de facturation SDC RESIDENCE LE TRIMARAN pour la facture 0001 …" at bounding box center [277, 56] width 479 height 20
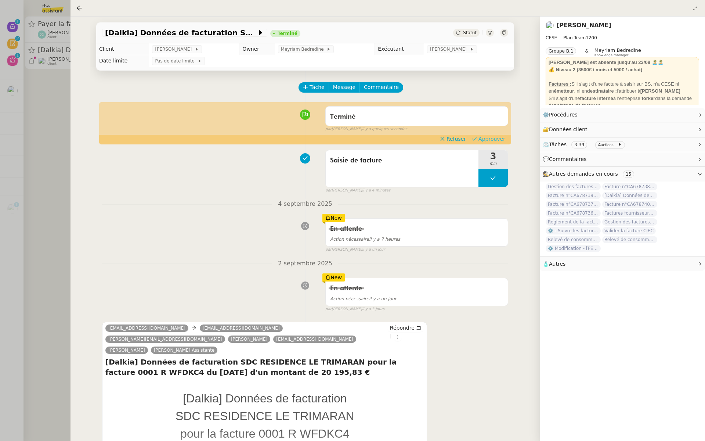
click at [488, 140] on span "Approuver" at bounding box center [491, 138] width 27 height 7
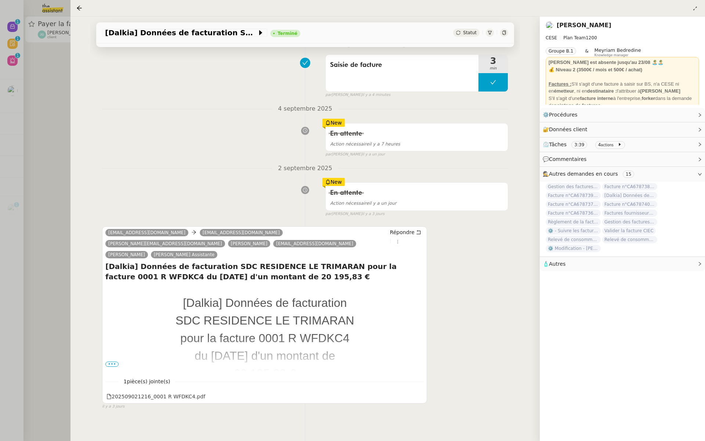
scroll to position [94, 0]
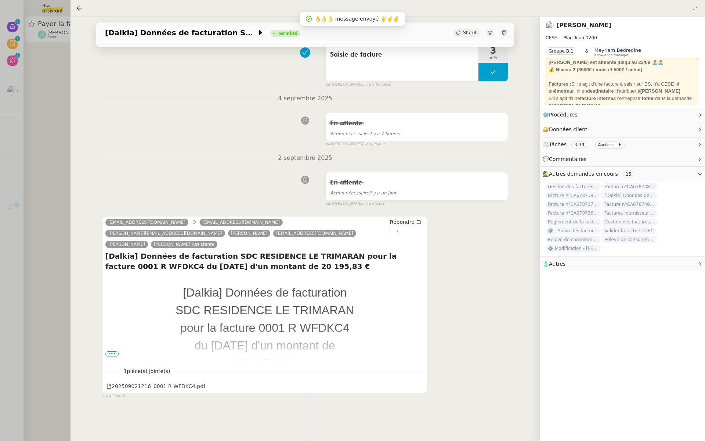
click at [23, 121] on div at bounding box center [352, 220] width 705 height 441
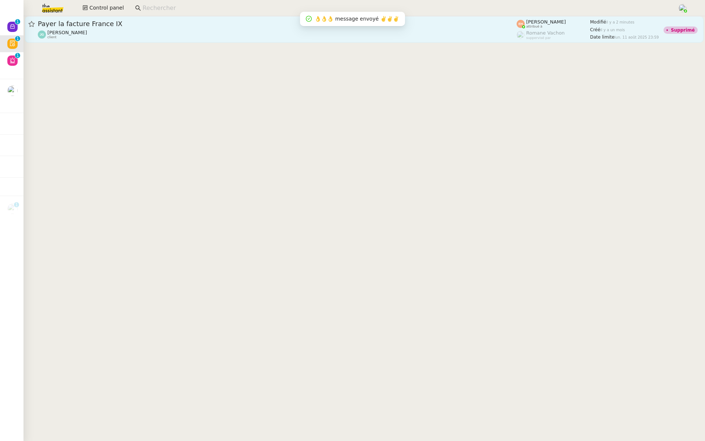
click at [82, 21] on span "Payer la facture France IX" at bounding box center [277, 24] width 479 height 7
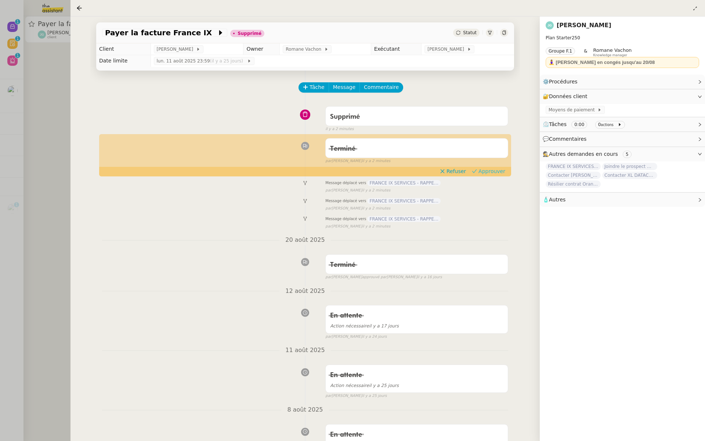
click at [499, 171] on span "Approuver" at bounding box center [491, 170] width 27 height 7
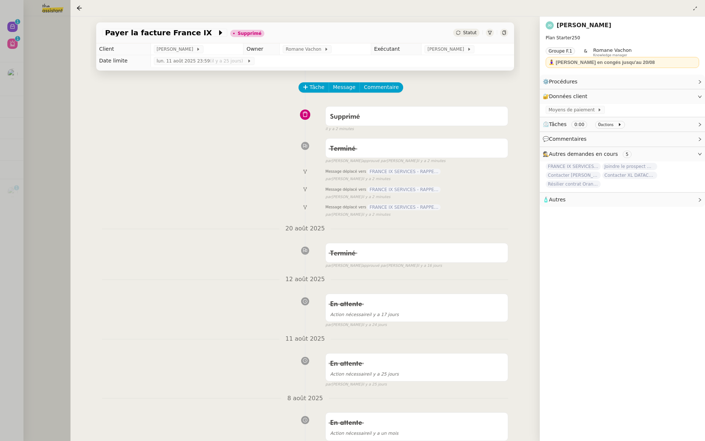
scroll to position [99, 0]
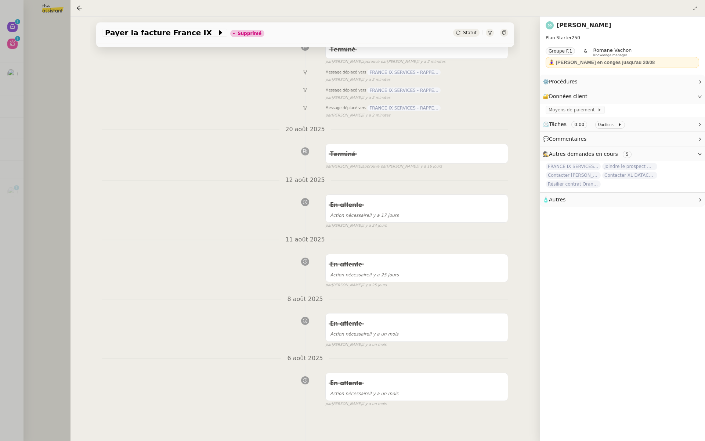
click at [46, 100] on div at bounding box center [352, 220] width 705 height 441
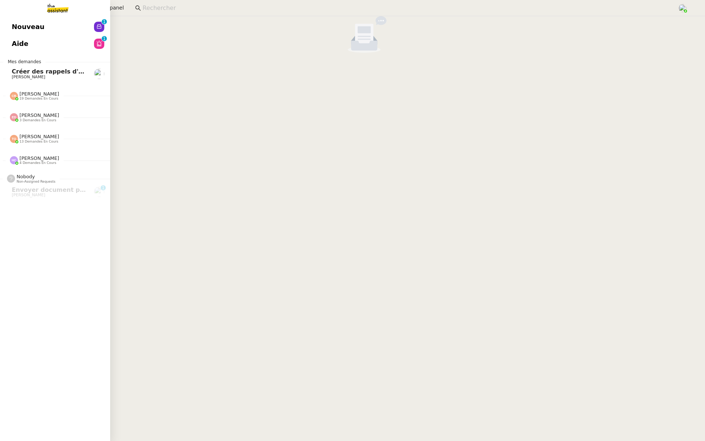
click at [26, 23] on span "Nouveau" at bounding box center [28, 26] width 33 height 11
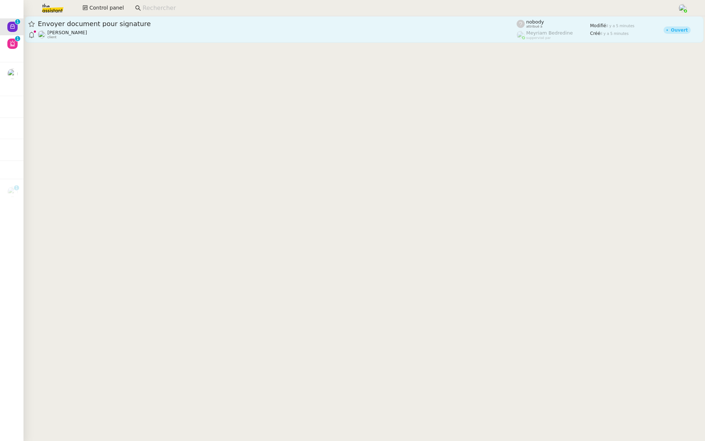
click at [169, 26] on span "Envoyer document pour signature" at bounding box center [277, 24] width 479 height 7
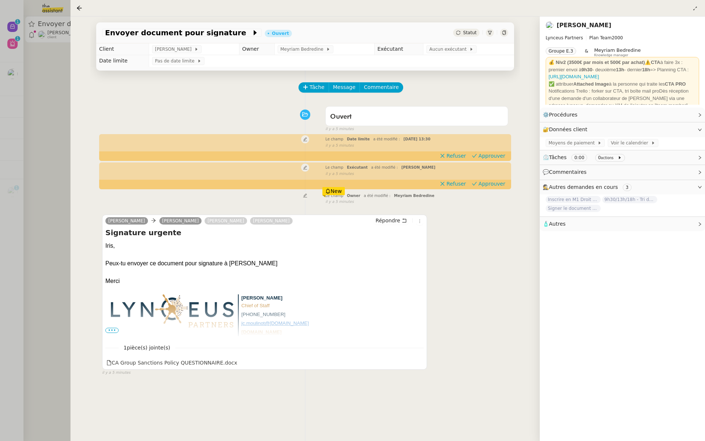
scroll to position [3, 0]
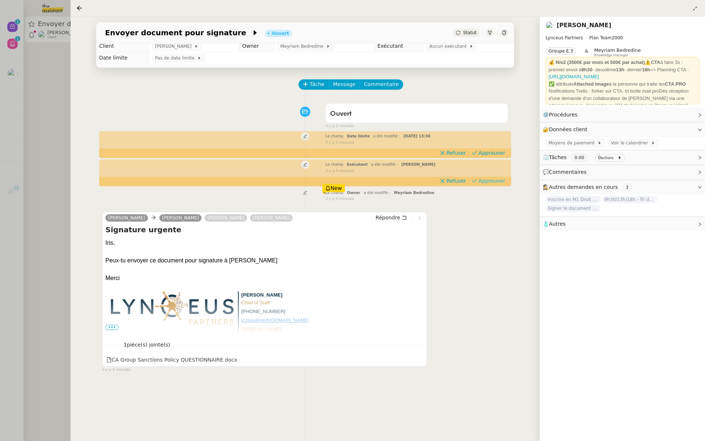
click at [499, 183] on span "Approuver" at bounding box center [491, 180] width 27 height 7
click at [495, 151] on span "Approuver" at bounding box center [491, 152] width 27 height 7
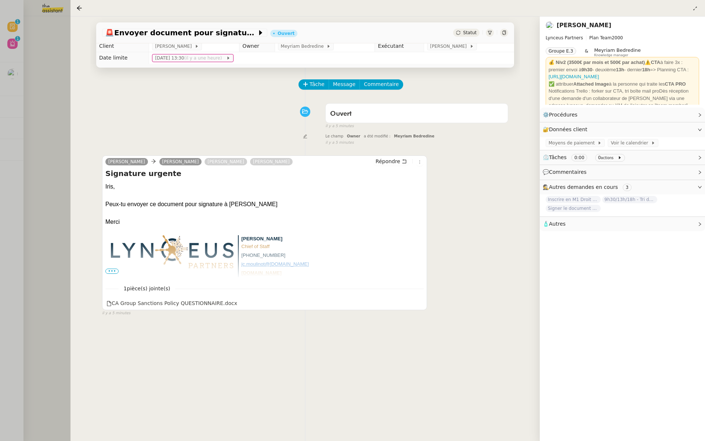
click at [37, 91] on div at bounding box center [352, 220] width 705 height 441
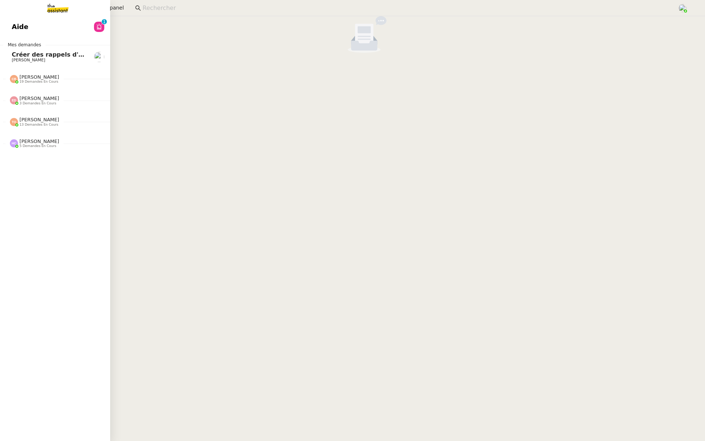
click at [14, 25] on span "Aide" at bounding box center [20, 26] width 17 height 11
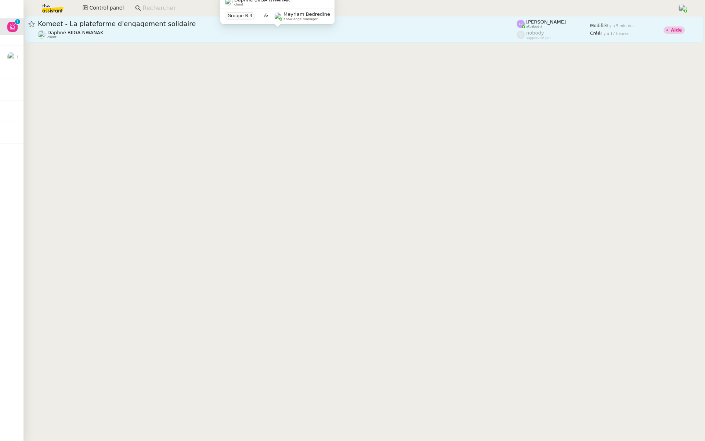
click at [146, 30] on div "Daphné BIIGA NWANAK client" at bounding box center [277, 35] width 479 height 10
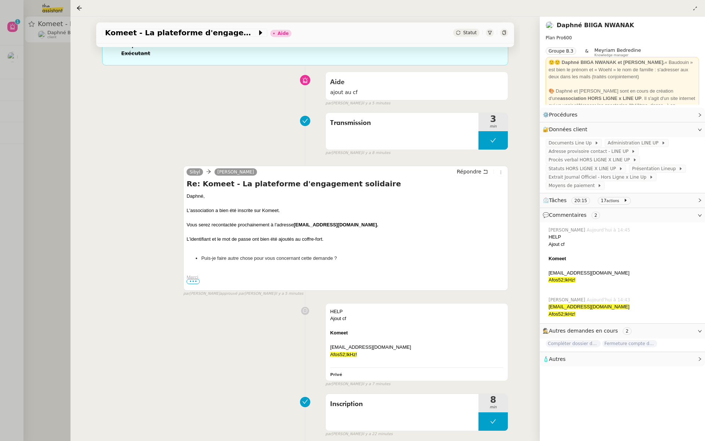
scroll to position [110, 0]
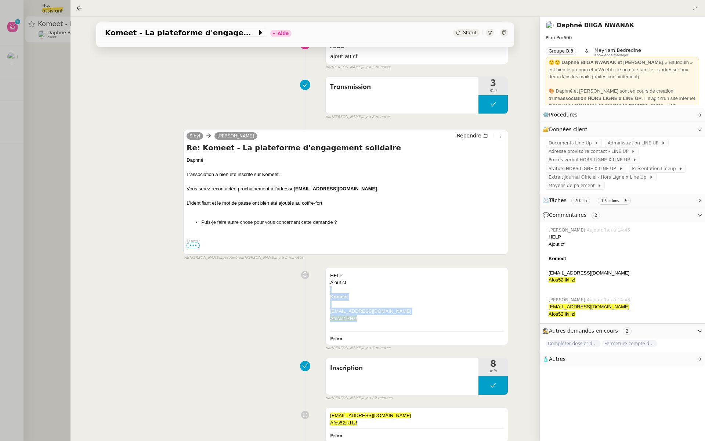
drag, startPoint x: 367, startPoint y: 320, endPoint x: 325, endPoint y: 292, distance: 51.0
click at [325, 292] on div "HELP Ajout cf Komeet imbigdaphne@gmail.com Afos52;lkHz! Privé false par Léa J. …" at bounding box center [305, 307] width 406 height 87
copy div "Komeet imbigdaphne@gmail.com Afos52;lkHz!"
click at [283, 287] on div "HELP Ajout cf Komeet imbigdaphne@gmail.com Afos52;lkHz! Privé false par Léa J. …" at bounding box center [305, 307] width 406 height 87
click at [680, 126] on link "Modifier" at bounding box center [679, 129] width 21 height 8
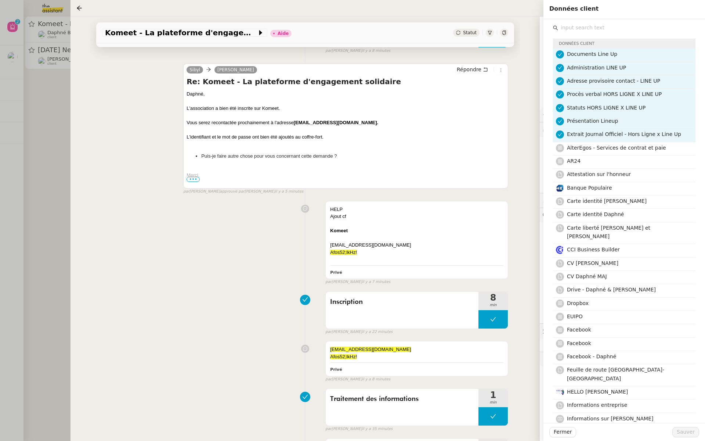
scroll to position [247, 0]
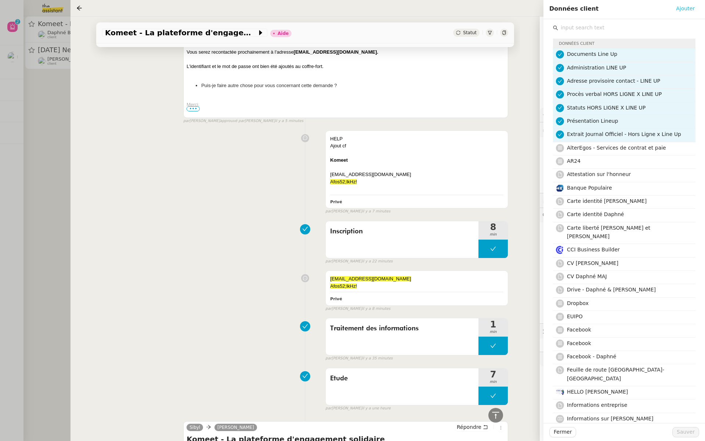
click at [691, 9] on span "Ajouter" at bounding box center [685, 8] width 19 height 8
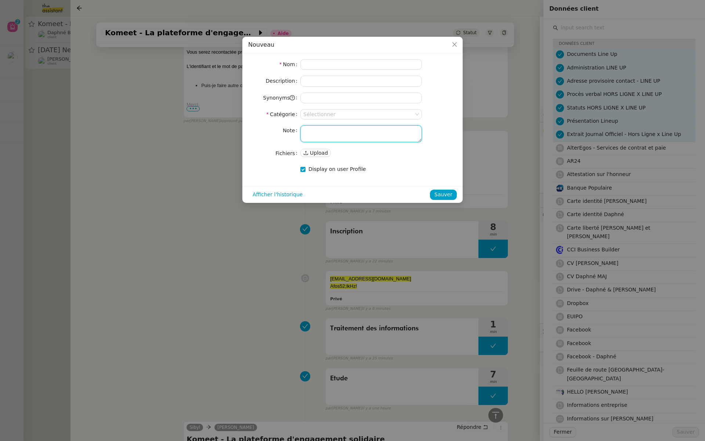
click at [322, 135] on textarea at bounding box center [361, 133] width 122 height 17
paste textarea "Komeet imbigdaphne@gmail.com Afos52;lkHz!"
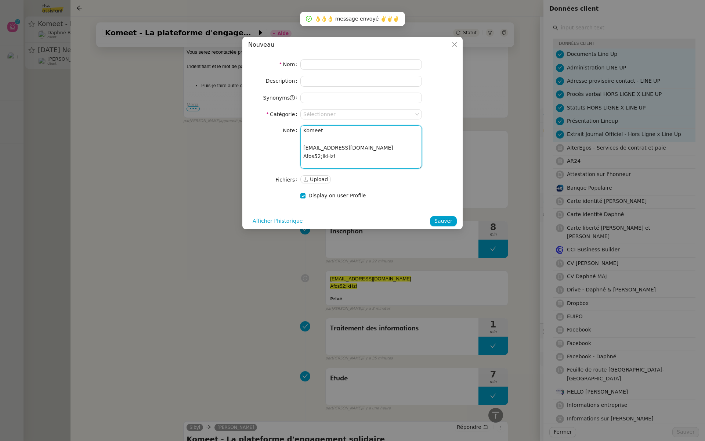
drag, startPoint x: 334, startPoint y: 142, endPoint x: 293, endPoint y: 139, distance: 41.3
click at [293, 139] on nz-form-item "Note Komeet imbigdaphne@gmail.com Afos52;lkHz!" at bounding box center [352, 146] width 209 height 43
type textarea "imbigdaphne@gmail.com Afos52;lkHz!"
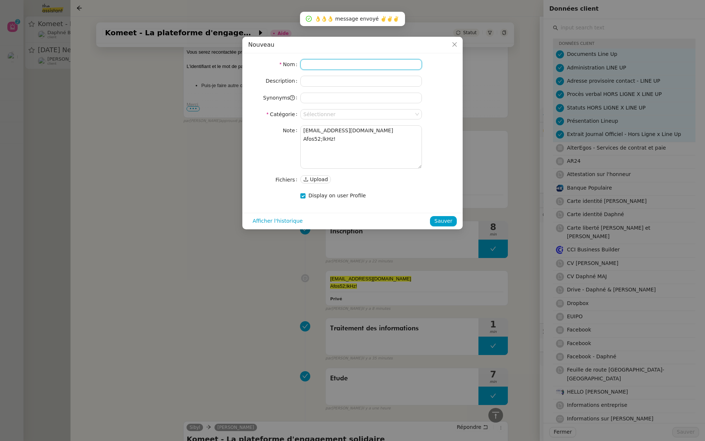
click at [311, 64] on input at bounding box center [361, 64] width 122 height 11
paste input "Komeet"
type input "Komeet"
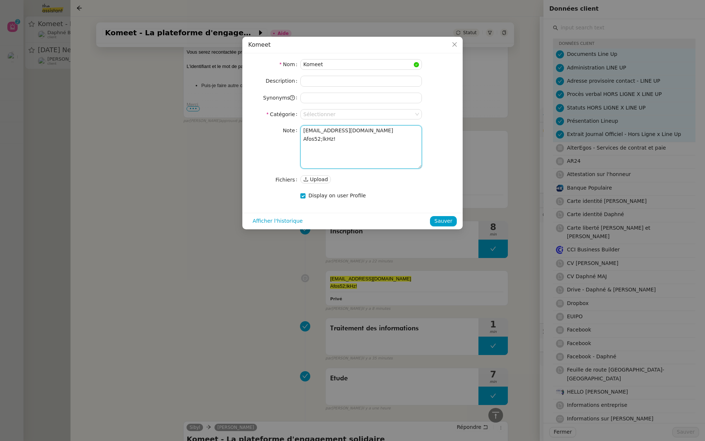
drag, startPoint x: 371, startPoint y: 155, endPoint x: 287, endPoint y: 154, distance: 83.7
click at [287, 154] on nz-form-item "Note imbigdaphne@gmail.com Afos52;lkHz!" at bounding box center [352, 146] width 209 height 43
type textarea "Afos52;lkHz!"
click at [316, 111] on input at bounding box center [358, 114] width 111 height 10
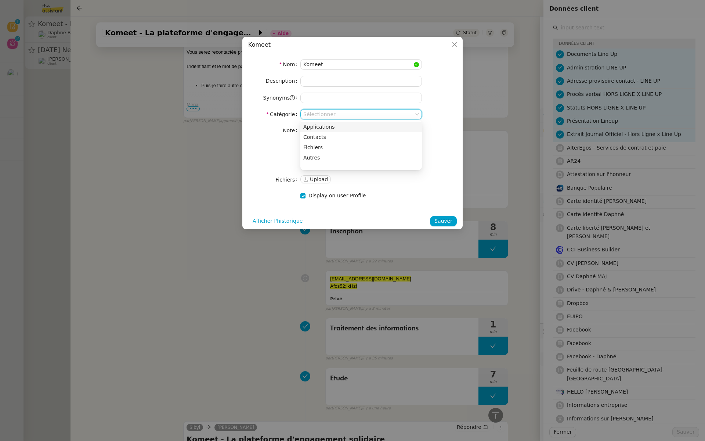
click at [325, 127] on div "Applications" at bounding box center [361, 126] width 116 height 7
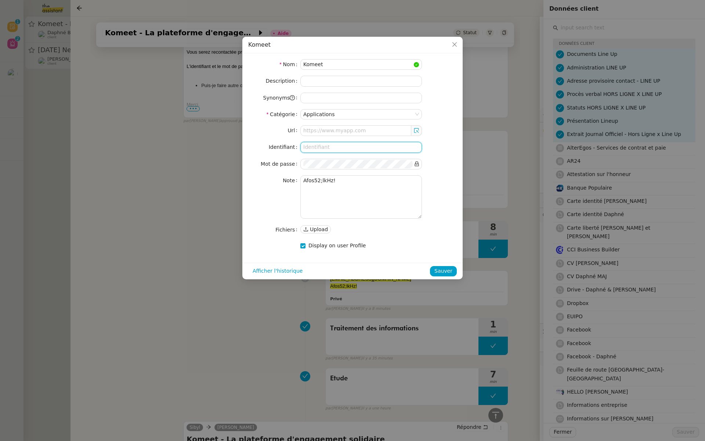
click at [310, 145] on input at bounding box center [361, 147] width 122 height 11
paste input "imbigdaphne@gmail.com"
type input "imbigdaphne@gmail.com"
drag, startPoint x: 339, startPoint y: 213, endPoint x: 275, endPoint y: 212, distance: 63.5
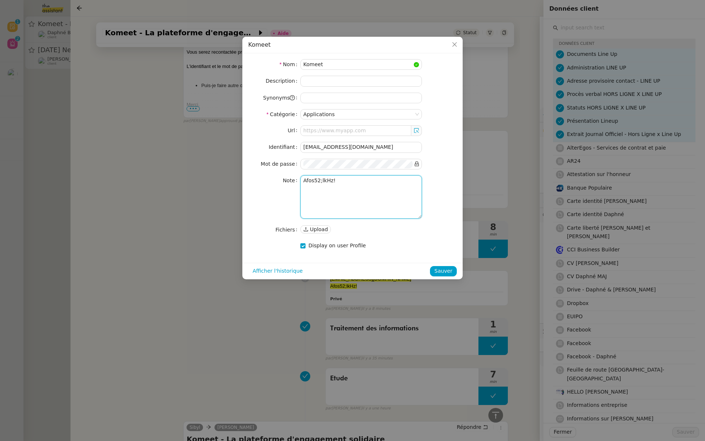
click at [275, 212] on nz-form-item "Note Afos52;lkHz!" at bounding box center [352, 196] width 209 height 43
click at [441, 267] on span "Sauver" at bounding box center [443, 271] width 18 height 8
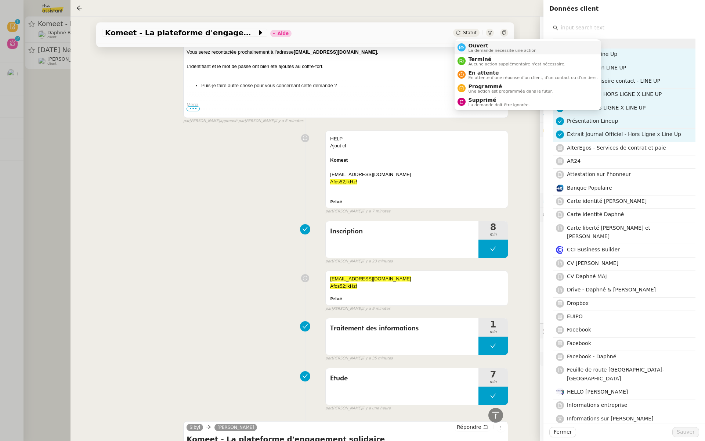
click at [466, 46] on div "Ouvert La demande nécessite une action" at bounding box center [501, 48] width 71 height 10
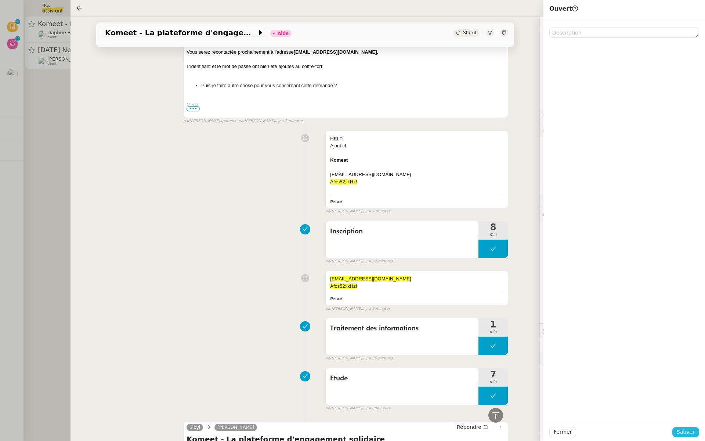
click at [683, 432] on span "Sauver" at bounding box center [686, 431] width 18 height 8
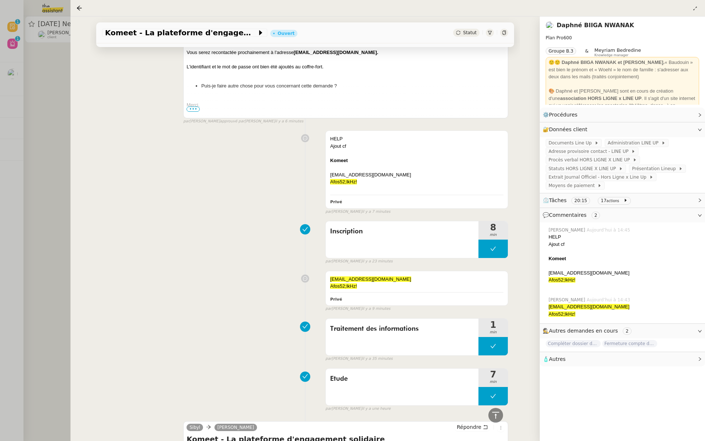
click at [29, 121] on div at bounding box center [352, 220] width 705 height 441
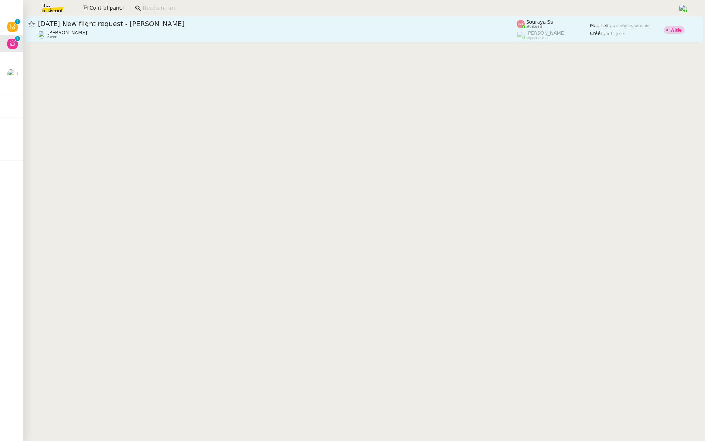
click at [138, 24] on span "1st October 2025 New flight request - Bodine Kramer" at bounding box center [277, 24] width 479 height 7
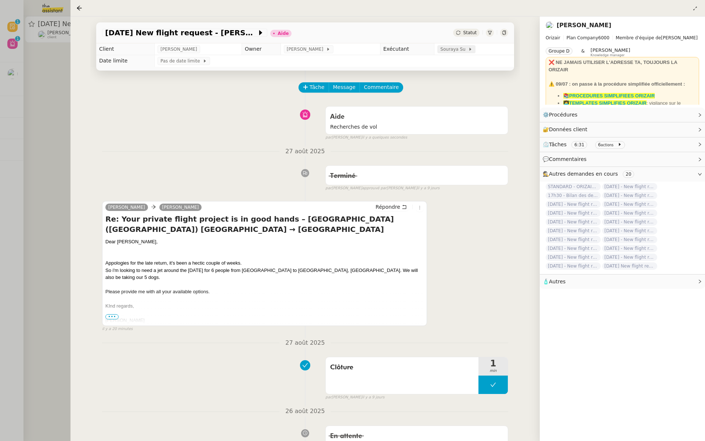
click at [451, 50] on span "Souraya Su" at bounding box center [454, 49] width 28 height 7
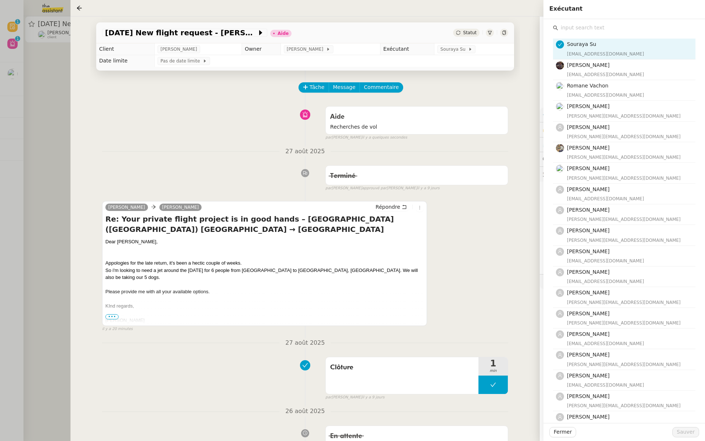
click at [568, 29] on input "text" at bounding box center [626, 28] width 137 height 10
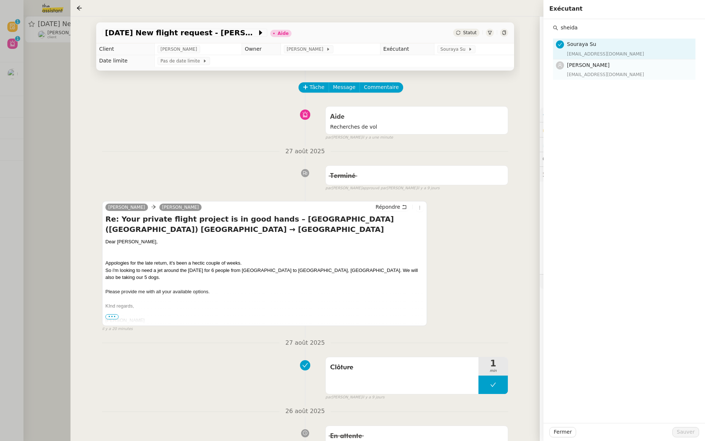
type input "sheida"
click at [584, 69] on h4 "[PERSON_NAME]" at bounding box center [629, 65] width 124 height 8
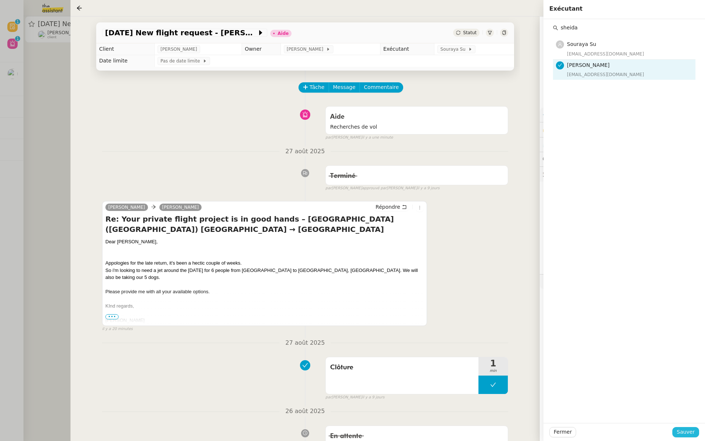
click at [689, 428] on span "Sauver" at bounding box center [686, 431] width 18 height 8
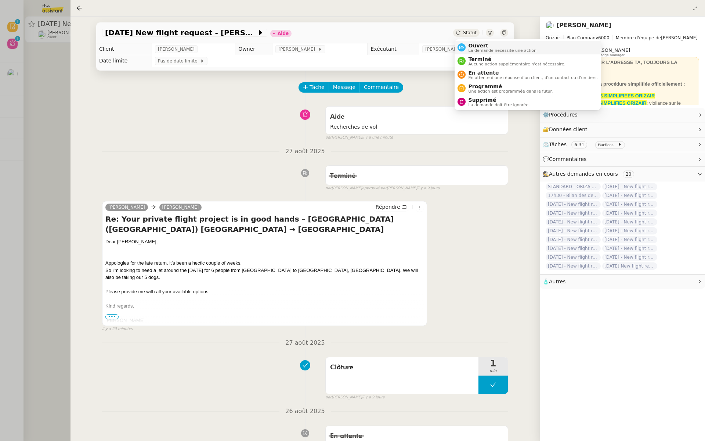
click at [470, 49] on span "La demande nécessite une action" at bounding box center [503, 50] width 68 height 4
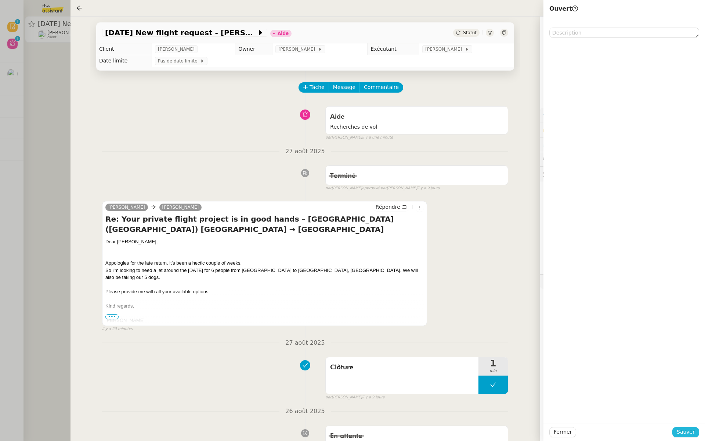
click at [679, 429] on span "Sauver" at bounding box center [686, 431] width 18 height 8
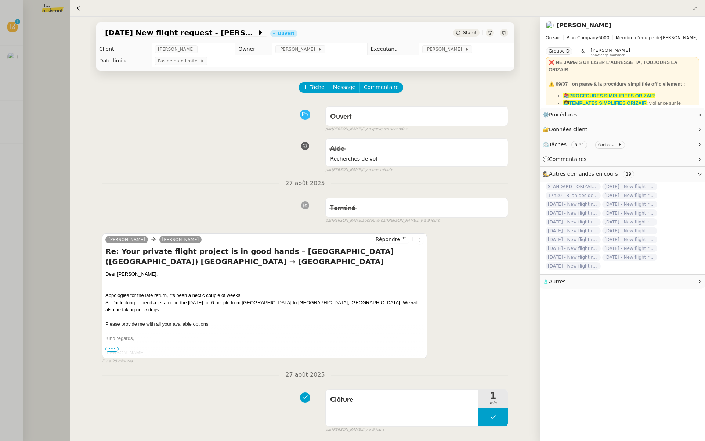
click at [37, 198] on div at bounding box center [352, 220] width 705 height 441
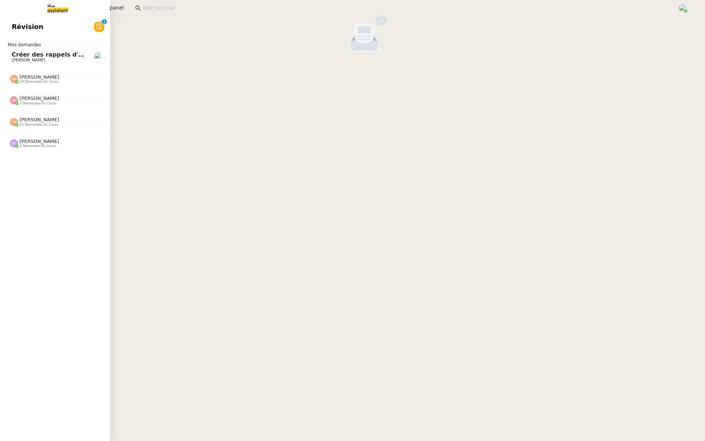
click at [32, 23] on span "Révision" at bounding box center [28, 26] width 32 height 11
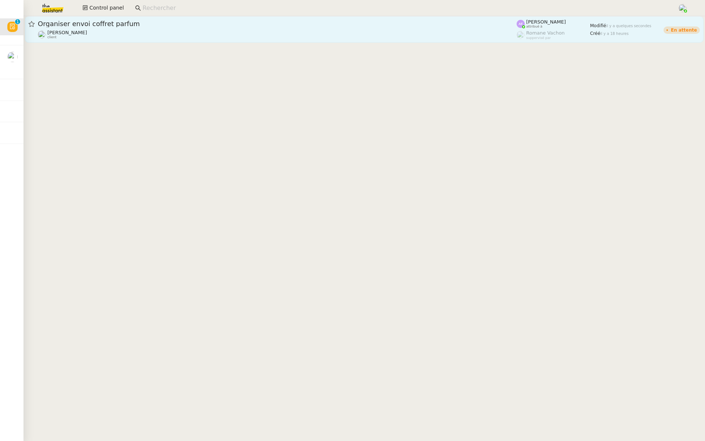
click at [212, 19] on link "Organiser envoi coffret parfum Pierre Mergui client Anna Florent attribué à Rom…" at bounding box center [364, 29] width 679 height 26
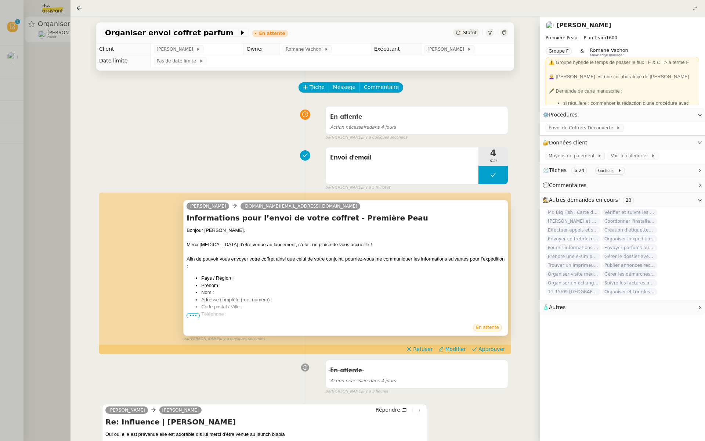
click at [191, 313] on span "•••" at bounding box center [193, 315] width 13 height 5
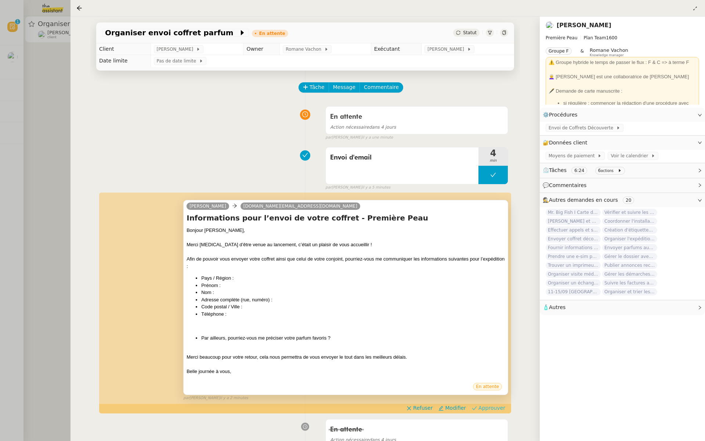
click at [493, 405] on span "Approuver" at bounding box center [491, 407] width 27 height 7
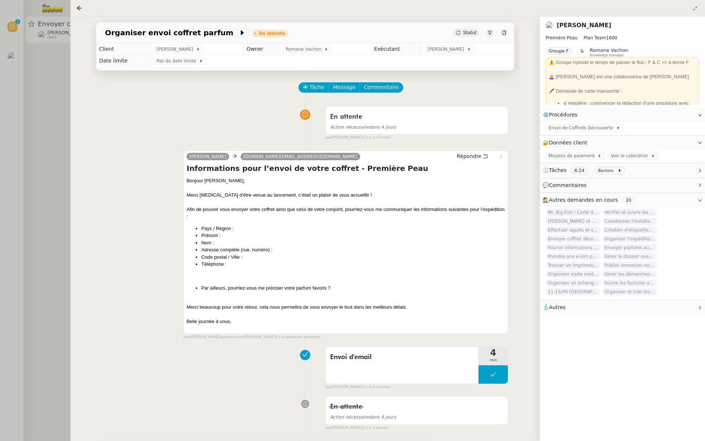
click at [57, 73] on div at bounding box center [352, 220] width 705 height 441
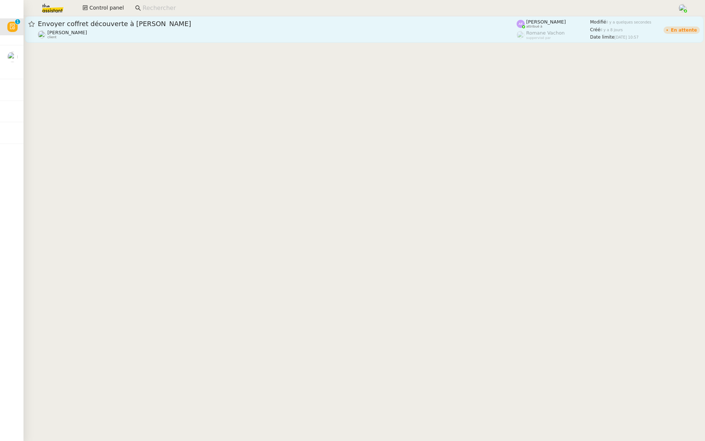
click at [153, 23] on span "Envoyer coffret découverte à Jean Pascal" at bounding box center [277, 24] width 479 height 7
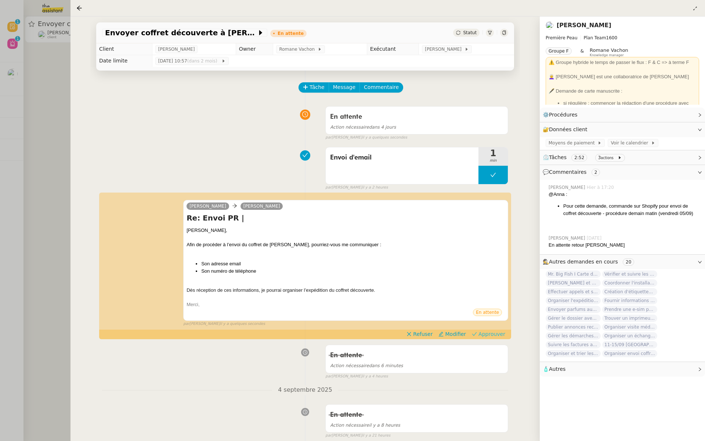
click at [497, 333] on span "Approuver" at bounding box center [491, 333] width 27 height 7
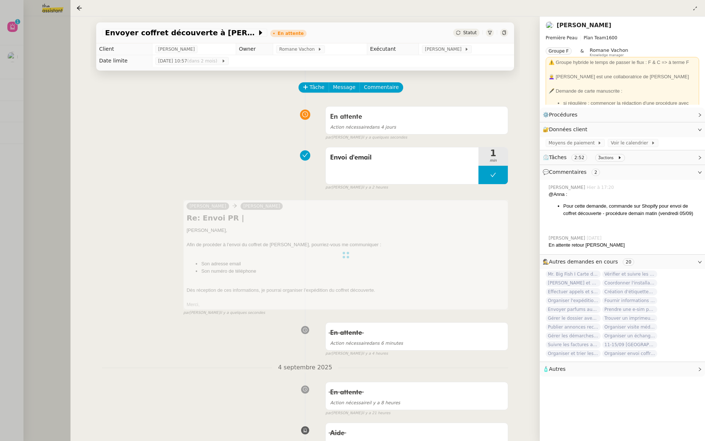
click at [4, 107] on div at bounding box center [352, 220] width 705 height 441
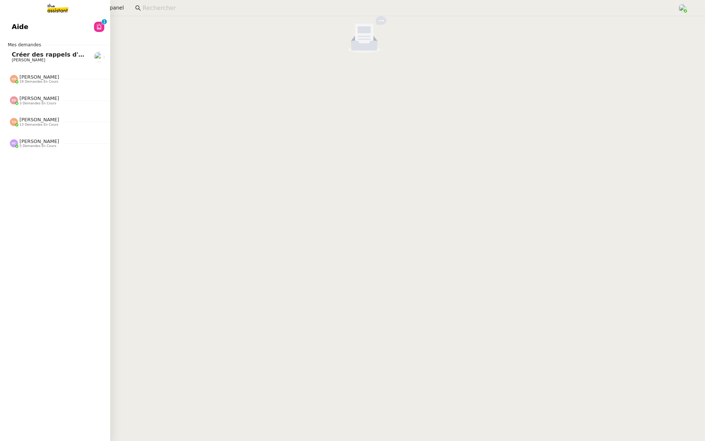
click at [22, 21] on span "Aide" at bounding box center [20, 26] width 17 height 11
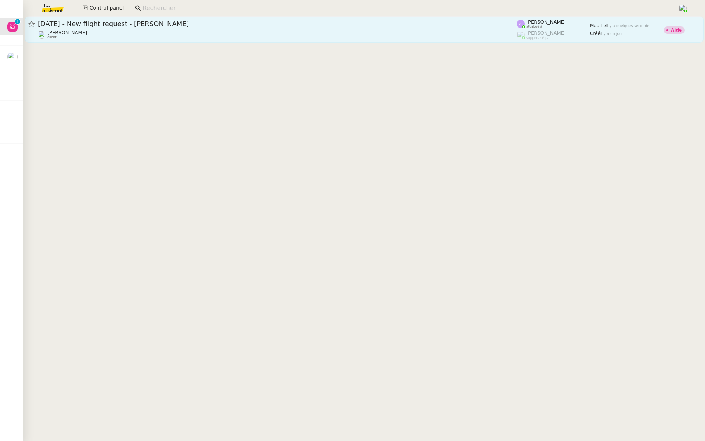
click at [148, 30] on div "Louis Frei client" at bounding box center [277, 35] width 479 height 10
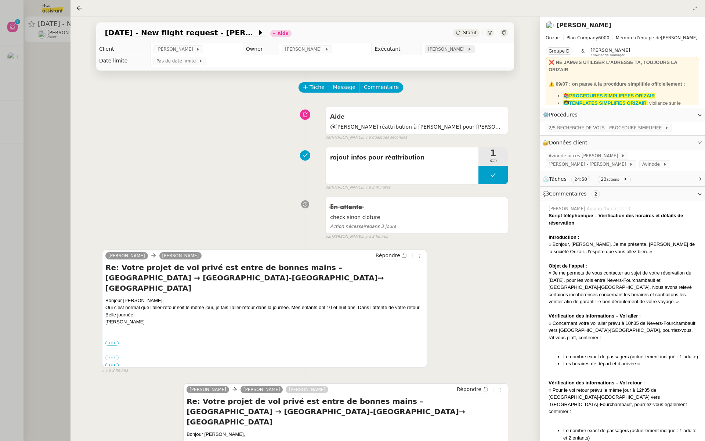
click at [444, 47] on span "[PERSON_NAME]" at bounding box center [447, 49] width 39 height 7
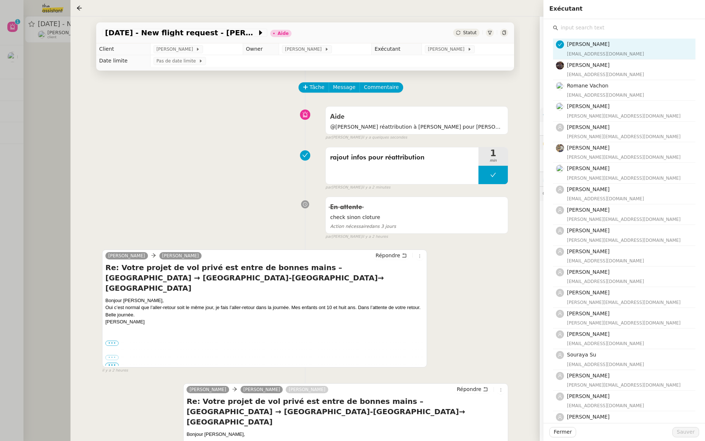
click at [594, 28] on input "text" at bounding box center [626, 28] width 137 height 10
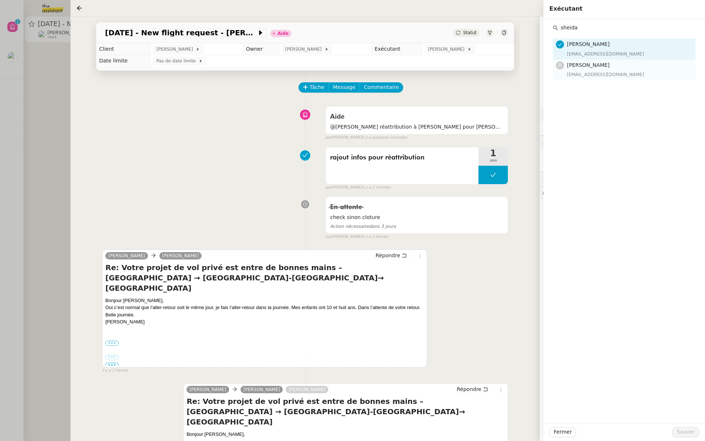
type input "sheida"
click at [589, 68] on h4 "[PERSON_NAME]" at bounding box center [629, 65] width 124 height 8
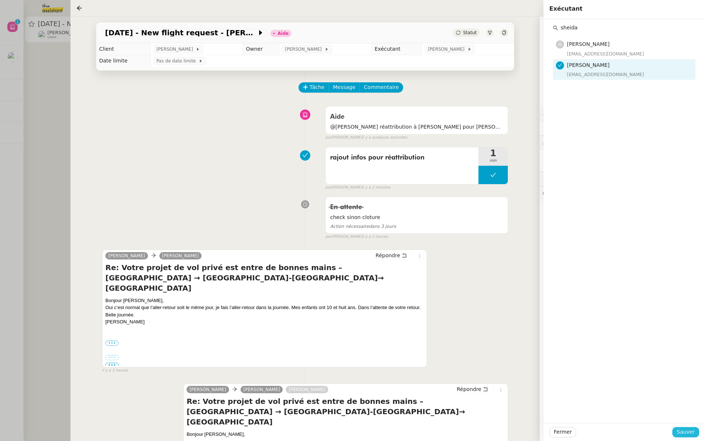
click at [681, 431] on span "Sauver" at bounding box center [686, 431] width 18 height 8
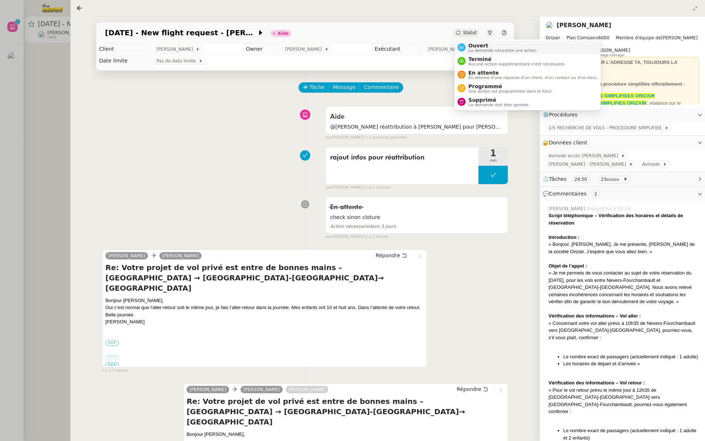
click at [469, 51] on span "La demande nécessite une action" at bounding box center [503, 50] width 68 height 4
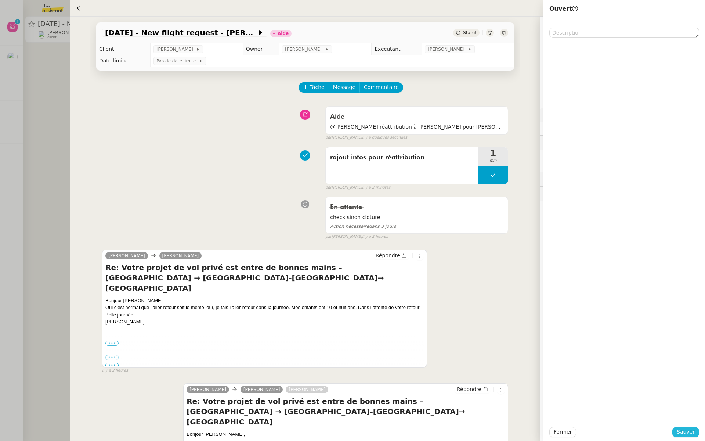
click at [680, 431] on span "Sauver" at bounding box center [686, 431] width 18 height 8
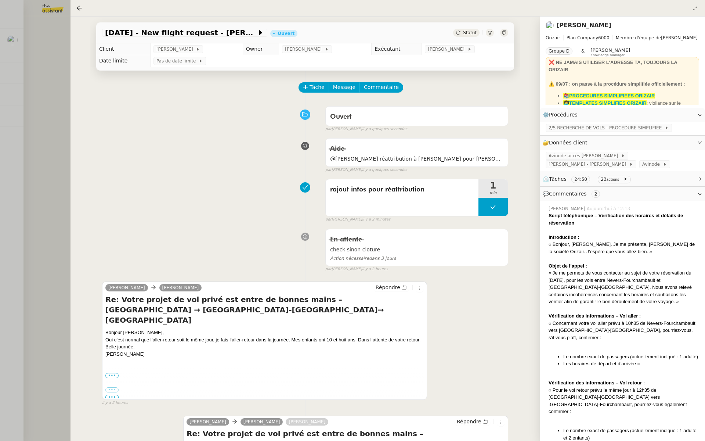
click at [0, 76] on div at bounding box center [352, 220] width 705 height 441
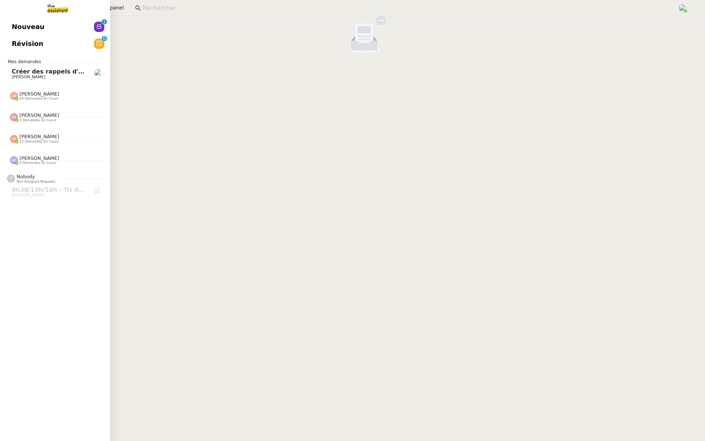
click at [11, 23] on link "Nouveau 0 1 2 3 4 5 6 7 8 9" at bounding box center [55, 26] width 110 height 17
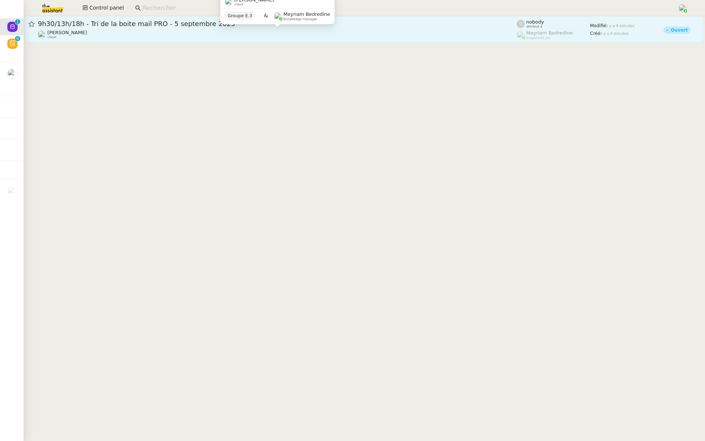
click at [153, 30] on div "Patrick Chotard client" at bounding box center [277, 35] width 479 height 10
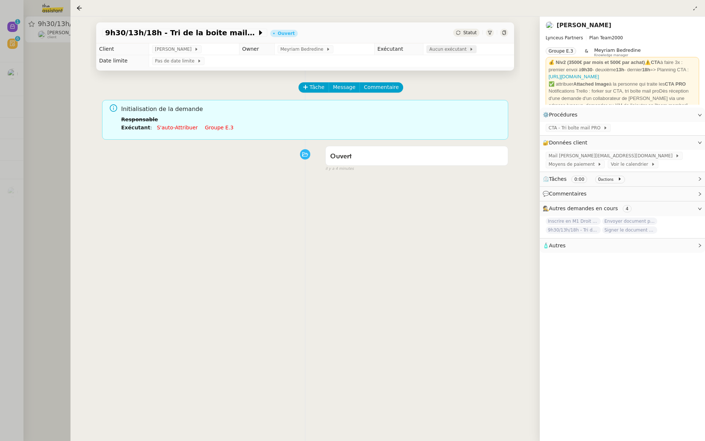
click at [429, 51] on span "Aucun exécutant" at bounding box center [449, 49] width 40 height 7
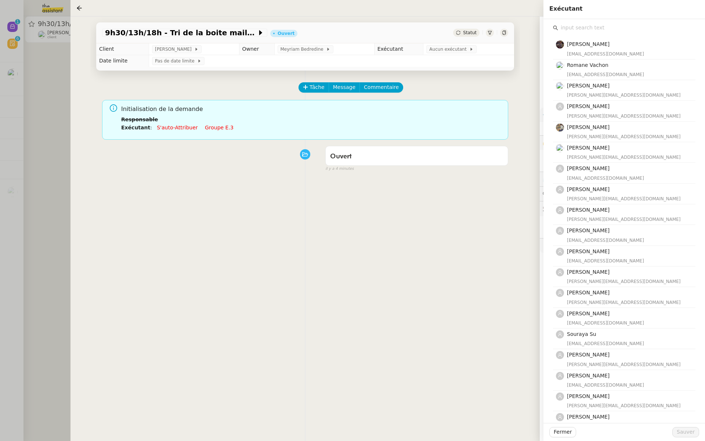
click at [592, 29] on input "text" at bounding box center [626, 28] width 137 height 10
click at [442, 285] on div "Tâche Message Commentaire Veuillez patienter une erreur s'est produite 👌👌👌 mess…" at bounding box center [305, 290] width 430 height 441
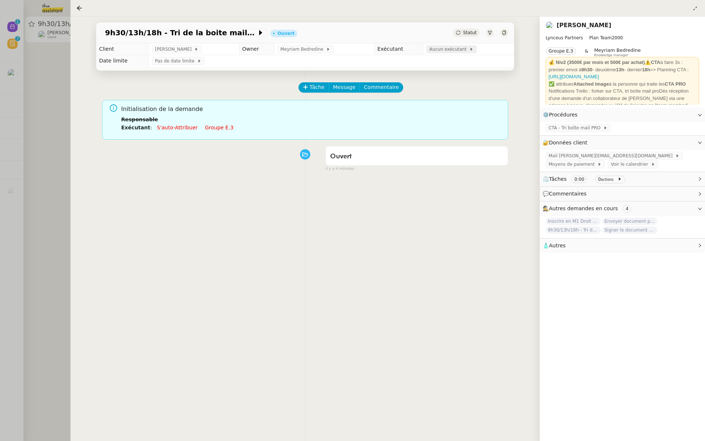
click at [436, 52] on span "Aucun exécutant" at bounding box center [449, 49] width 40 height 7
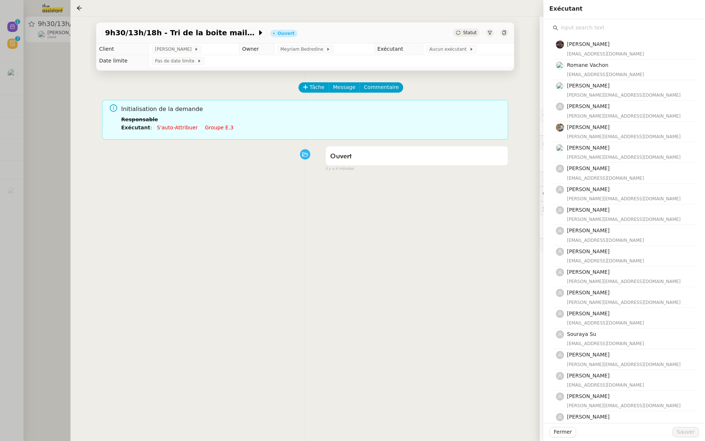
click at [587, 26] on input "text" at bounding box center [626, 28] width 137 height 10
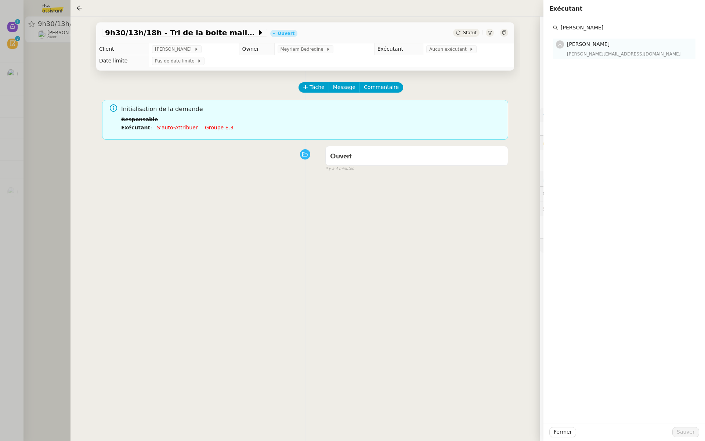
type input "hannah"
click at [593, 47] on span "[PERSON_NAME]" at bounding box center [588, 44] width 43 height 6
click at [687, 432] on span "Sauver" at bounding box center [686, 431] width 18 height 8
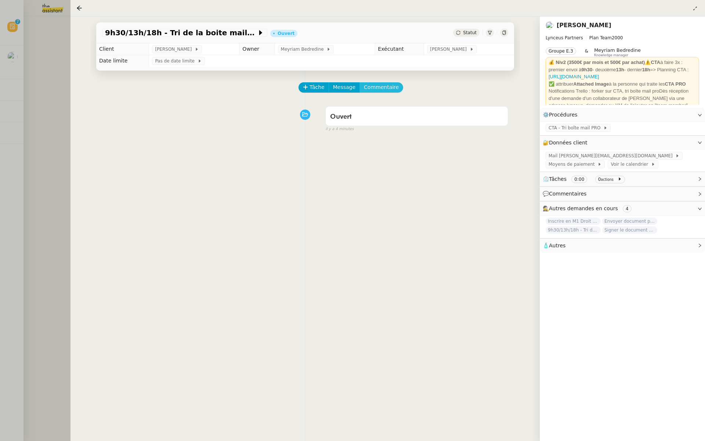
click at [378, 86] on span "Commentaire" at bounding box center [381, 87] width 35 height 8
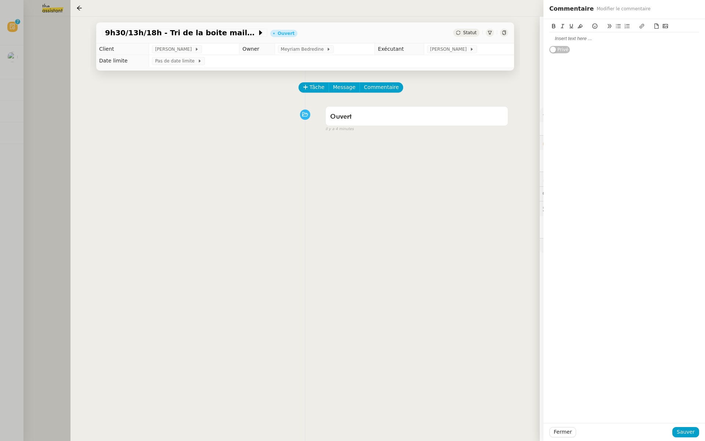
click at [573, 37] on div at bounding box center [624, 38] width 150 height 7
click at [681, 433] on span "Sauver" at bounding box center [686, 431] width 18 height 8
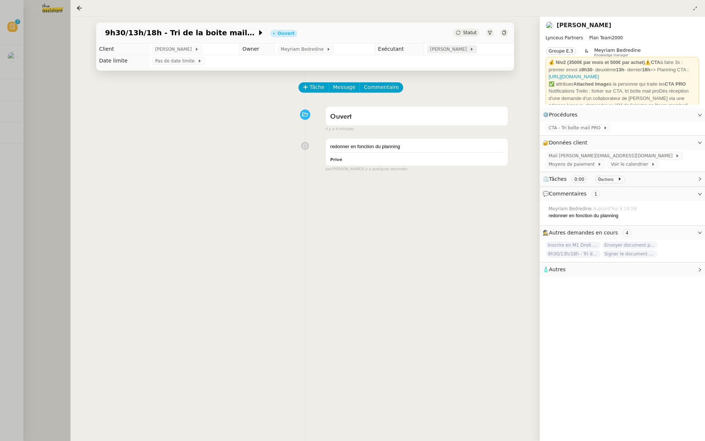
click at [438, 49] on span "[PERSON_NAME]" at bounding box center [449, 49] width 39 height 7
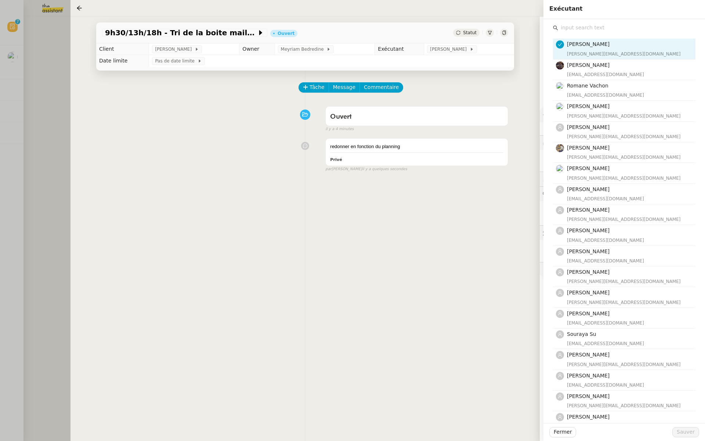
click at [588, 30] on input "text" at bounding box center [626, 28] width 137 height 10
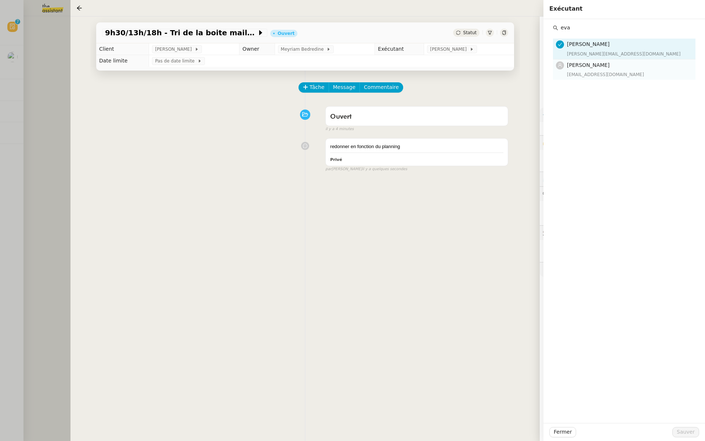
type input "eva"
click at [597, 74] on div "[EMAIL_ADDRESS][DOMAIN_NAME]" at bounding box center [629, 74] width 124 height 7
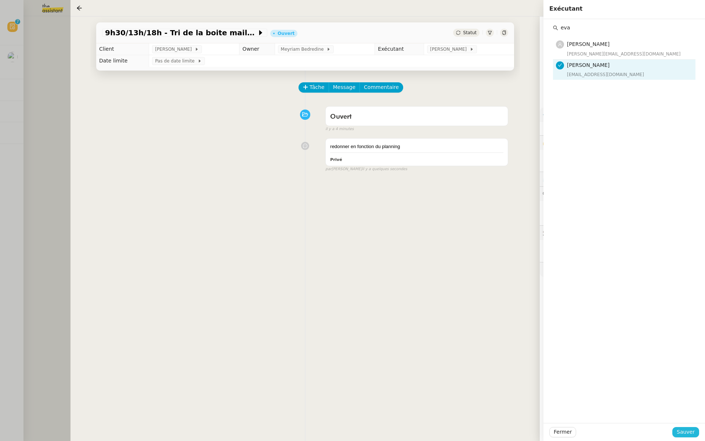
click at [683, 429] on span "Sauver" at bounding box center [686, 431] width 18 height 8
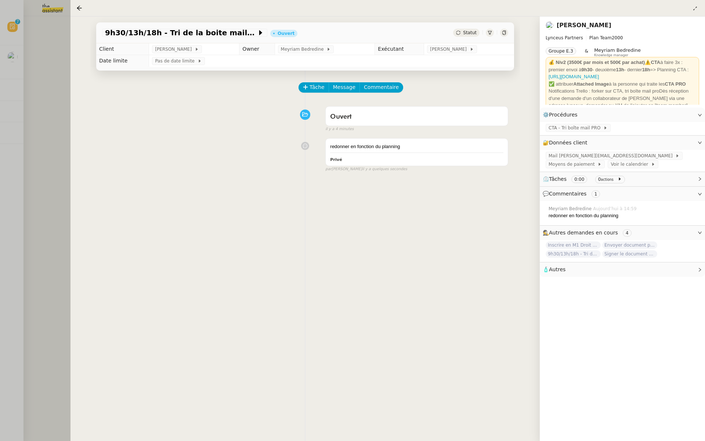
click at [25, 91] on div at bounding box center [352, 220] width 705 height 441
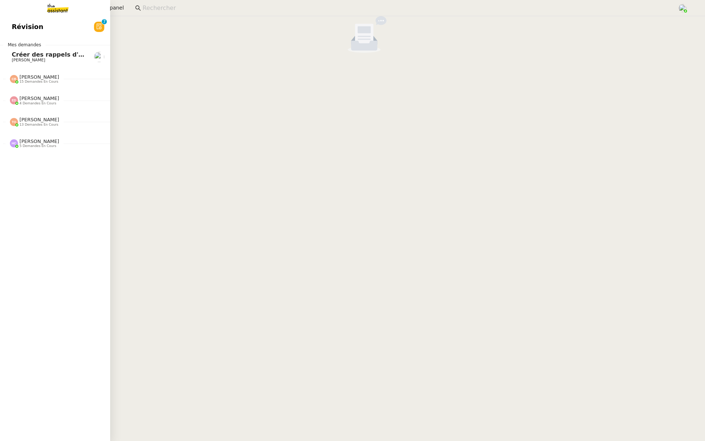
click at [5, 28] on link "Révision 0 1 2 3 4 5 6 7 8 9" at bounding box center [55, 26] width 110 height 17
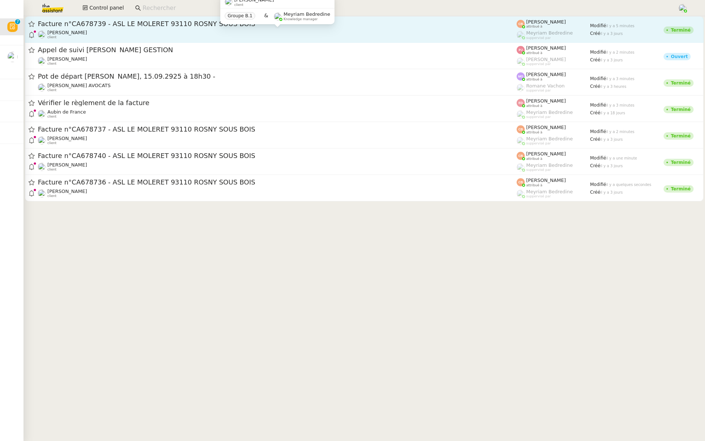
click at [108, 33] on div "Charles Da Conceicao client" at bounding box center [277, 35] width 479 height 10
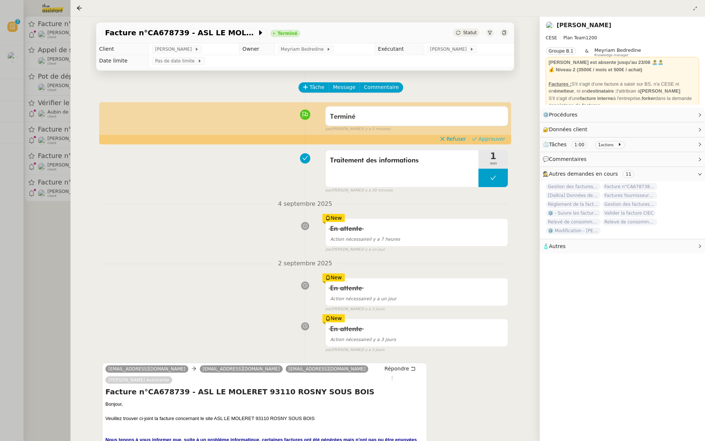
click at [498, 138] on span "Approuver" at bounding box center [491, 138] width 27 height 7
click at [41, 183] on div at bounding box center [352, 220] width 705 height 441
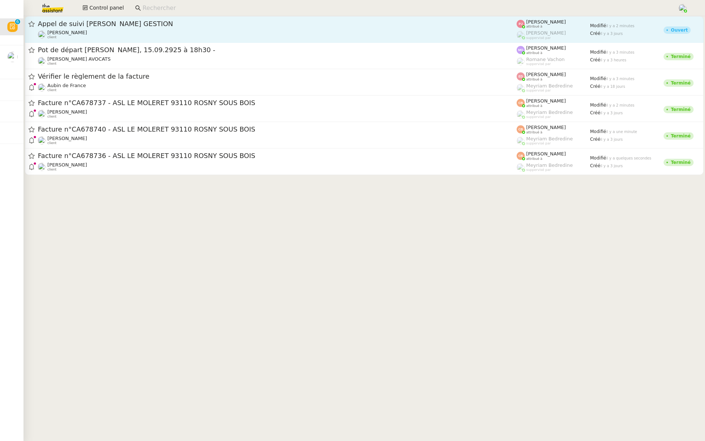
click at [179, 21] on span "Appel de suivi [PERSON_NAME] GESTION" at bounding box center [277, 24] width 479 height 7
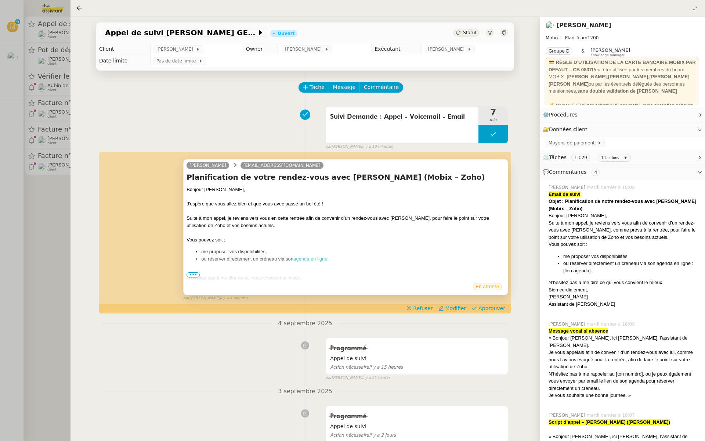
scroll to position [19, 0]
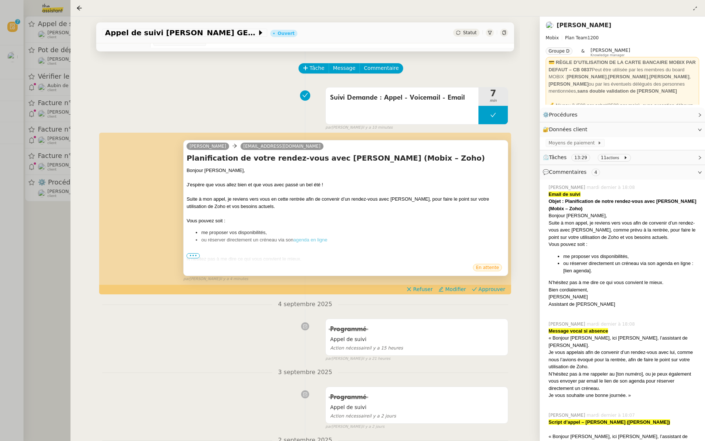
click at [192, 256] on span "•••" at bounding box center [193, 255] width 13 height 5
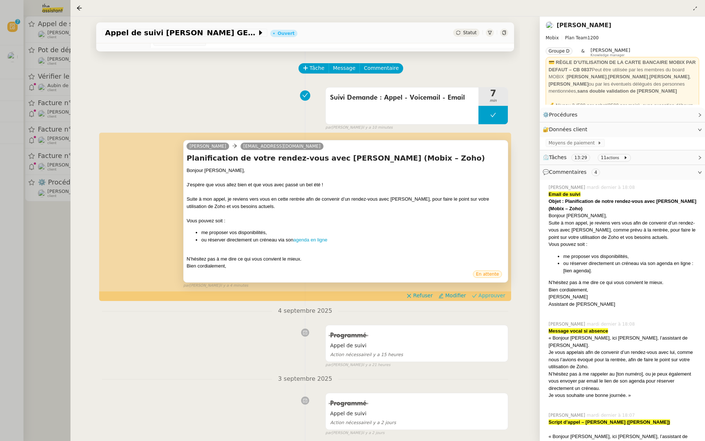
click at [491, 296] on span "Approuver" at bounding box center [491, 295] width 27 height 7
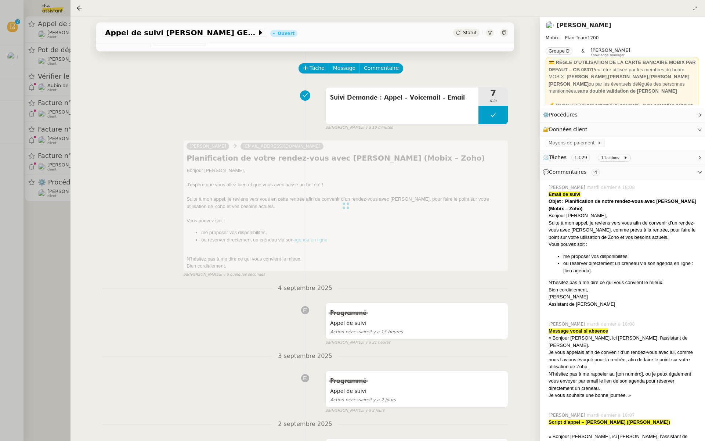
click at [0, 181] on div at bounding box center [352, 220] width 705 height 441
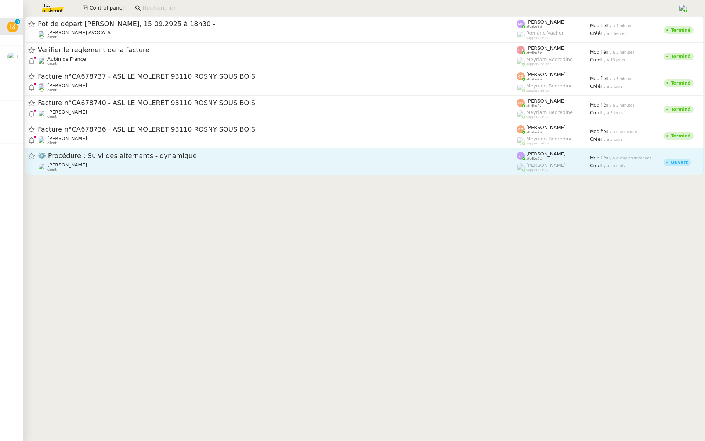
click at [141, 156] on span "⚙️ Procédure : Suivi des alternants - dynamique" at bounding box center [277, 155] width 479 height 7
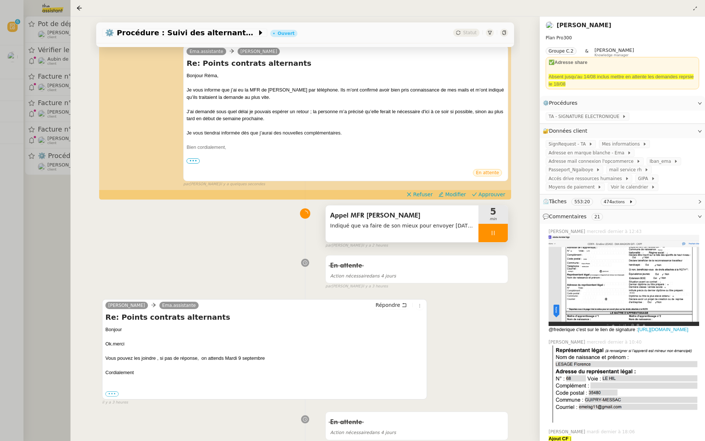
scroll to position [81, 0]
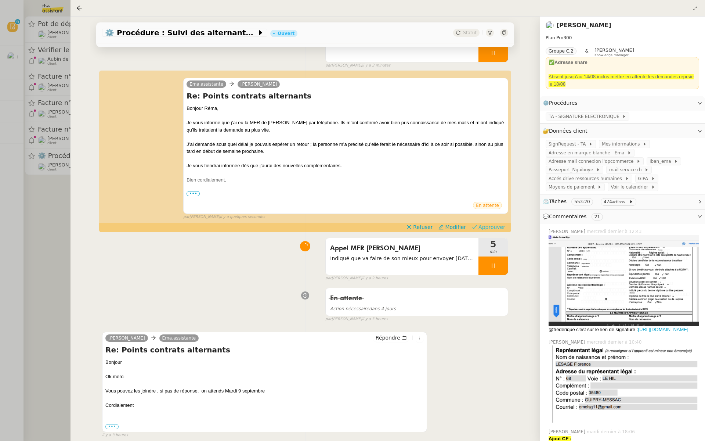
click at [492, 227] on span "Approuver" at bounding box center [491, 226] width 27 height 7
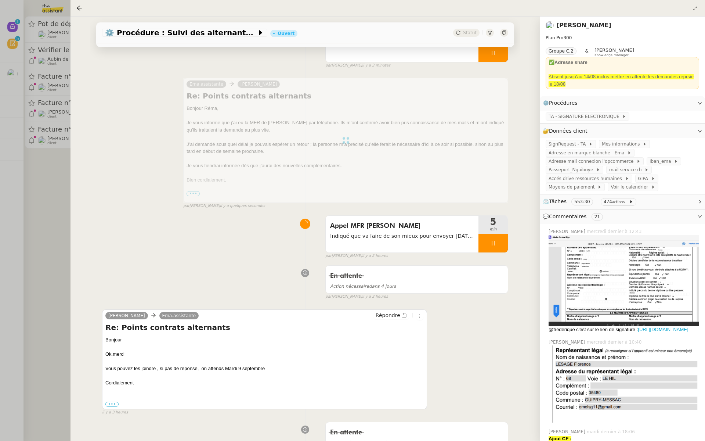
click at [47, 121] on div at bounding box center [352, 220] width 705 height 441
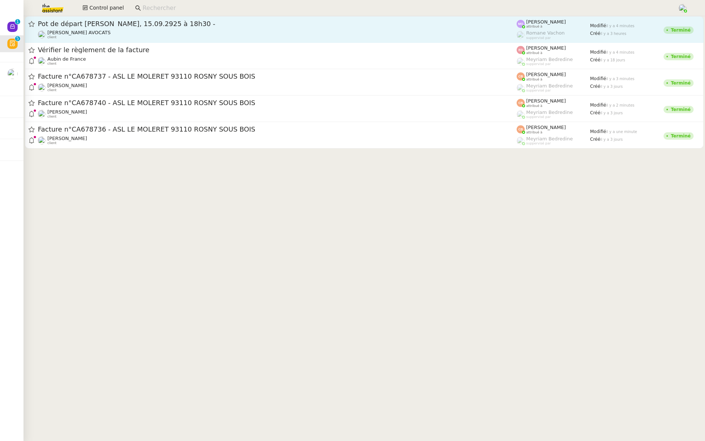
click at [106, 27] on div "Pot de départ [PERSON_NAME], 15.09.2925 à 18h30 -" at bounding box center [277, 23] width 479 height 9
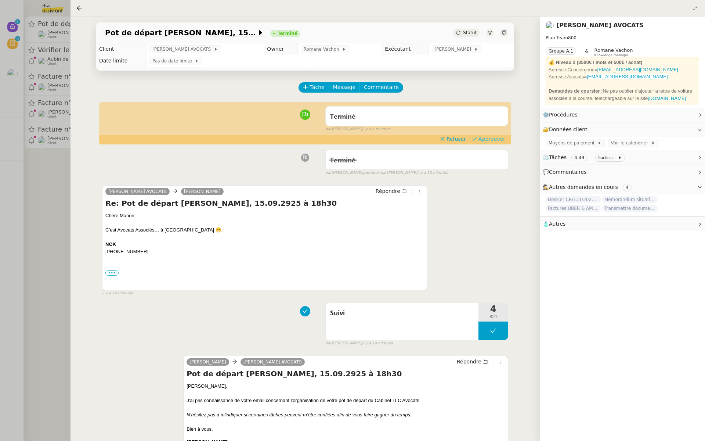
click at [489, 140] on span "Approuver" at bounding box center [491, 138] width 27 height 7
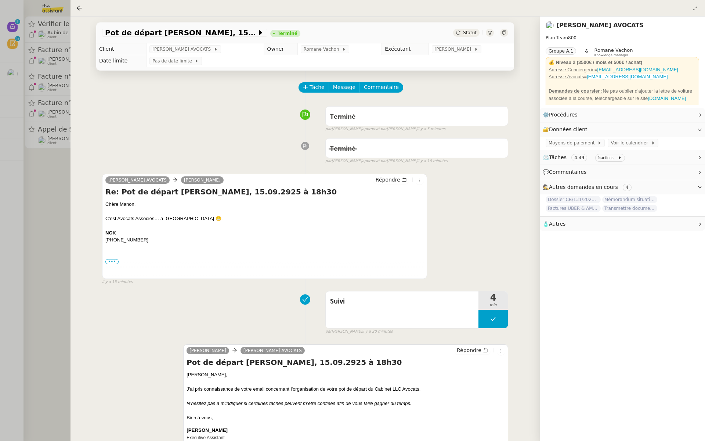
click at [0, 140] on div at bounding box center [352, 220] width 705 height 441
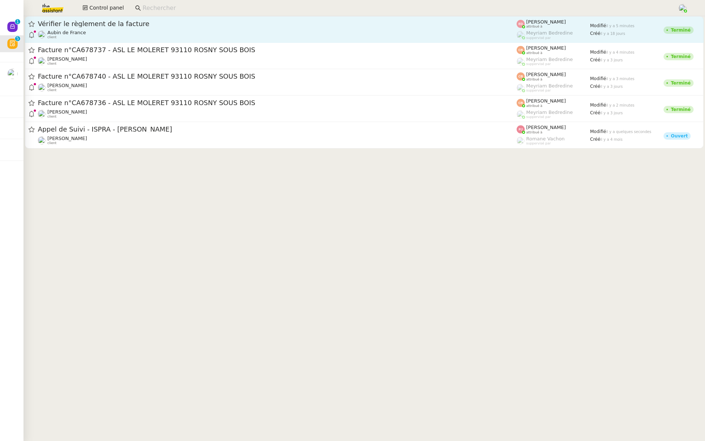
click at [135, 23] on span "Vérifier le règlement de la facture" at bounding box center [277, 24] width 479 height 7
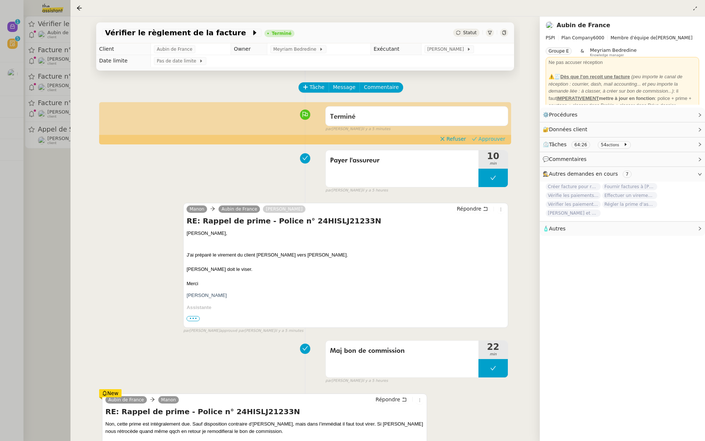
click at [504, 140] on span "Approuver" at bounding box center [491, 138] width 27 height 7
click at [8, 138] on div at bounding box center [352, 220] width 705 height 441
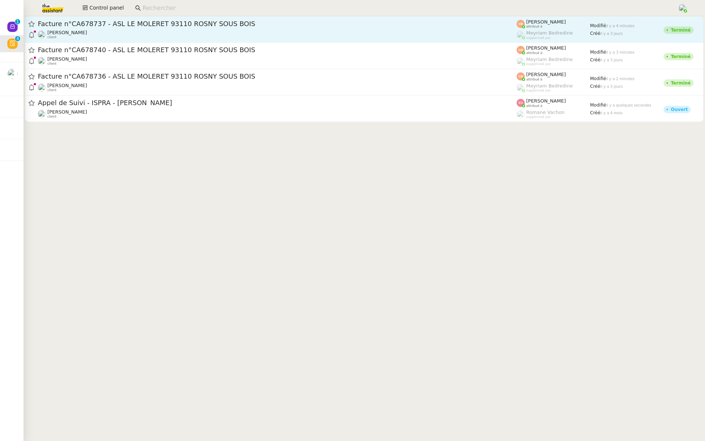
click at [121, 20] on div "Facture n°CA678737 - ASL LE MOLERET 93110 ROSNY SOUS BOIS" at bounding box center [277, 23] width 479 height 9
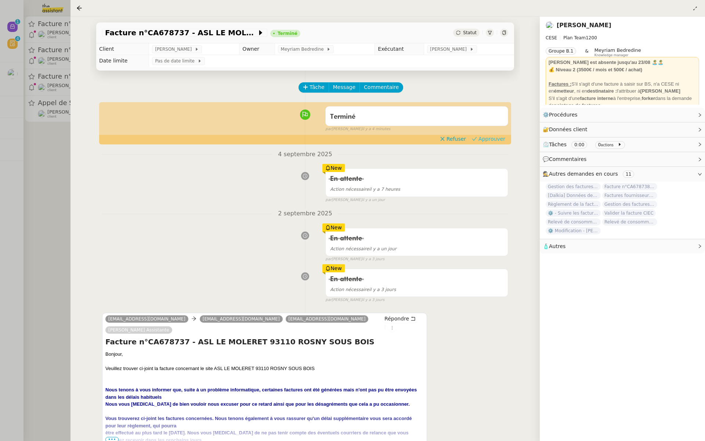
click at [504, 141] on span "Approuver" at bounding box center [491, 138] width 27 height 7
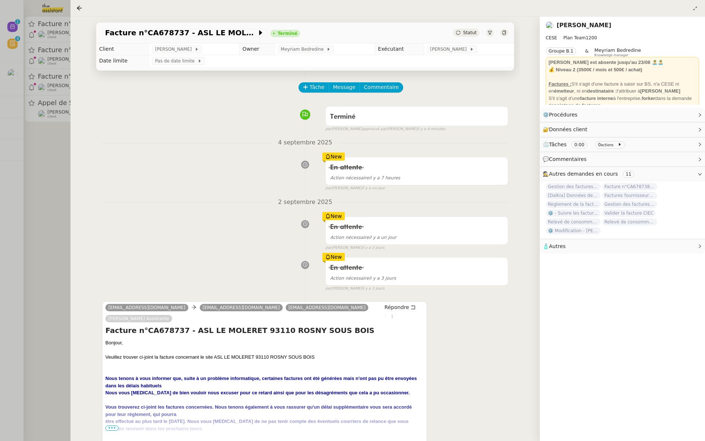
click at [28, 144] on div at bounding box center [352, 220] width 705 height 441
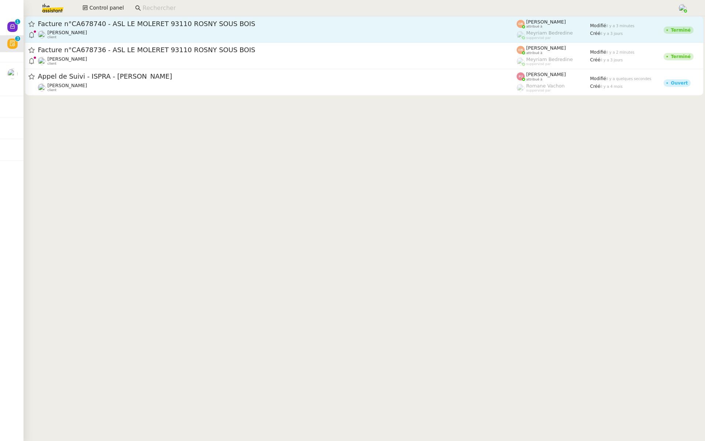
click at [151, 24] on span "Facture n°CA678740 - ASL LE MOLERET 93110 ROSNY SOUS BOIS" at bounding box center [277, 24] width 479 height 7
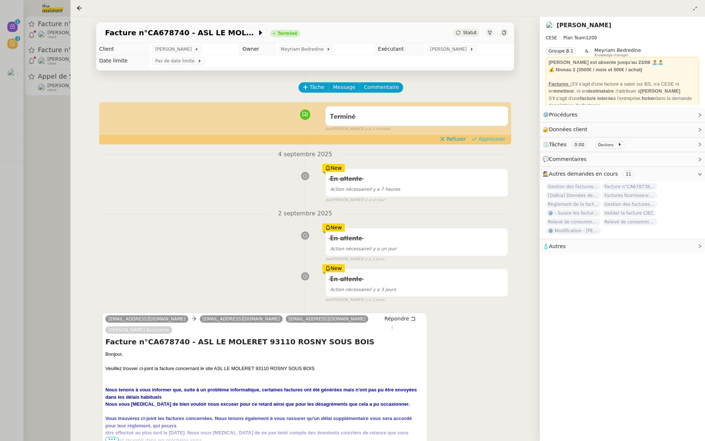
click at [493, 141] on span "Approuver" at bounding box center [491, 138] width 27 height 7
click at [24, 137] on div at bounding box center [352, 220] width 705 height 441
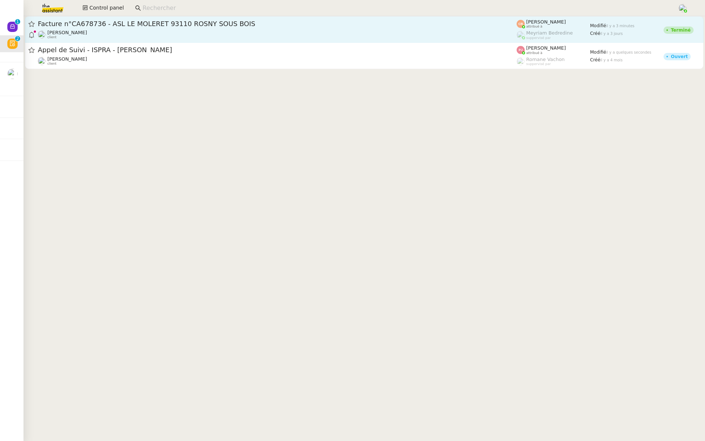
click at [182, 28] on div "Facture n°CA678736 - ASL LE MOLERET 93110 ROSNY SOUS BOIS" at bounding box center [277, 23] width 479 height 9
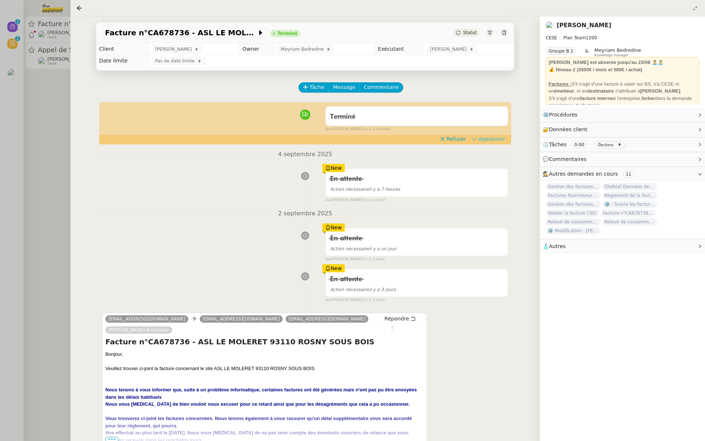
click at [493, 139] on span "Approuver" at bounding box center [491, 138] width 27 height 7
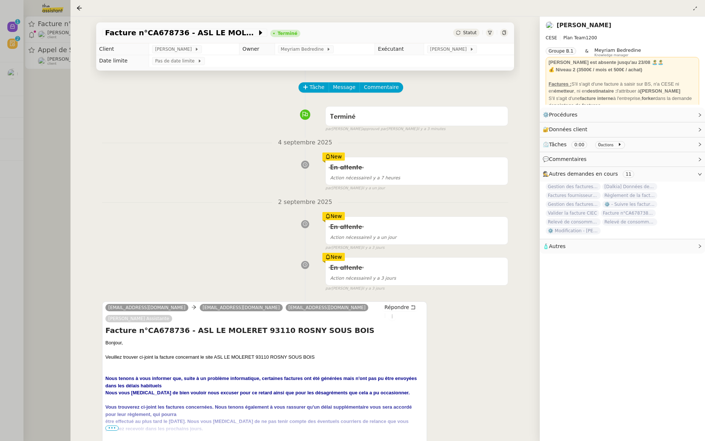
click at [53, 159] on div at bounding box center [352, 220] width 705 height 441
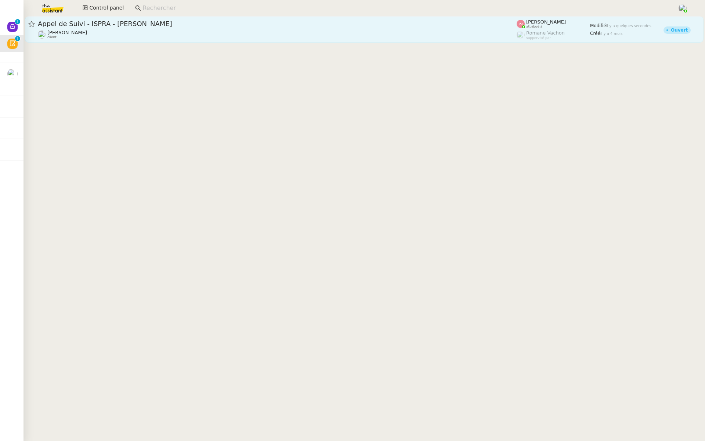
click at [158, 26] on span "Appel de Suivi - ISPRA - [PERSON_NAME]" at bounding box center [277, 24] width 479 height 7
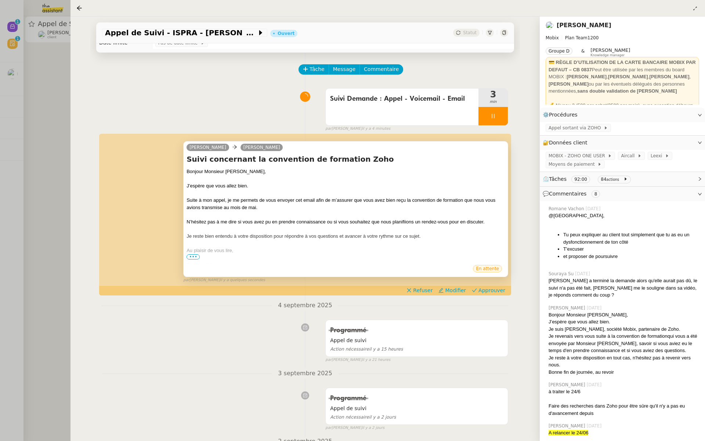
scroll to position [39, 0]
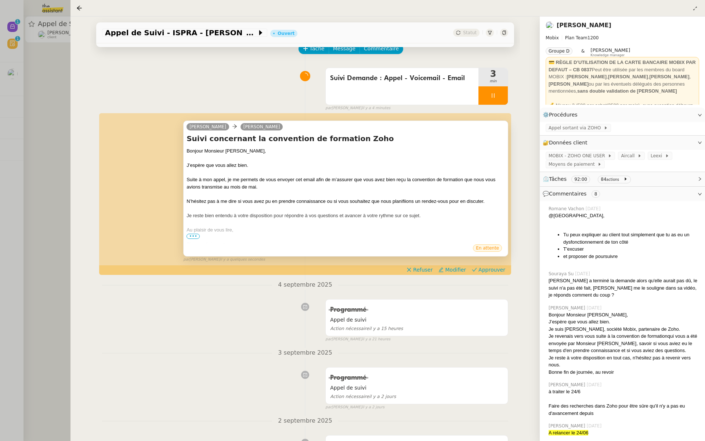
click at [192, 235] on span "•••" at bounding box center [193, 236] width 13 height 5
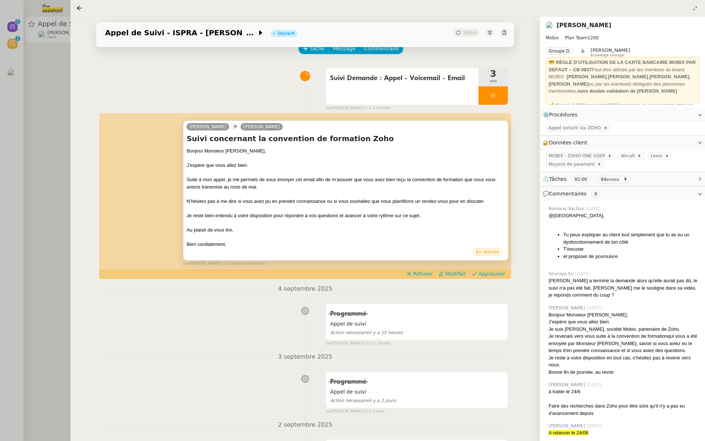
scroll to position [42, 0]
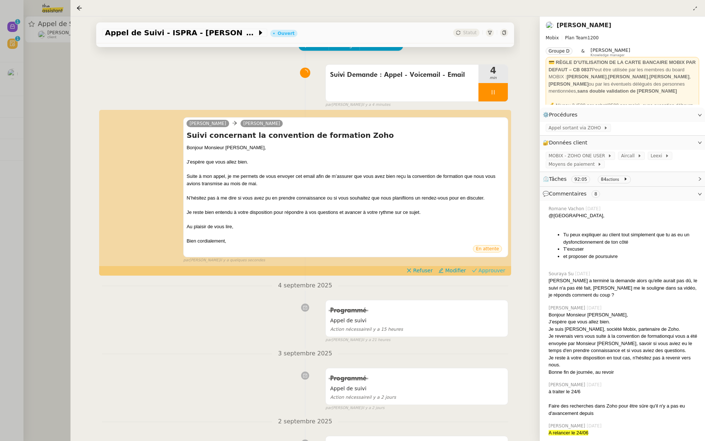
click at [497, 271] on span "Approuver" at bounding box center [491, 270] width 27 height 7
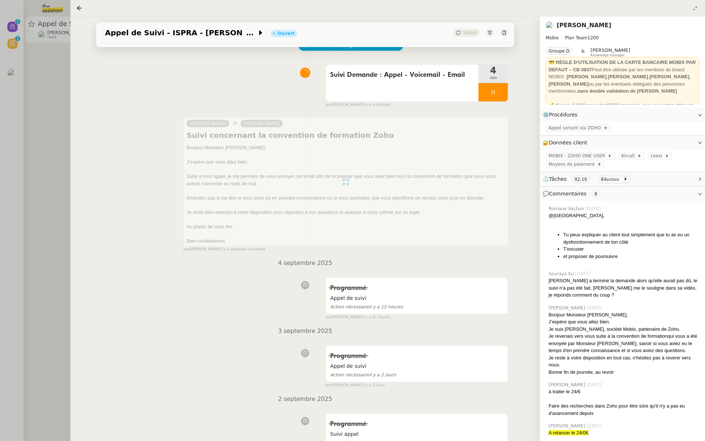
click at [44, 74] on div at bounding box center [352, 220] width 705 height 441
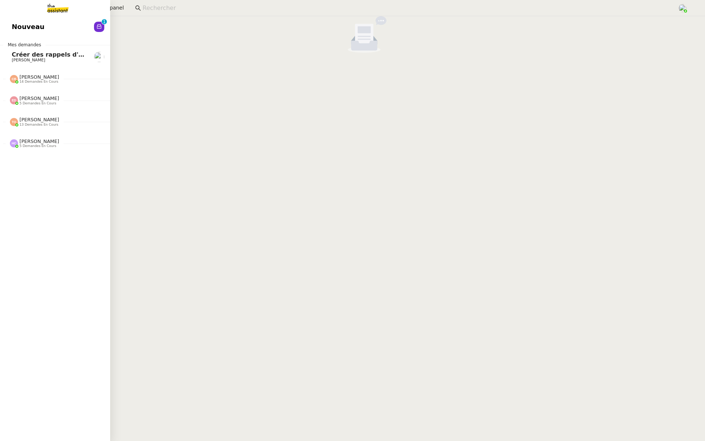
click at [17, 25] on span "Nouveau" at bounding box center [28, 26] width 33 height 11
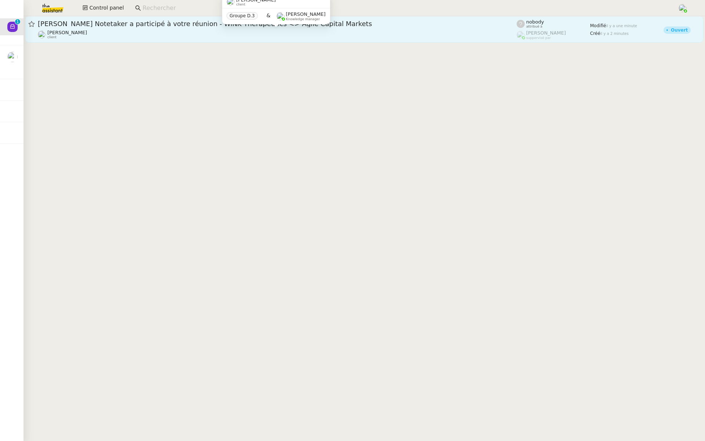
click at [162, 30] on div "[PERSON_NAME] client" at bounding box center [277, 35] width 479 height 10
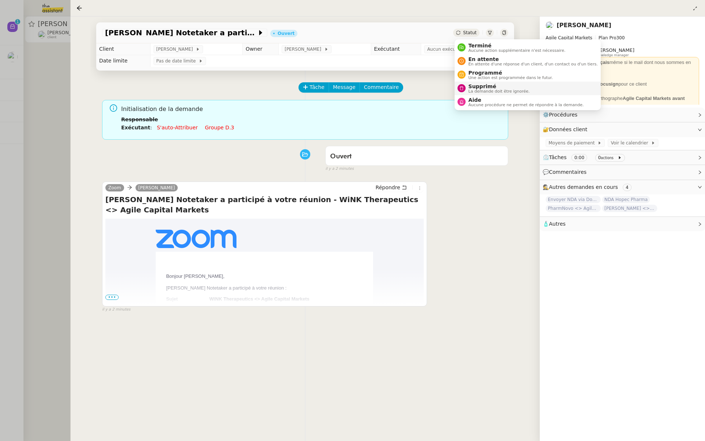
click at [479, 86] on span "Supprimé" at bounding box center [499, 86] width 61 height 6
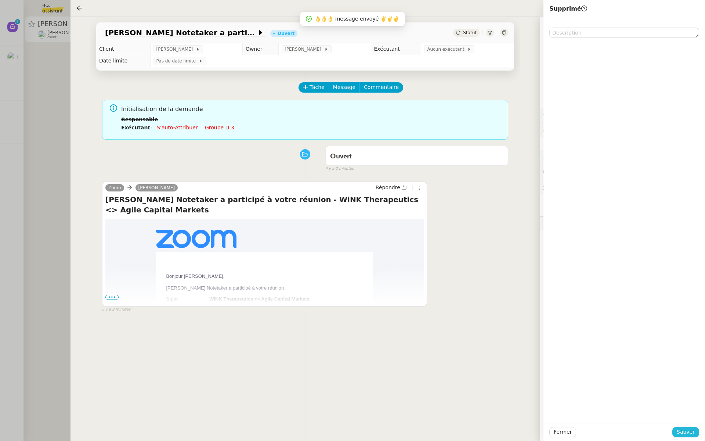
click at [681, 432] on span "Sauver" at bounding box center [686, 431] width 18 height 8
click at [46, 200] on div at bounding box center [352, 220] width 705 height 441
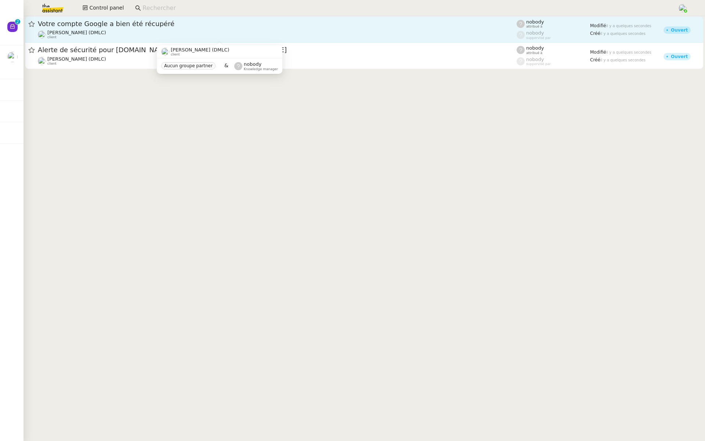
click at [160, 30] on div "[PERSON_NAME] (DMLC) client" at bounding box center [277, 35] width 479 height 10
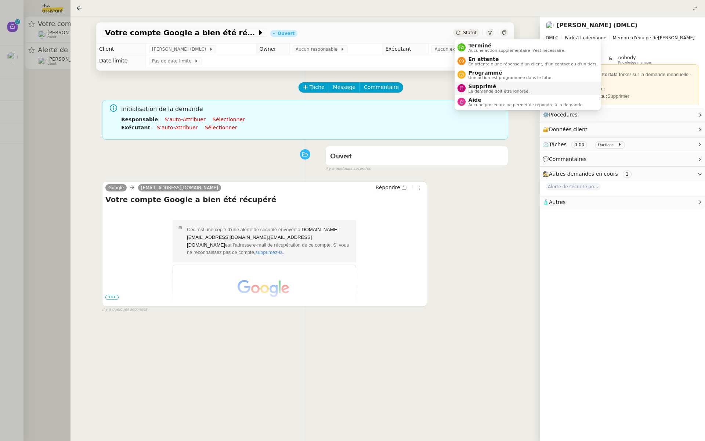
click at [480, 92] on span "La demande doit être ignorée." at bounding box center [499, 91] width 61 height 4
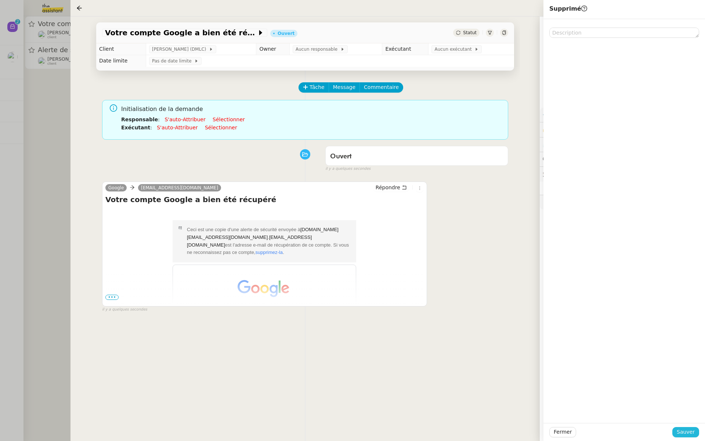
click at [684, 429] on span "Sauver" at bounding box center [686, 431] width 18 height 8
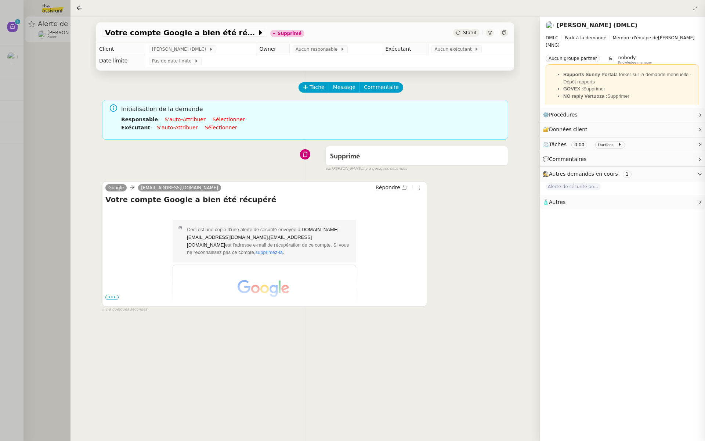
click at [34, 95] on div at bounding box center [352, 220] width 705 height 441
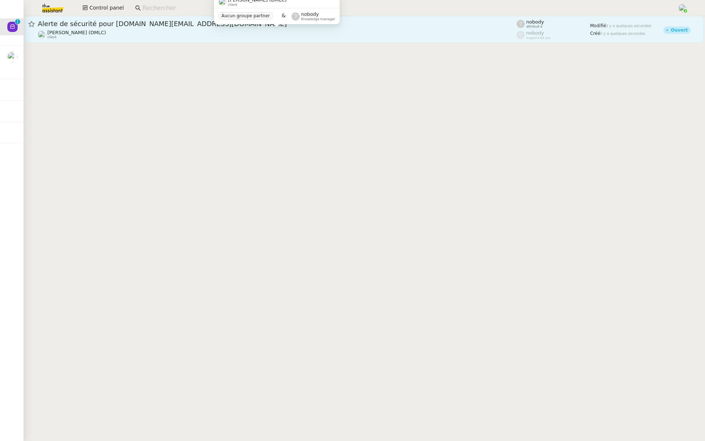
click at [118, 31] on div "[PERSON_NAME] (DMLC) client" at bounding box center [277, 35] width 479 height 10
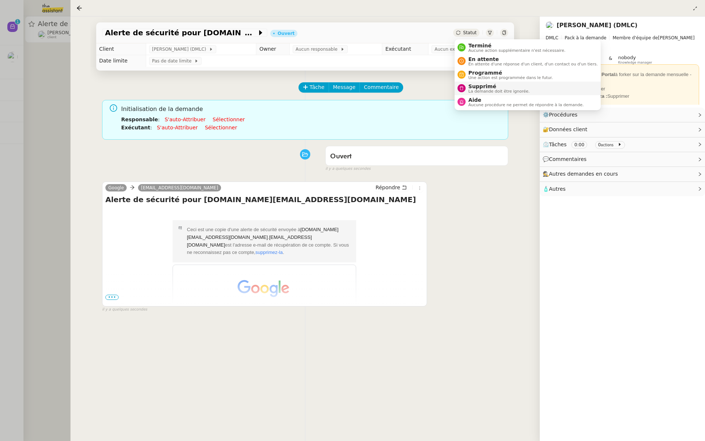
click at [473, 87] on span "Supprimé" at bounding box center [499, 86] width 61 height 6
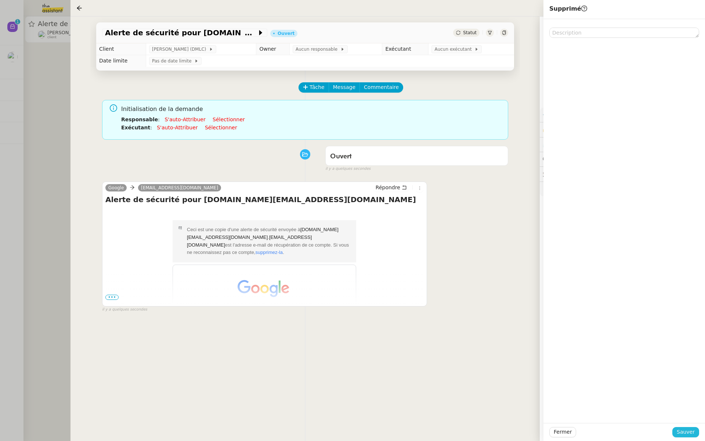
click at [681, 434] on span "Sauver" at bounding box center [686, 431] width 18 height 8
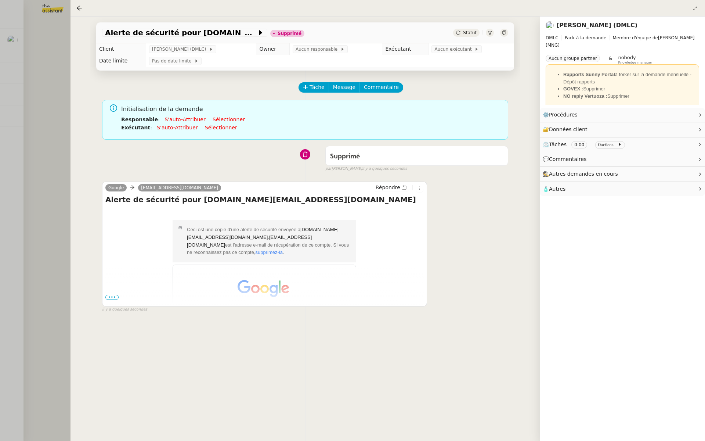
click at [18, 143] on div at bounding box center [352, 220] width 705 height 441
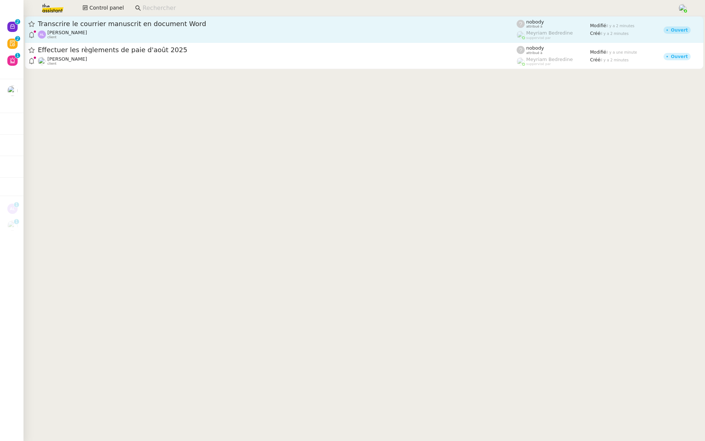
click at [191, 24] on span "Transcrire le courrier manuscrit en document Word" at bounding box center [277, 24] width 479 height 7
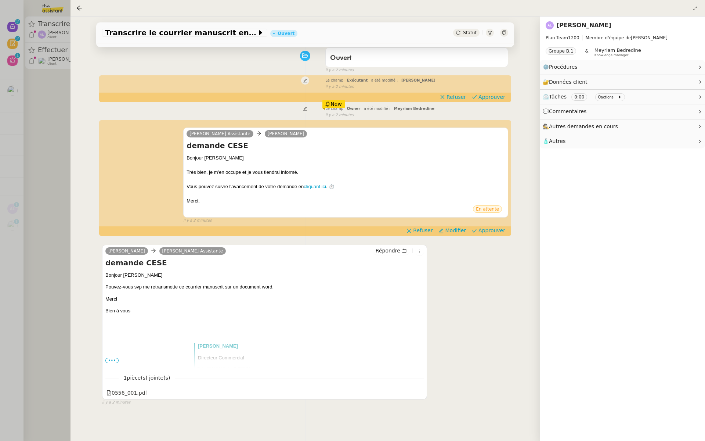
scroll to position [70, 0]
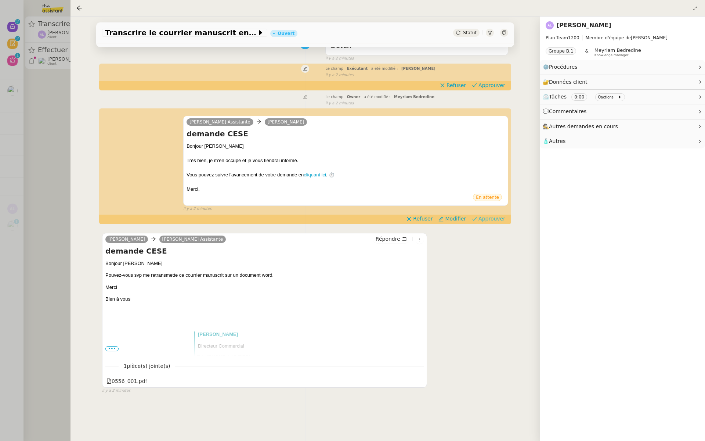
click at [500, 218] on span "Approuver" at bounding box center [491, 218] width 27 height 7
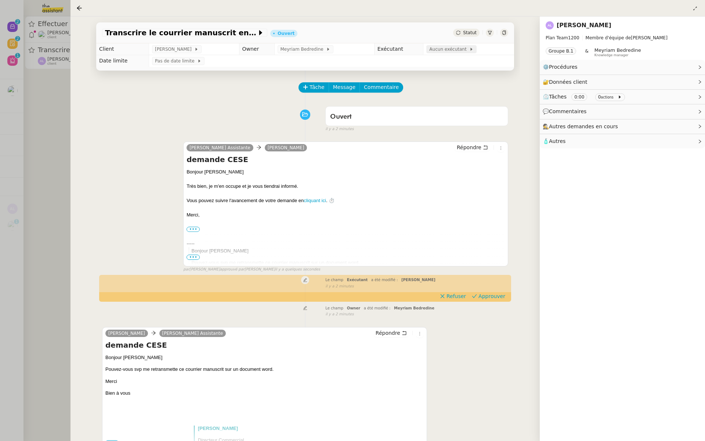
click at [434, 48] on span "Aucun exécutant" at bounding box center [449, 49] width 40 height 7
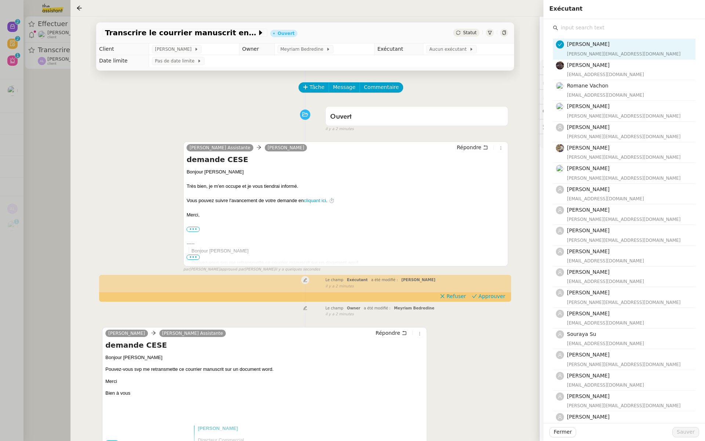
click at [574, 23] on input "text" at bounding box center [626, 28] width 137 height 10
click at [564, 25] on input "text" at bounding box center [626, 28] width 137 height 10
click at [417, 77] on div "Tâche Message Commentaire Veuillez patienter une erreur s'est produite 👌👌👌 mess…" at bounding box center [305, 290] width 430 height 441
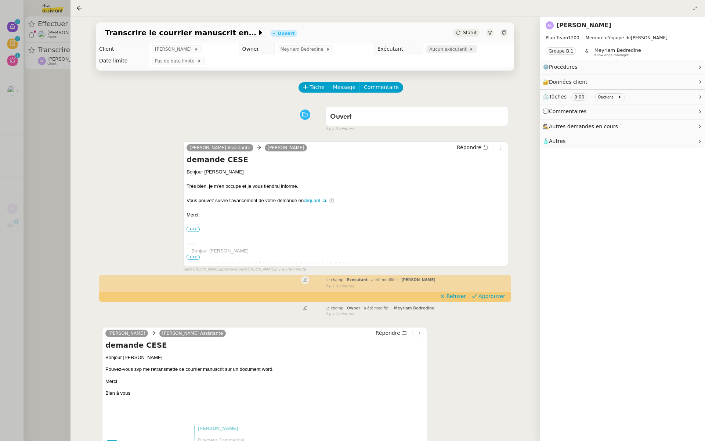
click at [438, 50] on span "Aucun exécutant" at bounding box center [449, 49] width 40 height 7
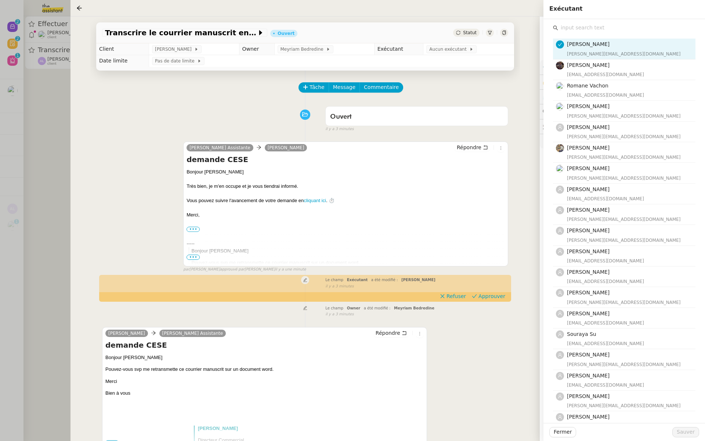
click at [585, 31] on input "text" at bounding box center [626, 28] width 137 height 10
click at [575, 28] on input "text" at bounding box center [626, 28] width 137 height 10
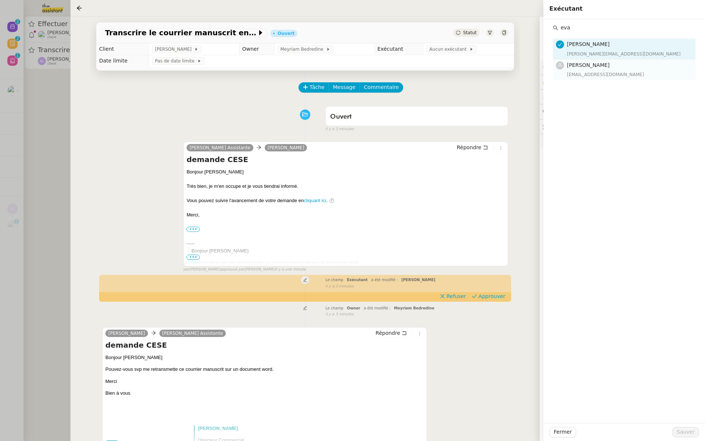
type input "eva"
click at [577, 67] on span "[PERSON_NAME]" at bounding box center [588, 65] width 43 height 6
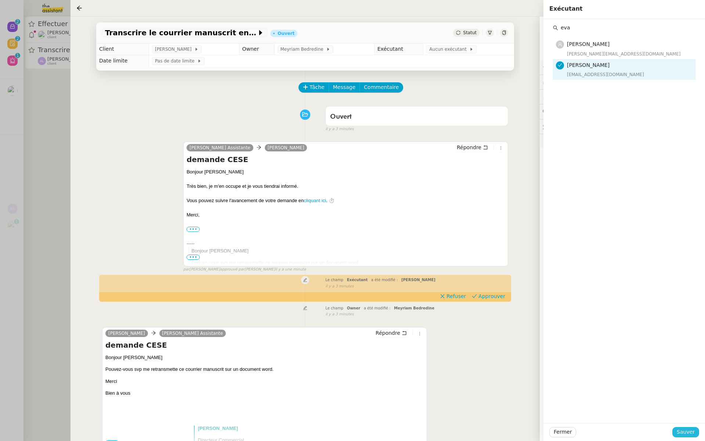
click at [680, 429] on span "Sauver" at bounding box center [686, 431] width 18 height 8
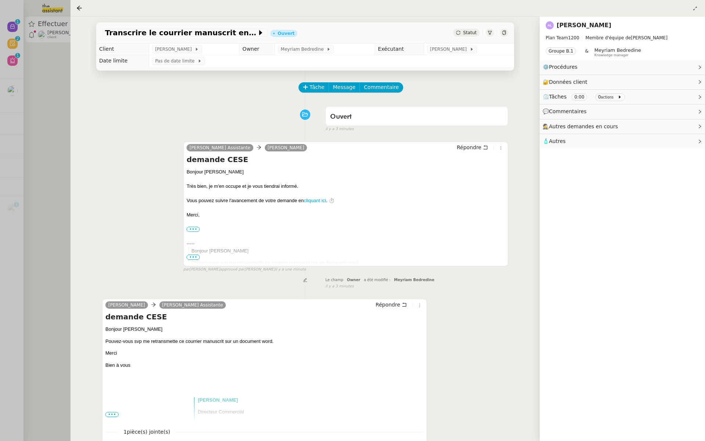
click at [52, 115] on div at bounding box center [352, 220] width 705 height 441
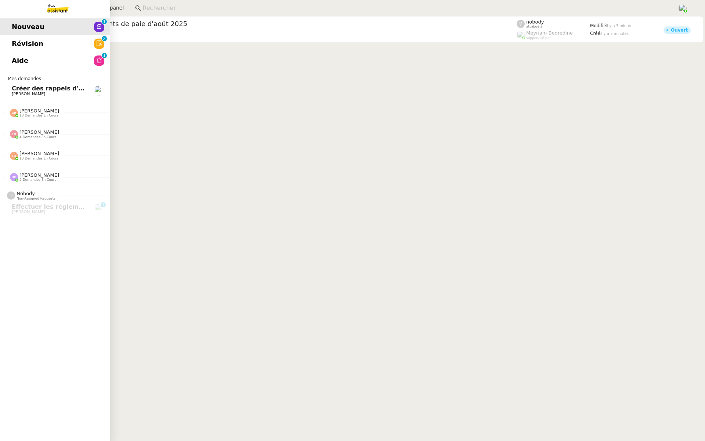
click at [35, 45] on span "Révision" at bounding box center [28, 43] width 32 height 11
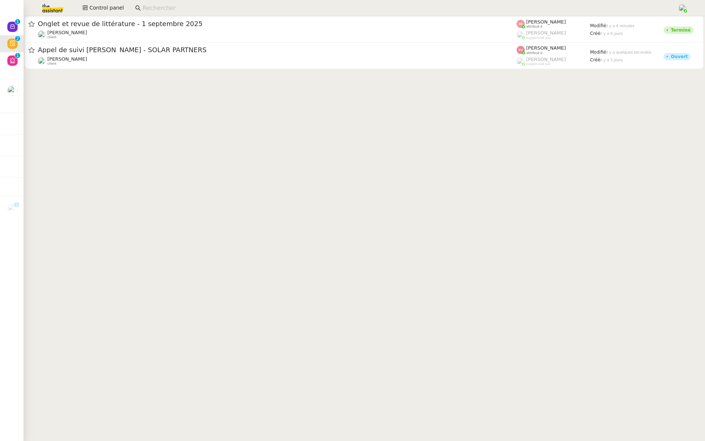
click at [157, 30] on div "[PERSON_NAME] client" at bounding box center [277, 35] width 479 height 10
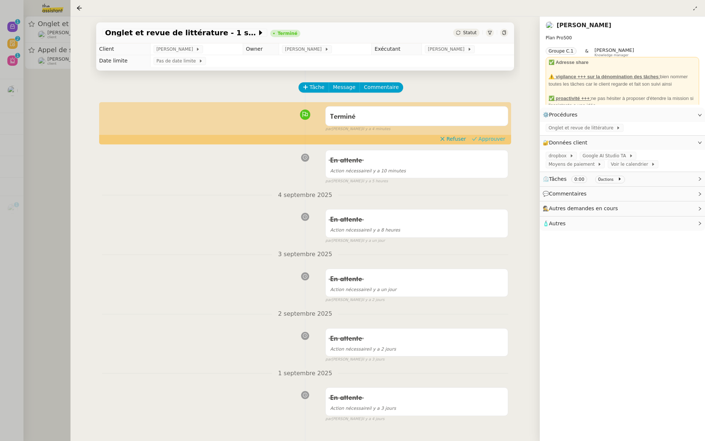
click at [500, 140] on span "Approuver" at bounding box center [491, 138] width 27 height 7
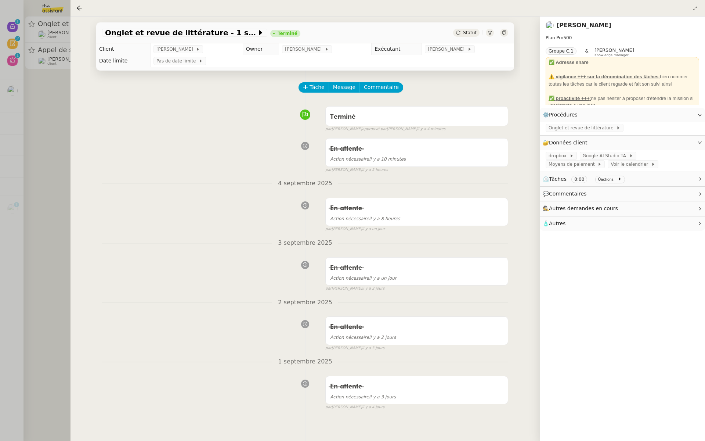
click at [36, 80] on div at bounding box center [352, 220] width 705 height 441
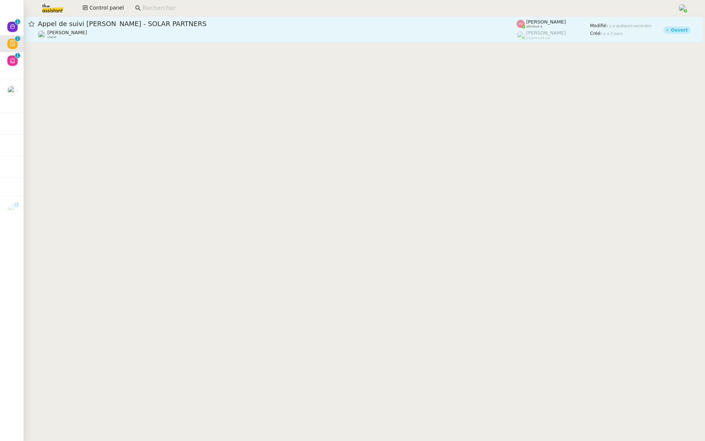
click at [167, 27] on div "Appel de suivi [PERSON_NAME] - SOLAR PARTNERS" at bounding box center [277, 23] width 479 height 9
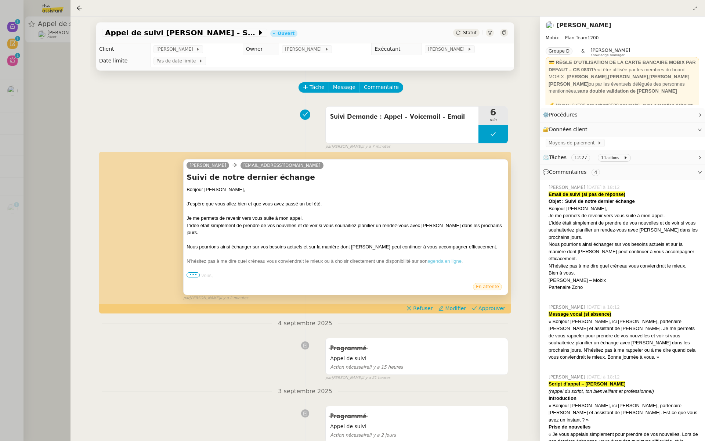
scroll to position [150, 0]
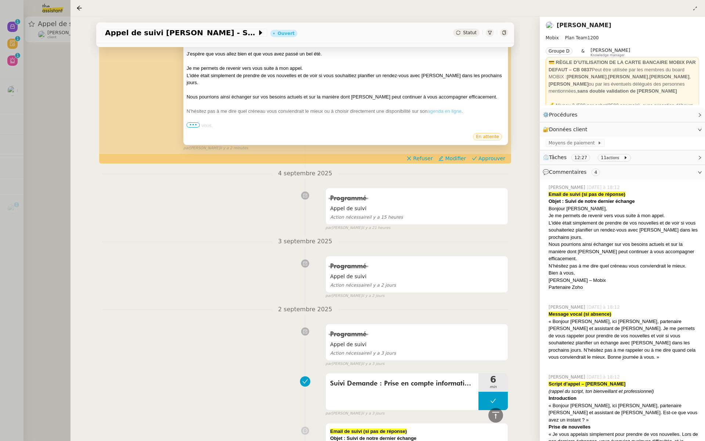
click at [192, 126] on span "•••" at bounding box center [193, 124] width 13 height 5
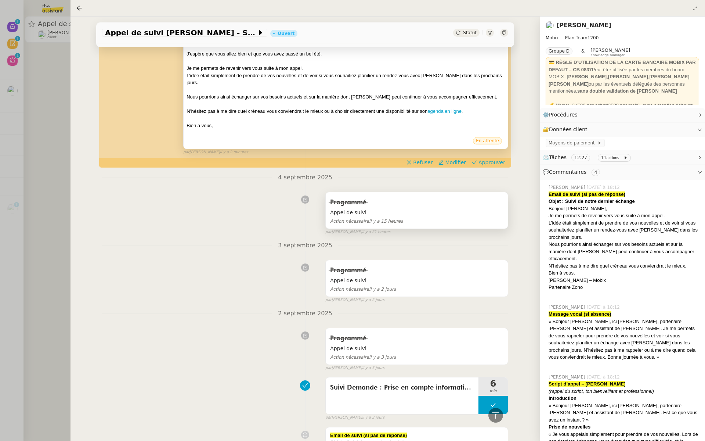
scroll to position [47, 0]
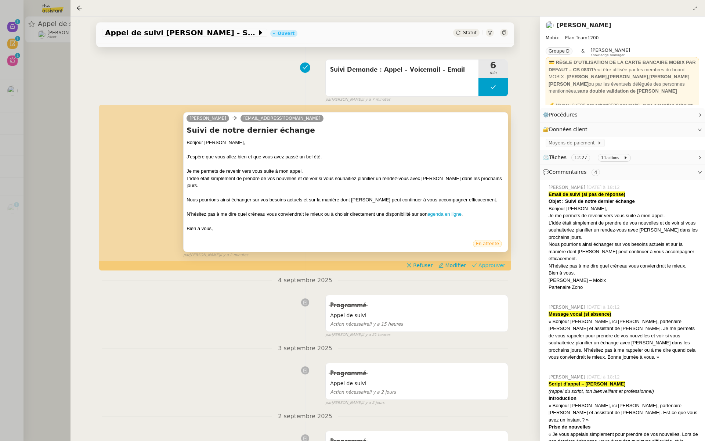
click at [498, 261] on span "Approuver" at bounding box center [491, 264] width 27 height 7
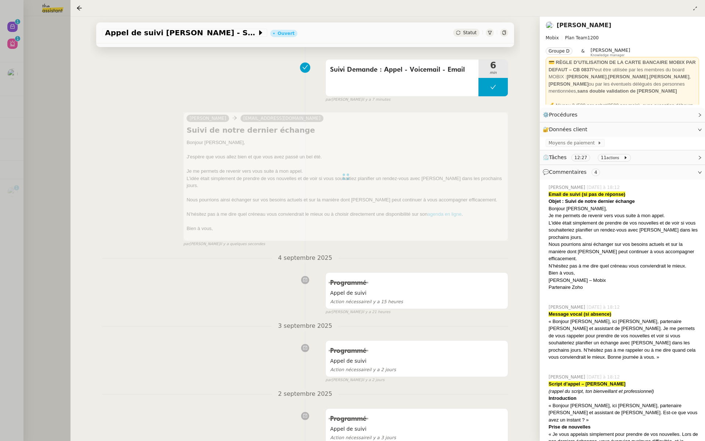
click at [16, 114] on div at bounding box center [352, 220] width 705 height 441
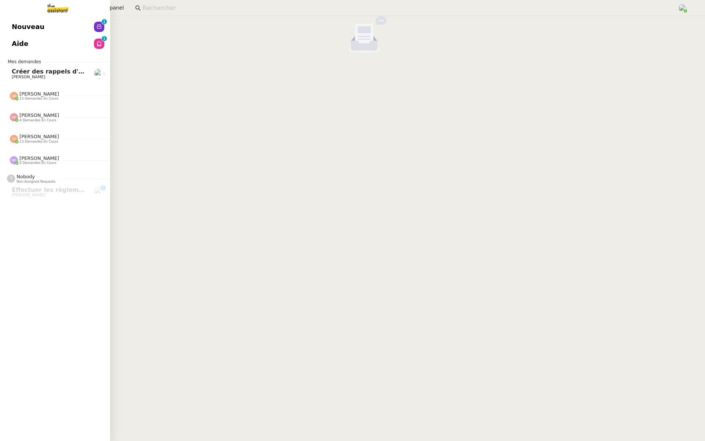
click at [19, 28] on span "Nouveau" at bounding box center [28, 26] width 33 height 11
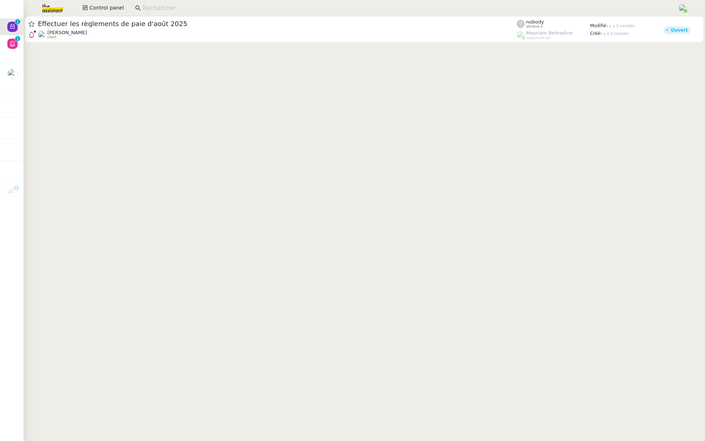
click at [125, 43] on div at bounding box center [363, 30] width 681 height 28
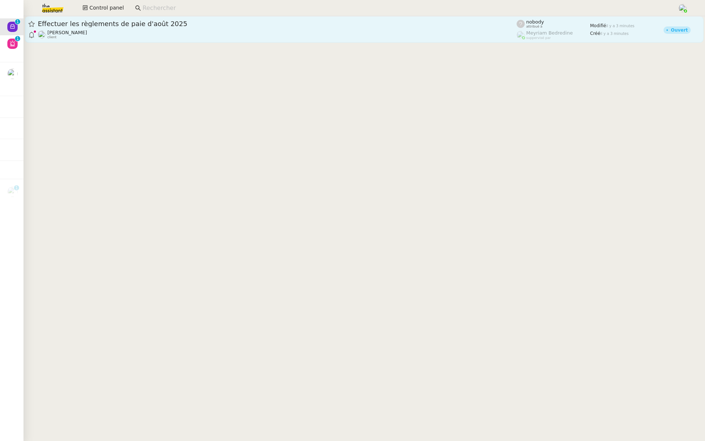
click at [338, 25] on span "Effectuer les règlements de paie d'août 2025" at bounding box center [277, 24] width 479 height 7
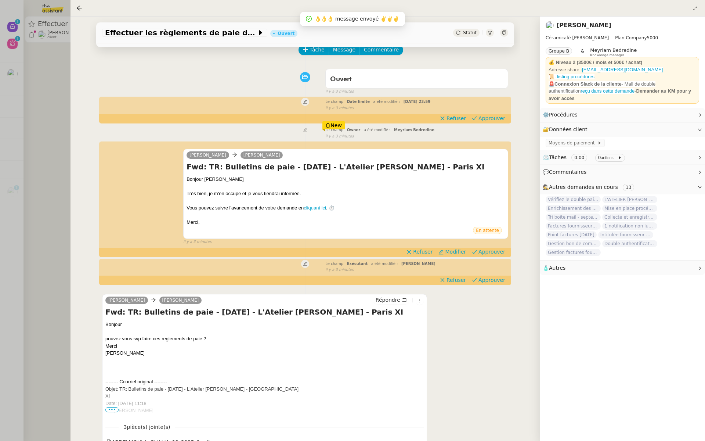
scroll to position [52, 0]
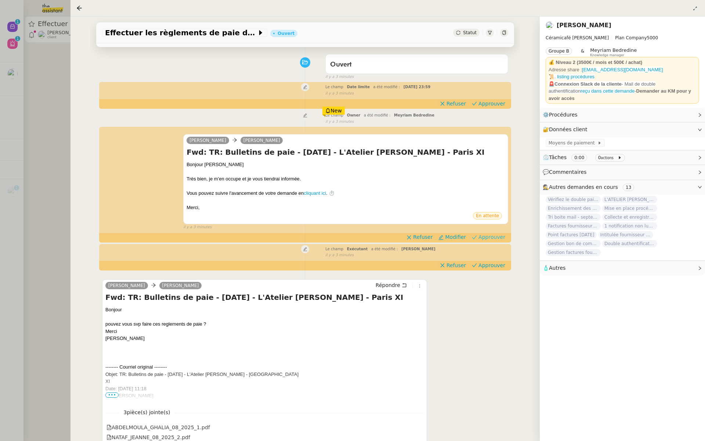
click at [500, 236] on span "Approuver" at bounding box center [491, 236] width 27 height 7
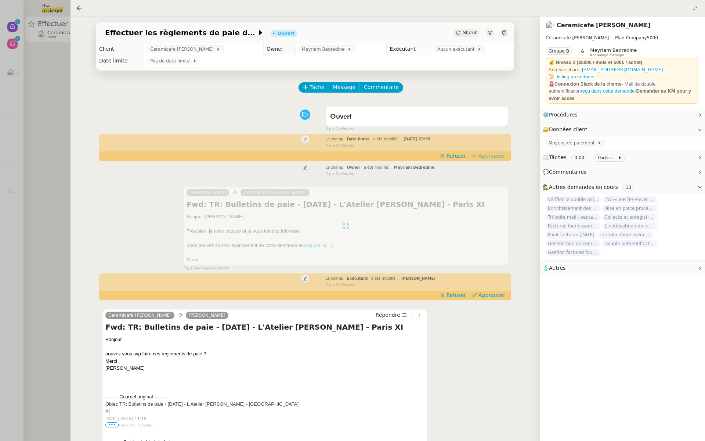
click at [487, 156] on span "Approuver" at bounding box center [491, 155] width 27 height 7
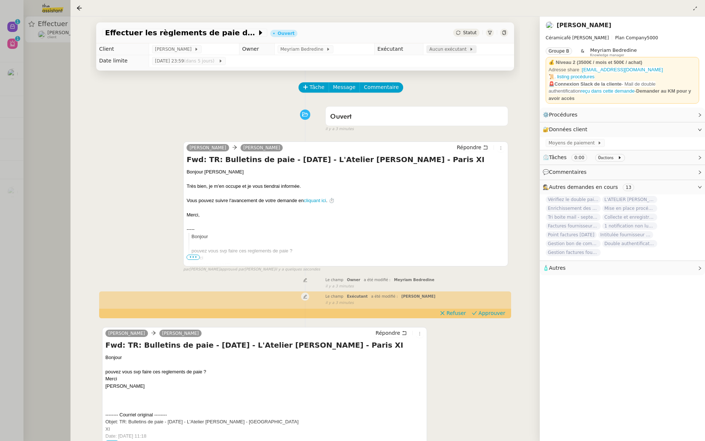
click at [452, 51] on span "Aucun exécutant" at bounding box center [449, 49] width 40 height 7
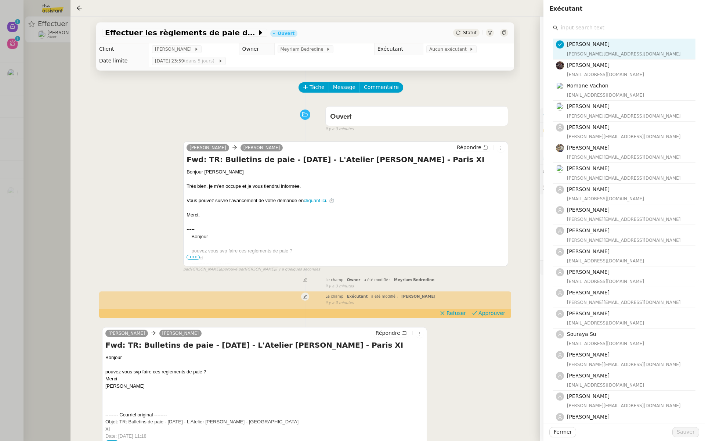
click at [596, 30] on input "text" at bounding box center [626, 28] width 137 height 10
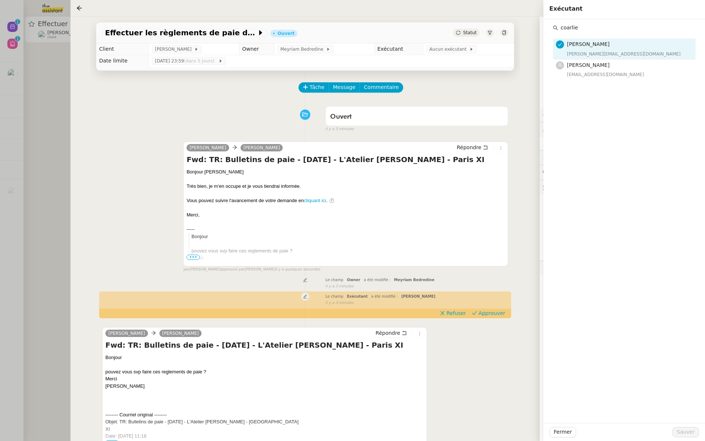
type input "coarlie"
click at [582, 83] on div "[PERSON_NAME] [EMAIL_ADDRESS][DOMAIN_NAME] [PERSON_NAME] [EMAIL_ADDRESS][DOMAIN…" at bounding box center [624, 221] width 162 height 404
click at [593, 70] on div "[PERSON_NAME] [EMAIL_ADDRESS][DOMAIN_NAME]" at bounding box center [629, 69] width 124 height 17
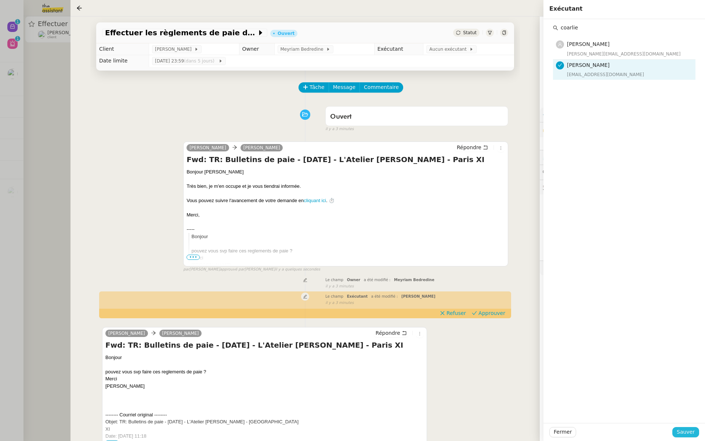
click at [686, 431] on span "Sauver" at bounding box center [686, 431] width 18 height 8
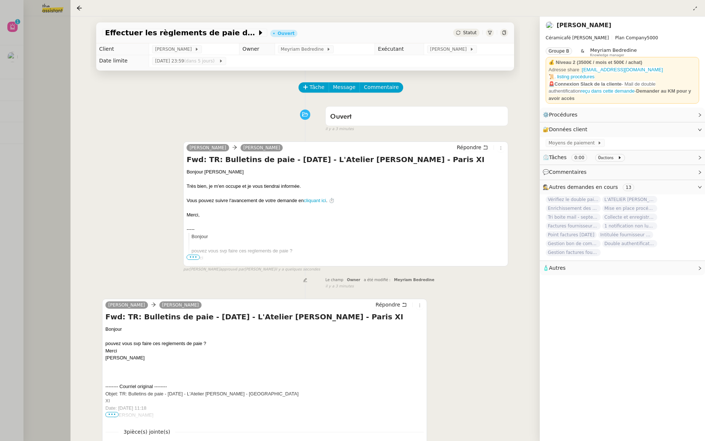
click at [47, 117] on div at bounding box center [352, 220] width 705 height 441
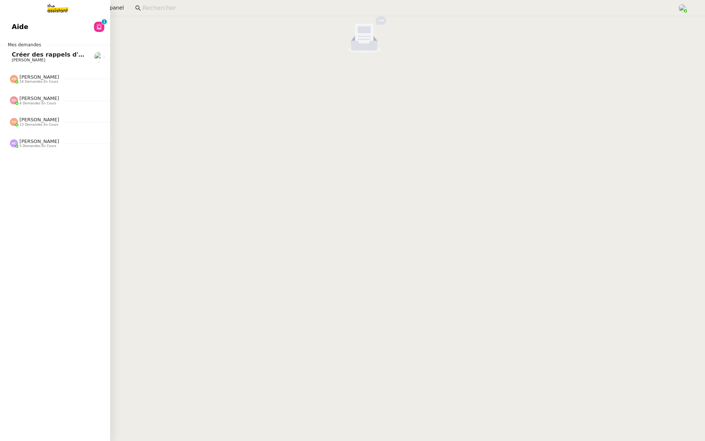
click at [5, 30] on link "Aide 0 1 2 3 4 5 6 7 8 9" at bounding box center [55, 26] width 110 height 17
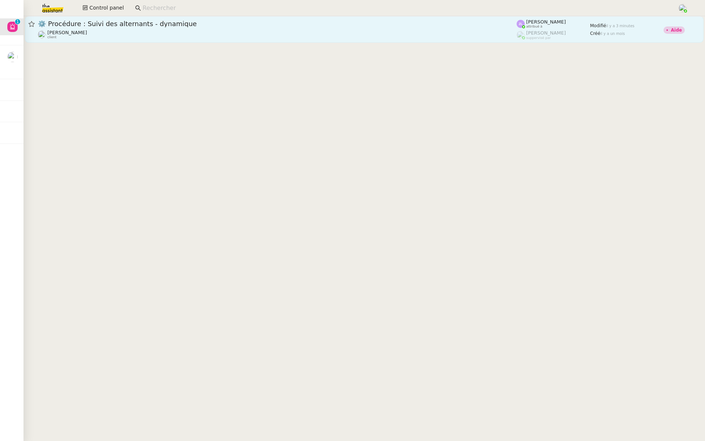
click at [138, 27] on div "⚙️ Procédure : Suivi des alternants - dynamique" at bounding box center [277, 23] width 479 height 9
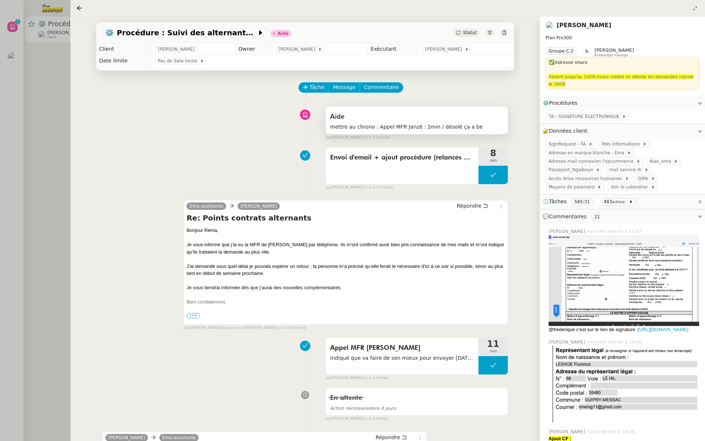
click at [439, 122] on div "Aide" at bounding box center [416, 117] width 173 height 12
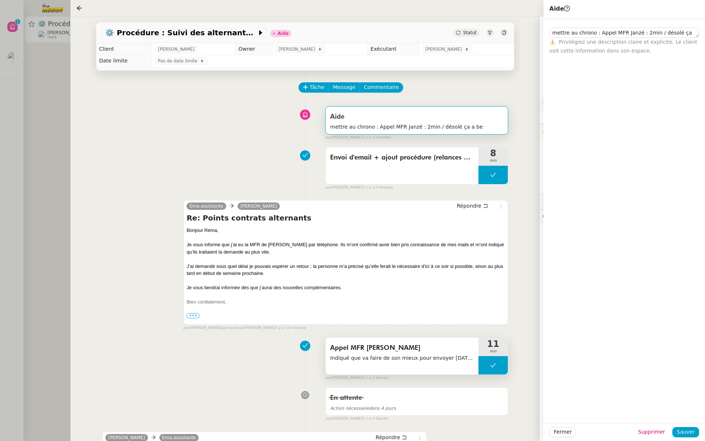
click at [410, 352] on span "Appel MFR [PERSON_NAME]" at bounding box center [402, 347] width 144 height 11
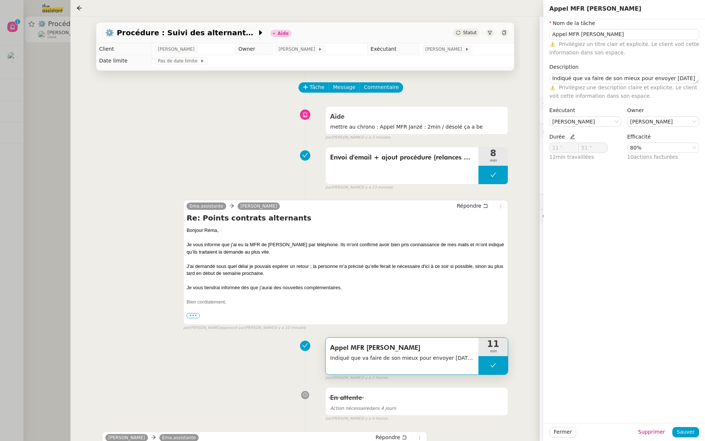
click at [569, 134] on span "Durée" at bounding box center [562, 137] width 26 height 6
click at [570, 135] on icon at bounding box center [572, 136] width 5 height 5
click at [570, 137] on icon at bounding box center [572, 136] width 5 height 5
click at [558, 148] on input "11 '" at bounding box center [564, 148] width 29 height 10
type input "1"
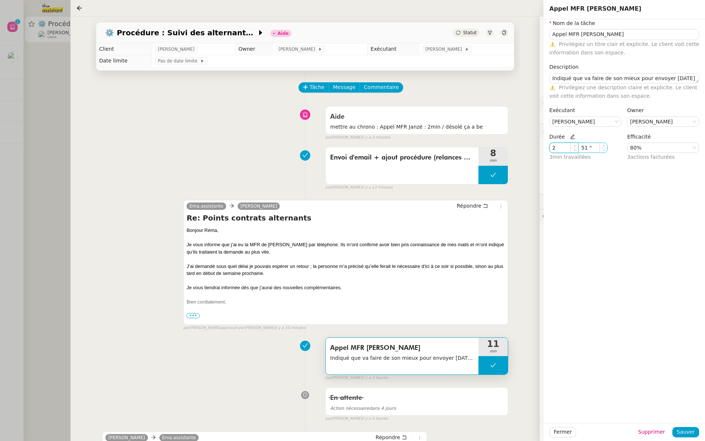
click at [587, 150] on input "51 "" at bounding box center [593, 148] width 29 height 10
type input "2 '"
type input "5"
type input "0 ""
click at [682, 431] on span "Sauver" at bounding box center [686, 431] width 18 height 8
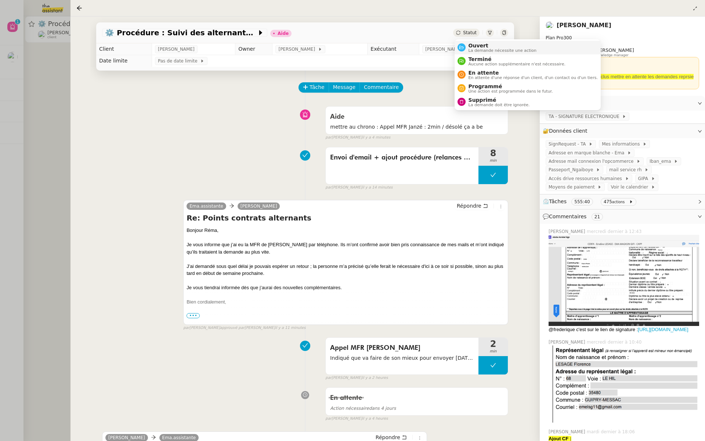
click at [470, 46] on span "Ouvert" at bounding box center [503, 46] width 68 height 6
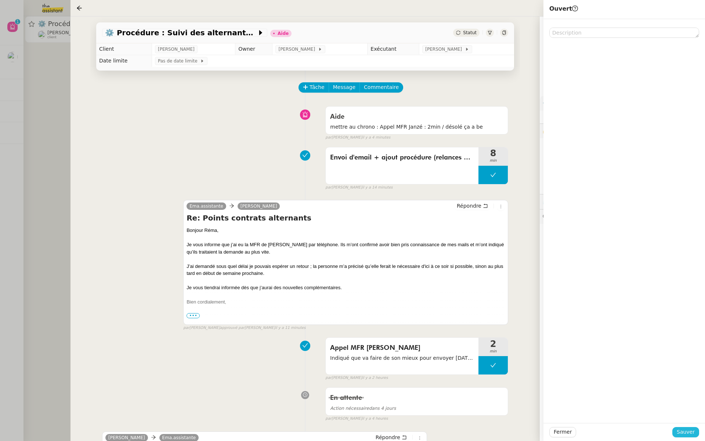
click at [685, 428] on span "Sauver" at bounding box center [686, 431] width 18 height 8
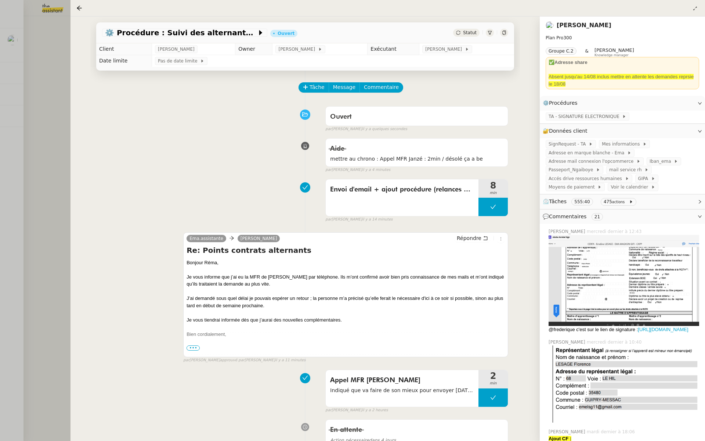
click at [10, 160] on div at bounding box center [352, 220] width 705 height 441
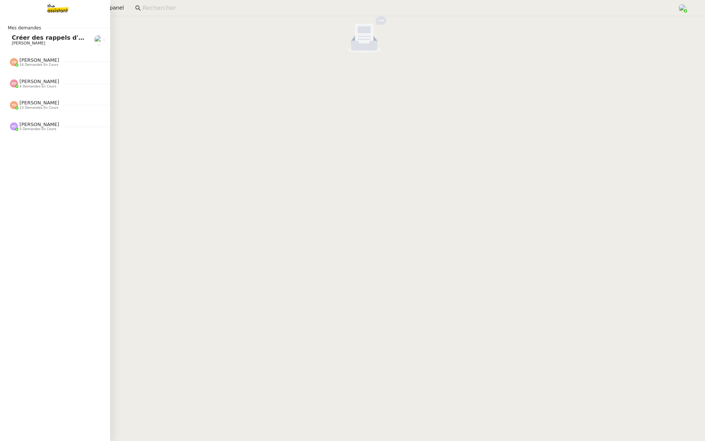
click at [50, 42] on span "[PERSON_NAME]" at bounding box center [49, 43] width 74 height 4
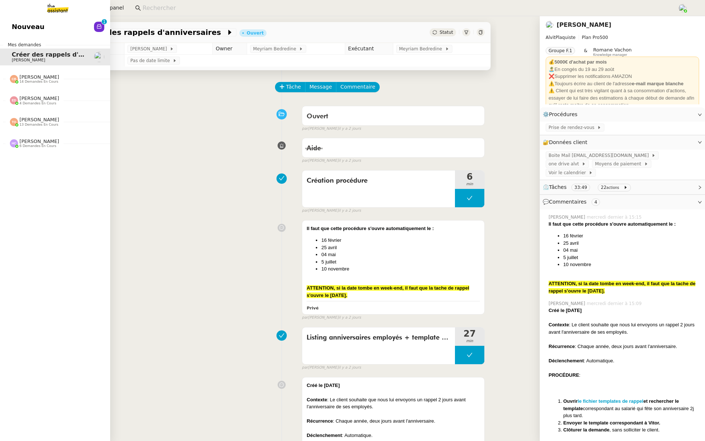
click at [15, 22] on span "Nouveau" at bounding box center [28, 26] width 33 height 11
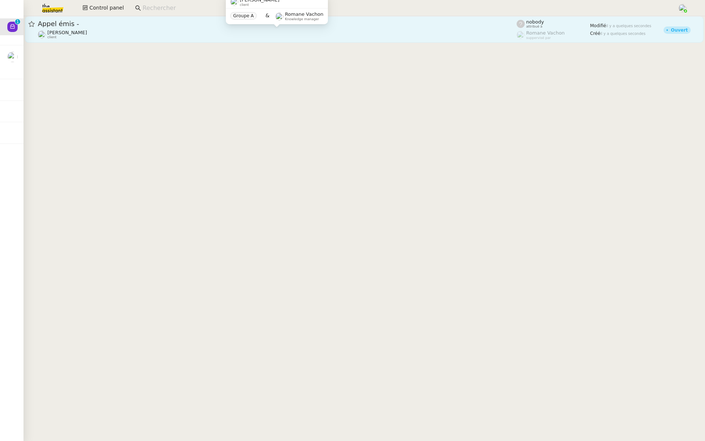
click at [160, 30] on div "[PERSON_NAME] client" at bounding box center [277, 35] width 479 height 10
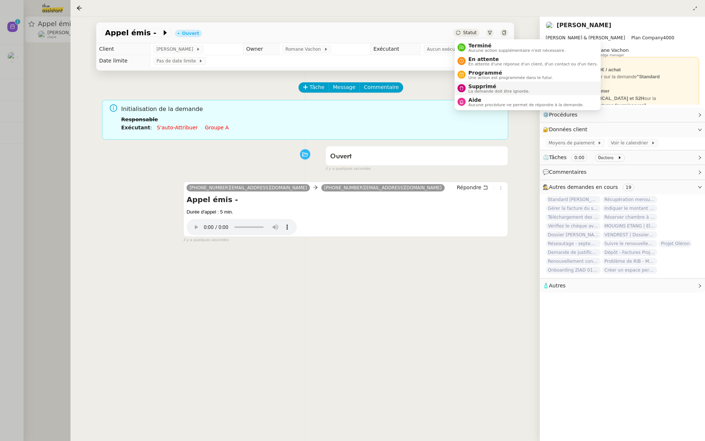
click at [478, 88] on span "Supprimé" at bounding box center [499, 86] width 61 height 6
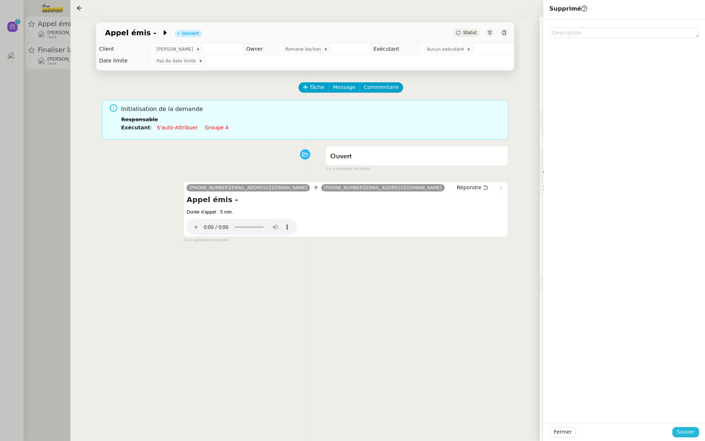
click at [687, 427] on button "Sauver" at bounding box center [685, 432] width 27 height 10
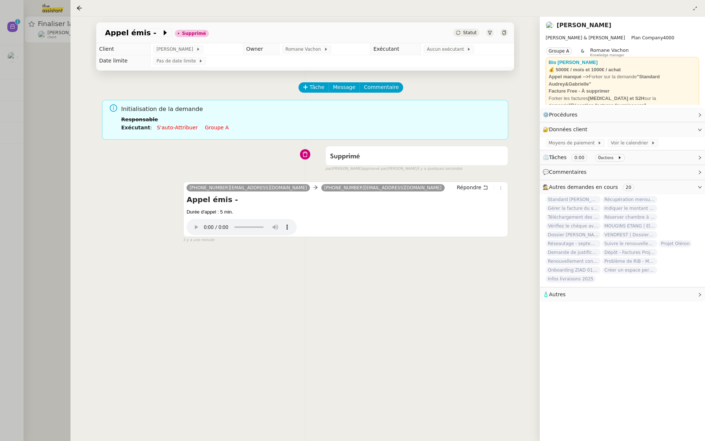
click at [8, 28] on div at bounding box center [352, 220] width 705 height 441
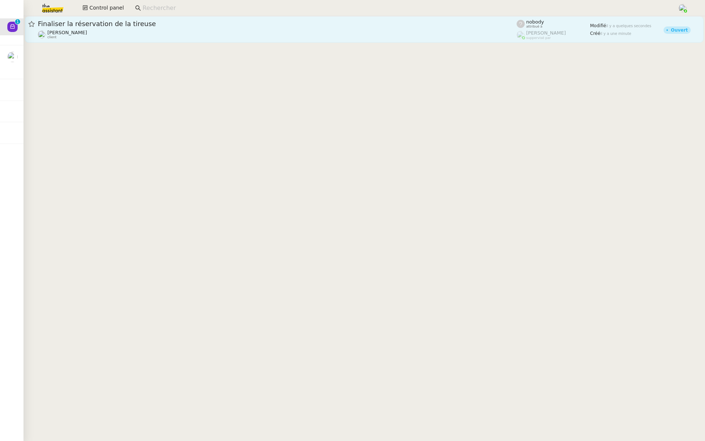
click at [102, 24] on span "Finaliser la réservation de la tireuse" at bounding box center [277, 24] width 479 height 7
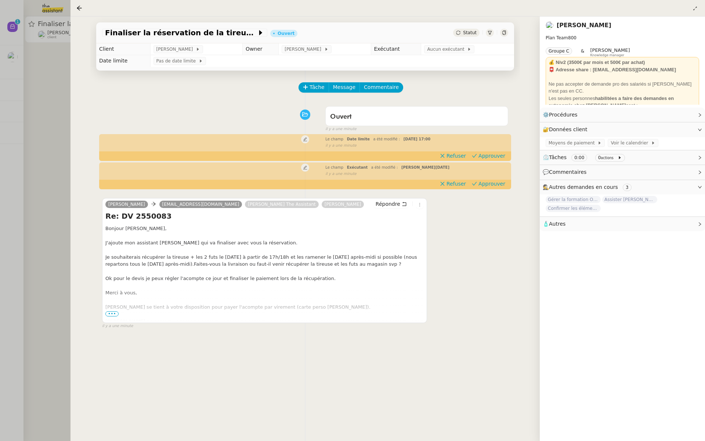
click at [109, 314] on span "•••" at bounding box center [111, 313] width 13 height 5
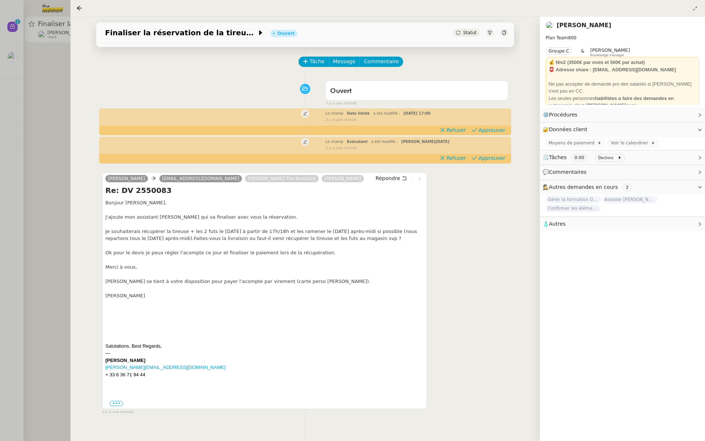
scroll to position [55, 0]
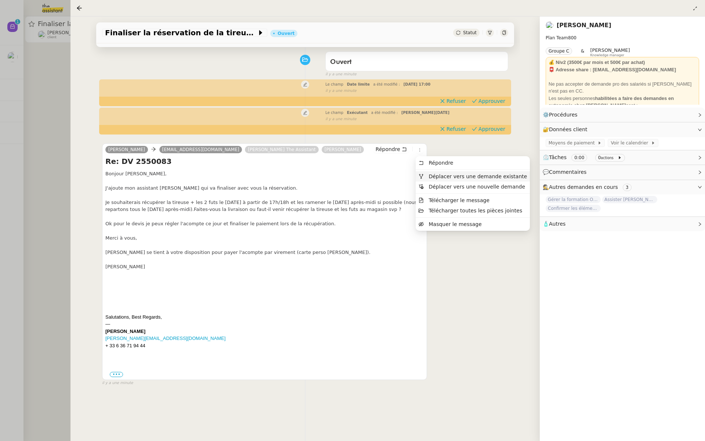
click at [434, 173] on span "Déplacer vers une demande existante" at bounding box center [477, 176] width 98 height 6
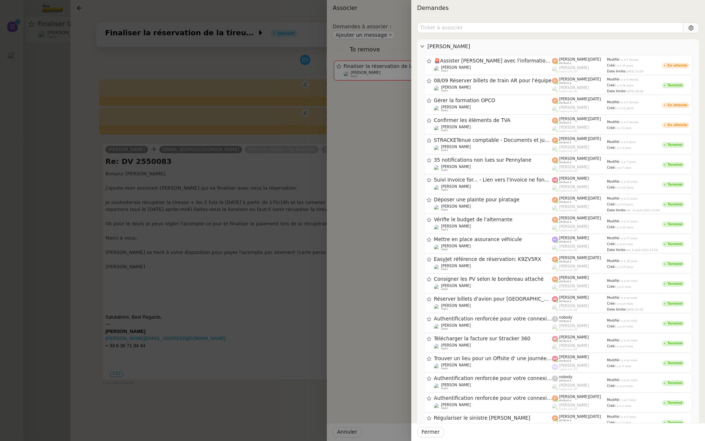
click at [218, 185] on div at bounding box center [352, 220] width 705 height 441
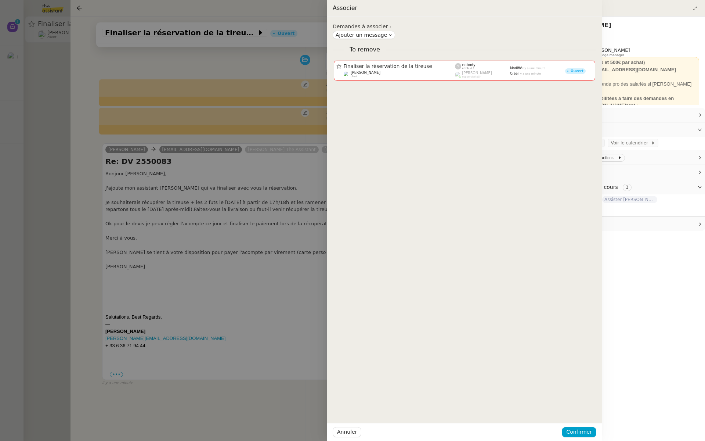
click at [218, 185] on div at bounding box center [352, 220] width 705 height 441
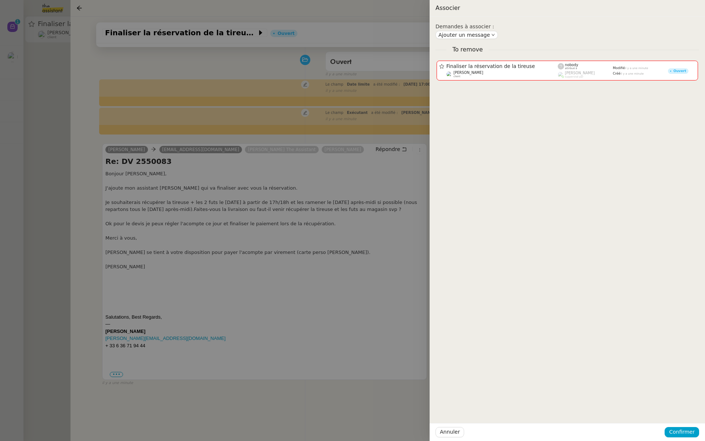
click at [218, 185] on div at bounding box center [352, 220] width 705 height 441
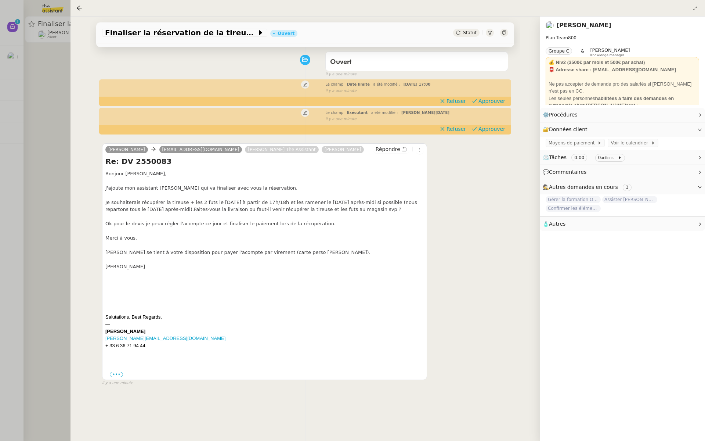
scroll to position [0, 0]
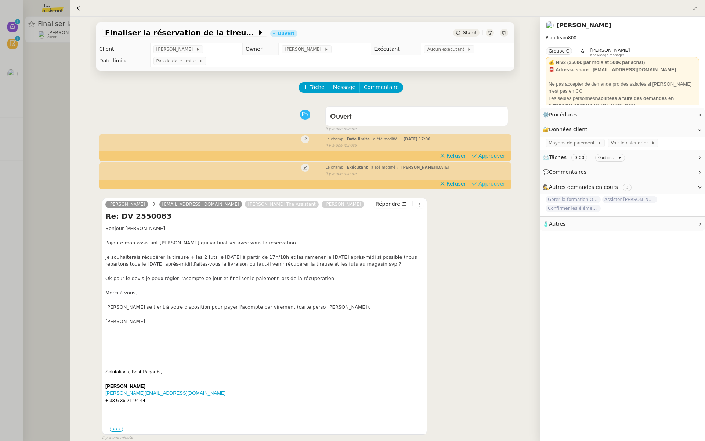
click at [494, 182] on span "Approuver" at bounding box center [491, 183] width 27 height 7
click at [495, 153] on span "Approuver" at bounding box center [491, 155] width 27 height 7
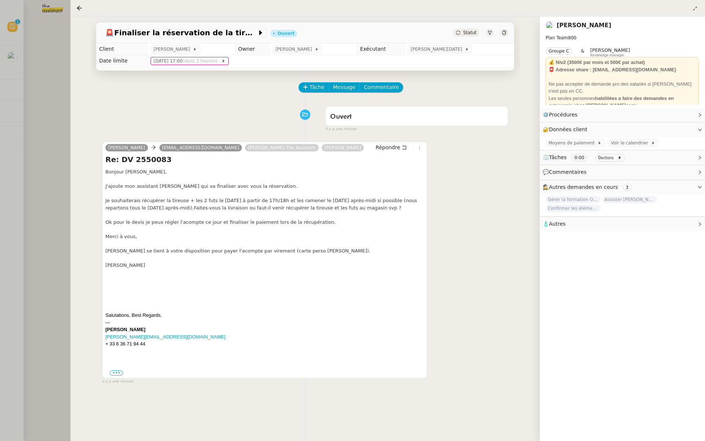
click at [32, 108] on div at bounding box center [352, 220] width 705 height 441
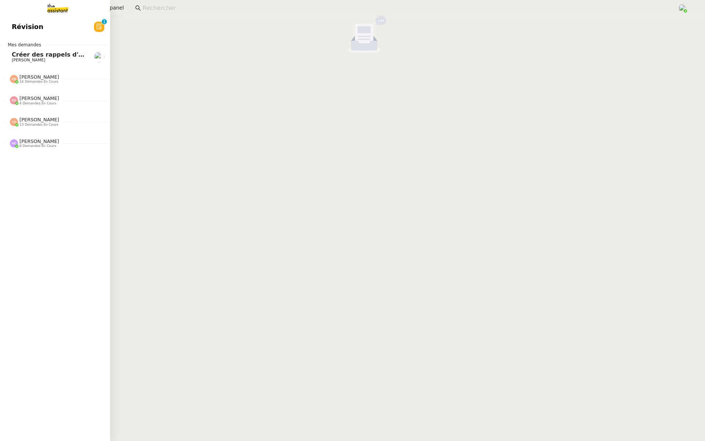
click at [14, 25] on span "Révision" at bounding box center [28, 26] width 32 height 11
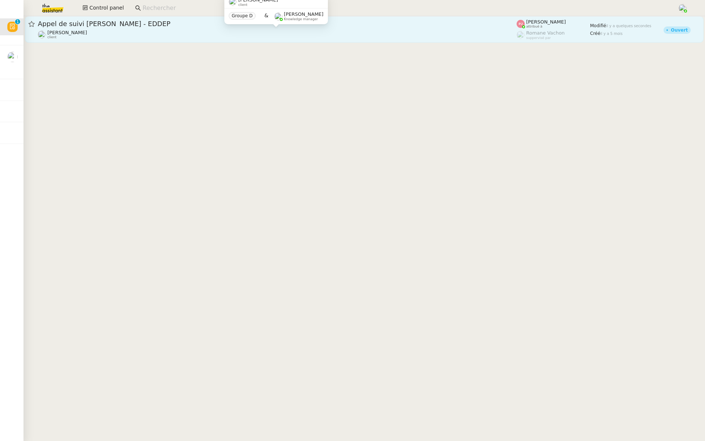
click at [177, 32] on div "Florian Parant client" at bounding box center [277, 35] width 479 height 10
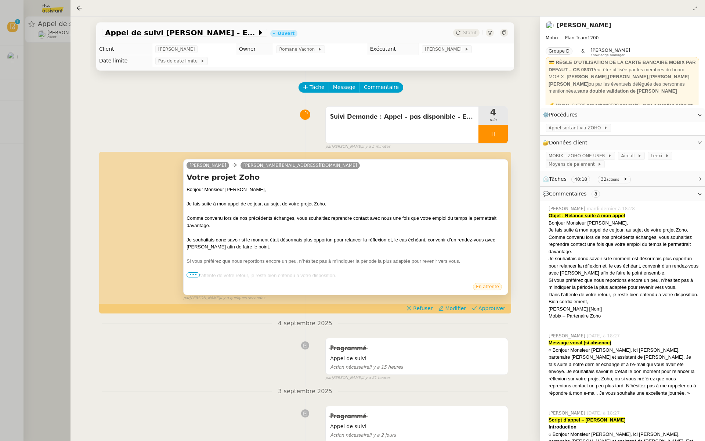
scroll to position [23, 0]
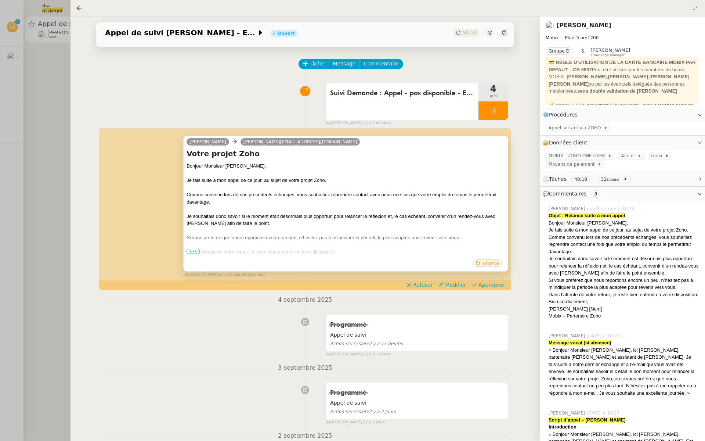
click at [192, 249] on span "•••" at bounding box center [193, 251] width 13 height 5
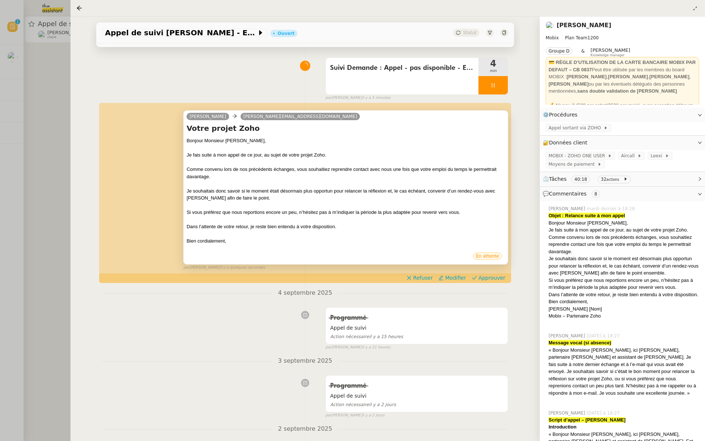
scroll to position [53, 0]
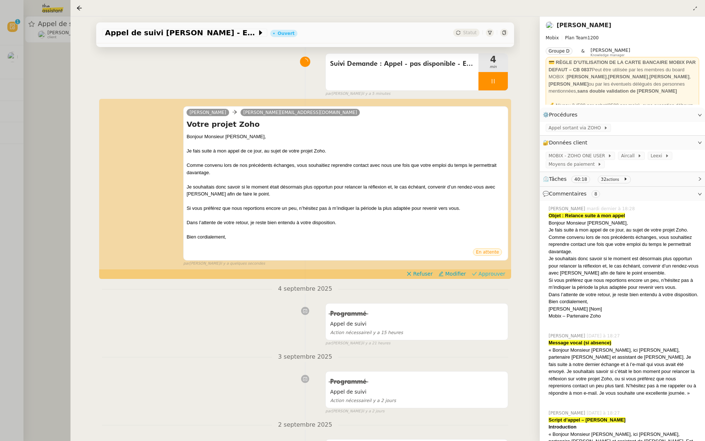
click at [496, 276] on span "Approuver" at bounding box center [491, 273] width 27 height 7
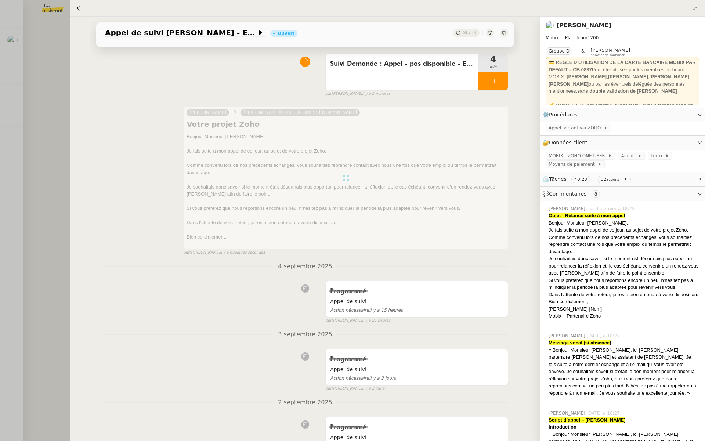
click at [52, 153] on div at bounding box center [352, 220] width 705 height 441
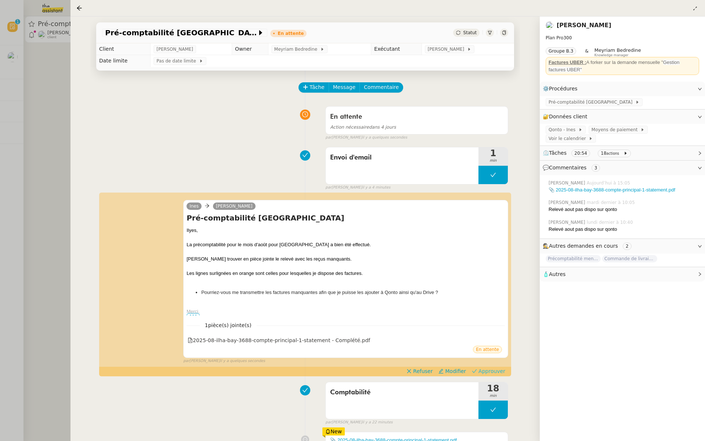
click at [493, 371] on span "Approuver" at bounding box center [491, 370] width 27 height 7
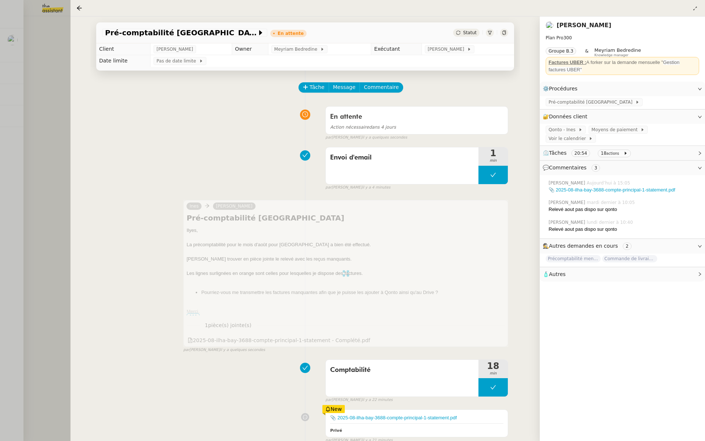
click at [55, 182] on div at bounding box center [352, 220] width 705 height 441
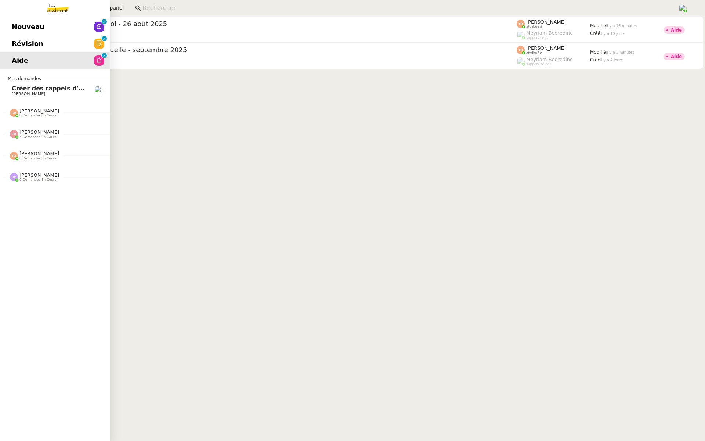
click at [11, 45] on link "Révision 0 1 2 3 4 5 6 7 8 9" at bounding box center [55, 43] width 110 height 17
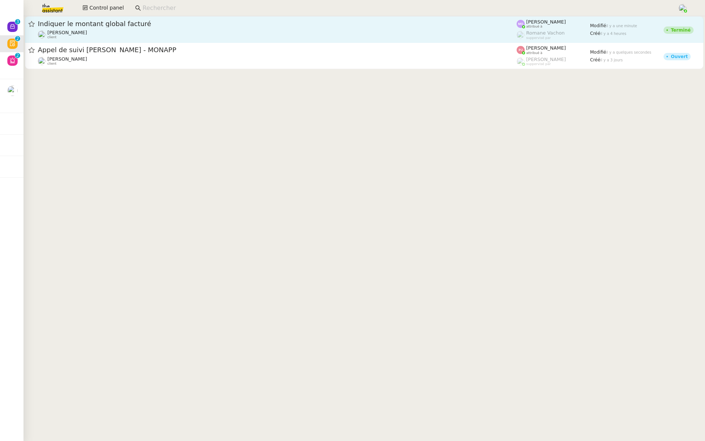
click at [137, 23] on span "Indiquer le montant global facturé" at bounding box center [277, 24] width 479 height 7
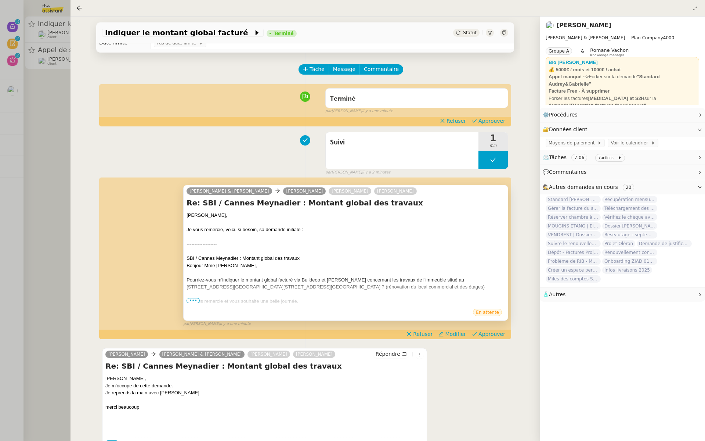
scroll to position [43, 0]
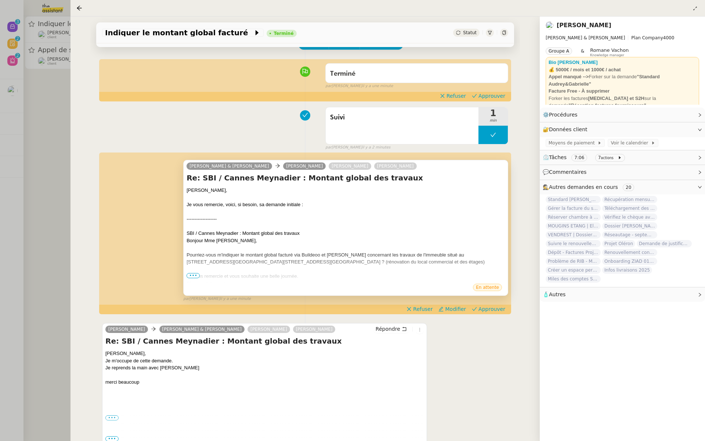
click at [192, 276] on span "•••" at bounding box center [193, 275] width 13 height 5
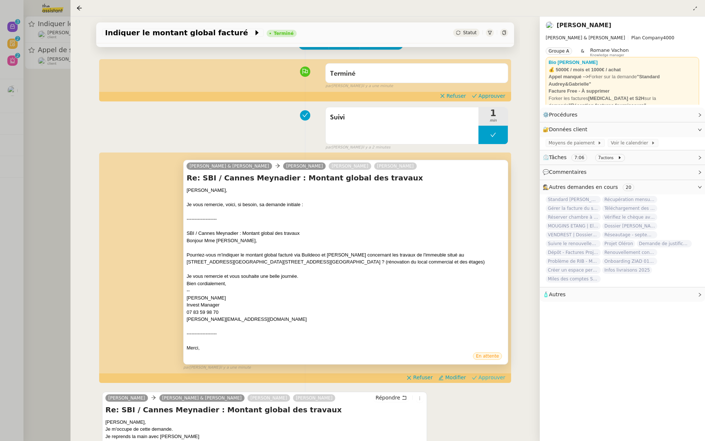
click at [493, 379] on span "Approuver" at bounding box center [491, 376] width 27 height 7
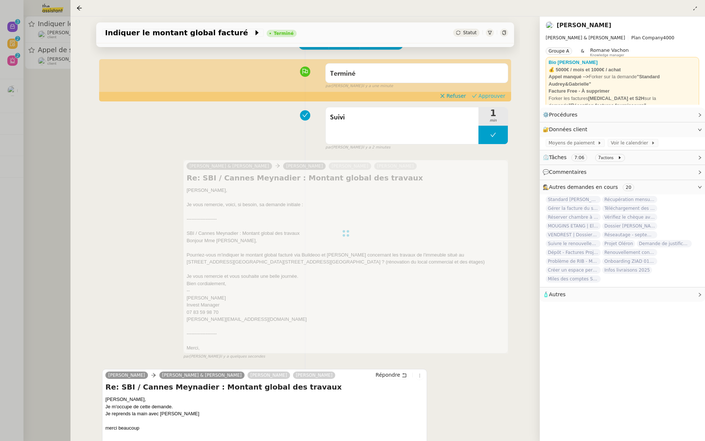
click at [487, 98] on span "Approuver" at bounding box center [491, 95] width 27 height 7
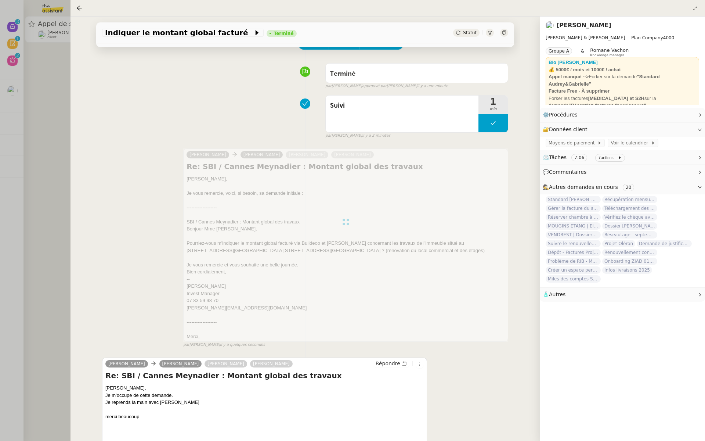
click at [46, 142] on div at bounding box center [352, 220] width 705 height 441
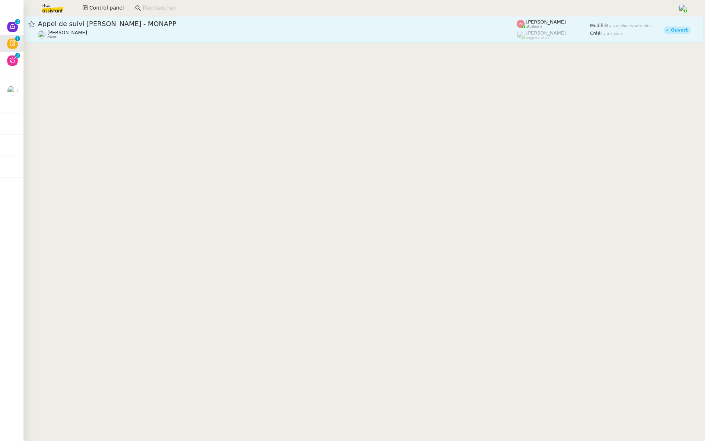
click at [132, 22] on span "Appel de suivi [PERSON_NAME] - MONAPP" at bounding box center [277, 24] width 479 height 7
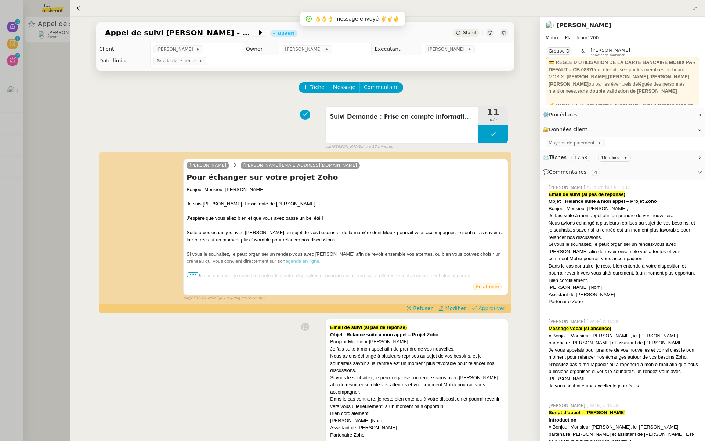
click at [492, 306] on span "Approuver" at bounding box center [491, 307] width 27 height 7
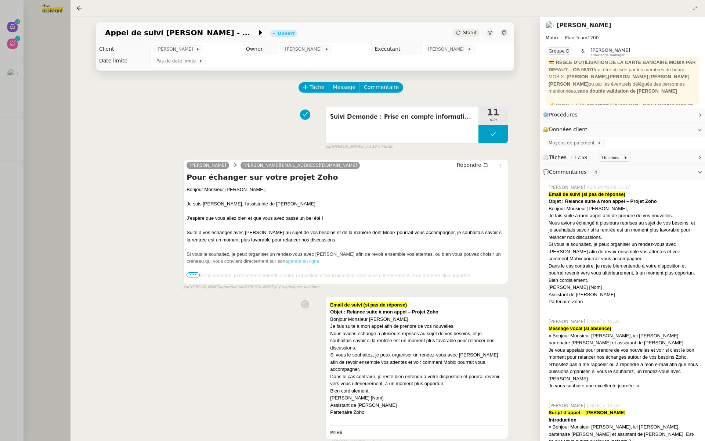
click at [31, 102] on div at bounding box center [352, 220] width 705 height 441
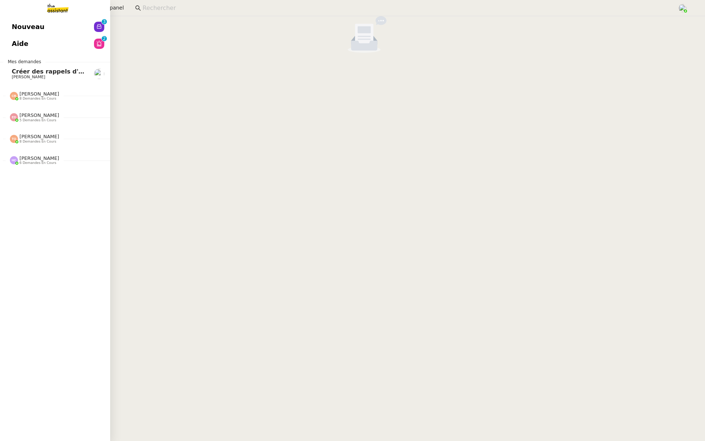
click at [15, 28] on span "Nouveau" at bounding box center [28, 26] width 33 height 11
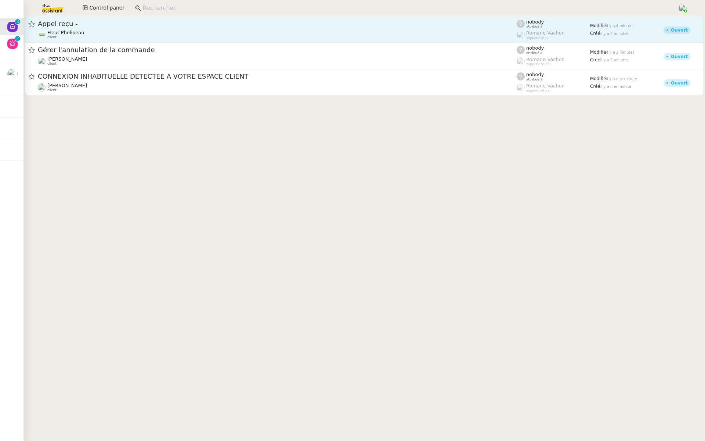
click at [117, 26] on span "Appel reçu -" at bounding box center [277, 24] width 479 height 7
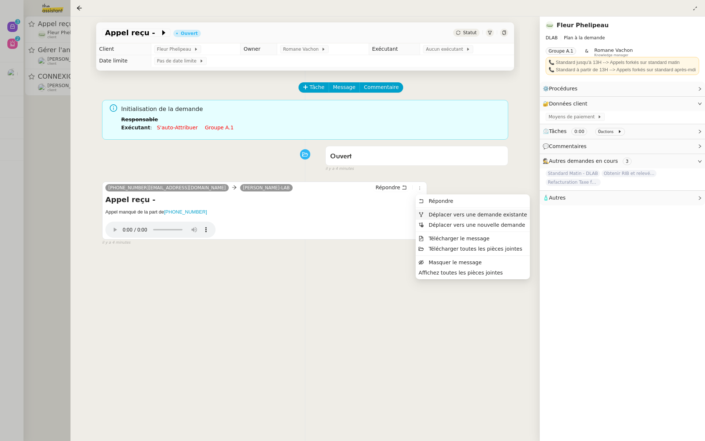
click at [428, 213] on span "Déplacer vers une demande existante" at bounding box center [477, 214] width 98 height 6
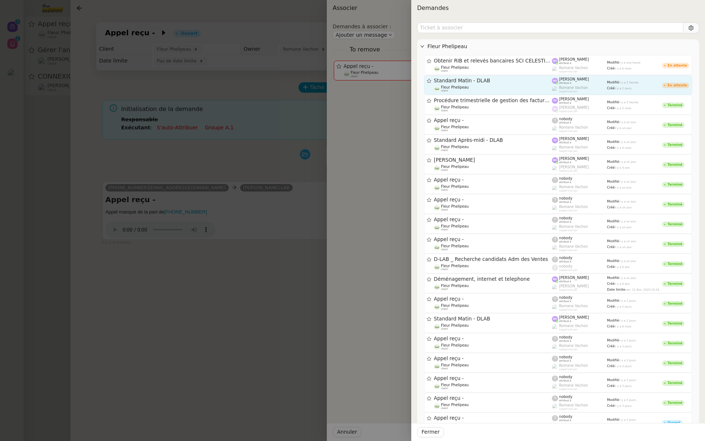
click at [506, 75] on link "Standard Matin - DLAB Fleur Phelipeau client [PERSON_NAME] attribué à [PERSON_N…" at bounding box center [558, 85] width 268 height 20
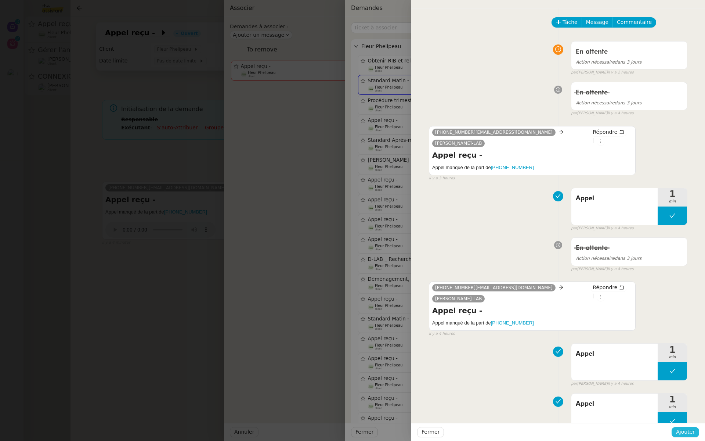
click at [682, 430] on span "Ajouter" at bounding box center [685, 431] width 19 height 8
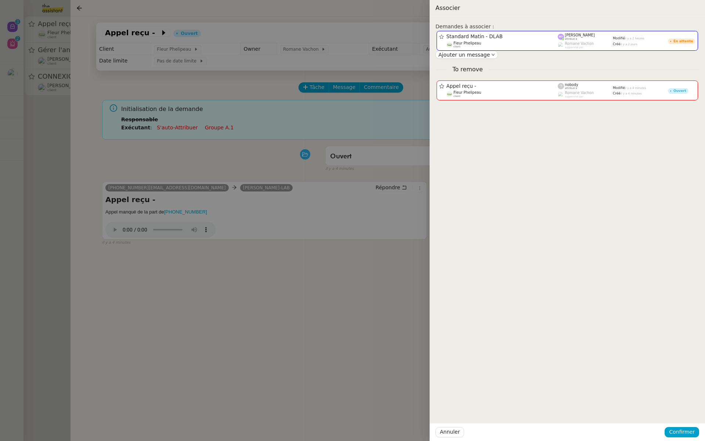
click at [259, 262] on div at bounding box center [352, 220] width 705 height 441
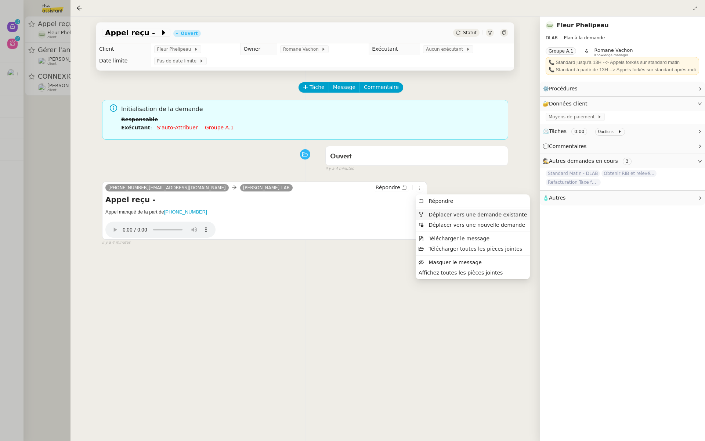
click at [428, 214] on span "Déplacer vers une demande existante" at bounding box center [477, 214] width 98 height 6
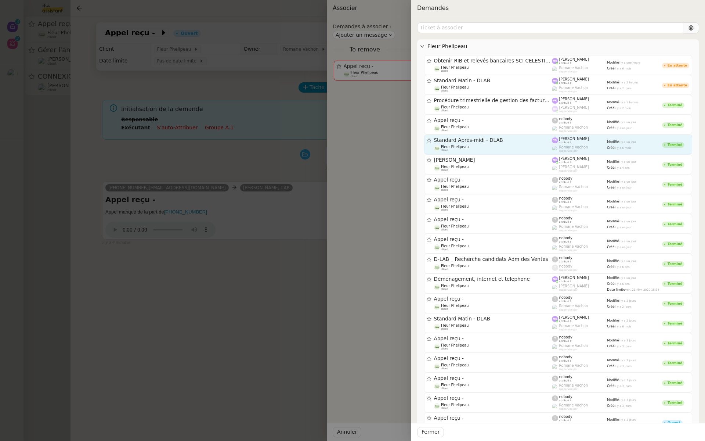
click at [508, 144] on div "Standard Après-midi - DLAB Fleur Phelipeau client" at bounding box center [493, 144] width 118 height 15
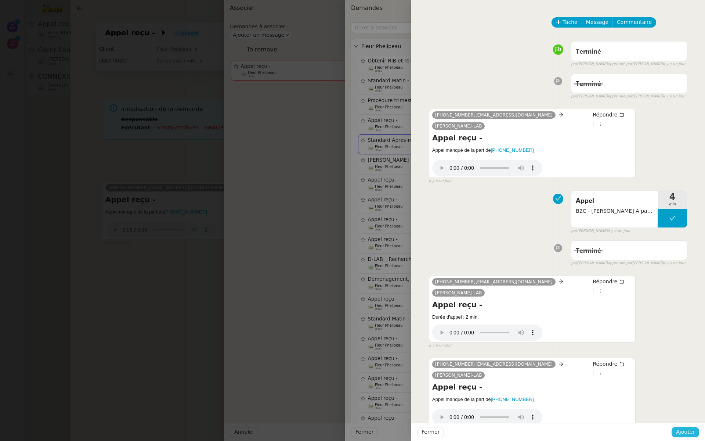
click at [691, 431] on span "Ajouter" at bounding box center [685, 431] width 19 height 8
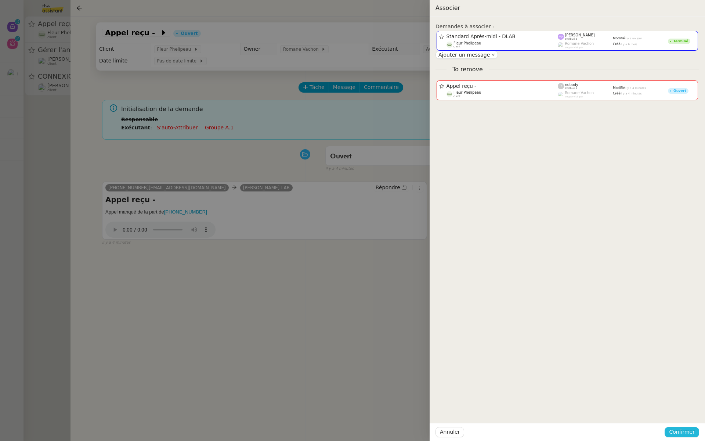
click at [679, 429] on span "Confirmer" at bounding box center [682, 431] width 26 height 8
click at [681, 410] on span "Ajouter" at bounding box center [682, 411] width 19 height 7
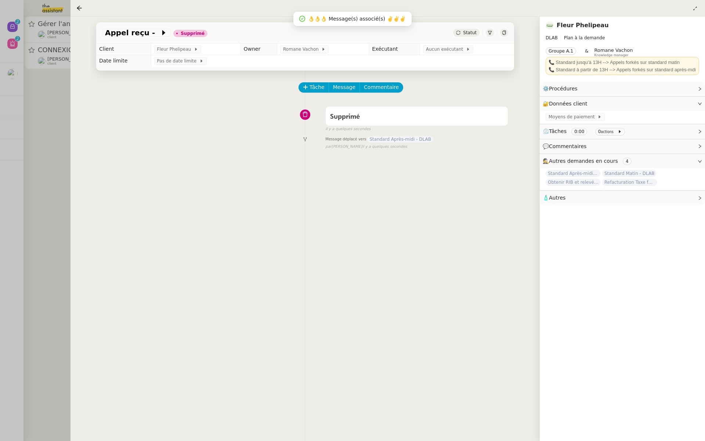
click at [34, 108] on div at bounding box center [352, 220] width 705 height 441
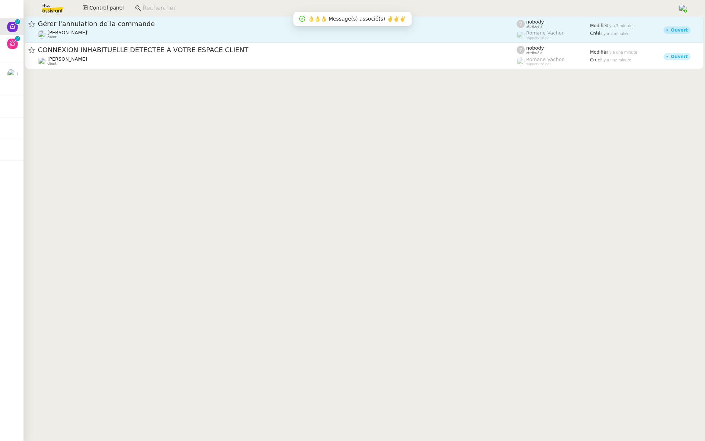
click at [84, 24] on span "Gérer l'annulation de la commande" at bounding box center [277, 24] width 479 height 7
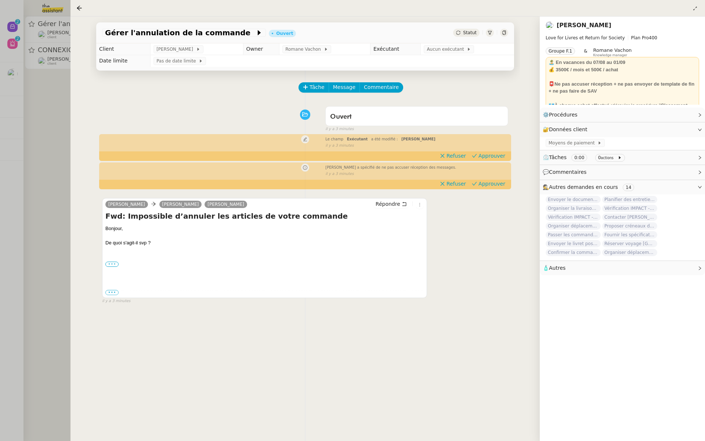
click at [111, 261] on label "•••" at bounding box center [111, 263] width 13 height 5
click at [0, 0] on input "•••" at bounding box center [0, 0] width 0 height 0
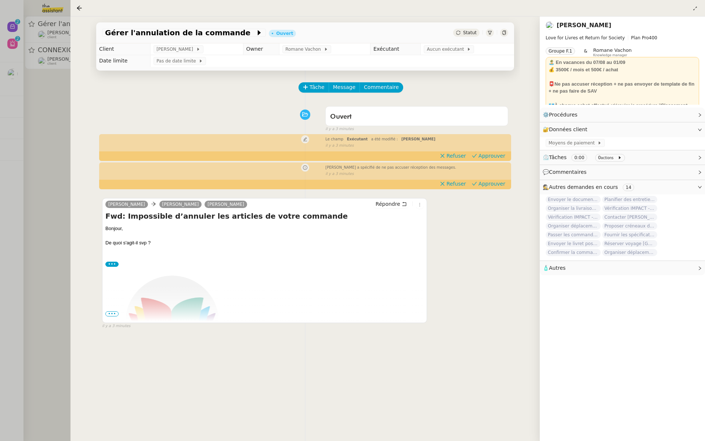
click at [108, 314] on span "•••" at bounding box center [111, 313] width 13 height 5
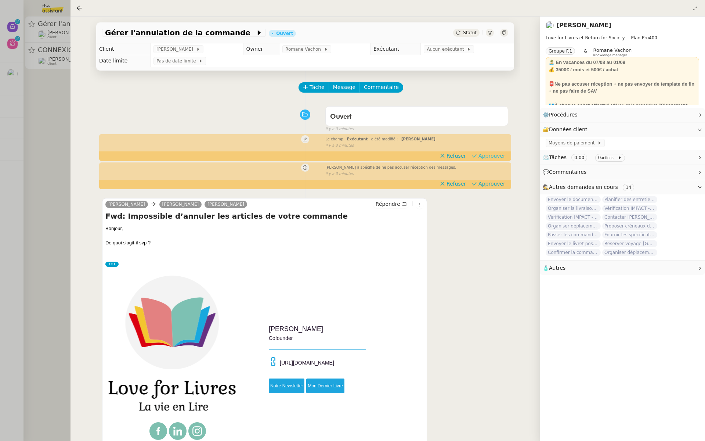
click at [493, 158] on span "Approuver" at bounding box center [491, 155] width 27 height 7
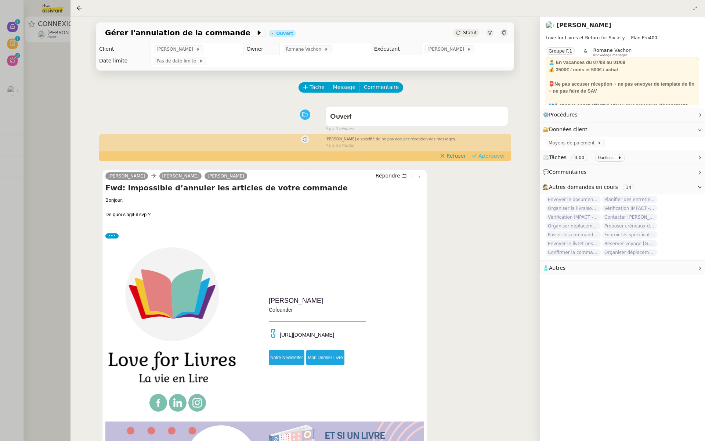
click at [492, 158] on span "Approuver" at bounding box center [491, 155] width 27 height 7
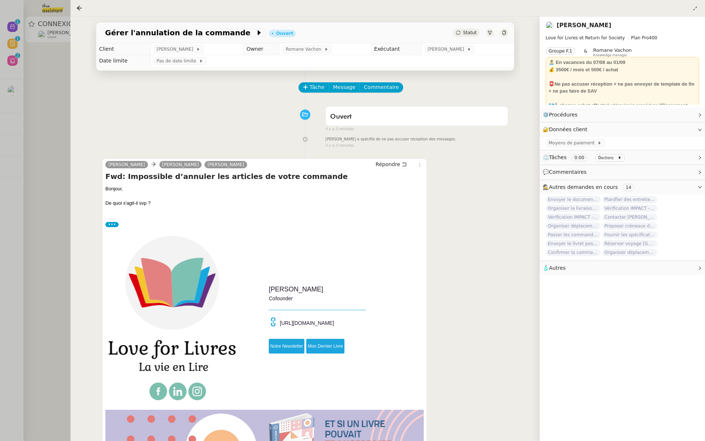
click at [50, 100] on div at bounding box center [352, 220] width 705 height 441
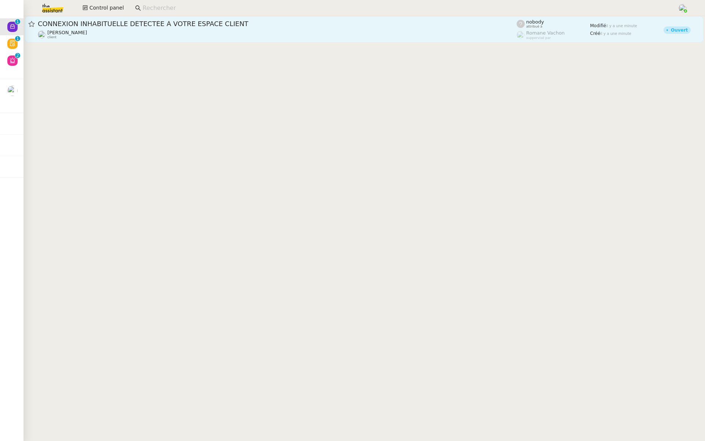
click at [70, 26] on span "CONNEXION INHABITUELLE DÉTECTÉE À VOTRE ESPACE CLIENT" at bounding box center [277, 24] width 479 height 7
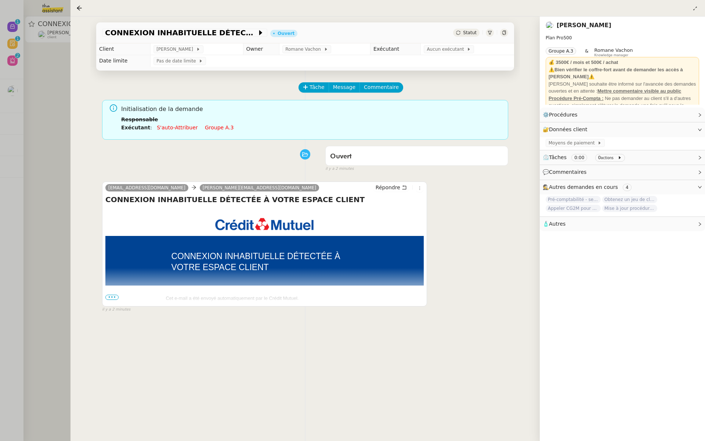
click at [110, 294] on span "•••" at bounding box center [111, 296] width 13 height 5
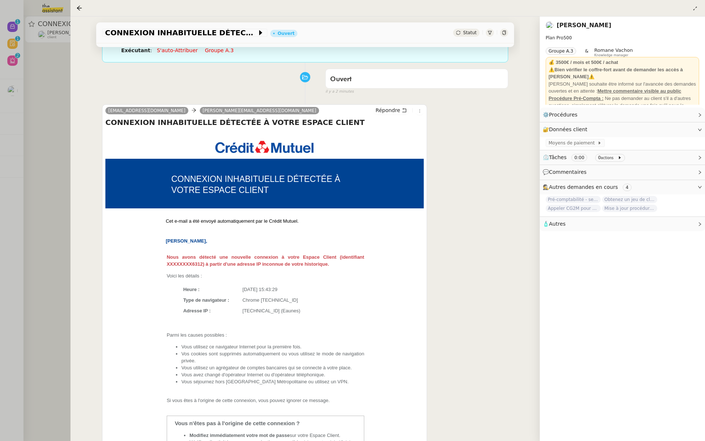
scroll to position [46, 0]
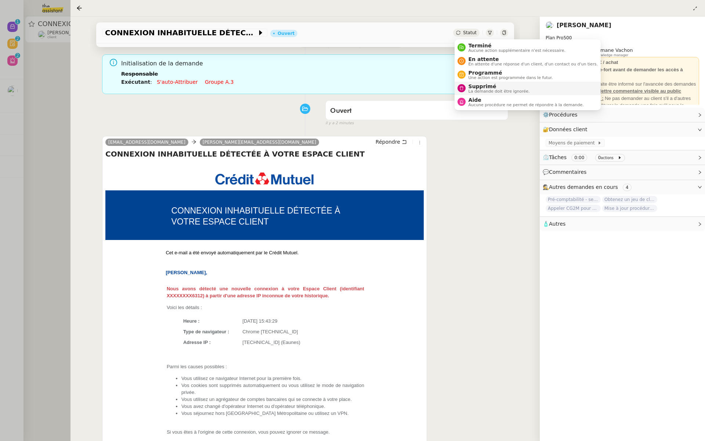
click at [468, 88] on div "Supprimé La demande doit être ignorée." at bounding box center [498, 88] width 64 height 10
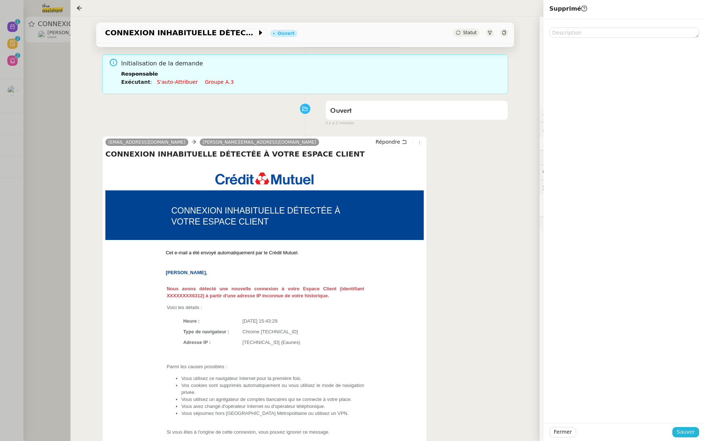
click at [684, 431] on span "Sauver" at bounding box center [686, 431] width 18 height 8
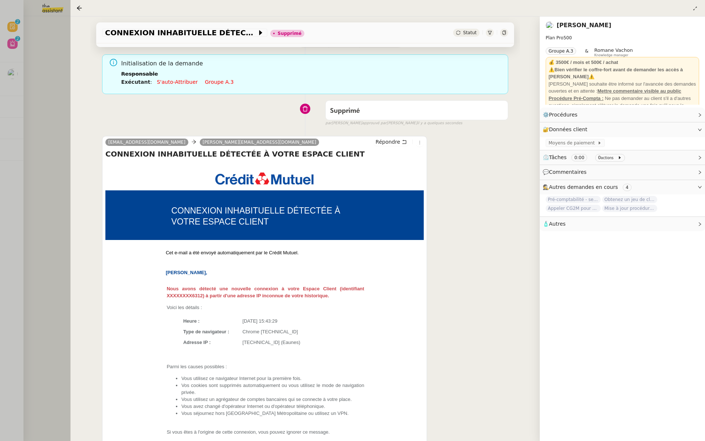
click at [44, 101] on div at bounding box center [352, 220] width 705 height 441
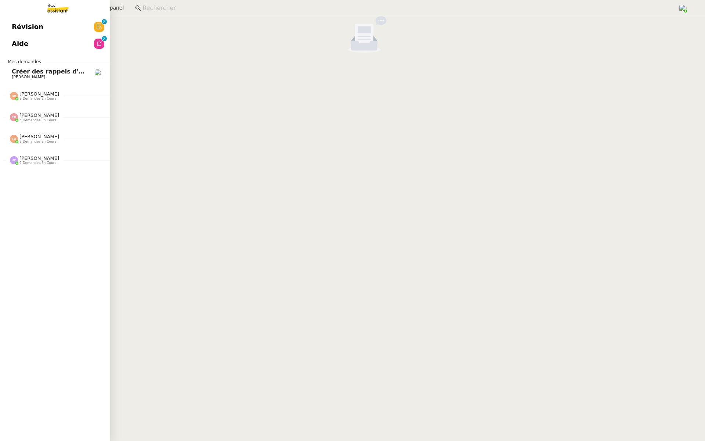
click at [9, 29] on link "Révision 0 1 2 3 4 5 6 7 8 9" at bounding box center [55, 26] width 110 height 17
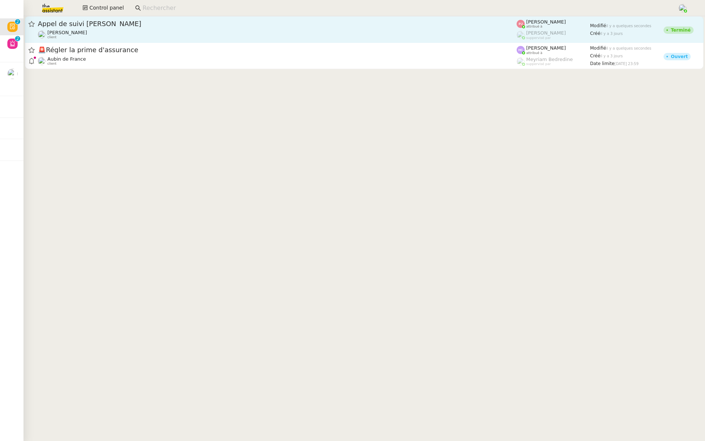
click at [153, 24] on span "Appel de suivi [PERSON_NAME]" at bounding box center [277, 24] width 479 height 7
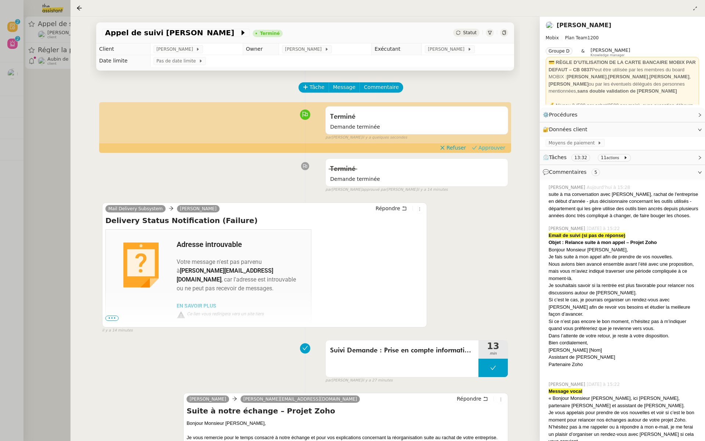
click at [493, 146] on span "Approuver" at bounding box center [491, 147] width 27 height 7
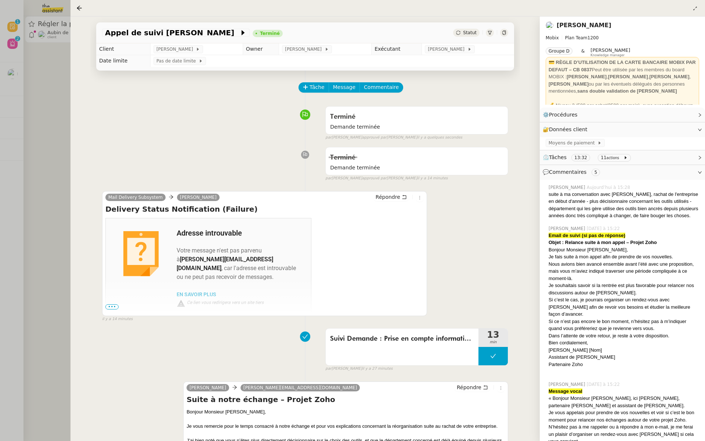
click at [33, 77] on div at bounding box center [352, 220] width 705 height 441
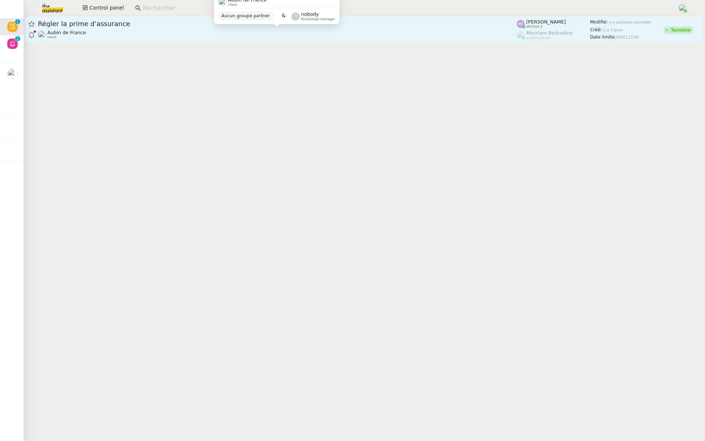
click at [143, 33] on div "Aubin de France client" at bounding box center [277, 35] width 479 height 10
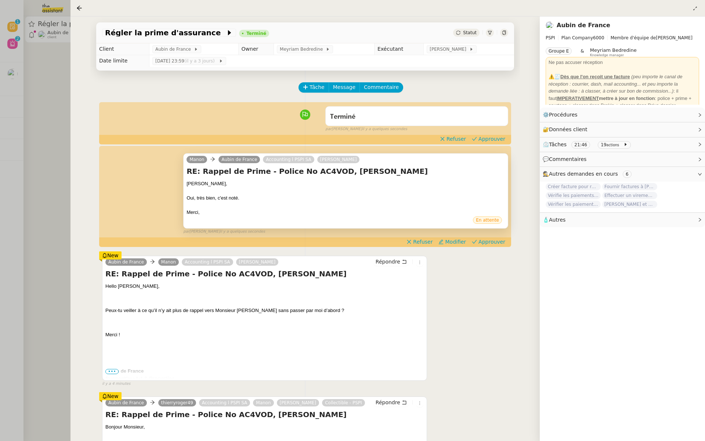
scroll to position [49, 0]
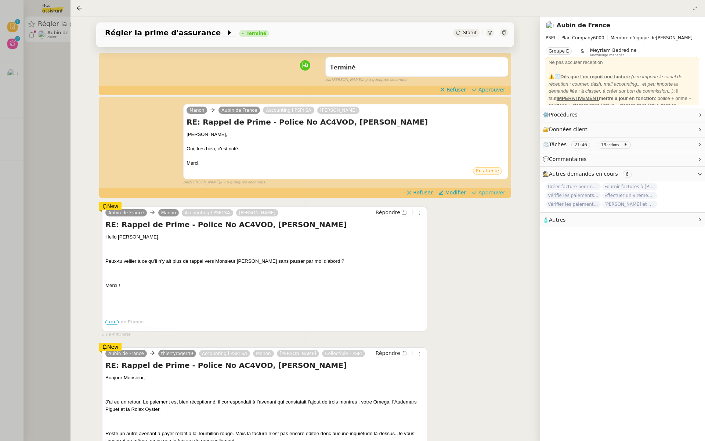
click at [496, 192] on span "Approuver" at bounding box center [491, 192] width 27 height 7
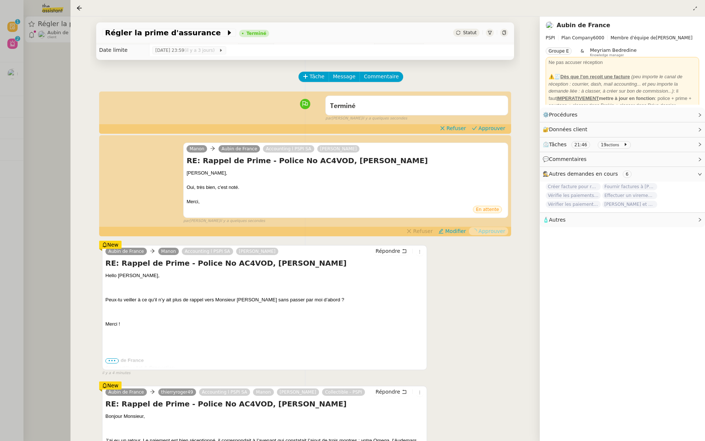
scroll to position [0, 0]
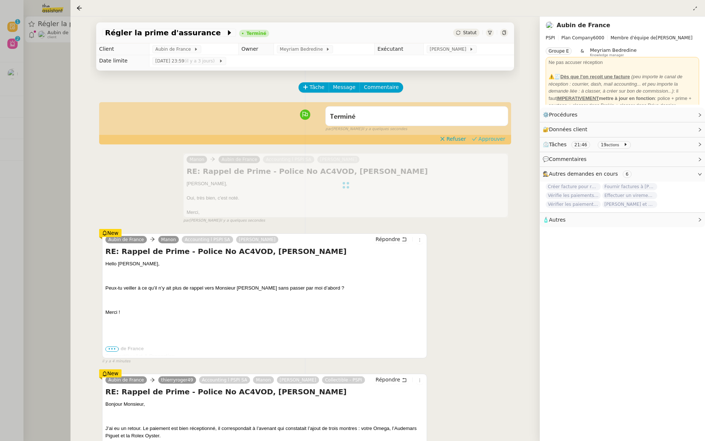
click at [495, 137] on span "Approuver" at bounding box center [491, 138] width 27 height 7
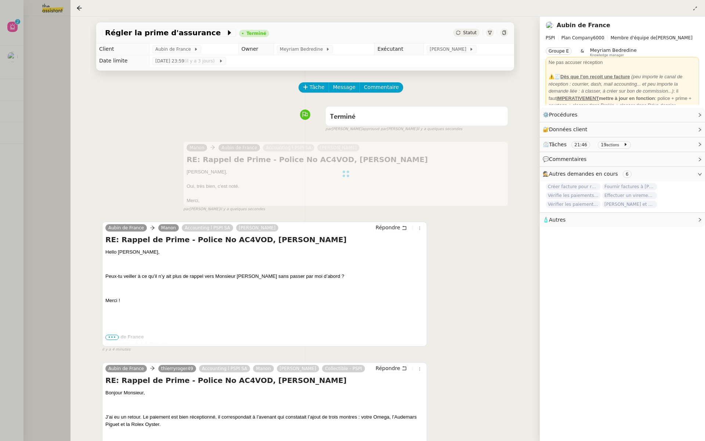
click at [26, 88] on div at bounding box center [352, 220] width 705 height 441
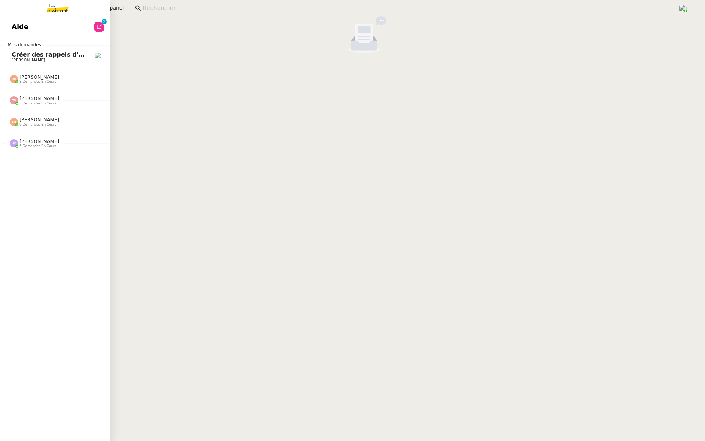
click at [10, 23] on link "Aide 0 1 2 3 4 5 6 7 8 9" at bounding box center [55, 26] width 110 height 17
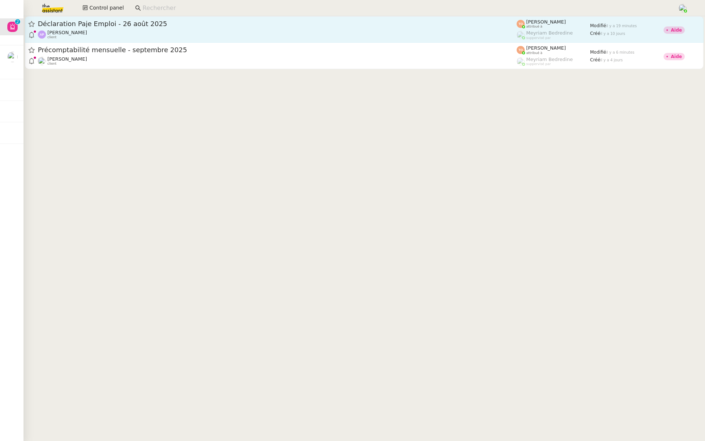
click at [171, 25] on span "Déclaration Paje Emploi - 26 août 2025" at bounding box center [277, 24] width 479 height 7
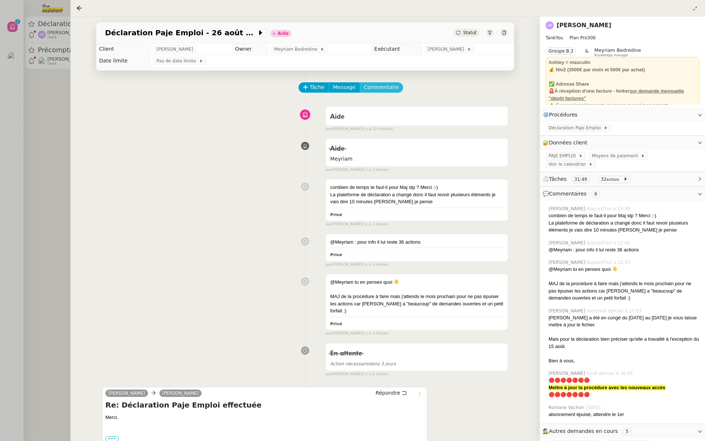
click at [379, 87] on span "Commentaire" at bounding box center [381, 87] width 35 height 8
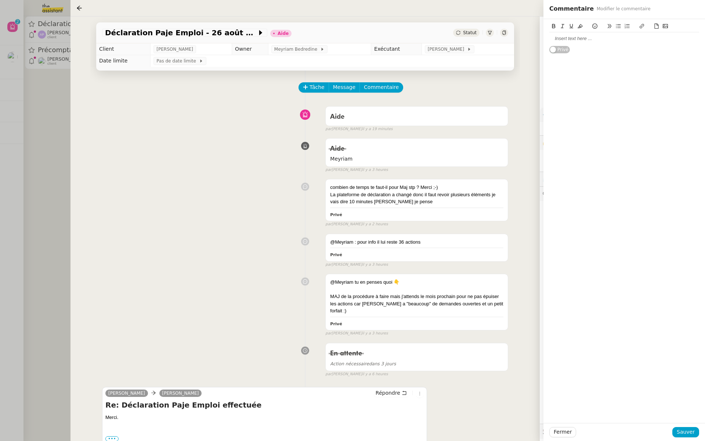
click at [585, 43] on div at bounding box center [624, 38] width 150 height 12
drag, startPoint x: 602, startPoint y: 39, endPoint x: 565, endPoint y: 39, distance: 36.7
click at [565, 39] on div "tu peux la faire et mettre en help -" at bounding box center [624, 38] width 150 height 7
click at [626, 40] on div "tu peux Maj et mettre en help -" at bounding box center [624, 38] width 150 height 7
click at [690, 428] on span "Sauver" at bounding box center [686, 431] width 18 height 8
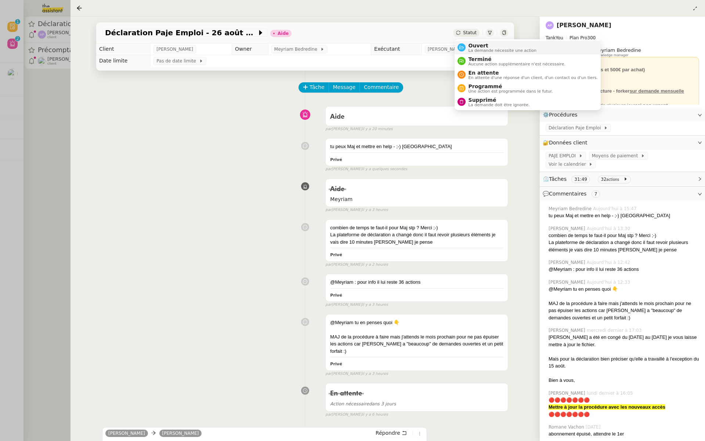
click at [473, 50] on span "La demande nécessite une action" at bounding box center [503, 50] width 68 height 4
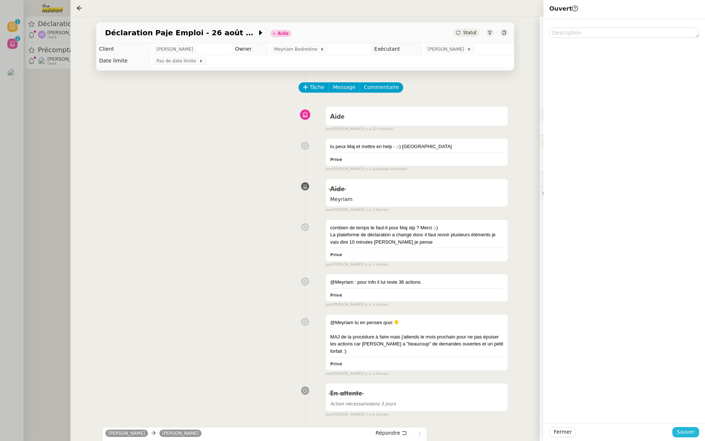
click at [681, 432] on span "Sauver" at bounding box center [686, 431] width 18 height 8
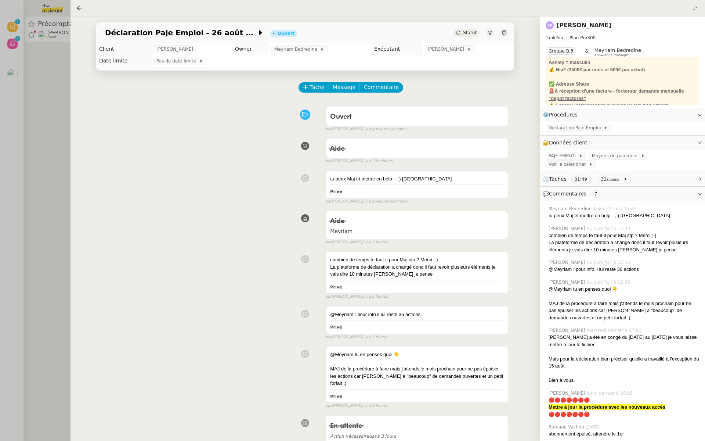
click at [43, 87] on div at bounding box center [352, 220] width 705 height 441
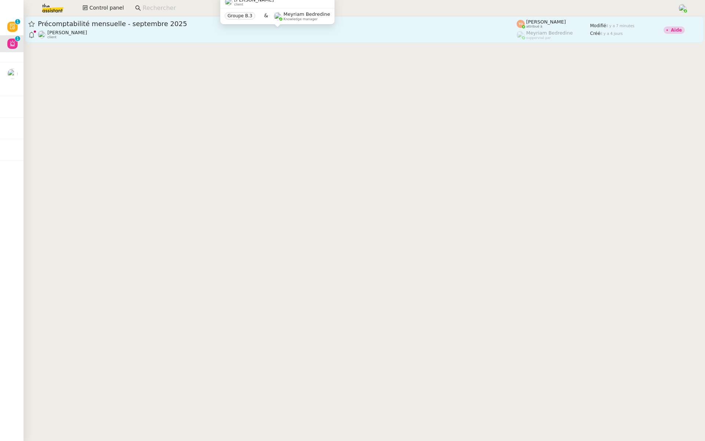
click at [92, 39] on div "Ilyes Hadj client" at bounding box center [277, 35] width 479 height 10
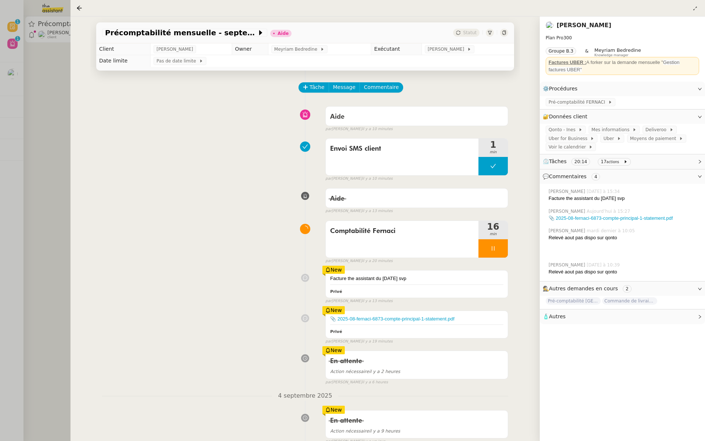
click at [6, 118] on div at bounding box center [352, 220] width 705 height 441
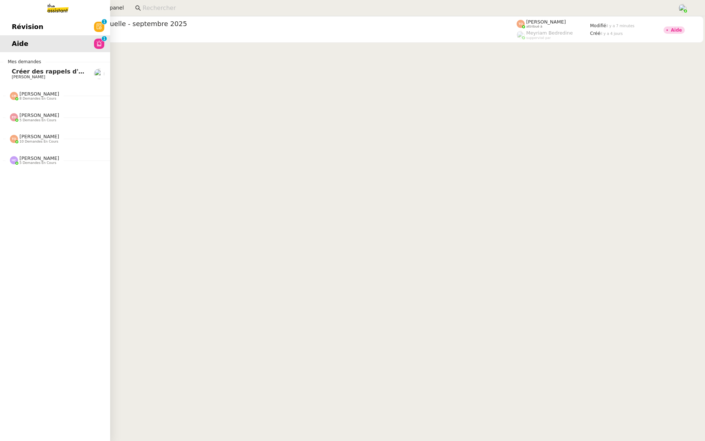
click at [6, 25] on link "Révision 0 1 2 3 4 5 6 7 8 9" at bounding box center [55, 26] width 110 height 17
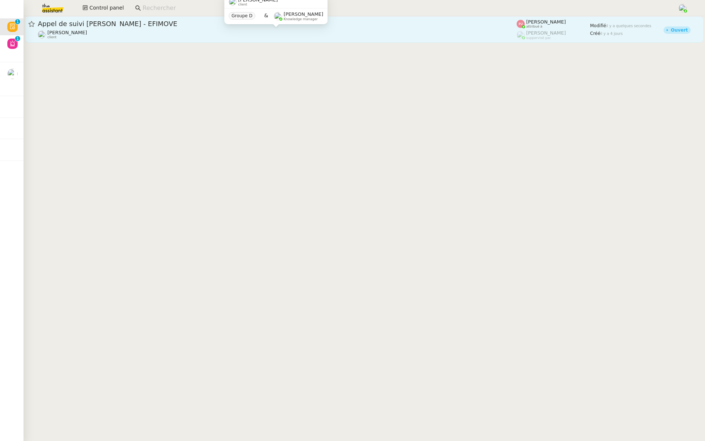
click at [140, 32] on div "[PERSON_NAME] client" at bounding box center [277, 35] width 479 height 10
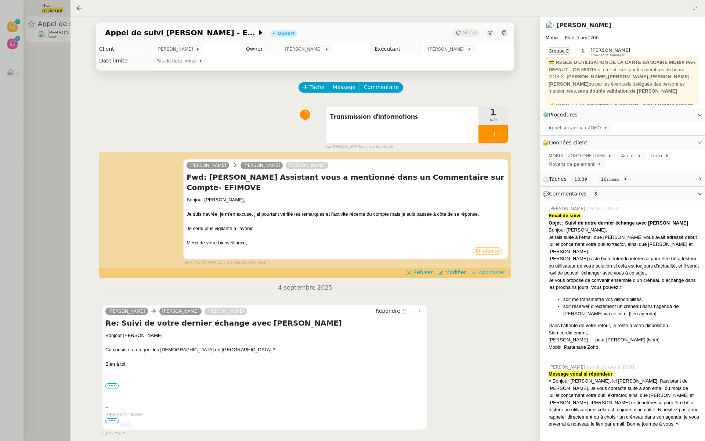
click at [485, 268] on span "Approuver" at bounding box center [491, 271] width 27 height 7
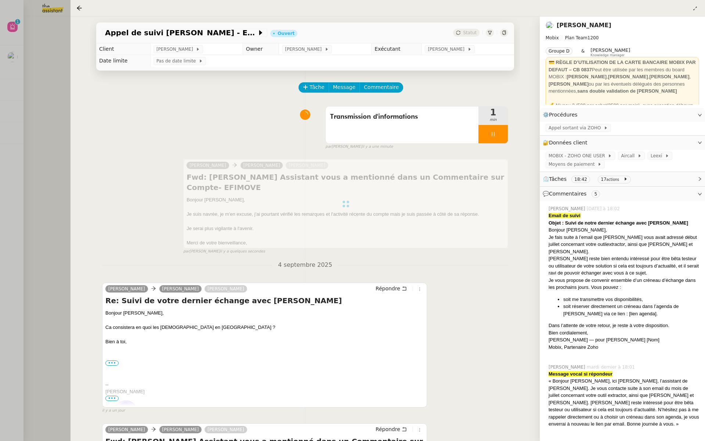
click at [46, 144] on div at bounding box center [352, 220] width 705 height 441
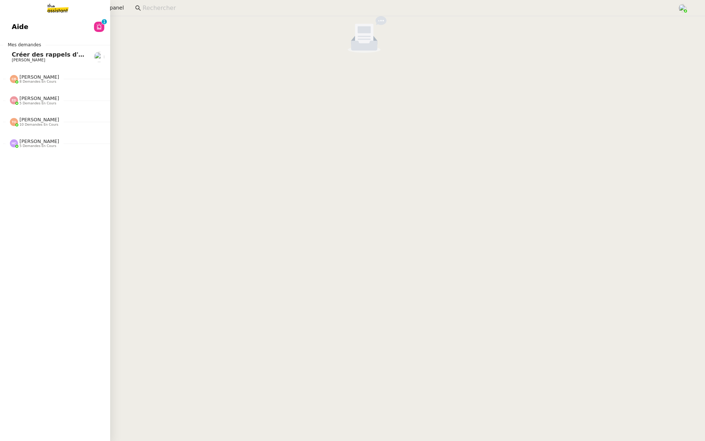
click at [19, 29] on span "Aide" at bounding box center [20, 26] width 17 height 11
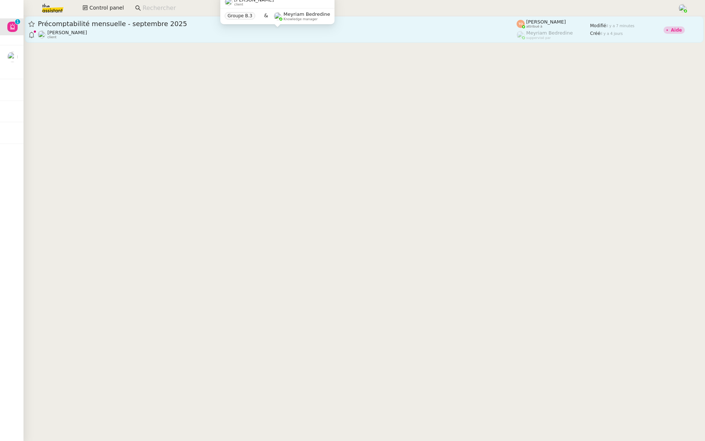
click at [145, 31] on div "Ilyes Hadj client" at bounding box center [277, 35] width 479 height 10
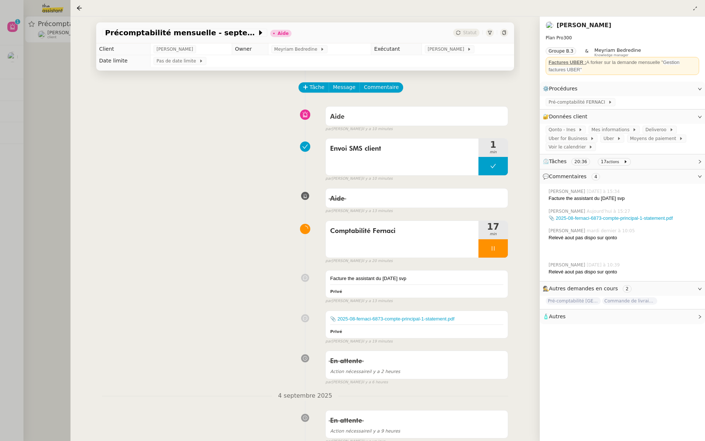
click at [572, 24] on link "[PERSON_NAME]" at bounding box center [584, 25] width 55 height 7
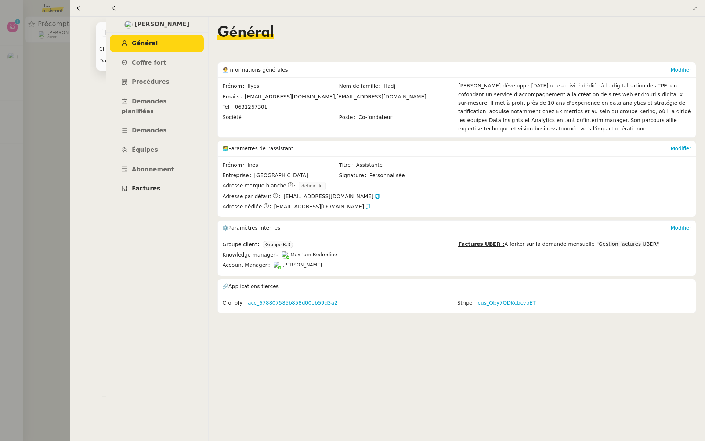
click at [138, 185] on span "Factures" at bounding box center [146, 188] width 29 height 7
click at [180, 192] on div "Ilyes Hadj Général [PERSON_NAME] fort Procédures Demandes planifiées Demandes É…" at bounding box center [156, 229] width 103 height 424
click at [27, 174] on div at bounding box center [352, 220] width 705 height 441
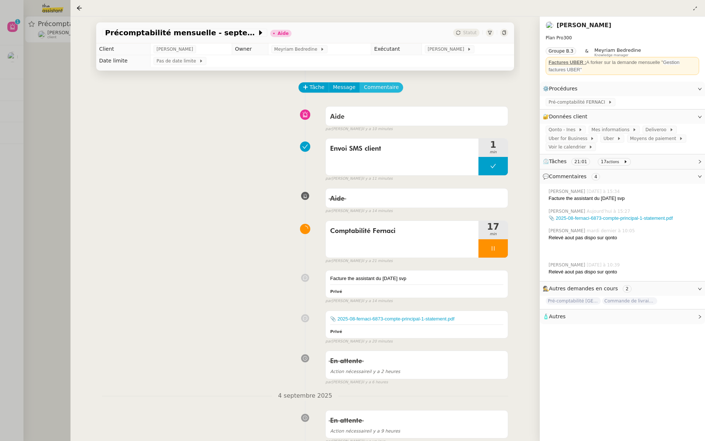
click at [377, 85] on span "Commentaire" at bounding box center [381, 87] width 35 height 8
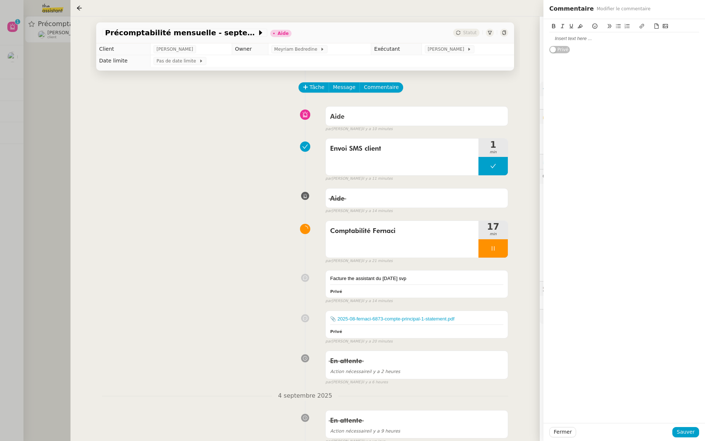
click at [614, 194] on div "Privé" at bounding box center [624, 221] width 162 height 404
click at [236, 161] on div "Envoi SMS client 1 min false par [PERSON_NAME]. il y a 11 minutes" at bounding box center [305, 158] width 406 height 47
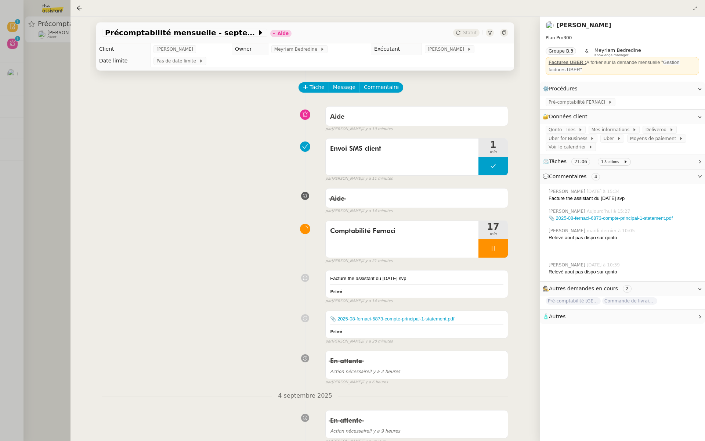
click at [264, 158] on div "Envoi SMS client 1 min false par [PERSON_NAME]. il y a 11 minutes" at bounding box center [305, 158] width 406 height 47
click at [382, 87] on span "Commentaire" at bounding box center [381, 87] width 35 height 8
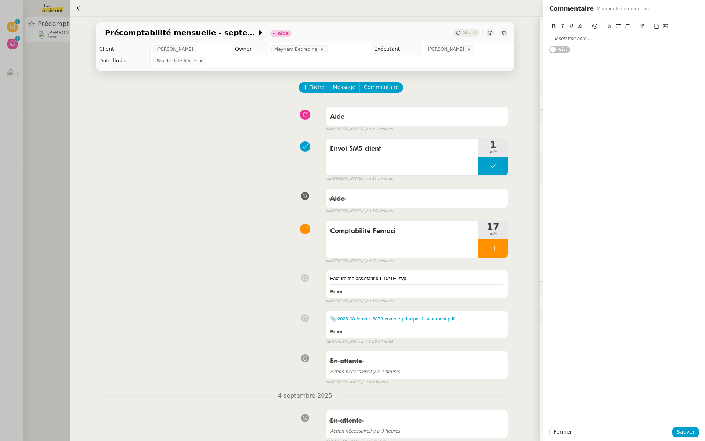
click at [657, 27] on icon at bounding box center [656, 25] width 5 height 5
click at [684, 433] on span "Sauver" at bounding box center [686, 431] width 18 height 8
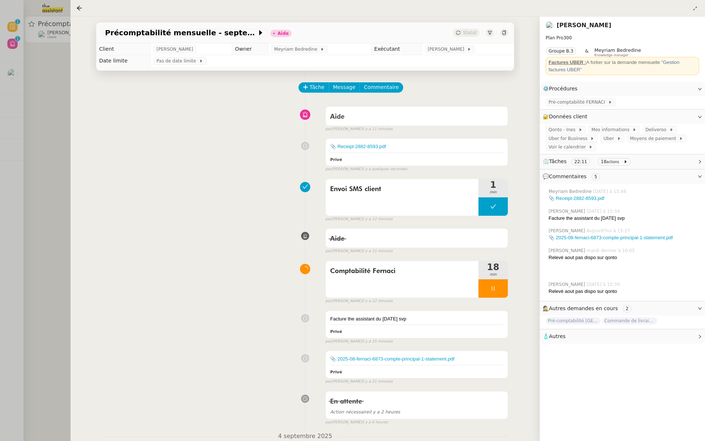
click at [54, 103] on div at bounding box center [352, 220] width 705 height 441
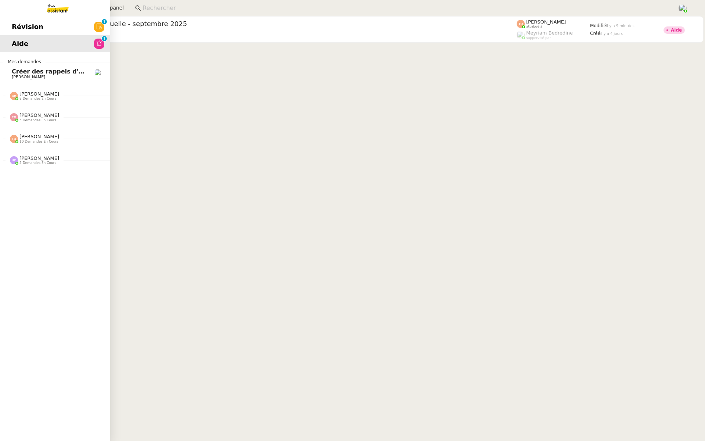
click at [15, 28] on span "Révision" at bounding box center [28, 26] width 32 height 11
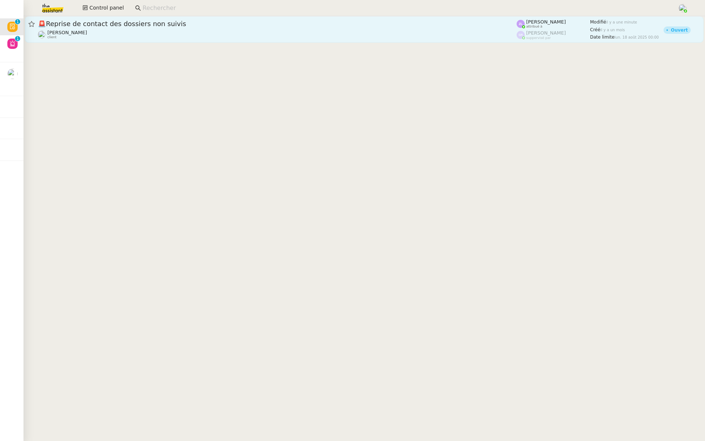
click at [117, 26] on span "🚨 Reprise de contact des dossiers non suivis" at bounding box center [277, 24] width 479 height 7
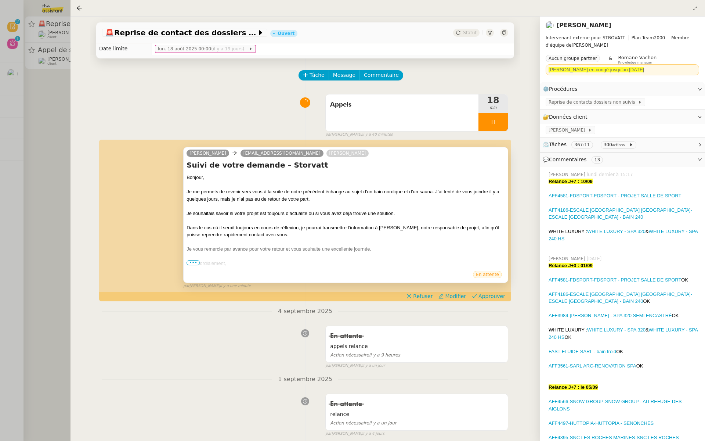
scroll to position [27, 0]
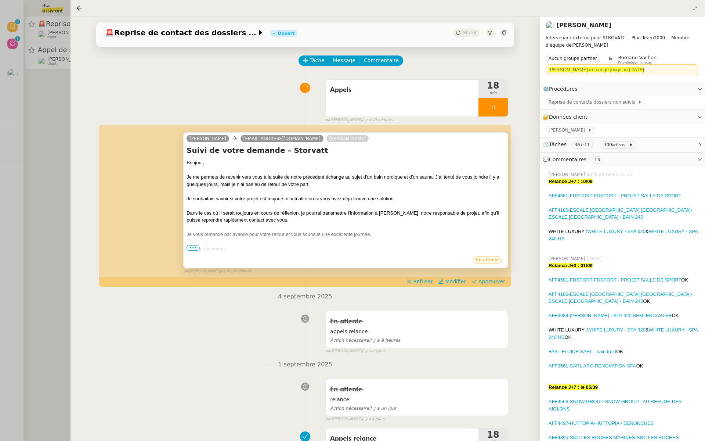
click at [191, 248] on span "•••" at bounding box center [193, 247] width 13 height 5
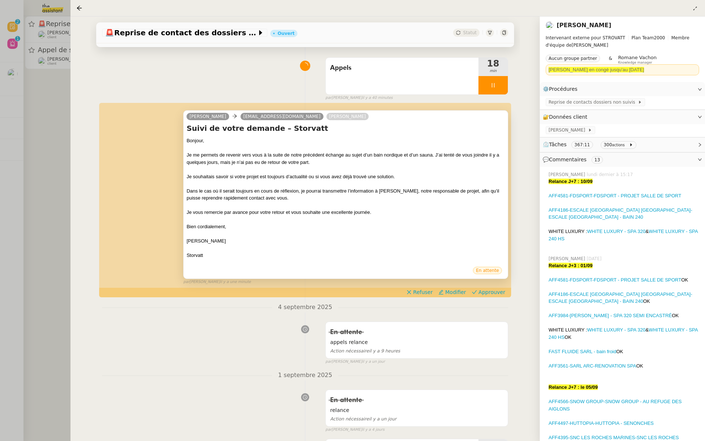
scroll to position [52, 0]
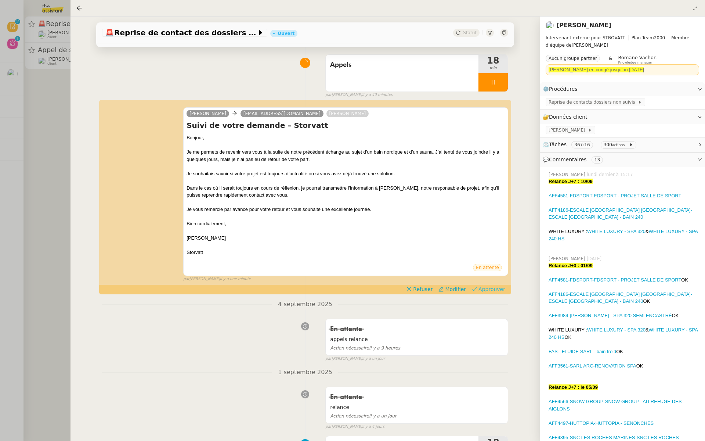
click at [488, 286] on span "Approuver" at bounding box center [491, 288] width 27 height 7
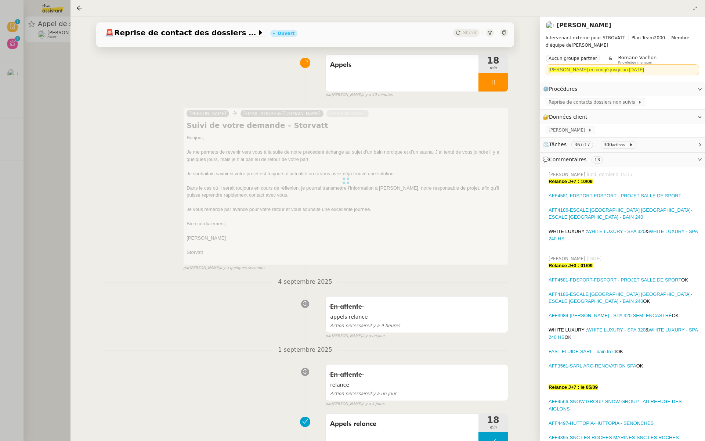
click at [36, 73] on div at bounding box center [352, 220] width 705 height 441
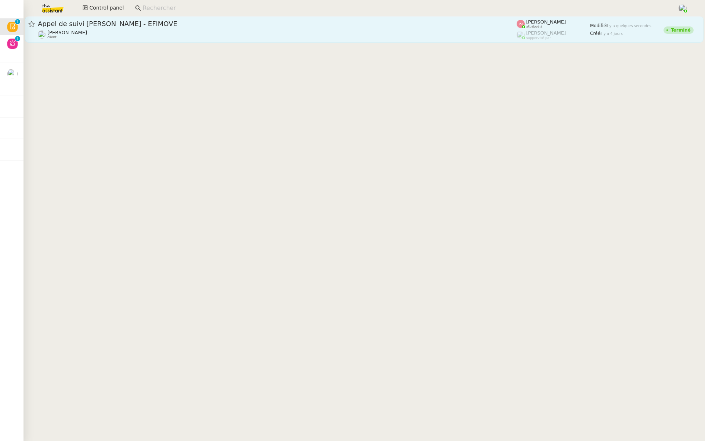
click at [85, 30] on div "[PERSON_NAME] client" at bounding box center [277, 35] width 479 height 10
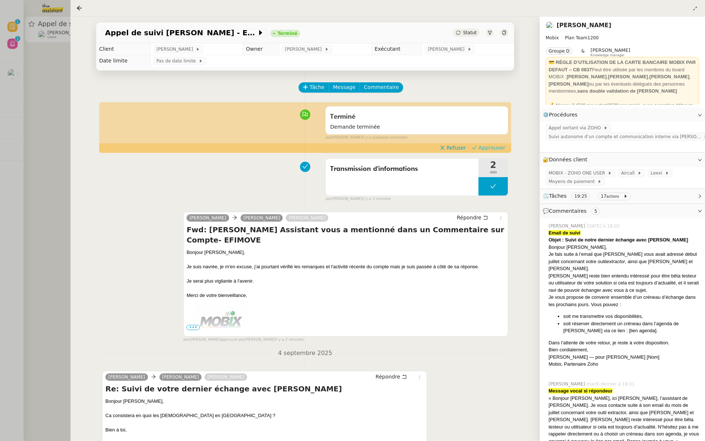
click at [490, 147] on span "Approuver" at bounding box center [491, 147] width 27 height 7
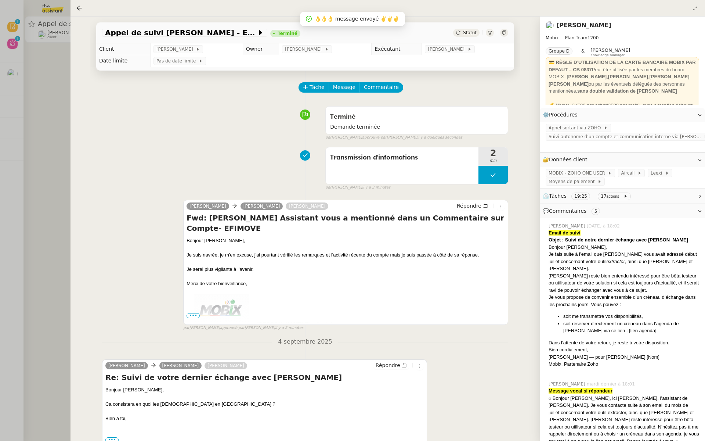
click at [68, 79] on div at bounding box center [352, 220] width 705 height 441
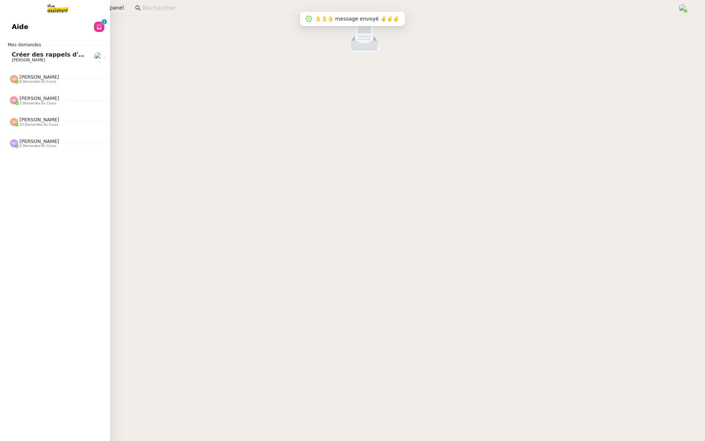
click at [17, 59] on span "[PERSON_NAME]" at bounding box center [28, 60] width 33 height 5
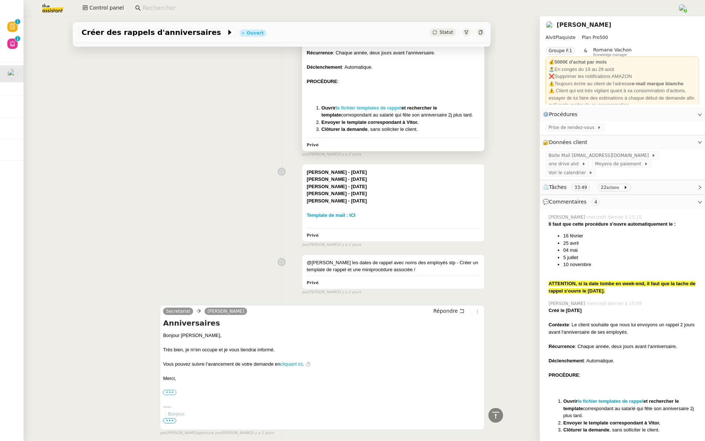
scroll to position [392, 0]
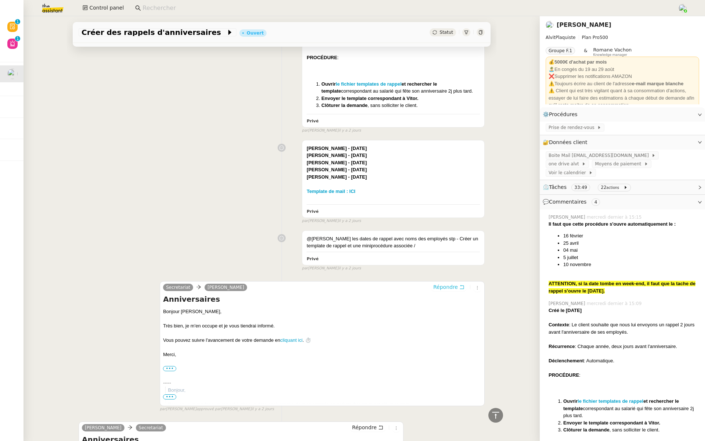
click at [443, 285] on span "Répondre" at bounding box center [445, 286] width 25 height 7
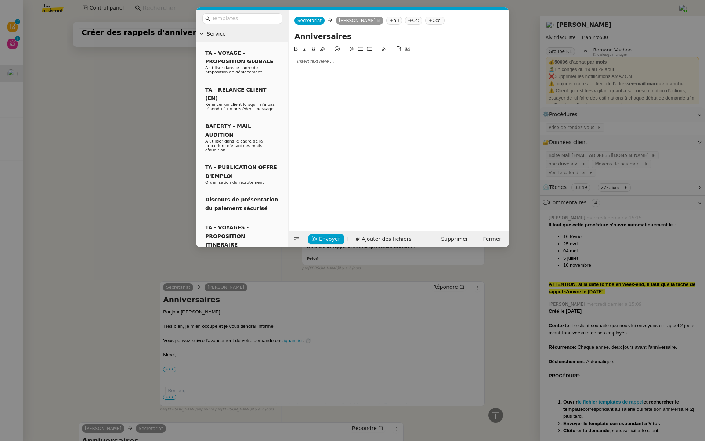
click at [319, 62] on div at bounding box center [399, 61] width 214 height 7
click at [239, 17] on input "text" at bounding box center [245, 18] width 66 height 8
click at [232, 17] on input "text" at bounding box center [245, 18] width 66 height 8
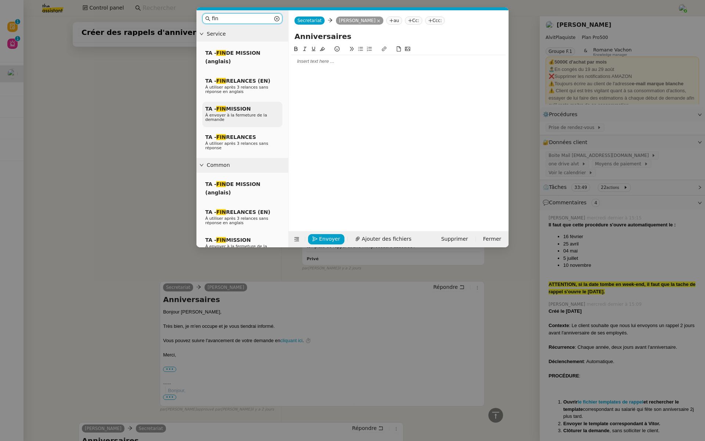
type input "fin"
click at [255, 107] on div "TA - FIN MISSION À envoyer à la fermeture de la demande" at bounding box center [242, 114] width 80 height 25
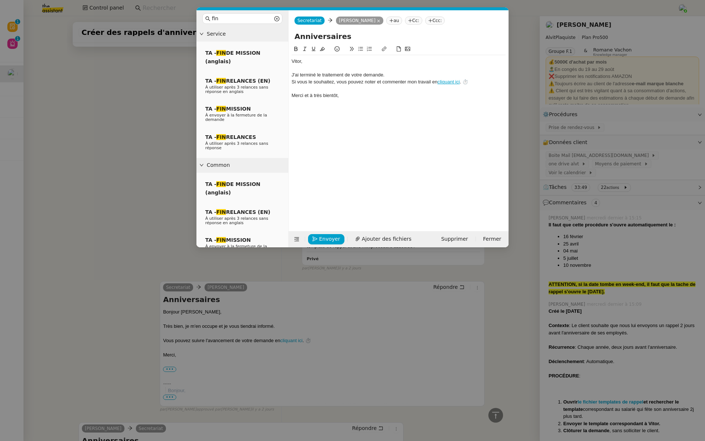
scroll to position [509, 0]
click at [397, 73] on div "J'ai terminé le traitement de votre demande." at bounding box center [399, 75] width 214 height 7
click at [315, 61] on div "﻿[PERSON_NAME]﻿," at bounding box center [399, 61] width 214 height 7
click at [320, 74] on div "Je vous rappelerai bien les dates d'anniversaire de vos employés" at bounding box center [399, 75] width 214 height 7
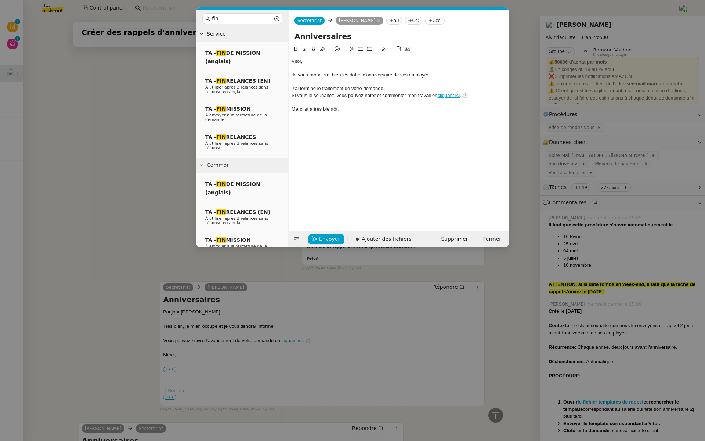
click at [0, 0] on lt-span "rappel l erai" at bounding box center [0, 0] width 0 height 0
click at [88, 95] on nz-modal-container "fin Service TA - FIN DE MISSION (anglais) TA - FIN RELANCES (EN) À utiliser apr…" at bounding box center [352, 220] width 705 height 441
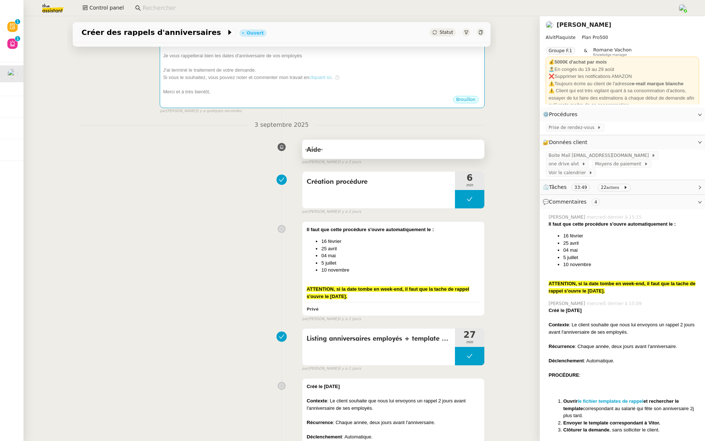
scroll to position [4, 0]
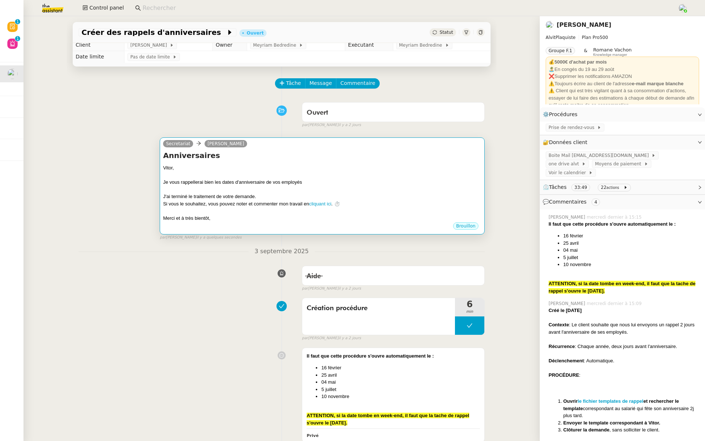
click at [337, 158] on h4 "Anniversaires" at bounding box center [322, 155] width 318 height 10
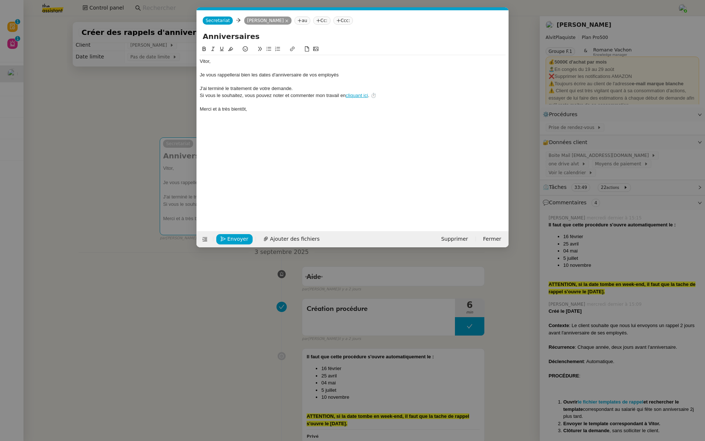
scroll to position [0, 21]
click at [349, 75] on div "Je vous rappellerai bien les dates d'anniversaire de vos employés" at bounding box center [353, 75] width 306 height 7
click at [60, 415] on nz-modal-container "fin Service TA - FIN DE MISSION (anglais) TA - FIN RELANCES (EN) À utiliser apr…" at bounding box center [352, 220] width 705 height 441
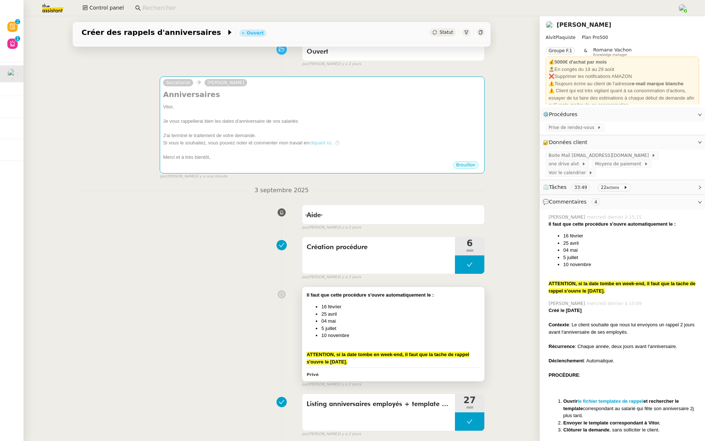
scroll to position [42, 0]
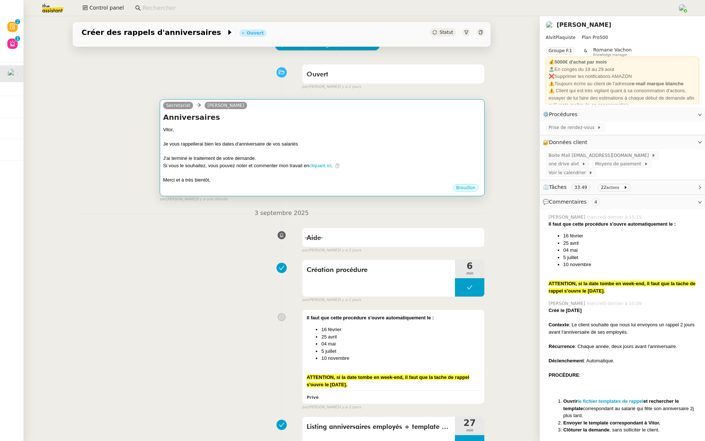
click at [328, 135] on div at bounding box center [322, 136] width 318 height 7
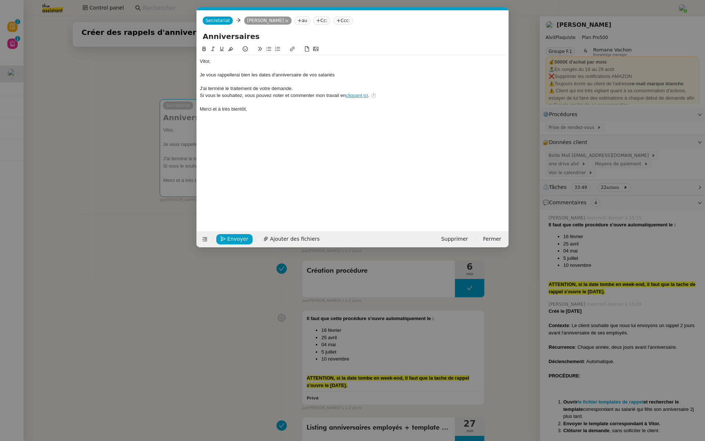
scroll to position [0, 21]
click at [345, 76] on div "Je vous rappellerai bien les dates d'anniversaire de vos salariés" at bounding box center [353, 75] width 306 height 7
drag, startPoint x: 399, startPoint y: 75, endPoint x: 361, endPoint y: 73, distance: 38.9
click at [361, 73] on div "Je vous rappellerai bien les dates d'anniversaire de vos salariés deux jours av…" at bounding box center [353, 75] width 306 height 7
click at [228, 75] on div "Je vous rappellerai bien les dates d'anniversaire de vos salariés deux jours le…" at bounding box center [353, 75] width 306 height 7
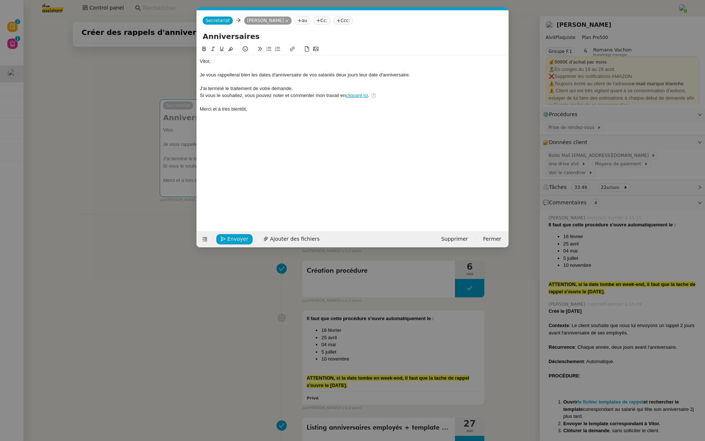
click at [0, 0] on lt-span "rappellerai s" at bounding box center [0, 0] width 0 height 0
click at [422, 79] on div at bounding box center [353, 82] width 306 height 7
click at [360, 72] on div "Je vous rappellerais bien les dates d'anniversaire de vos salariés deux jours l…" at bounding box center [353, 75] width 306 height 7
drag, startPoint x: 436, startPoint y: 77, endPoint x: 374, endPoint y: 75, distance: 62.1
click at [374, 75] on div "Je vous rappellerais bien les dates d'anniversaire de vos salariés deux jours a…" at bounding box center [353, 75] width 306 height 7
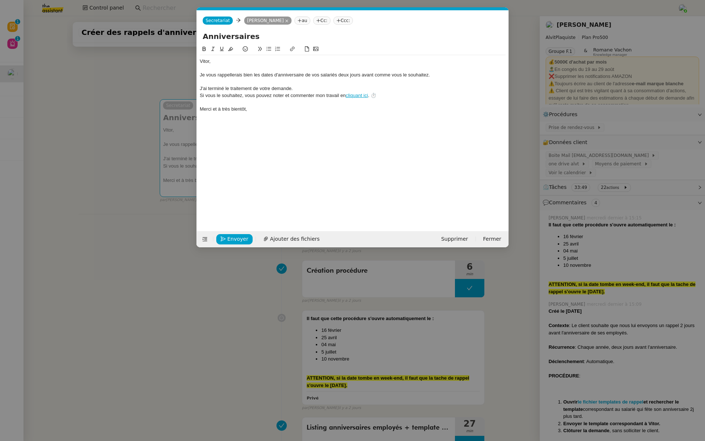
click at [313, 82] on div at bounding box center [353, 82] width 306 height 7
click at [229, 239] on span "Envoyer" at bounding box center [237, 239] width 21 height 8
click at [229, 239] on span "Confirmer l'envoi" at bounding box center [249, 239] width 44 height 8
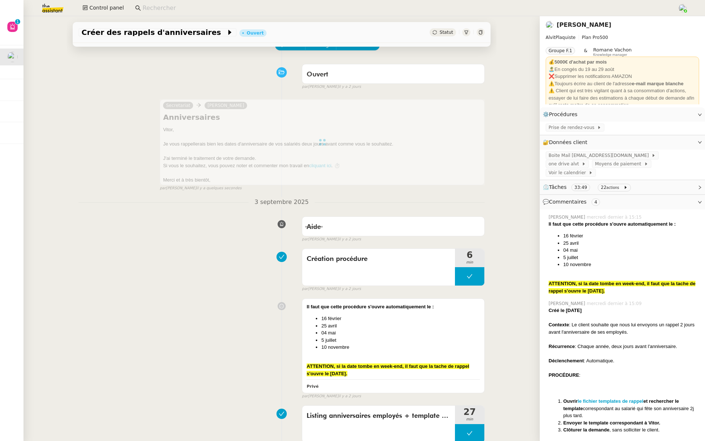
scroll to position [0, 0]
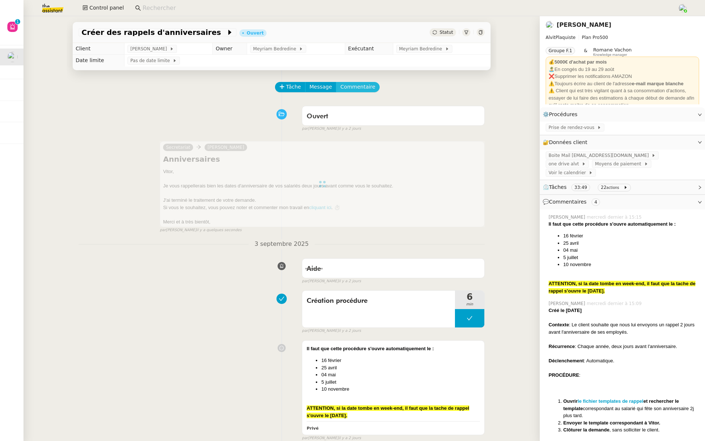
click at [352, 84] on span "Commentaire" at bounding box center [357, 87] width 35 height 8
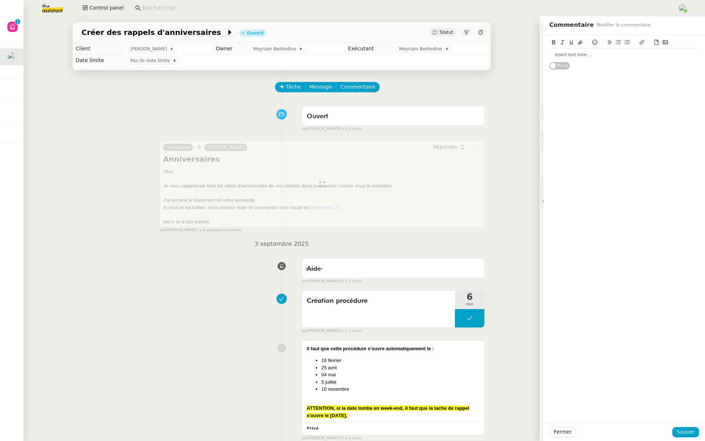
click at [578, 52] on div at bounding box center [624, 54] width 150 height 7
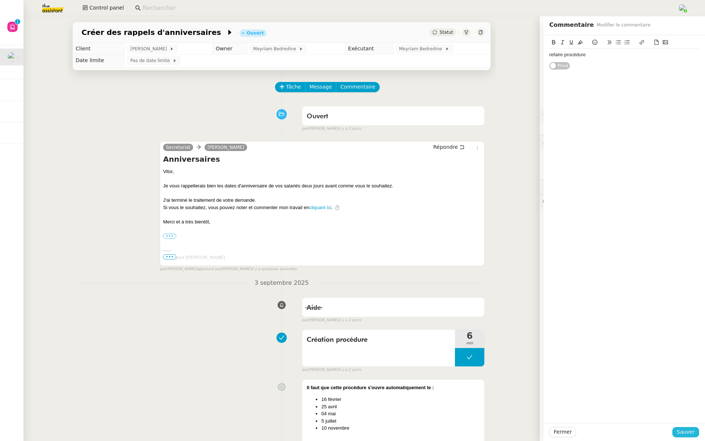
click at [686, 431] on span "Sauver" at bounding box center [686, 431] width 18 height 8
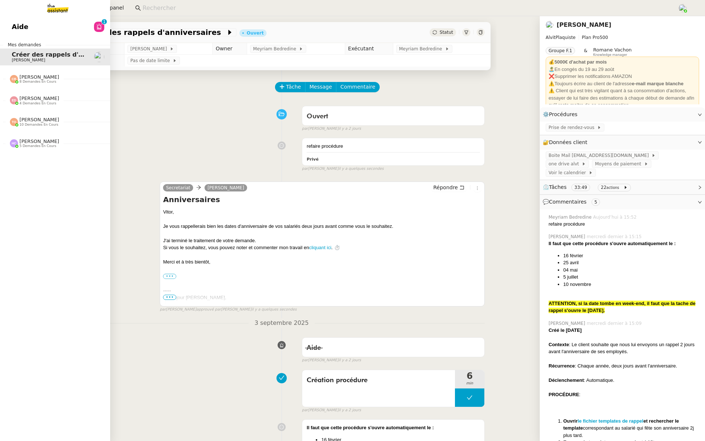
click at [12, 24] on span "Aide" at bounding box center [20, 26] width 17 height 11
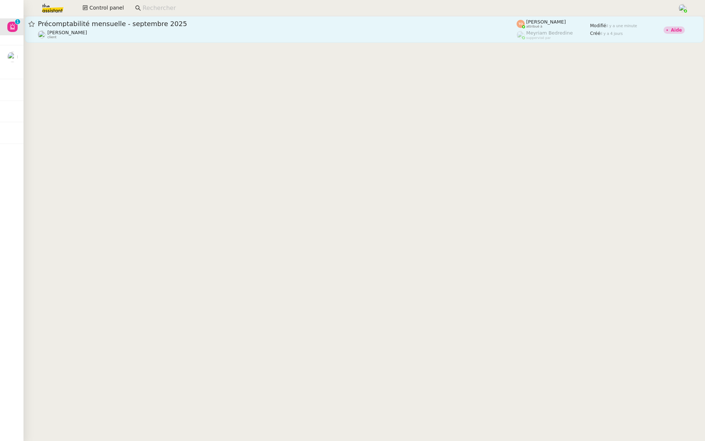
click at [273, 28] on div "Précomptabilité mensuelle - [DATE] [PERSON_NAME] client" at bounding box center [277, 29] width 479 height 20
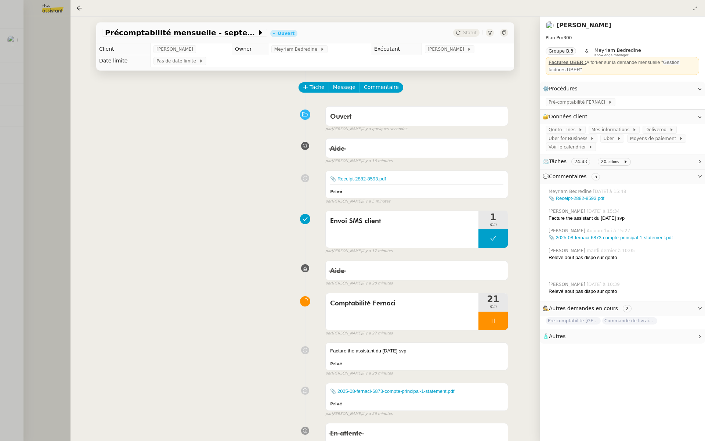
click at [39, 54] on div at bounding box center [352, 220] width 705 height 441
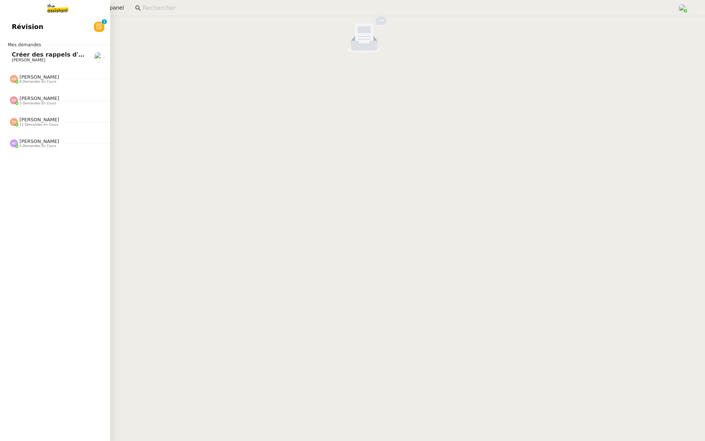
click at [71, 33] on link "Révision 0 1 2 3 4 5 6 7 8 9" at bounding box center [55, 26] width 110 height 17
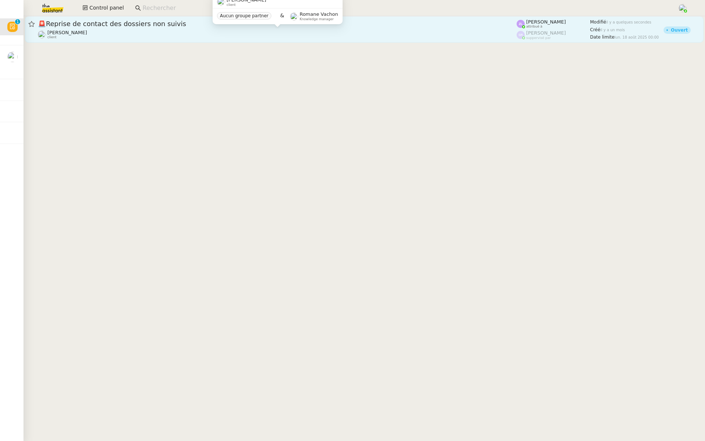
click at [185, 30] on div "[PERSON_NAME] client" at bounding box center [277, 35] width 479 height 10
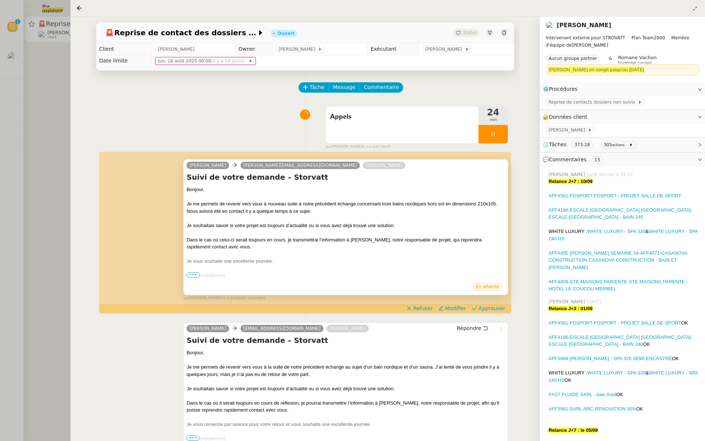
click at [187, 273] on span "•••" at bounding box center [193, 274] width 13 height 5
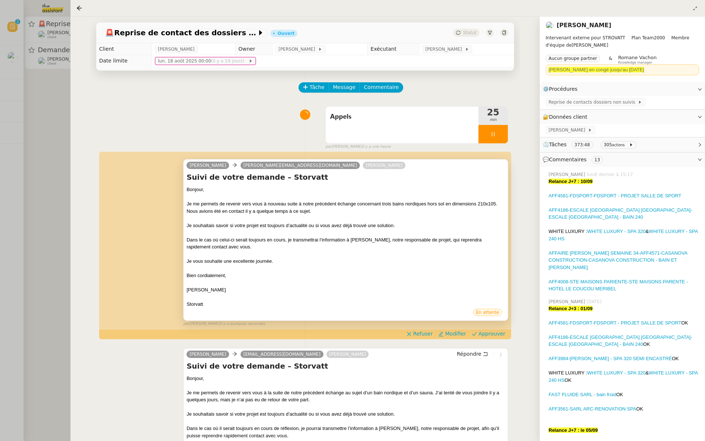
click at [44, 64] on div at bounding box center [352, 220] width 705 height 441
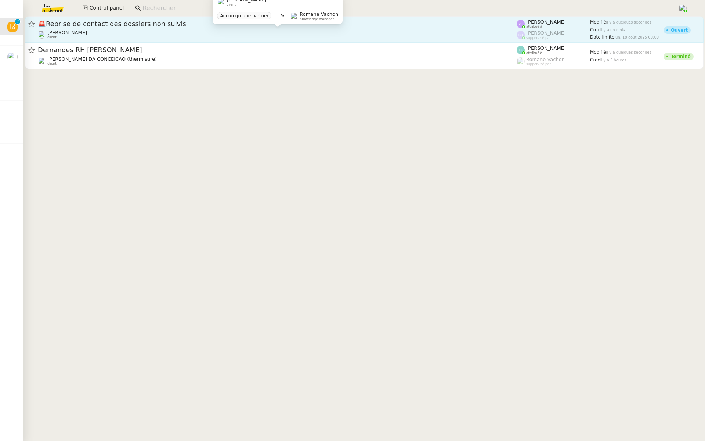
click at [101, 30] on div "[PERSON_NAME] client" at bounding box center [277, 35] width 479 height 10
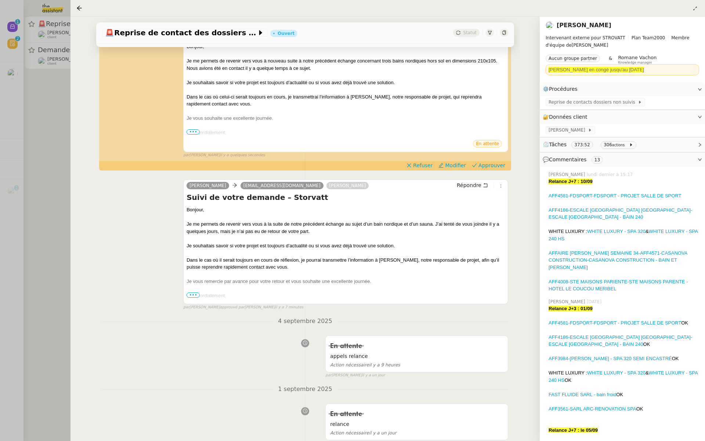
scroll to position [65, 0]
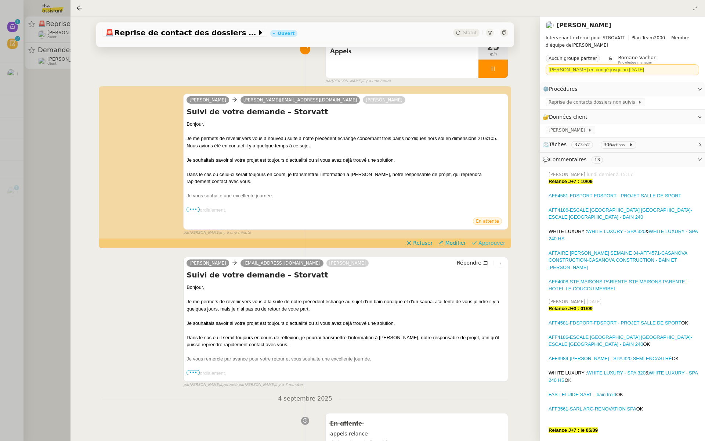
click at [483, 242] on span "Approuver" at bounding box center [491, 242] width 27 height 7
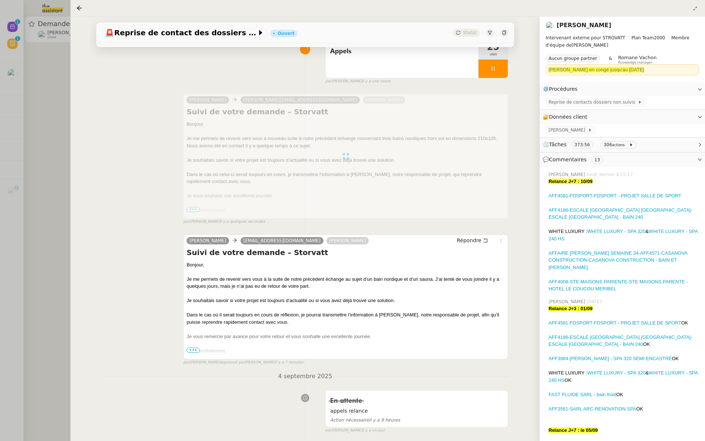
click at [39, 78] on div at bounding box center [352, 220] width 705 height 441
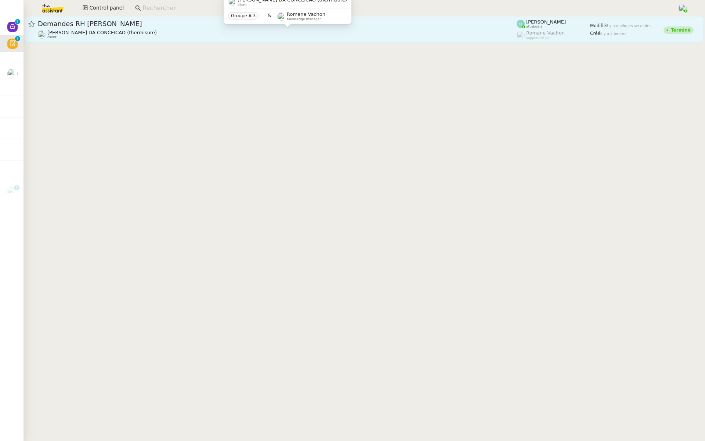
click at [115, 31] on span "[PERSON_NAME] DA CONCEICAO (thermisure)" at bounding box center [101, 33] width 109 height 6
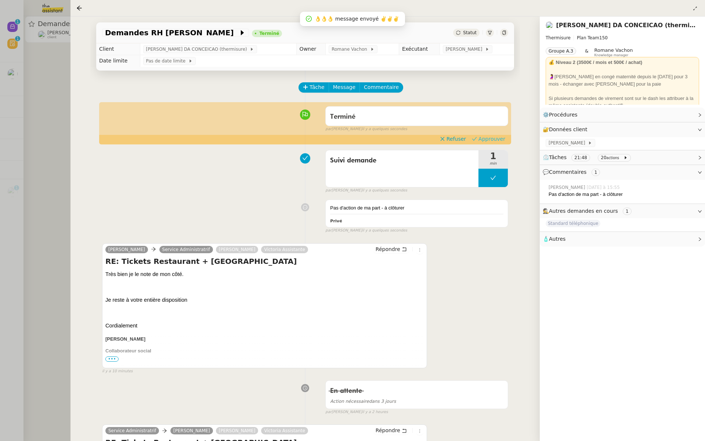
click at [489, 138] on span "Approuver" at bounding box center [491, 138] width 27 height 7
click at [0, 76] on div at bounding box center [352, 220] width 705 height 441
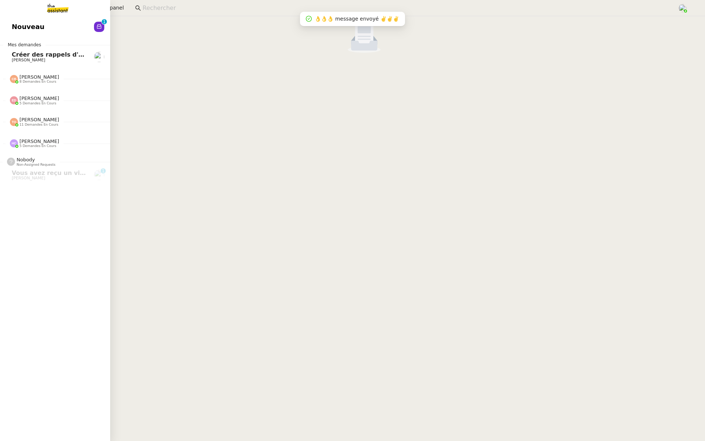
click at [7, 23] on link "Nouveau 0 1 2 3 4 5 6 7 8 9" at bounding box center [55, 26] width 110 height 17
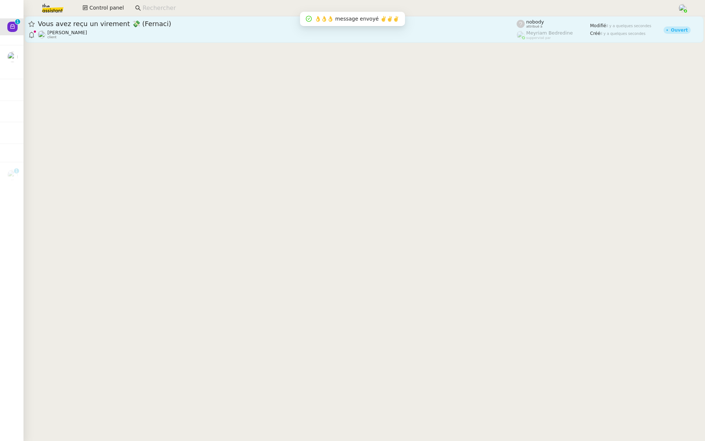
click at [113, 22] on span "Vous avez reçu un virement 💸 (Fernaci)" at bounding box center [277, 24] width 479 height 7
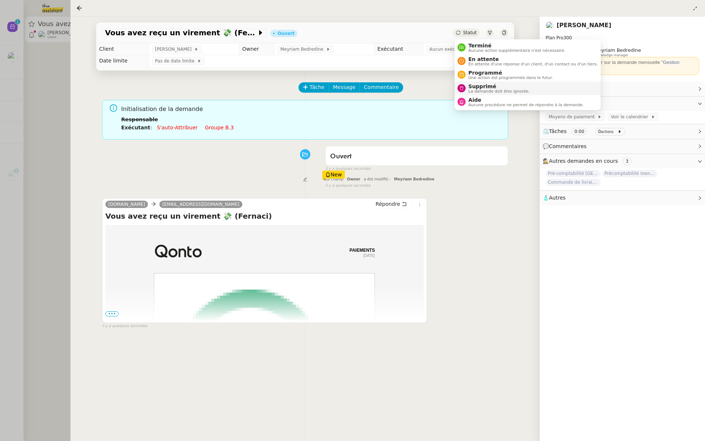
click at [472, 89] on span "La demande doit être ignorée." at bounding box center [499, 91] width 61 height 4
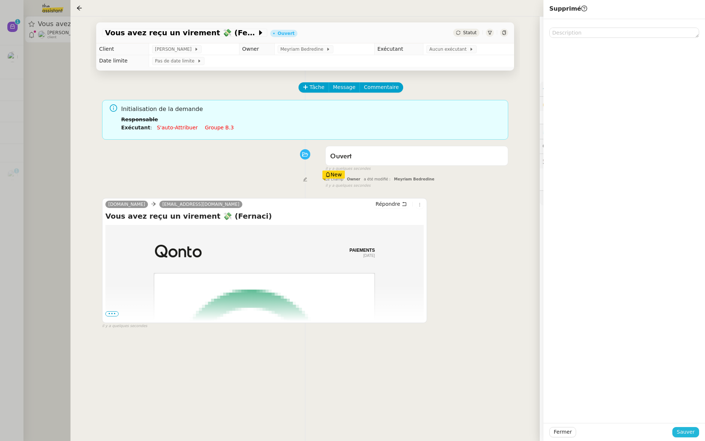
click at [684, 430] on span "Sauver" at bounding box center [686, 431] width 18 height 8
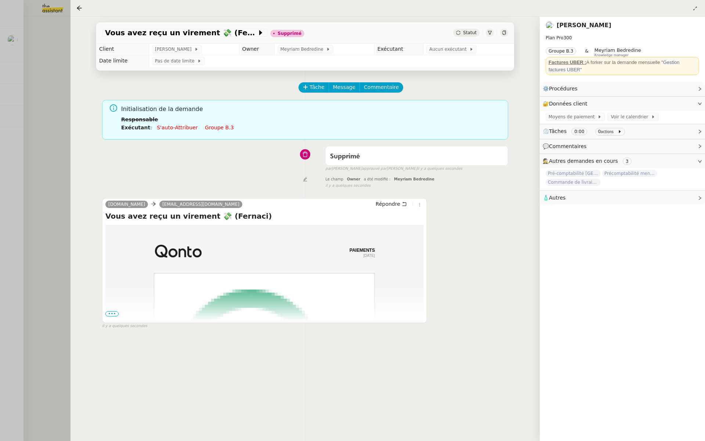
click at [17, 102] on div at bounding box center [352, 220] width 705 height 441
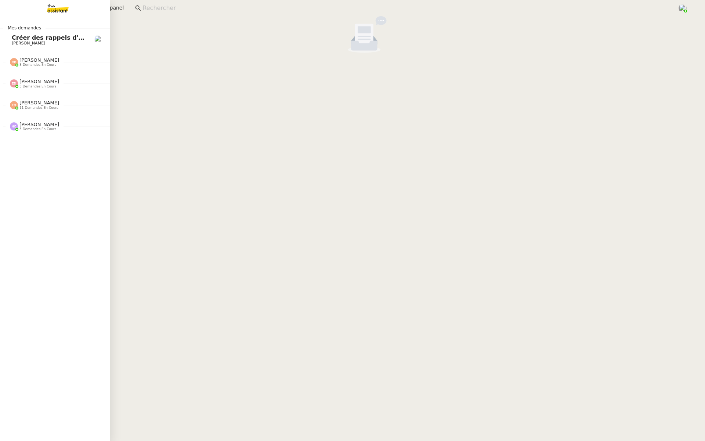
click at [12, 37] on span "Créer des rappels d'anniversaires" at bounding box center [68, 37] width 112 height 7
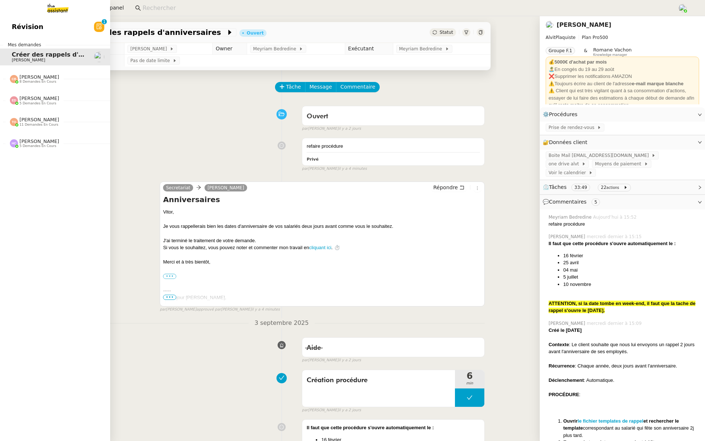
click at [39, 28] on link "Révision 0 1 2 3 4 5 6 7 8 9" at bounding box center [55, 26] width 110 height 17
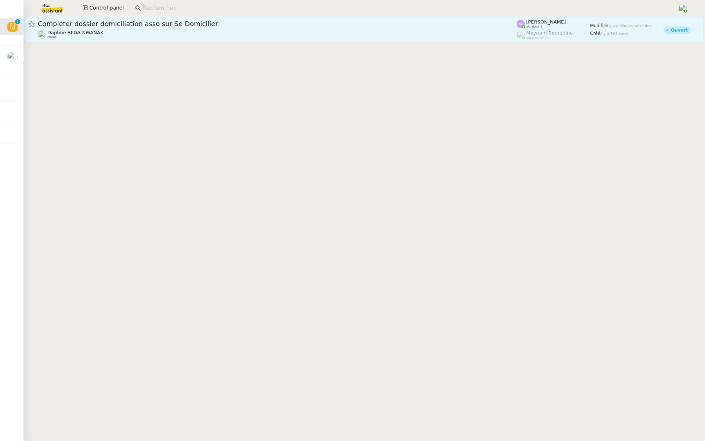
click at [144, 29] on div "Compléter dossier domiciliation asso sur Se Domicilier Daphné BIIGA NWANAK clie…" at bounding box center [277, 29] width 479 height 20
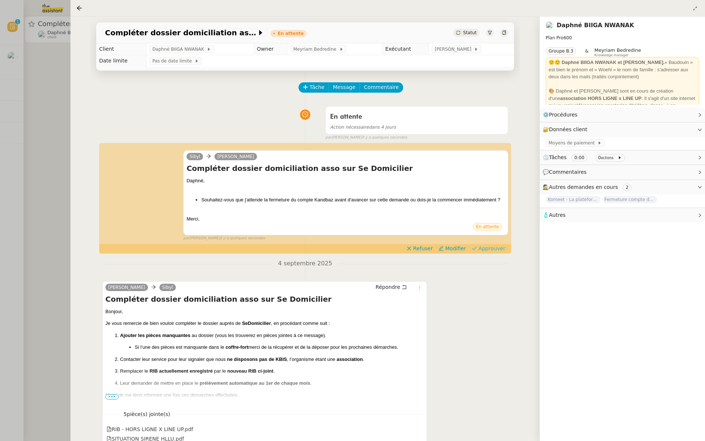
click at [500, 249] on span "Approuver" at bounding box center [491, 248] width 27 height 7
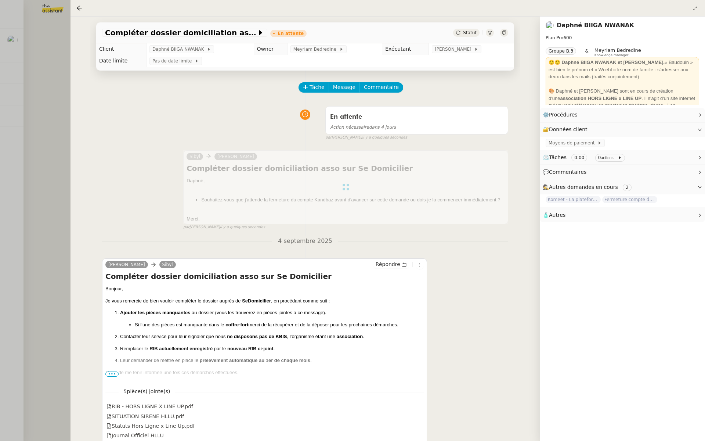
click at [41, 98] on div at bounding box center [352, 220] width 705 height 441
